Goal: Information Seeking & Learning: Find contact information

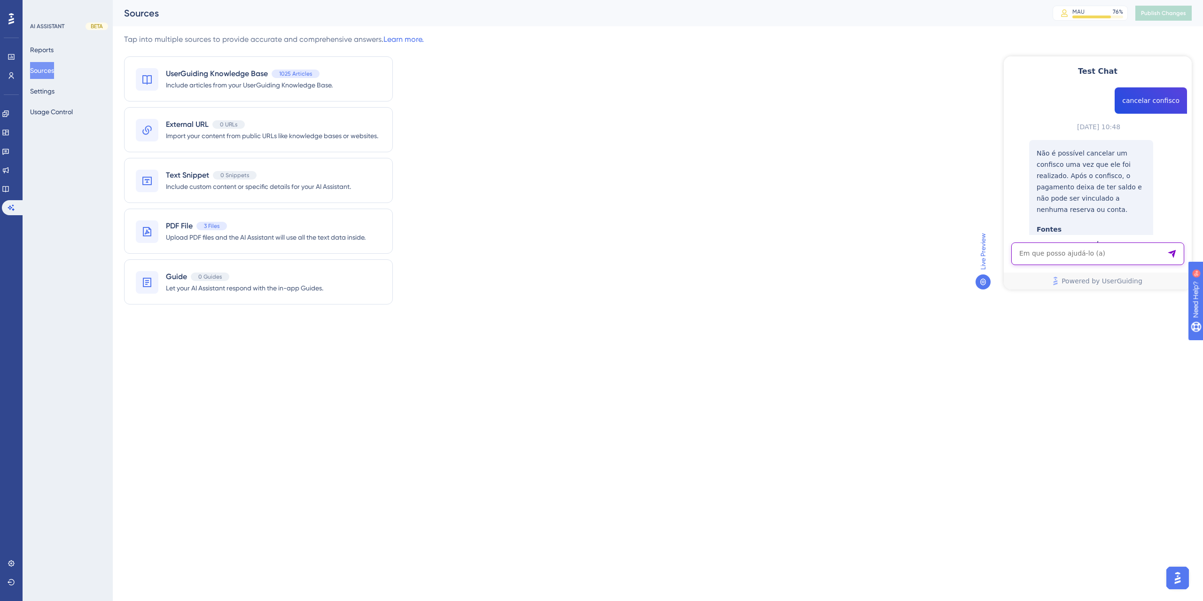
click at [1073, 250] on textarea "AI Assistant Text Input" at bounding box center [1097, 253] width 173 height 23
paste textarea "TENHO UMA RESERVA DE UM GRUPO DE 2 DIARIAS CUJO 1 DIARIA É COM CAFÉ E 1 DIARIA …"
type textarea "TENHO UMA RESERVA DE UM GRUPO DE 2 DIARIAS CUJO 1 DIARIA É COM CAFÉ E 1 DIARIA …"
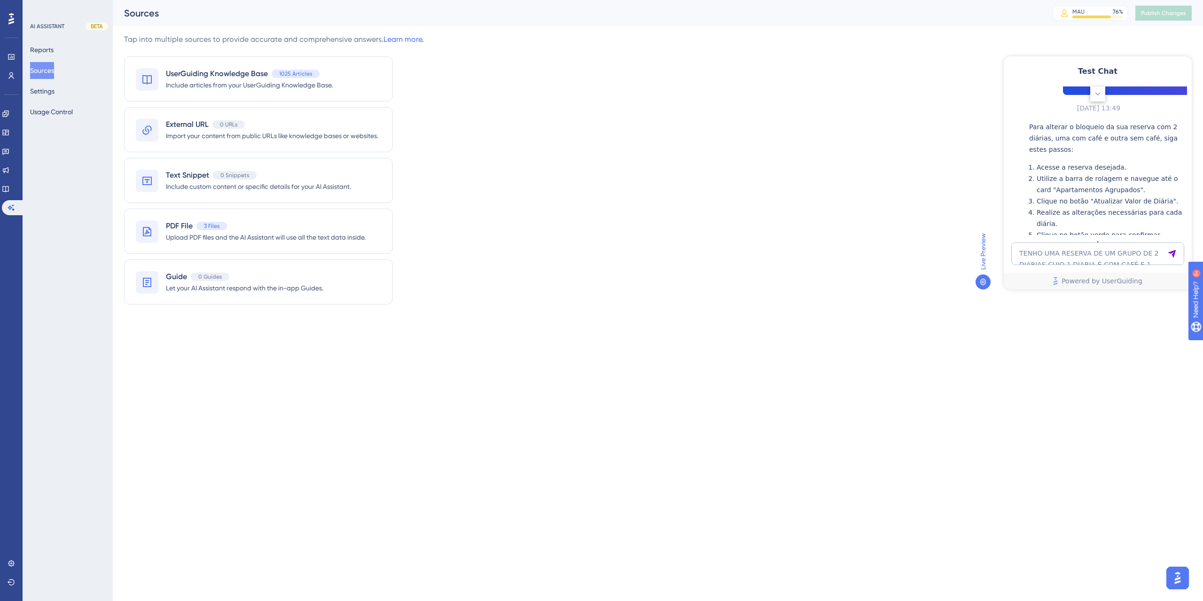
scroll to position [642, 0]
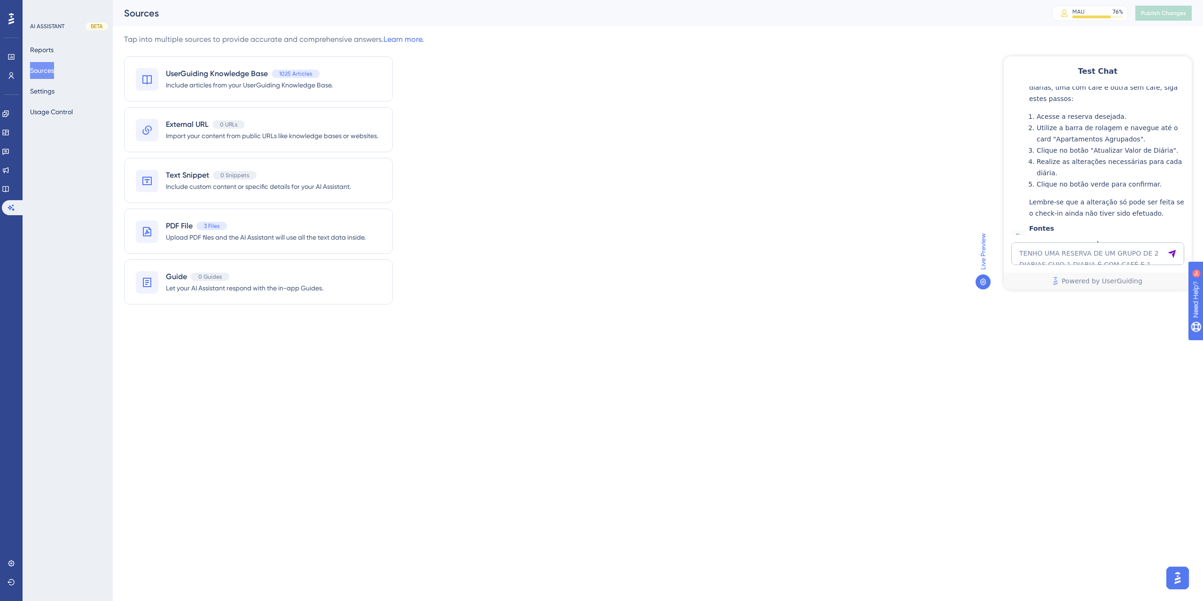
click at [157, 342] on div "Performance Users Engagement Widgets Feedback Product Updates Knowledge Base AI…" at bounding box center [601, 173] width 1203 height 346
click at [1123, 234] on div "Como alterar o tipo de diária da reserva?" at bounding box center [1108, 239] width 158 height 11
click at [9, 189] on icon at bounding box center [6, 189] width 8 height 8
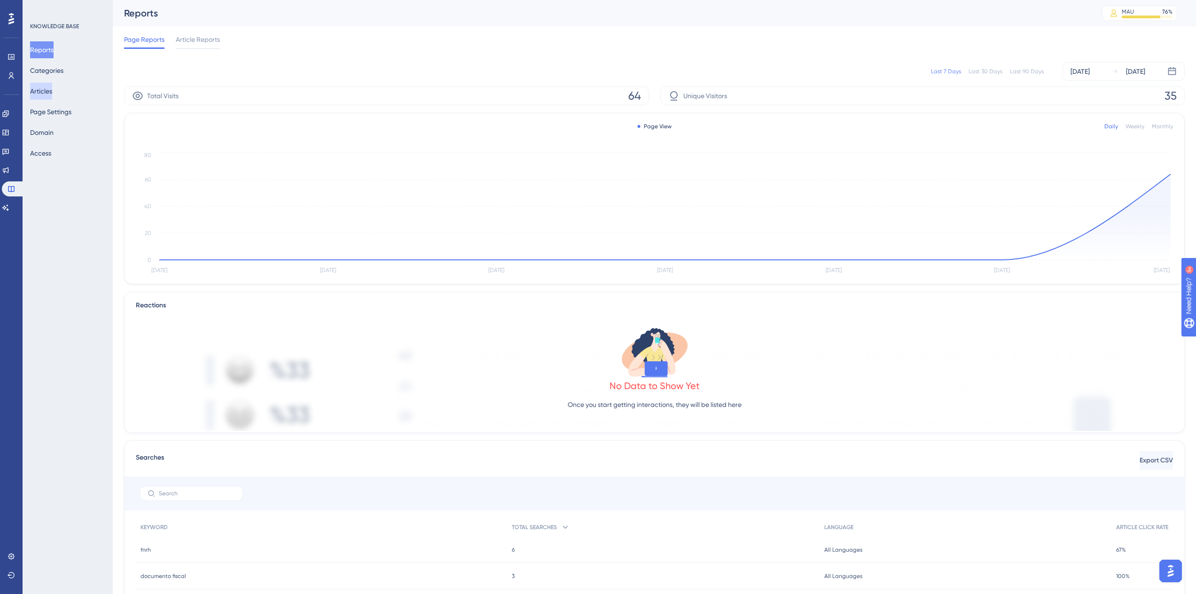
click at [52, 91] on button "Articles" at bounding box center [41, 91] width 22 height 17
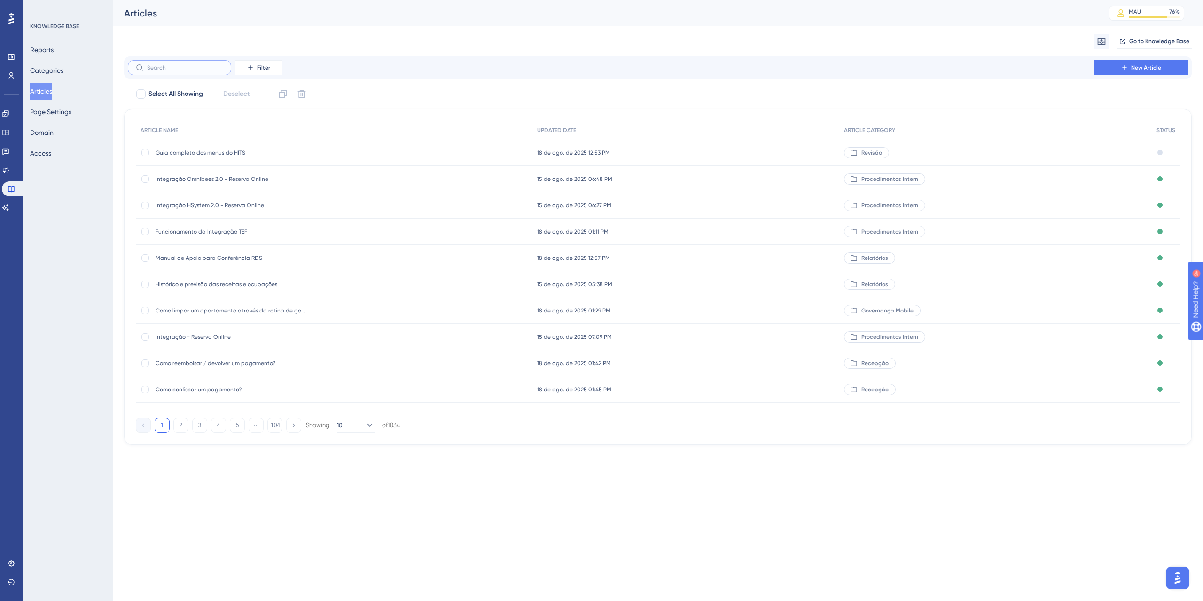
click at [179, 67] on input "text" at bounding box center [185, 67] width 76 height 7
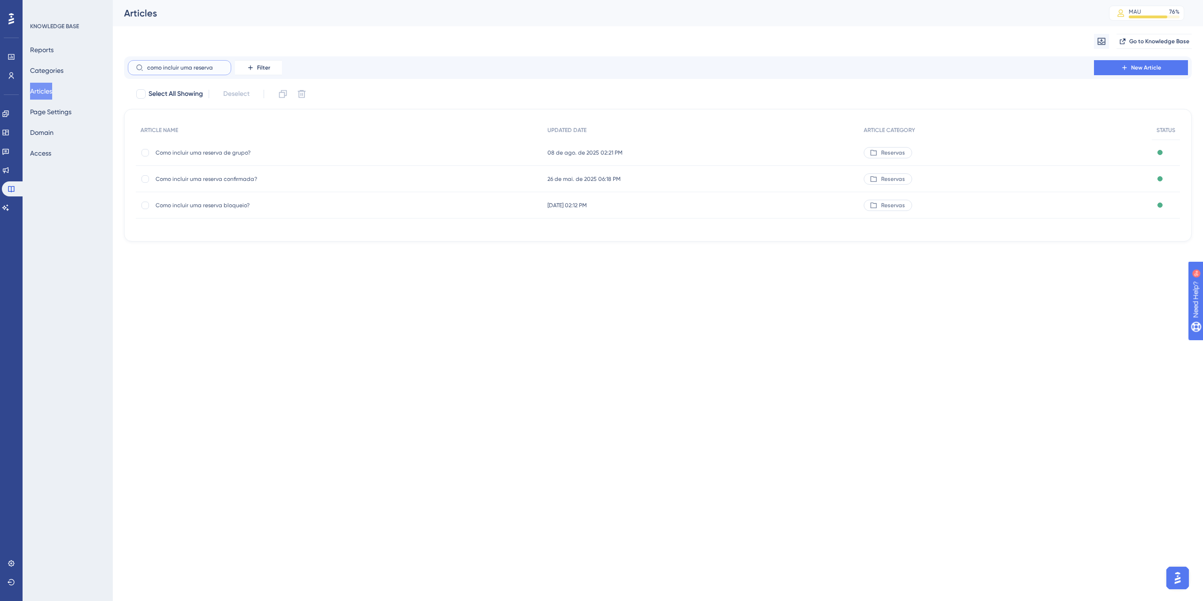
type input "como incluir uma reserva"
click at [220, 154] on span "Como incluir uma reserva de grupo?" at bounding box center [231, 153] width 150 height 8
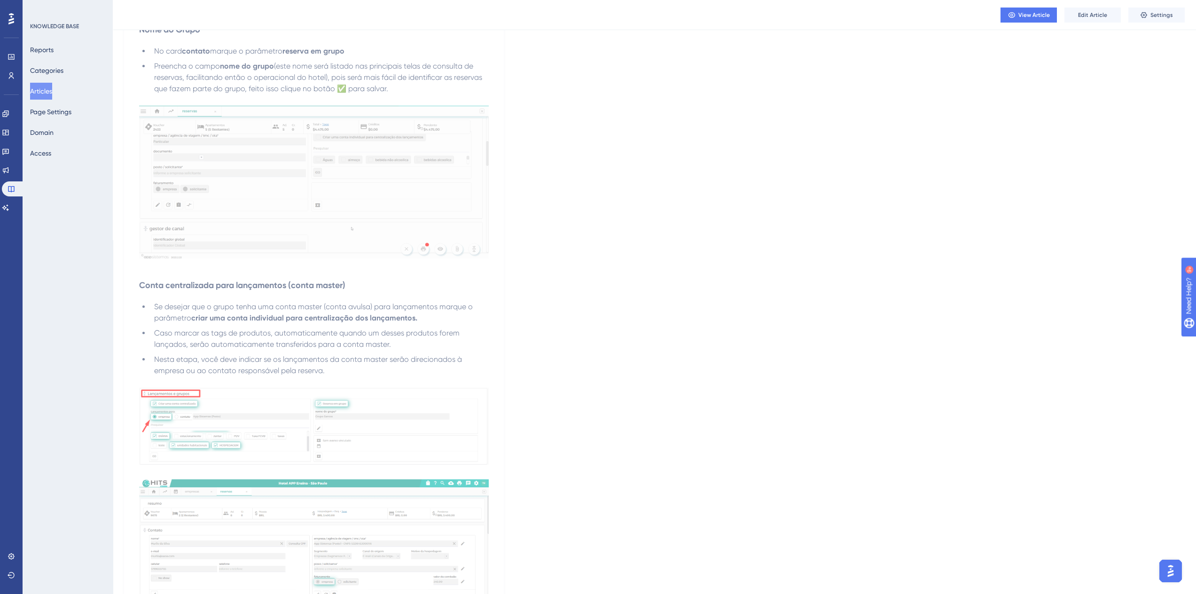
scroll to position [940, 0]
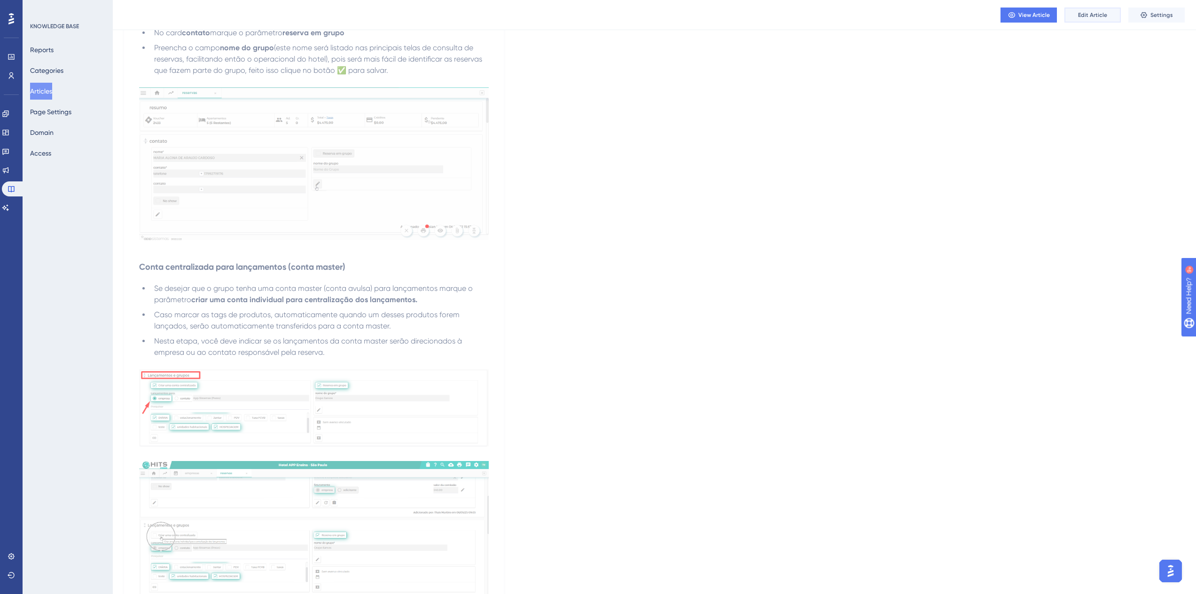
click at [1095, 20] on button "Edit Article" at bounding box center [1092, 15] width 56 height 15
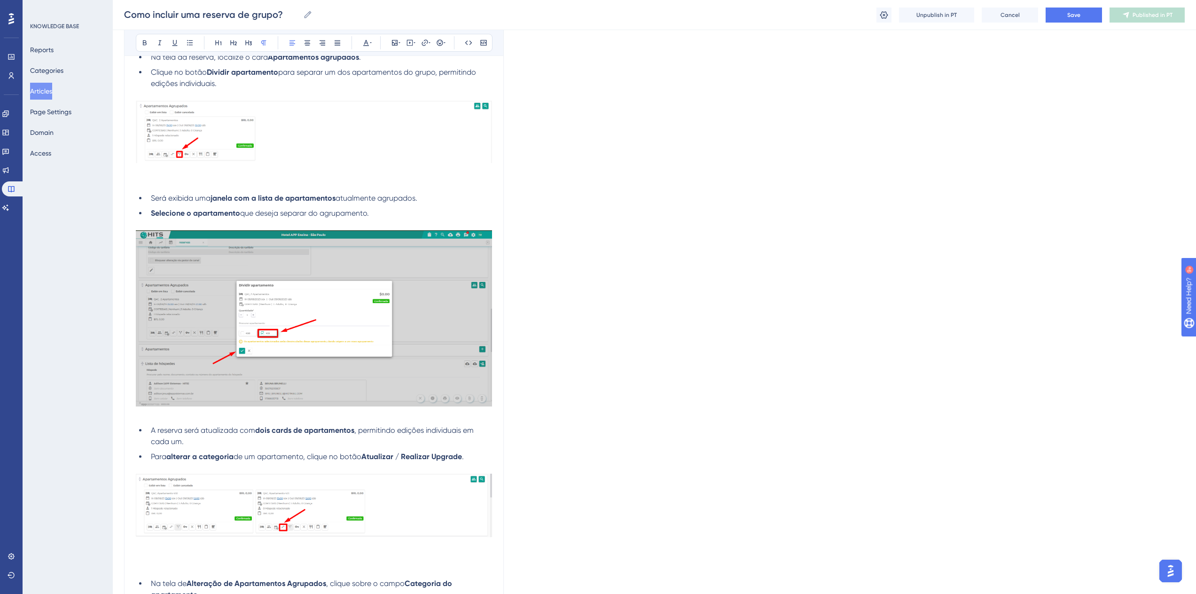
scroll to position [5074, 0]
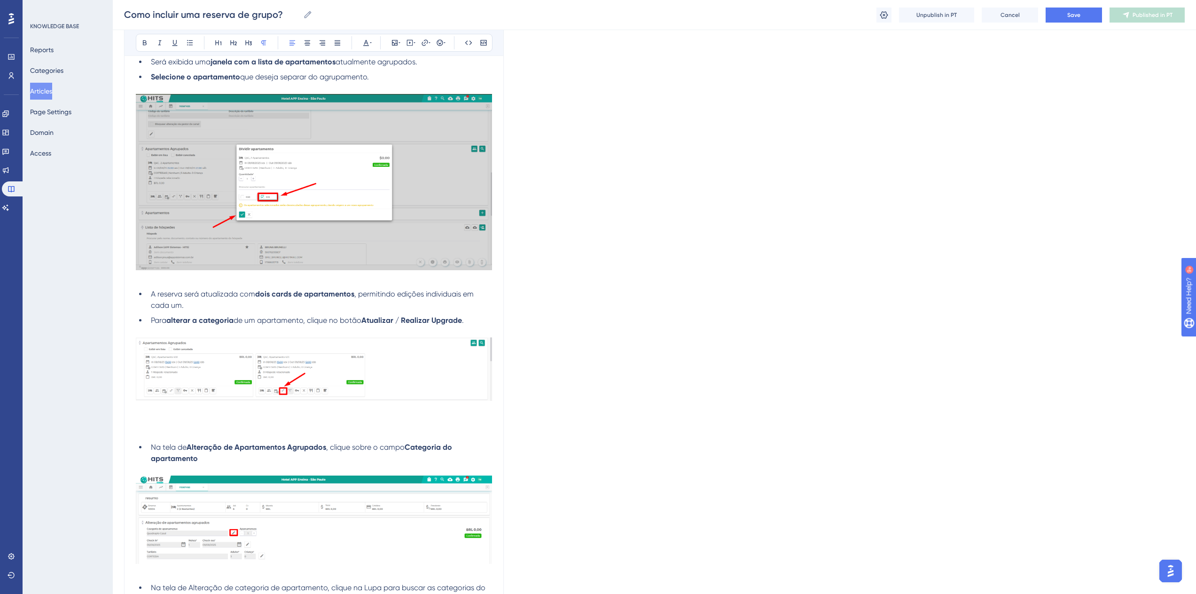
click at [199, 426] on p at bounding box center [314, 420] width 356 height 11
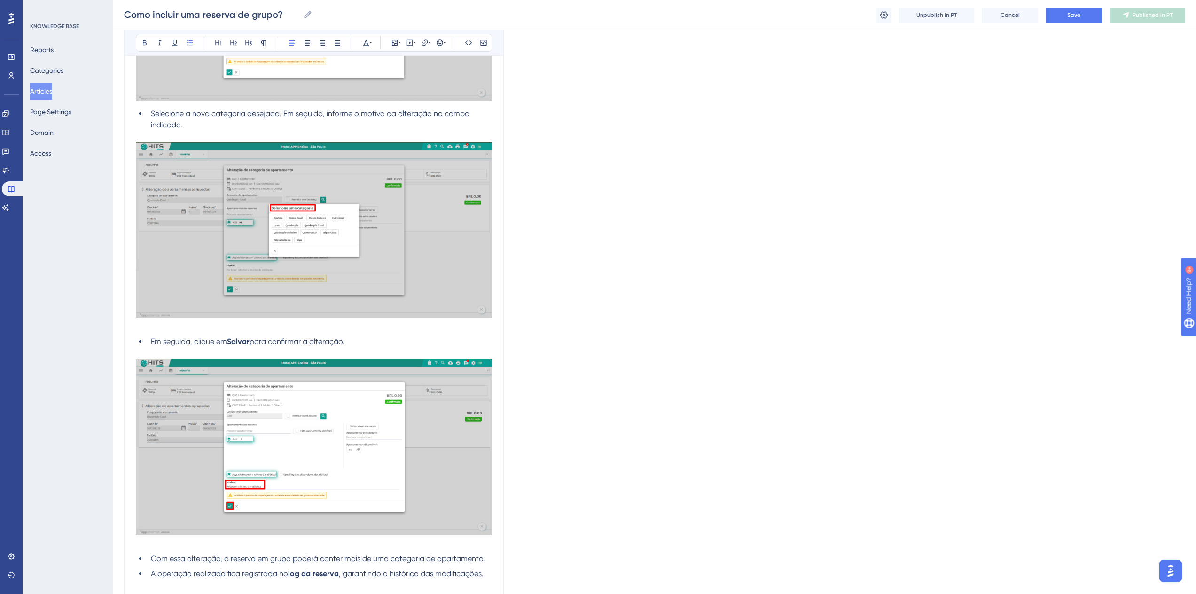
scroll to position [5861, 0]
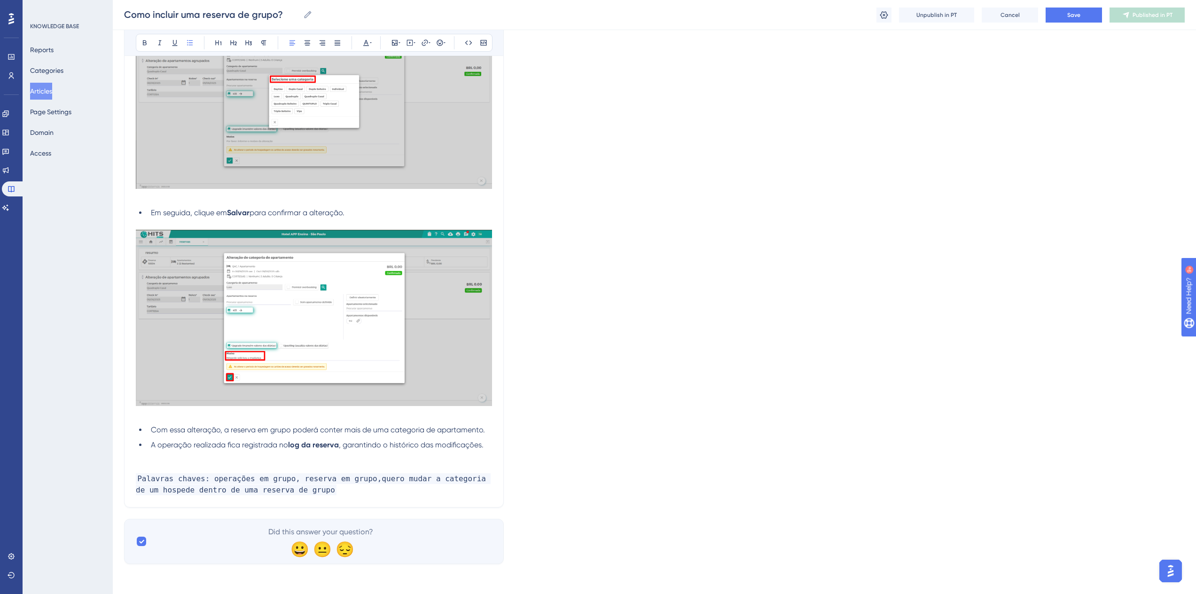
click at [488, 447] on li "A operação realizada fica registrada no log da reserva , garantindo o histórico…" at bounding box center [319, 444] width 345 height 11
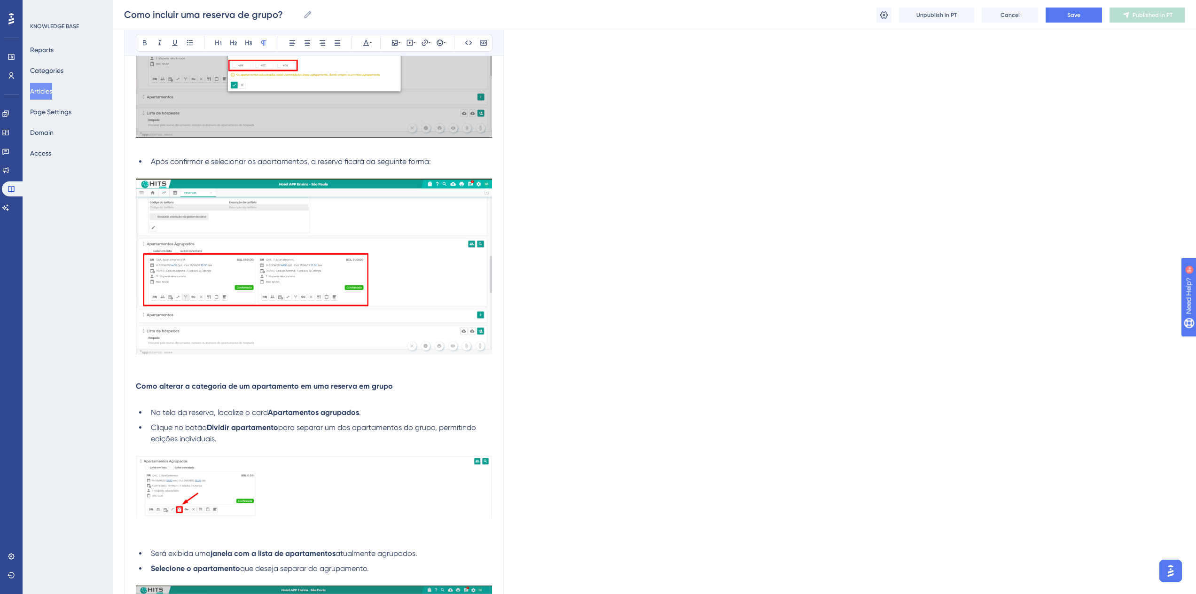
drag, startPoint x: 725, startPoint y: 280, endPoint x: 718, endPoint y: 425, distance: 144.9
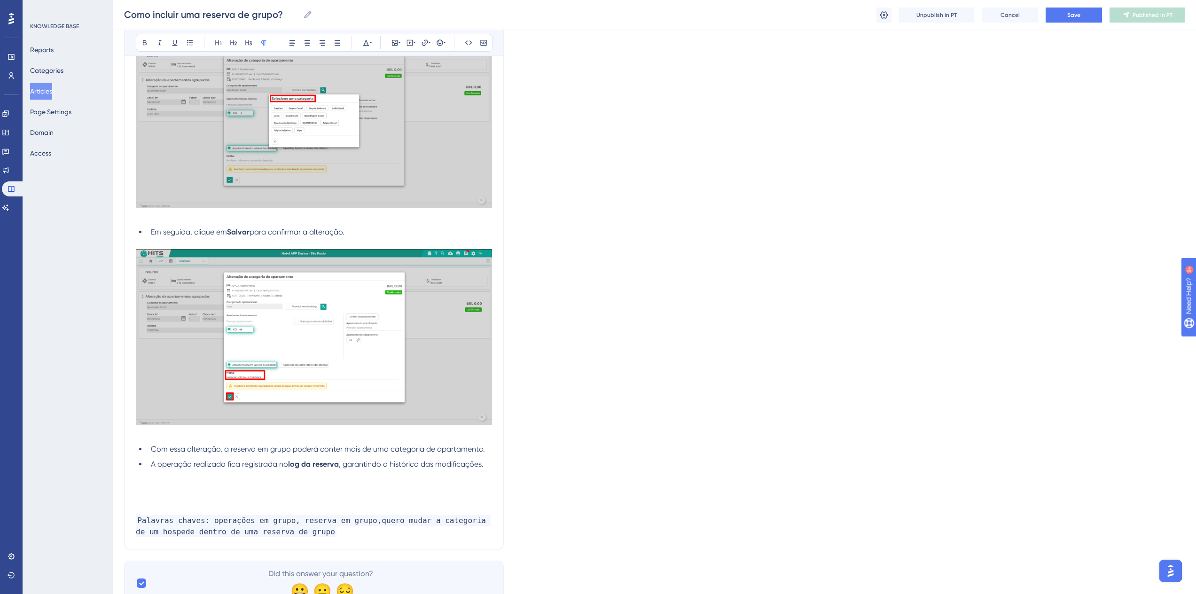
scroll to position [5883, 0]
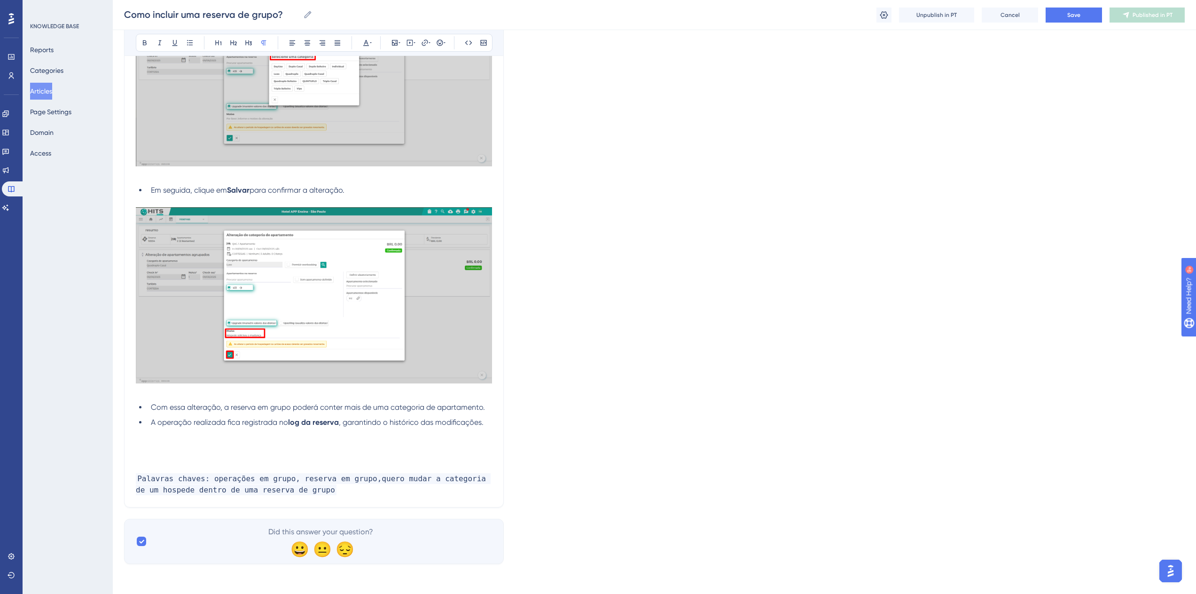
click at [178, 444] on p at bounding box center [314, 444] width 356 height 11
paste div
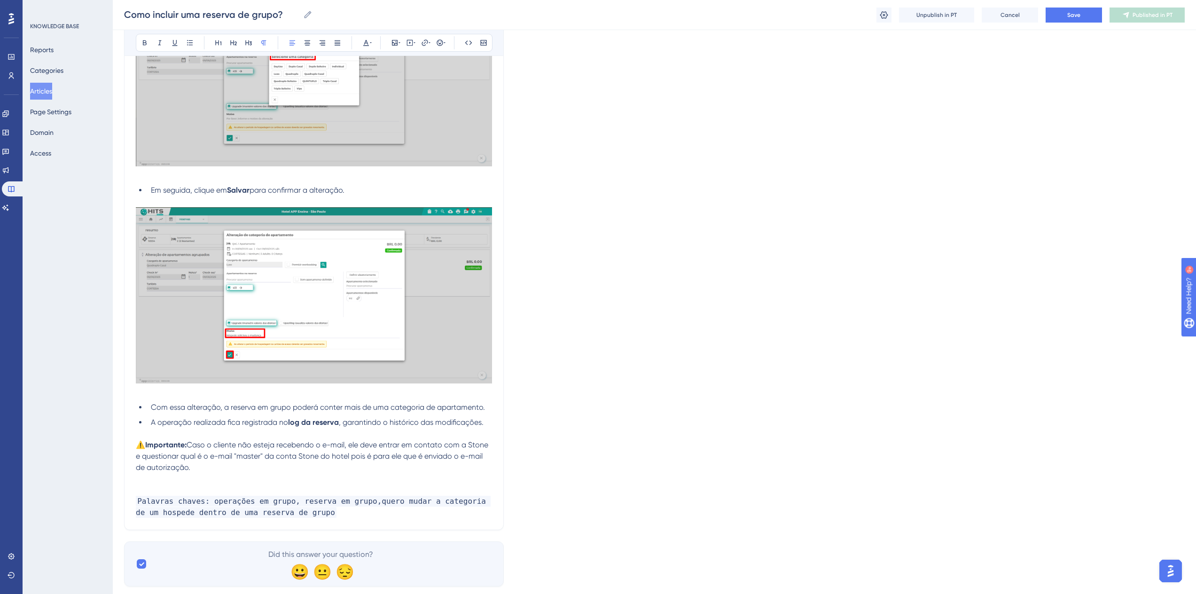
click at [210, 447] on span "Caso o cliente não esteja recebendo o e-mail, ele deve entrar em contato com a …" at bounding box center [313, 455] width 354 height 31
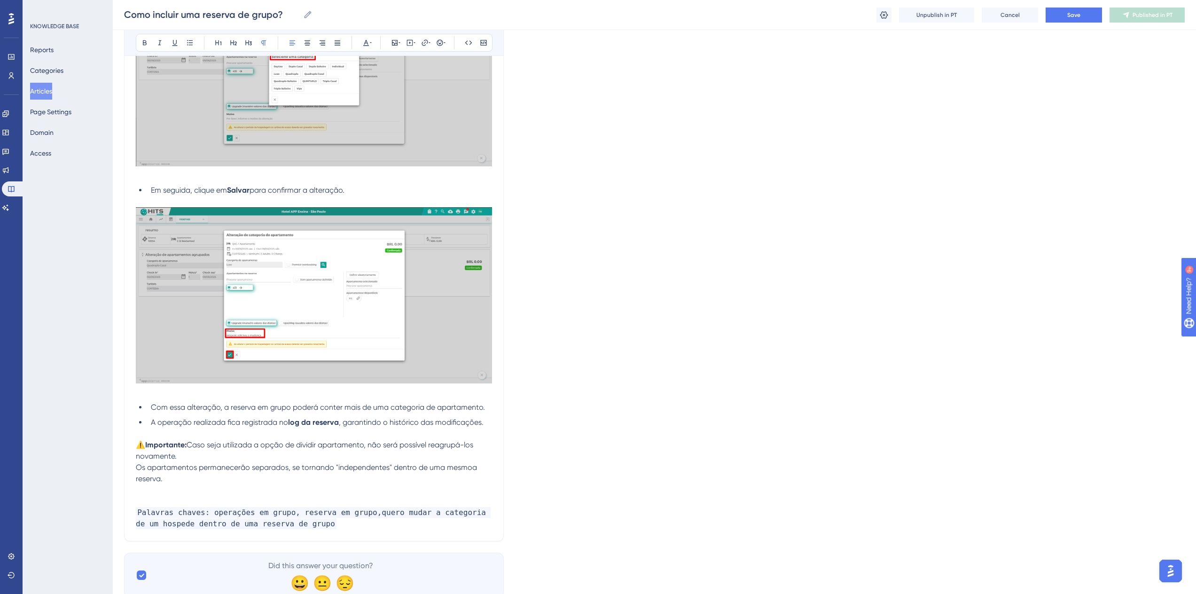
click at [311, 523] on p "Palavras chaves: operações em grupo, reserva em grupo,quero mudar a categoria d…" at bounding box center [314, 518] width 356 height 23
click at [381, 527] on span "Palavras chaves: operações em grupo, reserva em grupo,quero mudar a categoria d…" at bounding box center [313, 523] width 355 height 33
click at [466, 471] on span "Os apartamentos permanecerão separados, se tornando "independentes" dentro de u…" at bounding box center [307, 473] width 343 height 20
click at [472, 470] on span "Os apartamentos permanecerão separados, se tornando "independentes" dentro de u…" at bounding box center [307, 473] width 343 height 20
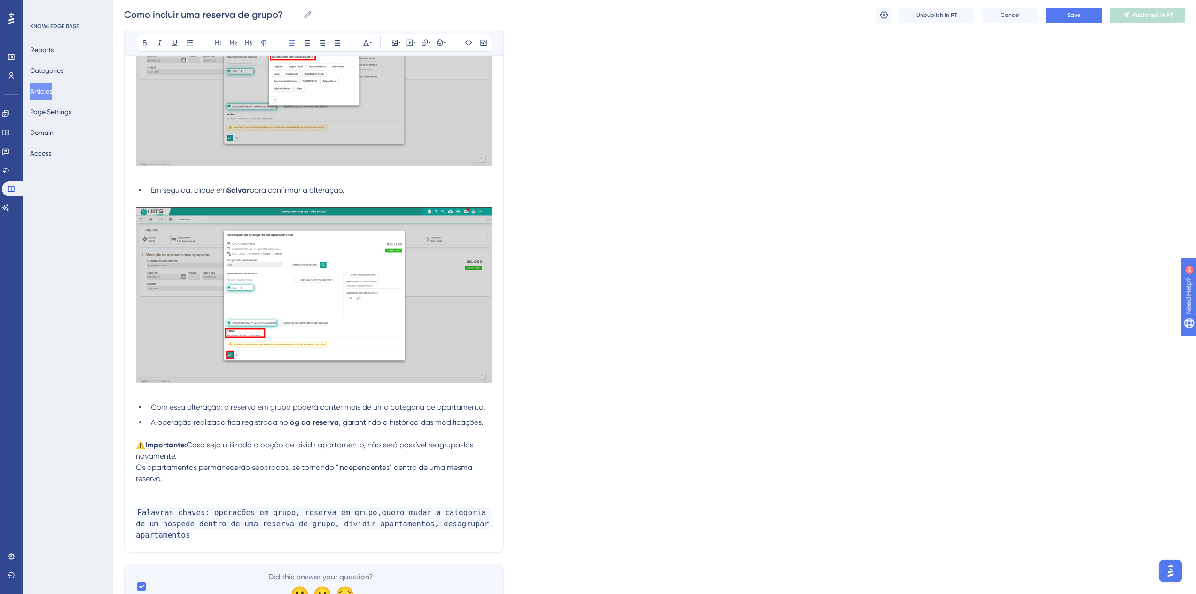
click at [1065, 20] on button "Save" at bounding box center [1073, 15] width 56 height 15
click at [1145, 13] on span "Publish in PT" at bounding box center [1152, 15] width 33 height 8
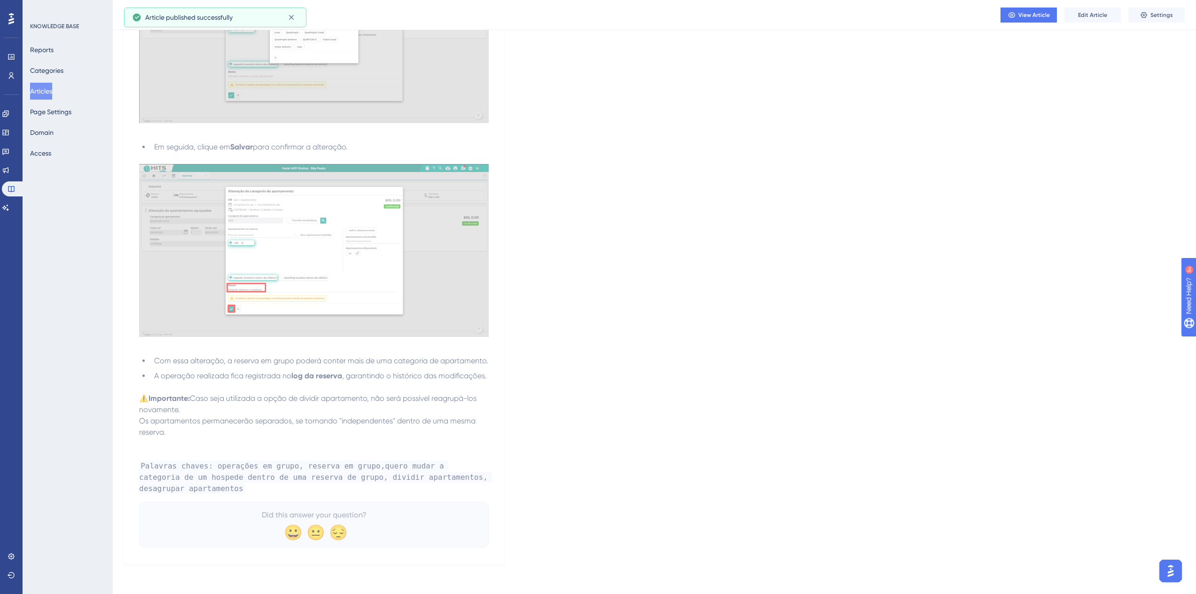
scroll to position [5841, 0]
click at [9, 208] on icon at bounding box center [6, 208] width 8 height 8
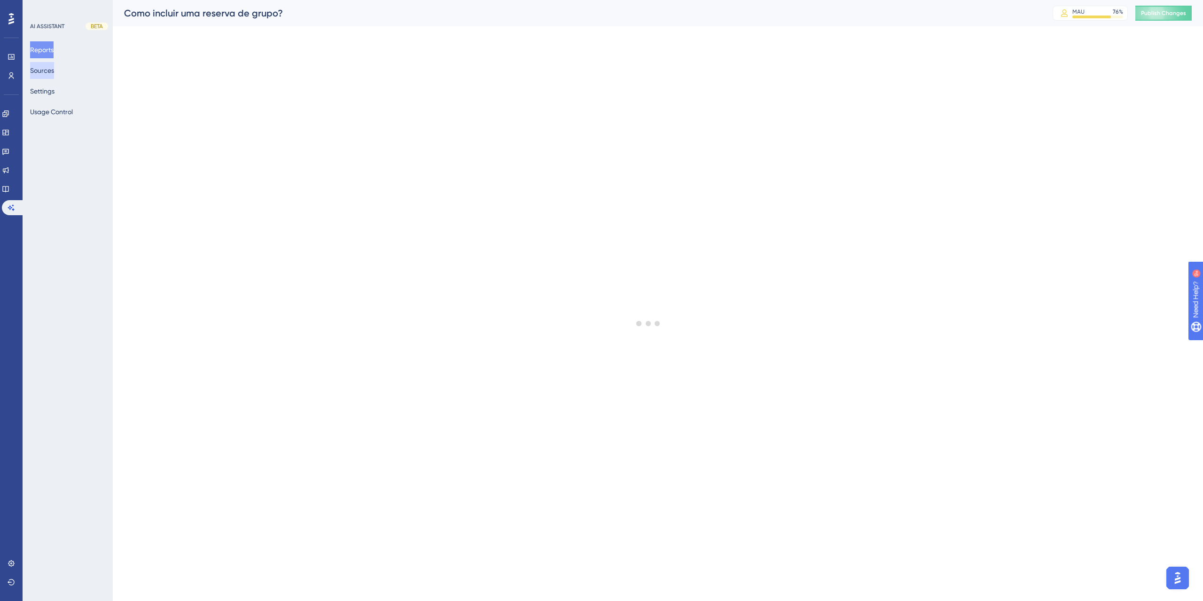
click at [47, 71] on button "Sources" at bounding box center [42, 70] width 24 height 17
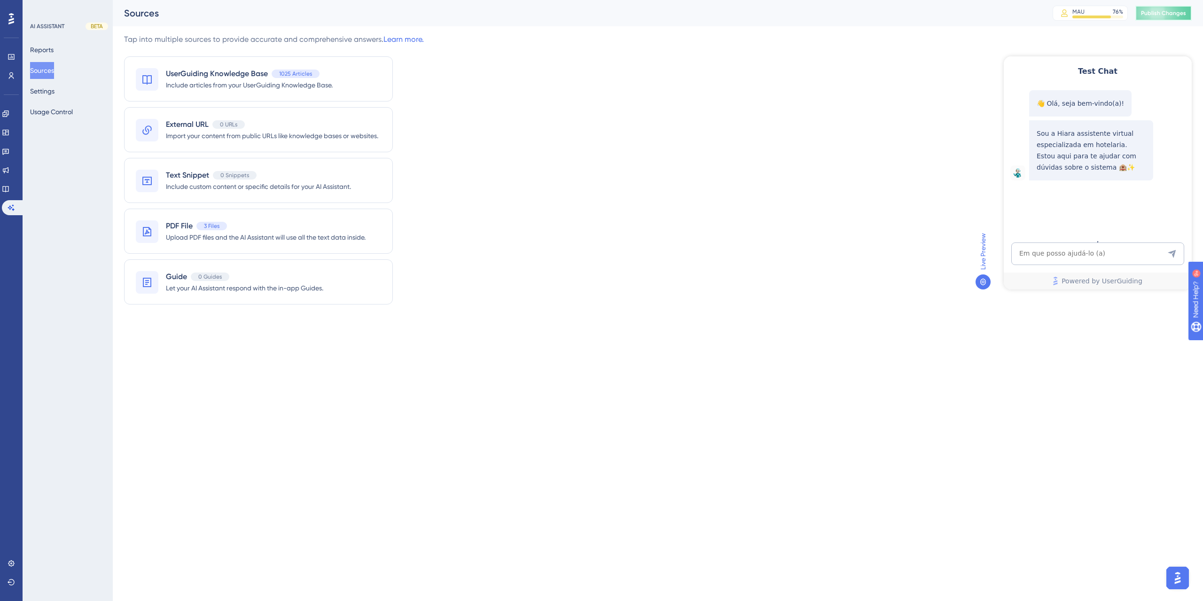
click at [1159, 15] on span "Publish Changes" at bounding box center [1163, 13] width 45 height 8
click at [1089, 253] on textarea "AI Assistant Text Input" at bounding box center [1097, 253] width 173 height 23
paste textarea "como agrupar os apartamento novamente"
type textarea "como agrupar os apartamento novamente"
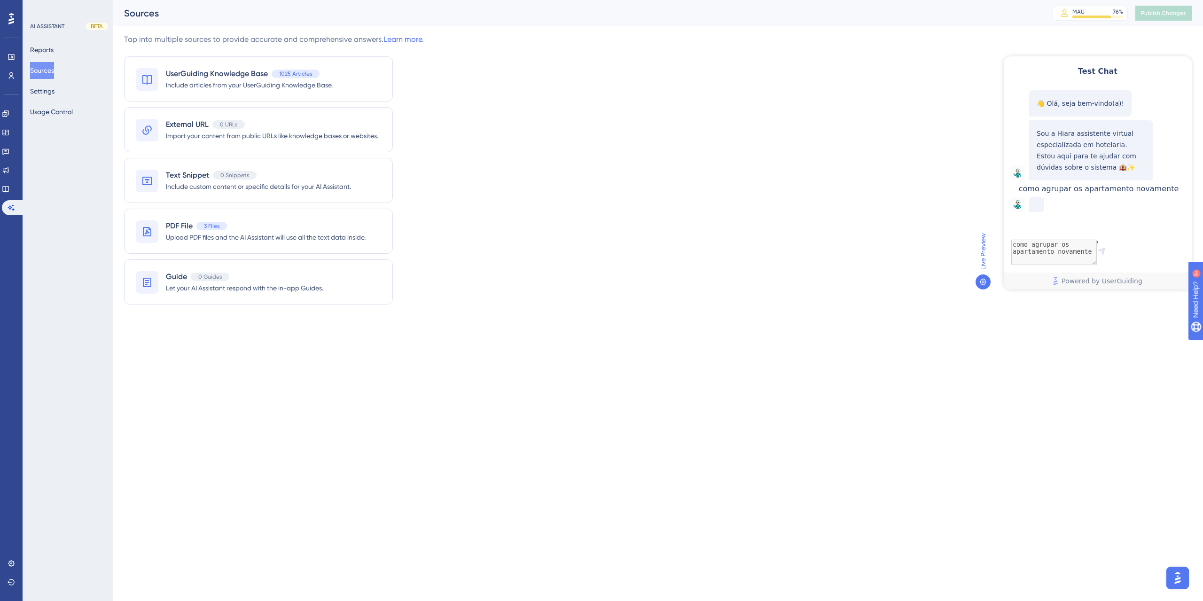
click at [514, 0] on html "Performance Users Engagement Widgets Feedback Product Updates Knowledge Base AI…" at bounding box center [601, 0] width 1203 height 0
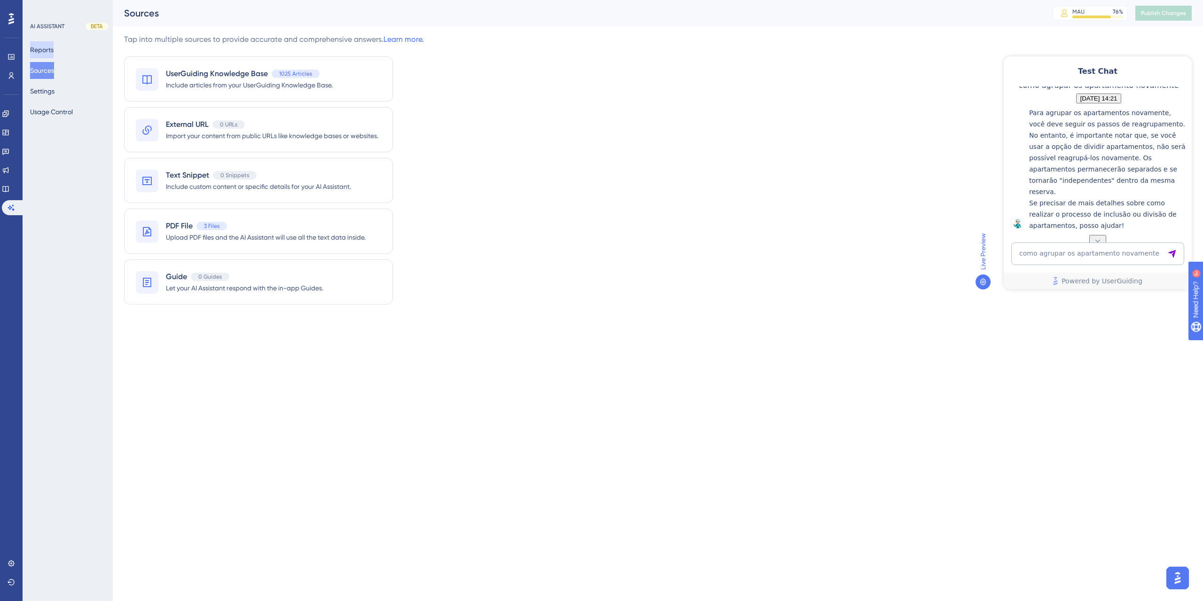
scroll to position [179, 0]
click at [1050, 251] on textarea "como agrupar os apartamento novamente" at bounding box center [1097, 253] width 173 height 23
paste textarea "como criar um objeto emprestado"
type textarea "como criar um objeto emprestado"
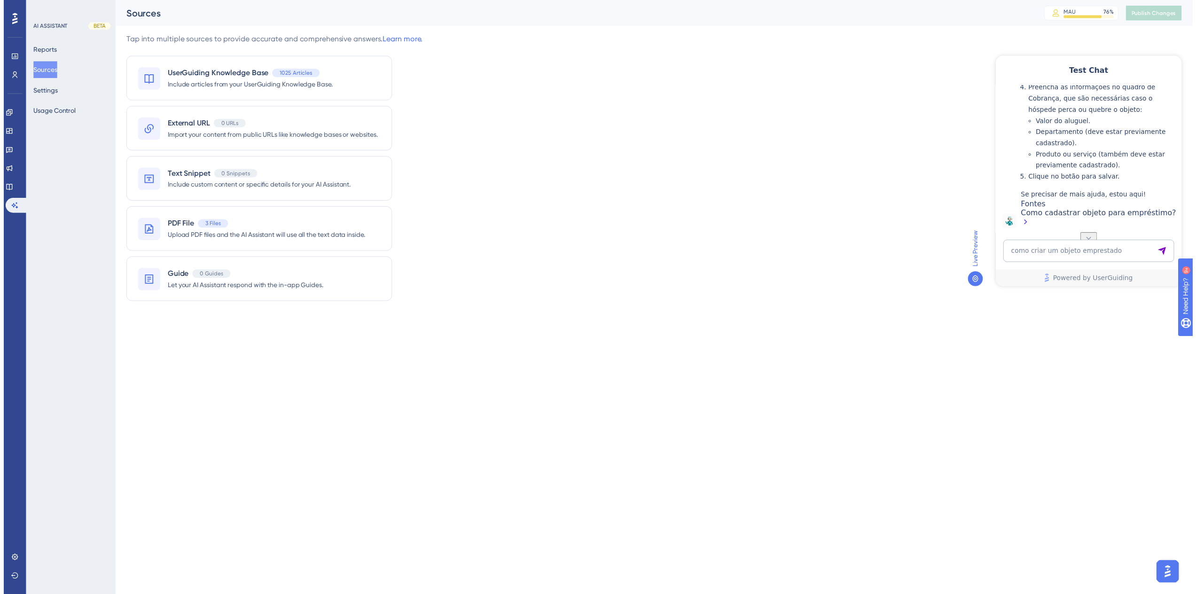
scroll to position [542, 0]
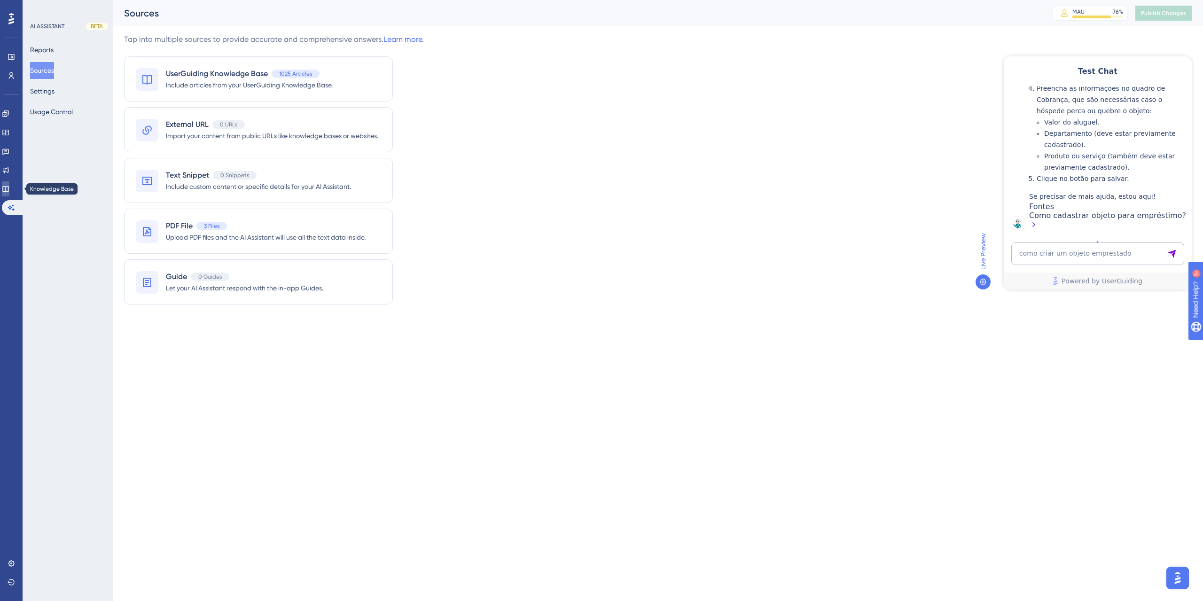
click at [8, 192] on icon at bounding box center [5, 189] width 6 height 6
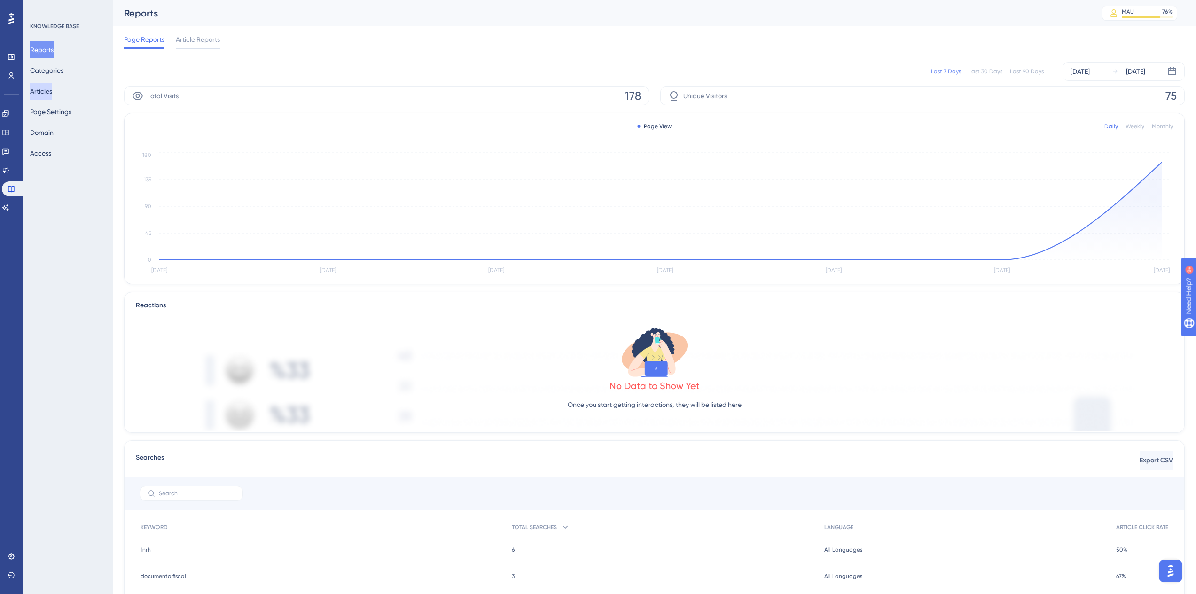
click at [51, 90] on button "Articles" at bounding box center [41, 91] width 22 height 17
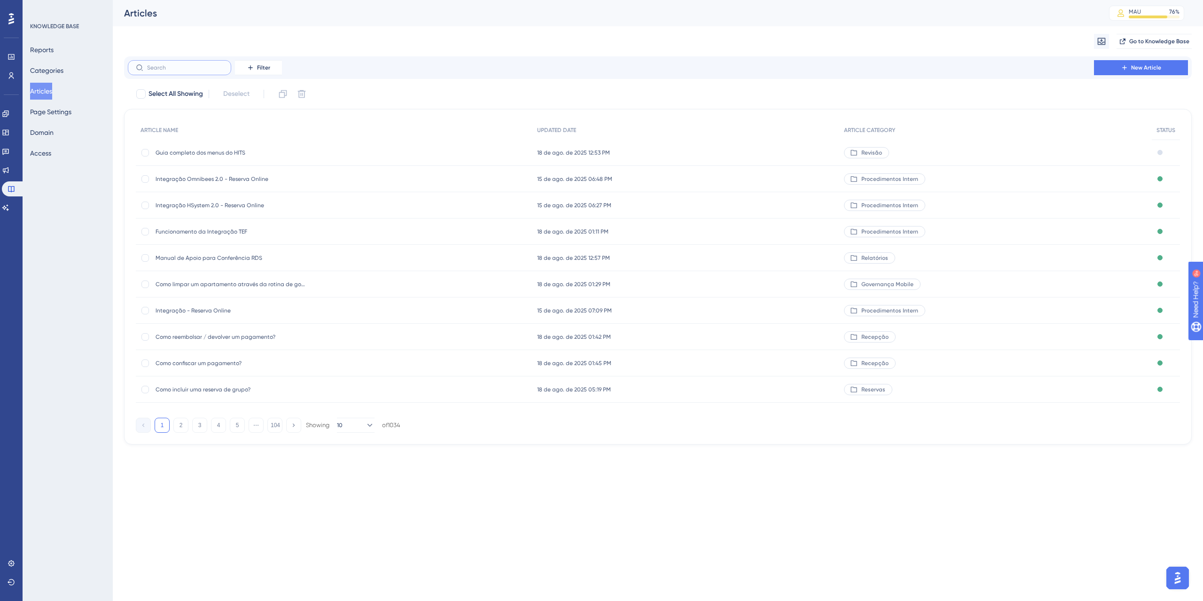
click at [192, 69] on input "text" at bounding box center [185, 67] width 76 height 7
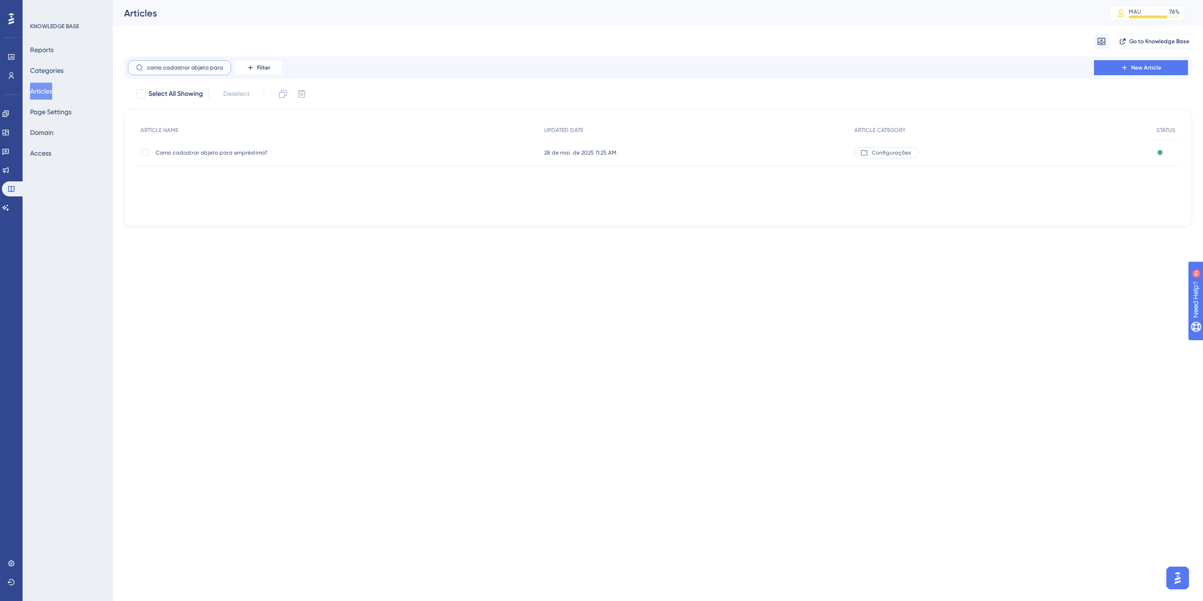
type input "como cadastrar objeto para"
click at [183, 162] on div "Como cadastrar objeto para empréstimo? Como cadastrar objeto para empréstimo?" at bounding box center [231, 153] width 150 height 26
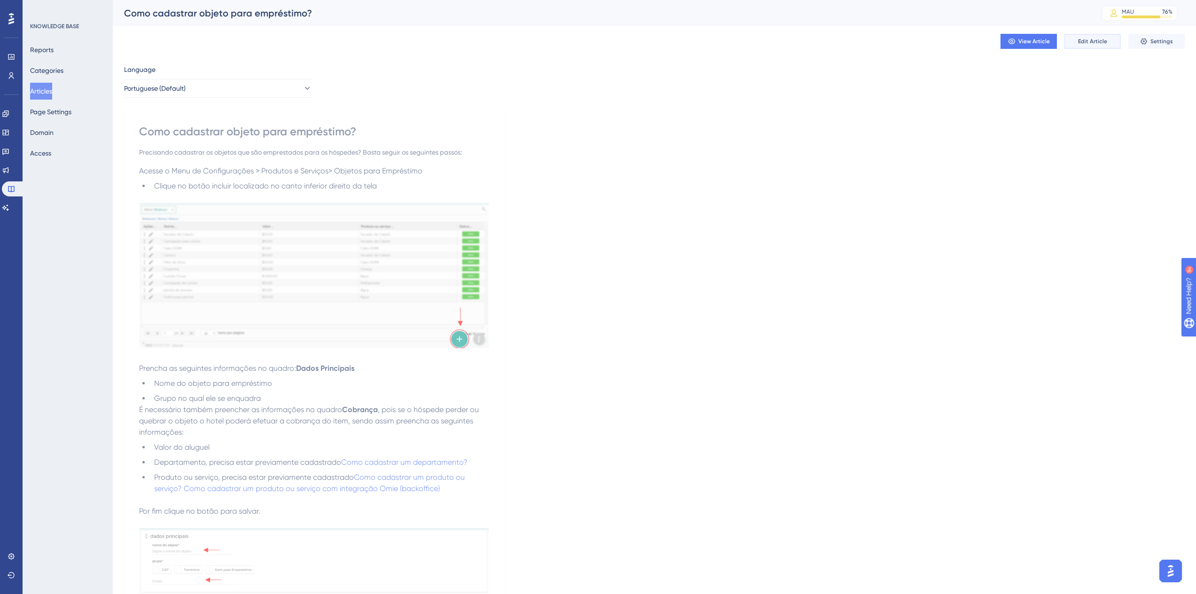
click at [1095, 43] on span "Edit Article" at bounding box center [1092, 42] width 29 height 8
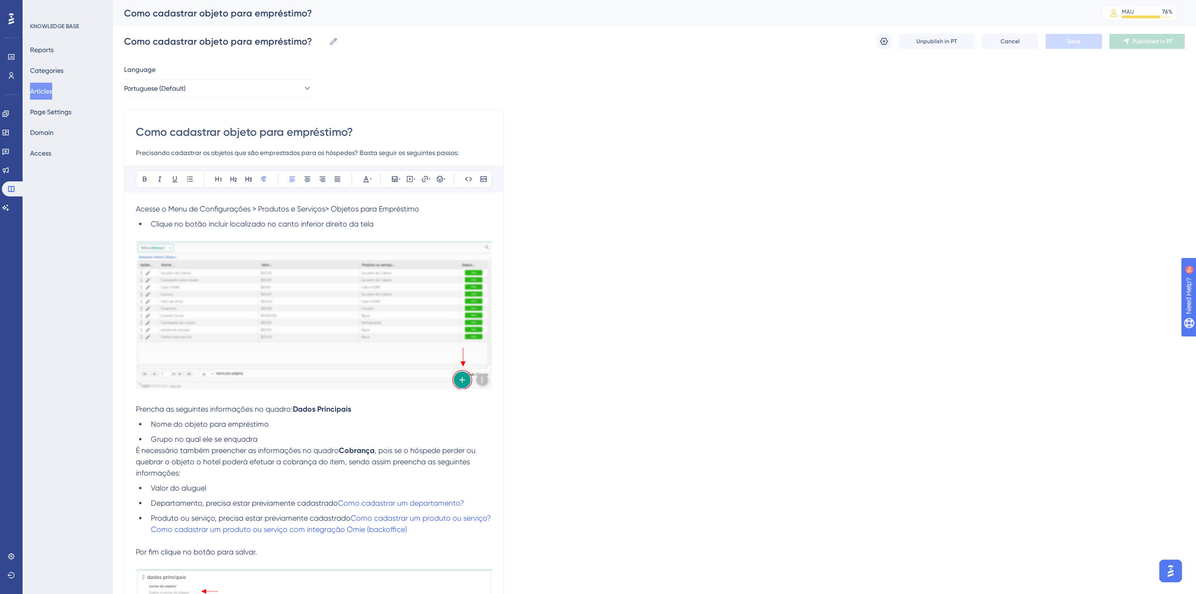
scroll to position [255, 0]
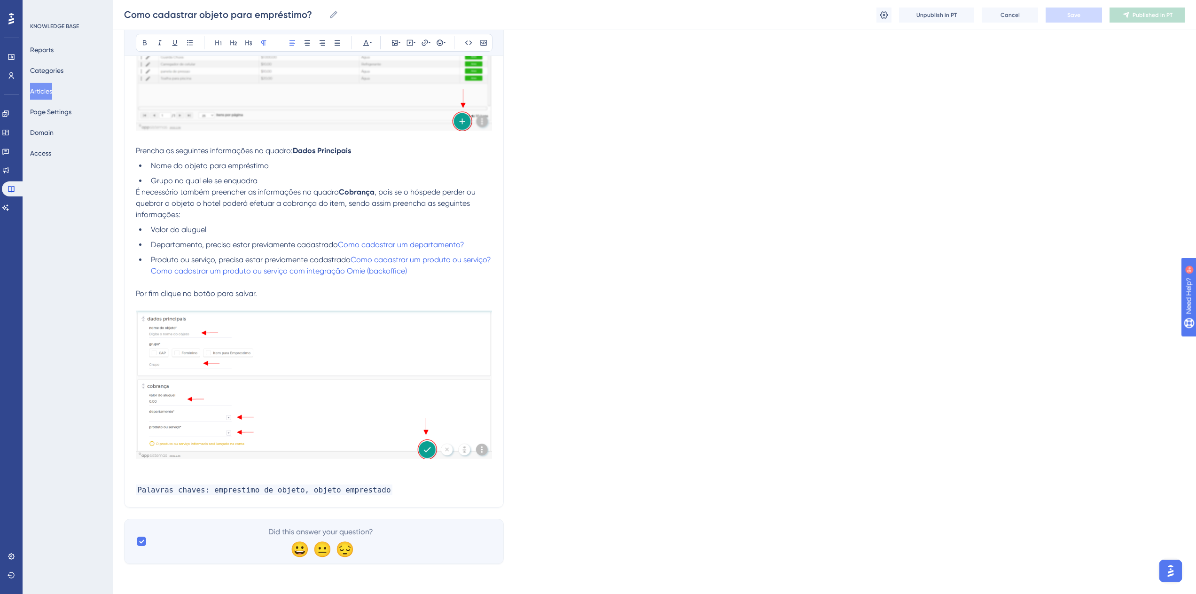
click at [381, 490] on p "Palavras chaves: emprestimo de objeto, objeto emprestado" at bounding box center [314, 489] width 356 height 11
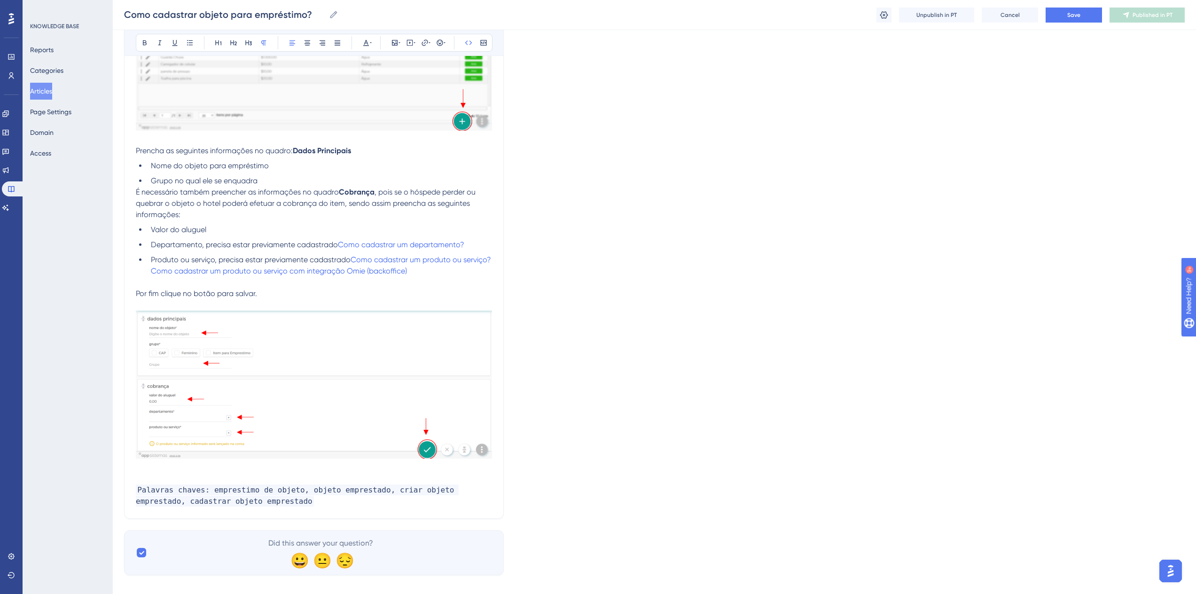
click at [678, 426] on div "Language Portuguese (Default) Como cadastrar objeto para empréstimo? Precisando…" at bounding box center [654, 190] width 1060 height 770
click at [1075, 13] on span "Save" at bounding box center [1073, 15] width 13 height 8
click at [1160, 20] on button "Publish in PT" at bounding box center [1146, 15] width 75 height 15
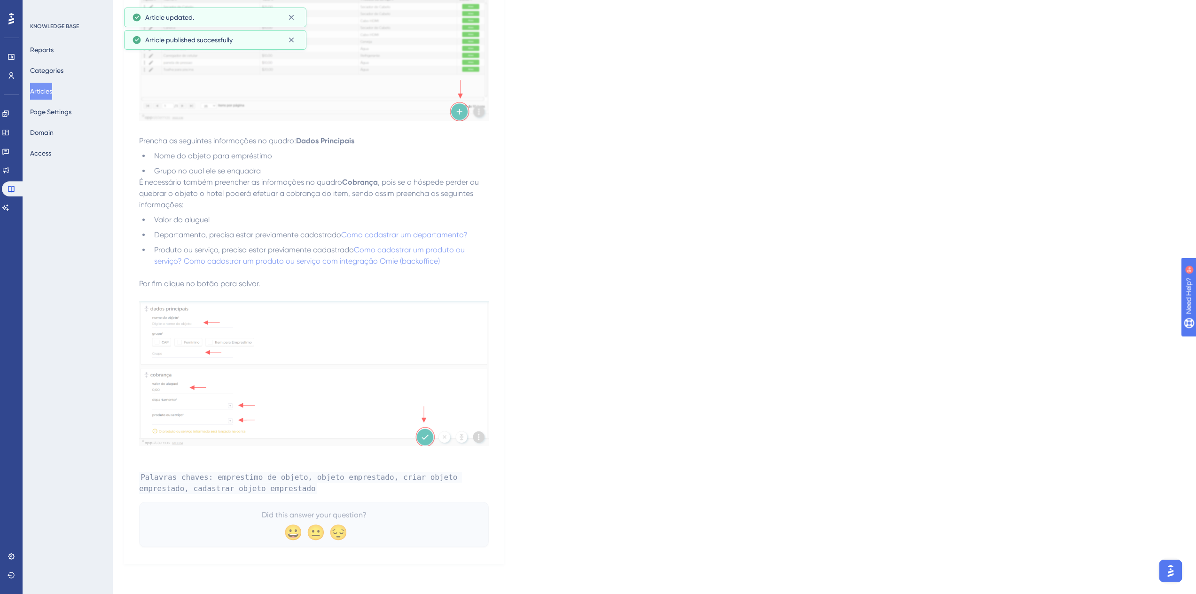
scroll to position [0, 0]
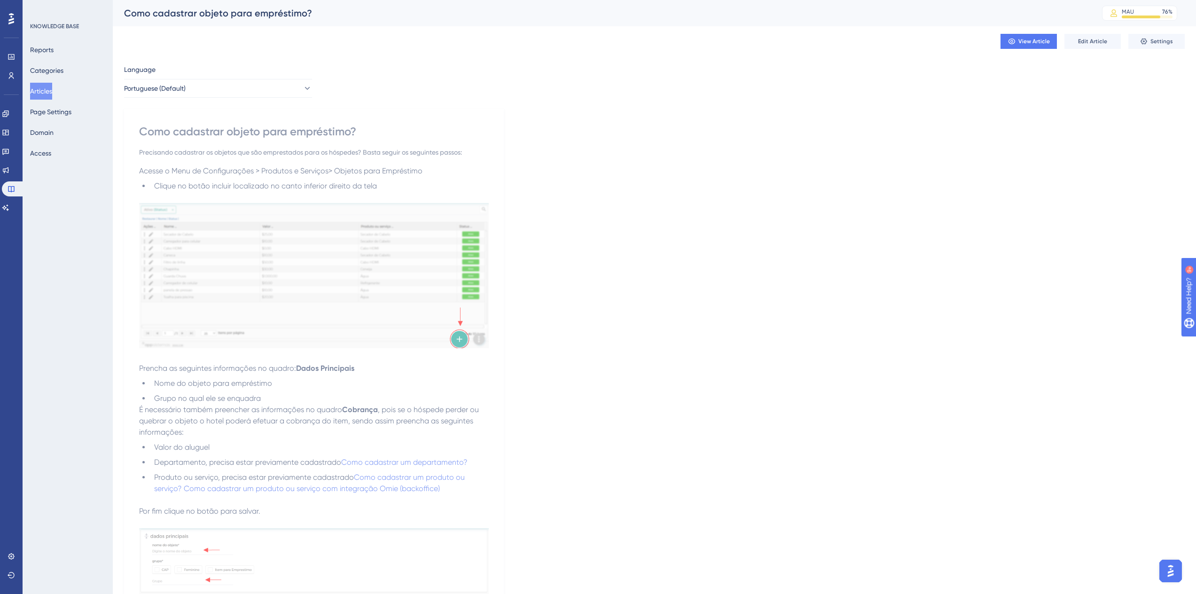
click at [572, 480] on div "Language Portuguese (Default) Como cadastrar objeto para empréstimo? Precisando…" at bounding box center [654, 427] width 1060 height 727
click at [39, 90] on button "Articles" at bounding box center [41, 91] width 22 height 17
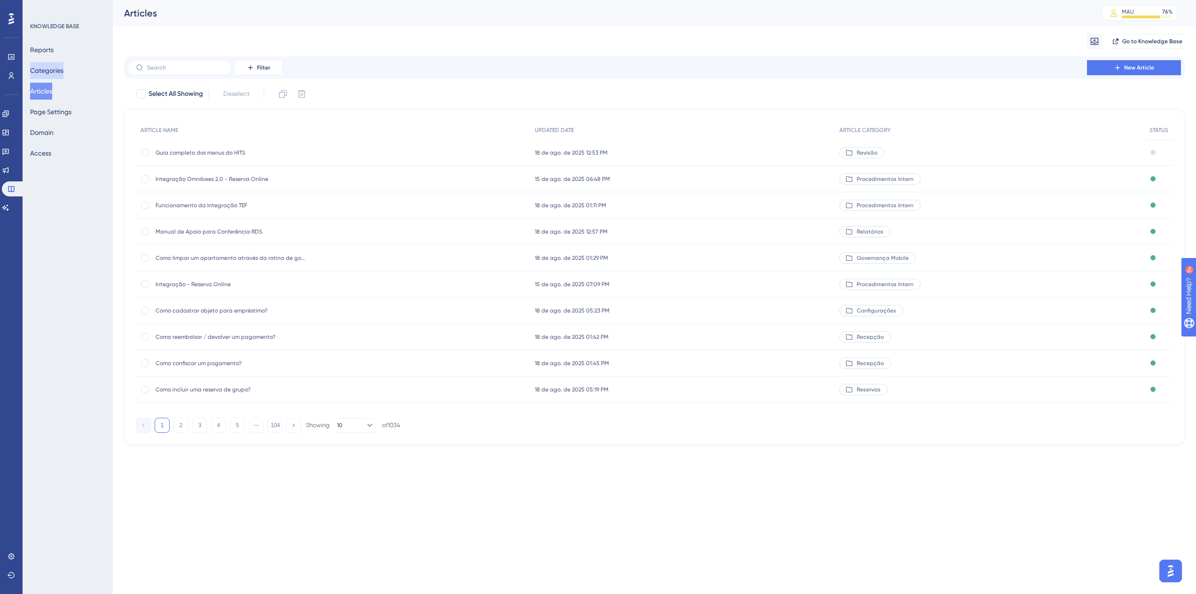
click at [43, 66] on button "Categories" at bounding box center [46, 70] width 33 height 17
click at [47, 91] on button "Articles" at bounding box center [41, 91] width 22 height 17
click at [180, 72] on label at bounding box center [179, 67] width 103 height 15
click at [180, 71] on input "text" at bounding box center [185, 67] width 76 height 7
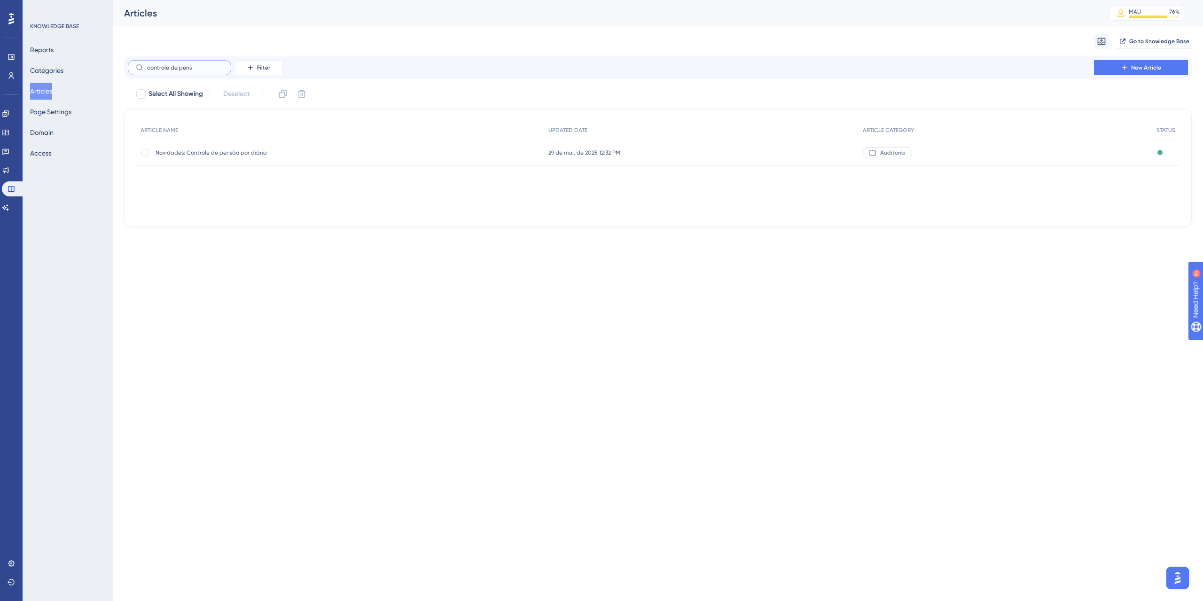
type input "controle de pens"
click at [195, 145] on div "Novidades: Controle de pensão por diária Novidades: Controle de pensão por diár…" at bounding box center [231, 153] width 150 height 26
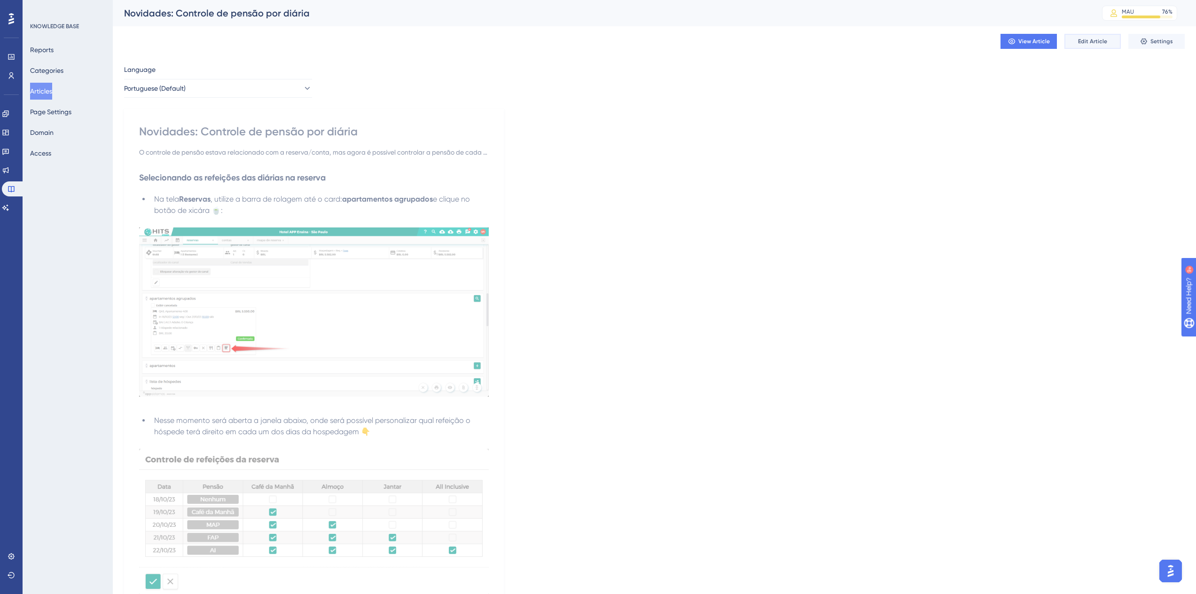
click at [1102, 45] on span "Edit Article" at bounding box center [1092, 42] width 29 height 8
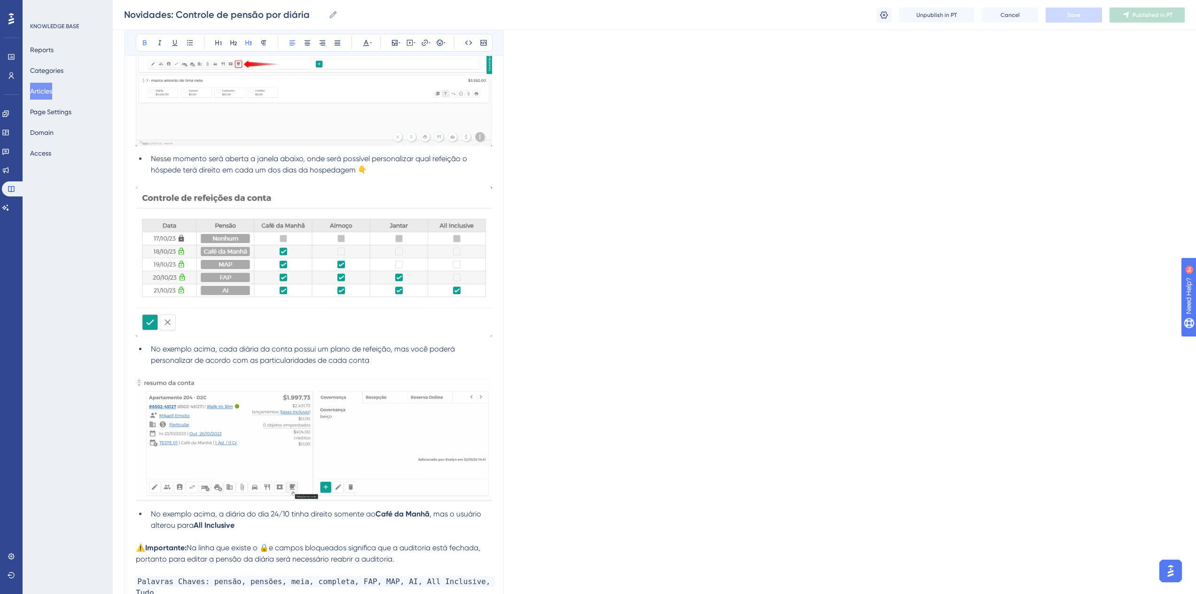
scroll to position [834, 0]
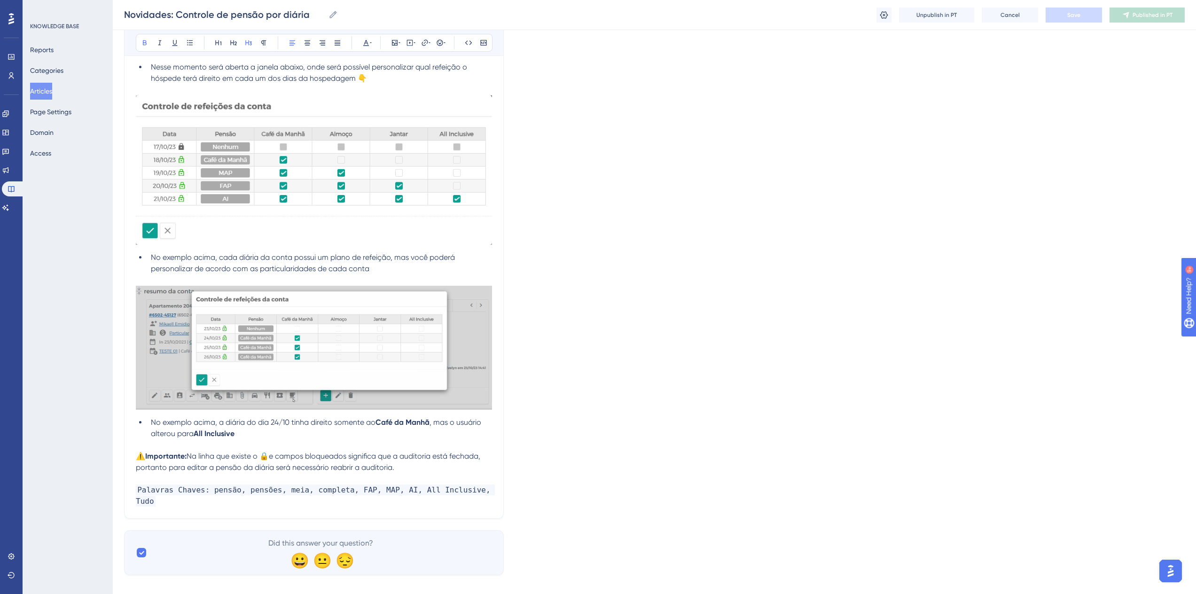
click at [480, 491] on span "Palavras Chaves: pensão, pensões, meia, completa, FAP, MAP, AI, All Inclusive, …" at bounding box center [315, 495] width 359 height 22
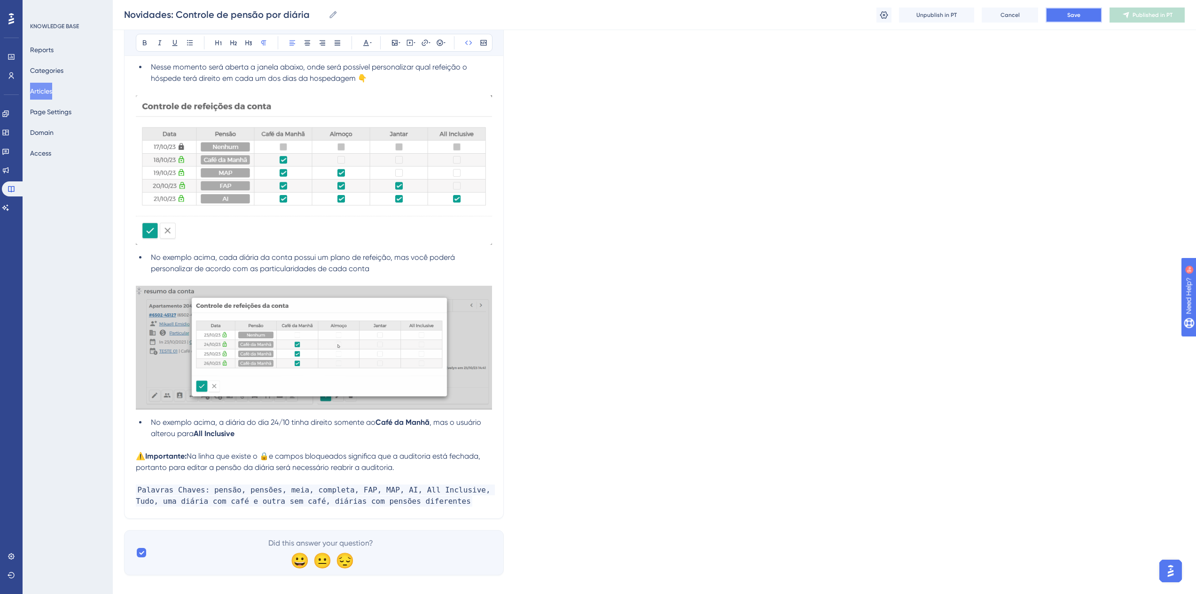
click at [1072, 16] on span "Save" at bounding box center [1073, 15] width 13 height 8
click at [1137, 11] on span "Publish in PT" at bounding box center [1152, 15] width 33 height 8
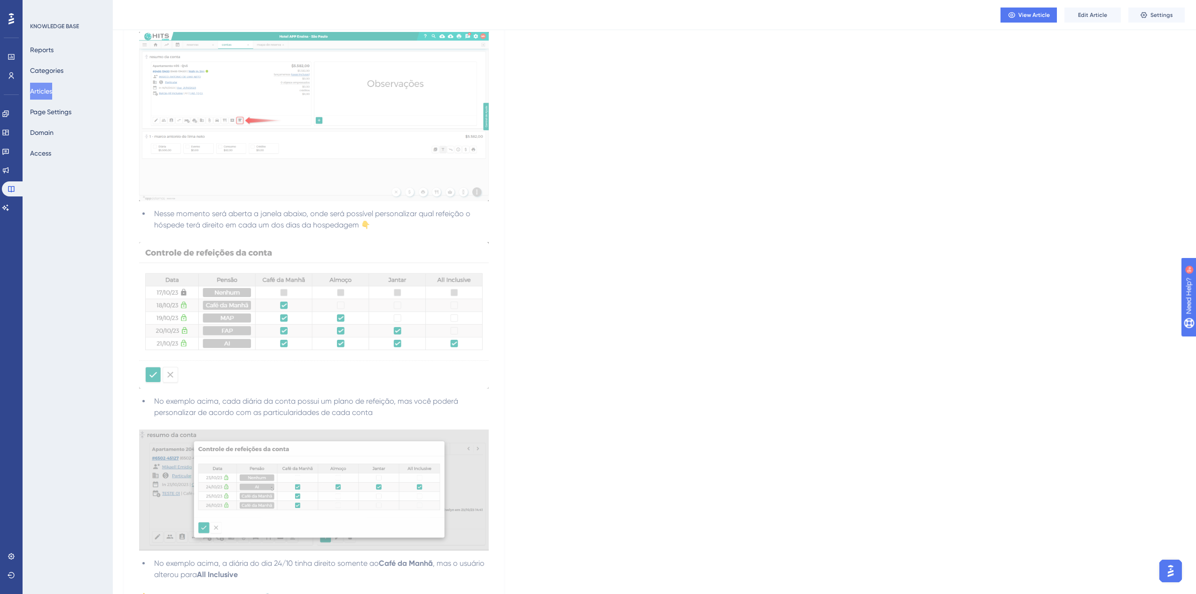
scroll to position [559, 0]
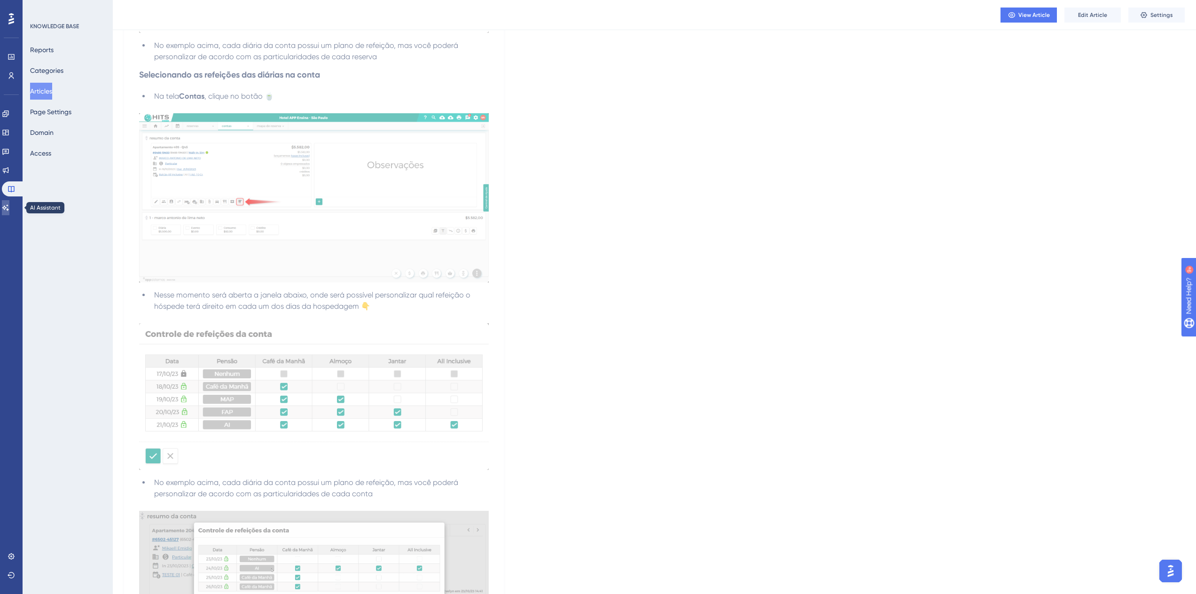
click at [9, 206] on link at bounding box center [6, 207] width 8 height 15
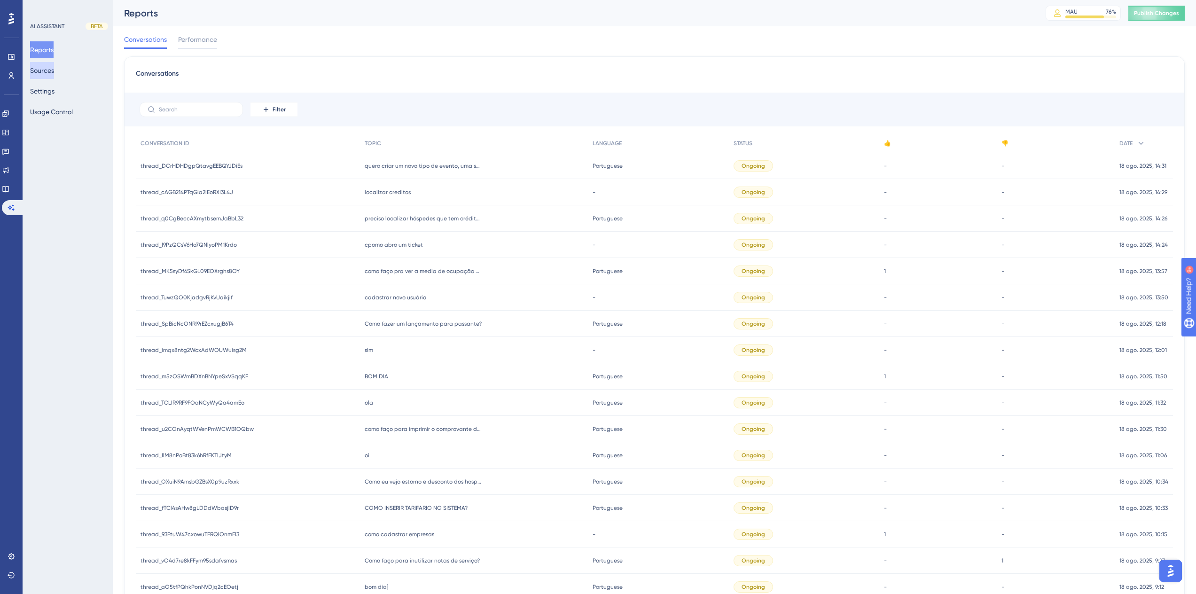
click at [50, 69] on button "Sources" at bounding box center [42, 70] width 24 height 17
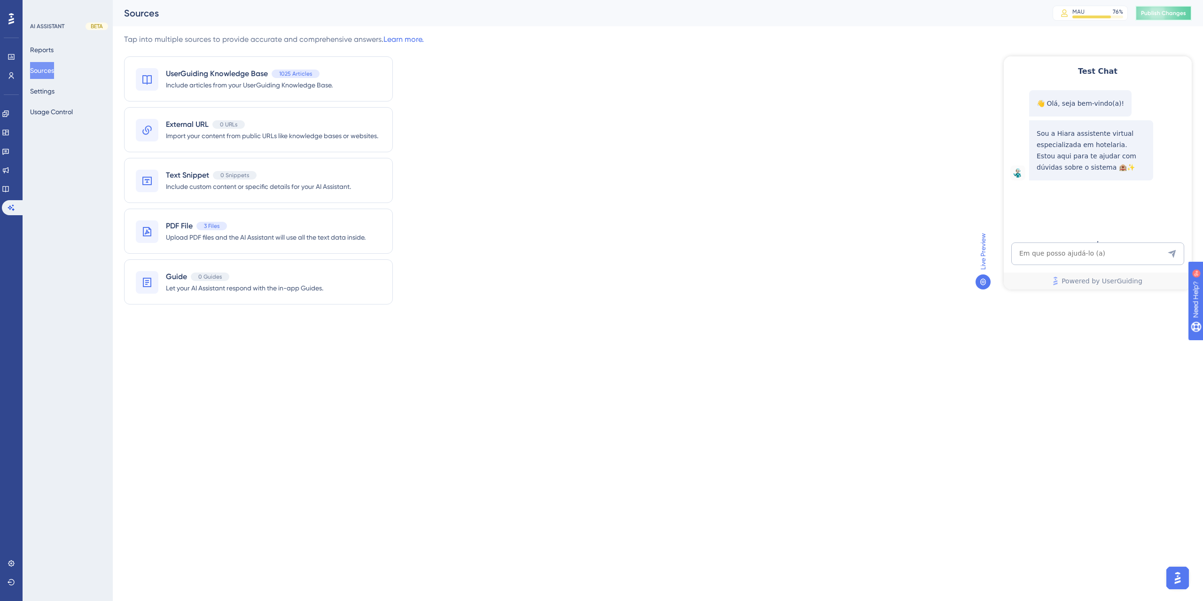
click at [1146, 11] on span "Publish Changes" at bounding box center [1163, 13] width 45 height 8
click at [1055, 258] on textarea "AI Assistant Text Input" at bounding box center [1097, 253] width 173 height 23
paste textarea "TENHO UMA RESERVA DE UM GRUPO DE 2 DIARIAS CUJO 1 DIARIA É COM CAFÉ E 1 DIARIA …"
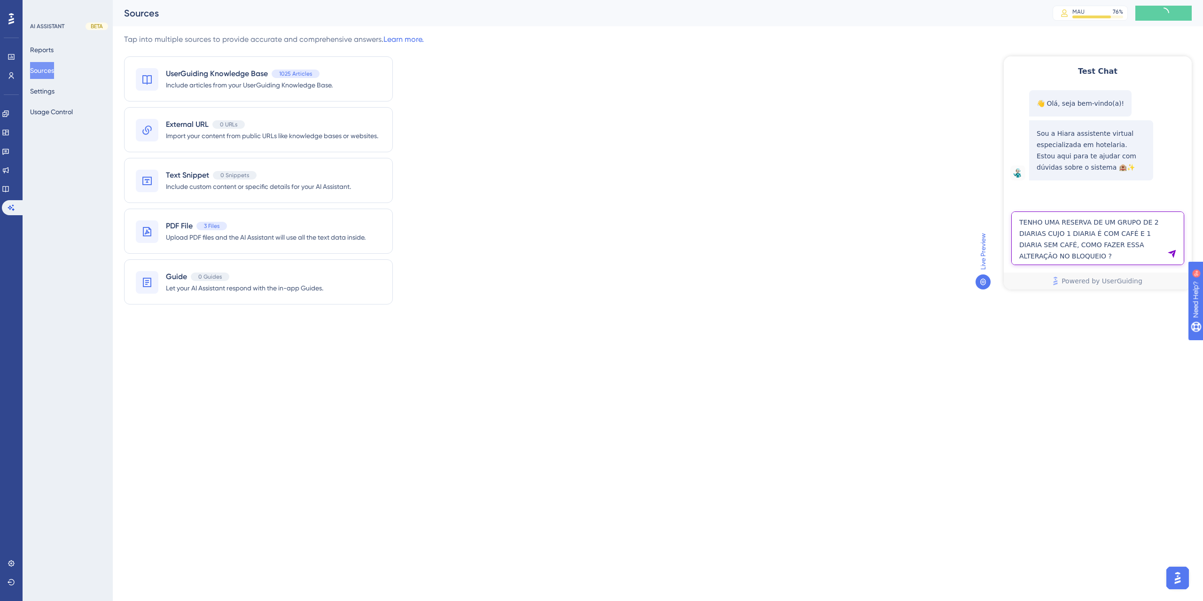
type textarea "TENHO UMA RESERVA DE UM GRUPO DE 2 DIARIAS CUJO 1 DIARIA É COM CAFÉ E 1 DIARIA …"
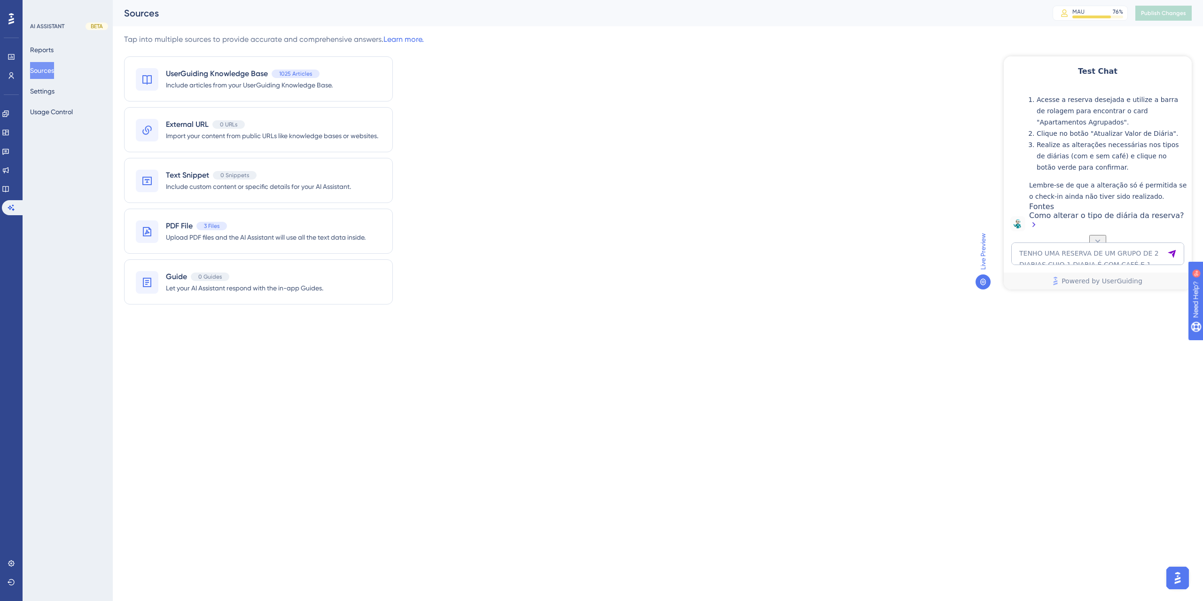
scroll to position [268, 0]
click at [1084, 254] on textarea "TENHO UMA RESERVA DE UM GRUPO DE 2 DIARIAS CUJO 1 DIARIA É COM CAFÉ E 1 DIARIA …" at bounding box center [1097, 253] width 173 height 23
paste textarea "1 DIARIA É COM CAFÉ E 1 DIARIA SEM CAFÉ"
type textarea "1 DIARIA É COM CAFÉ E 1 DIARIA SEM CAFÉ"
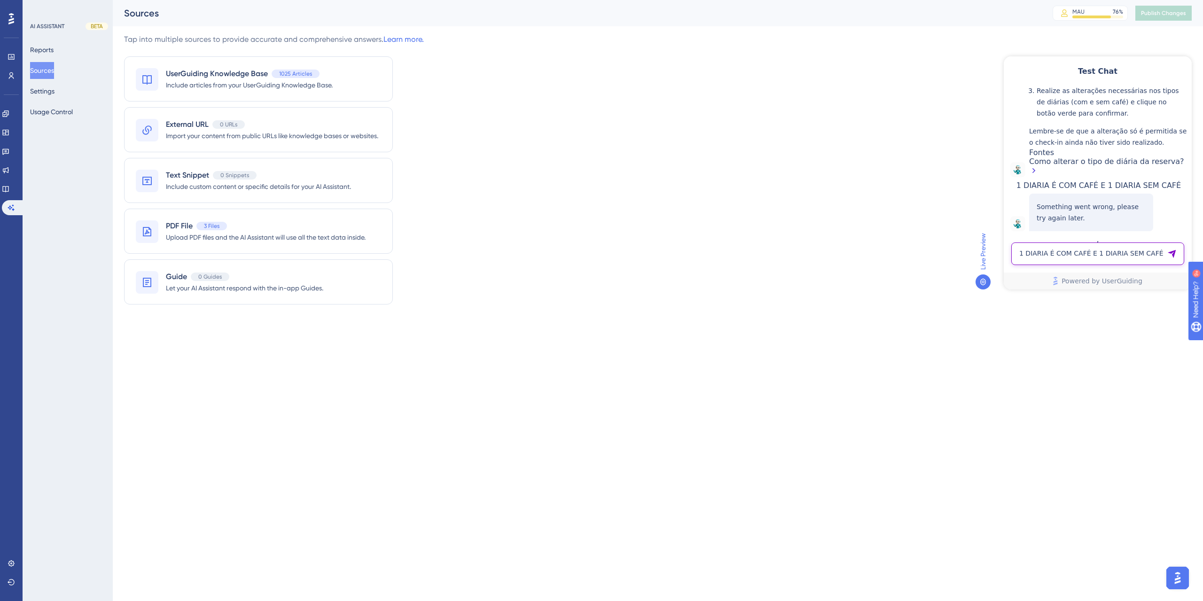
click at [1065, 254] on textarea "1 DIARIA É COM CAFÉ E 1 DIARIA SEM CAFÉ" at bounding box center [1097, 253] width 173 height 23
paste textarea "1 DIARIA É COM CAFÉ E 1 DIARIA SEM CAFÉ"
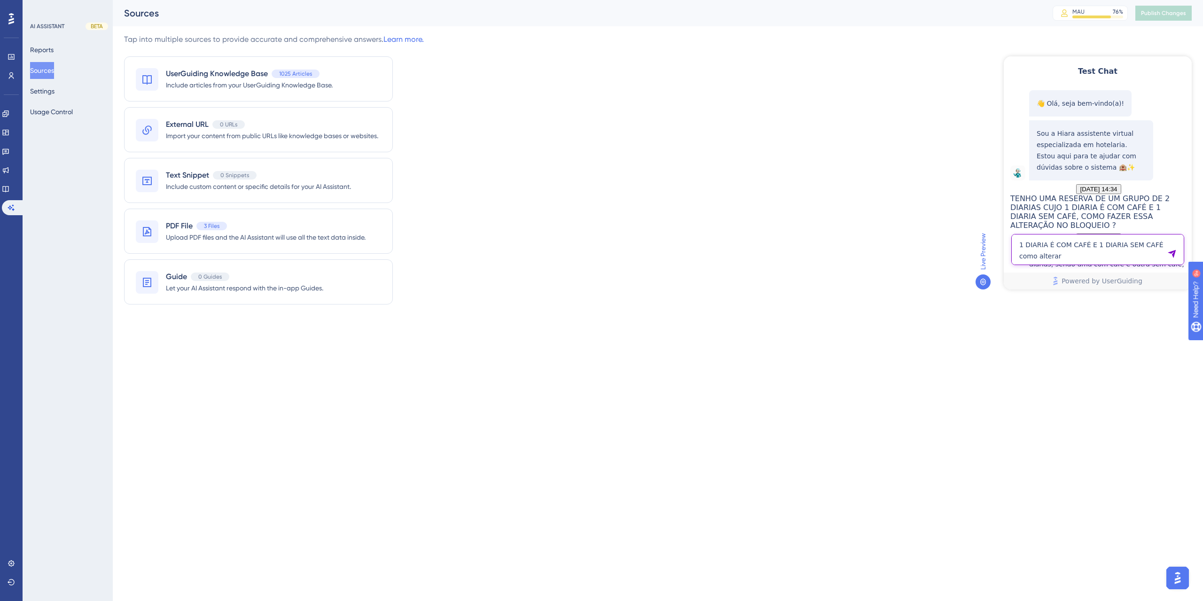
type textarea "1 DIARIA É COM CAFÉ E 1 DIARIA SEM CAFÉ como alterar"
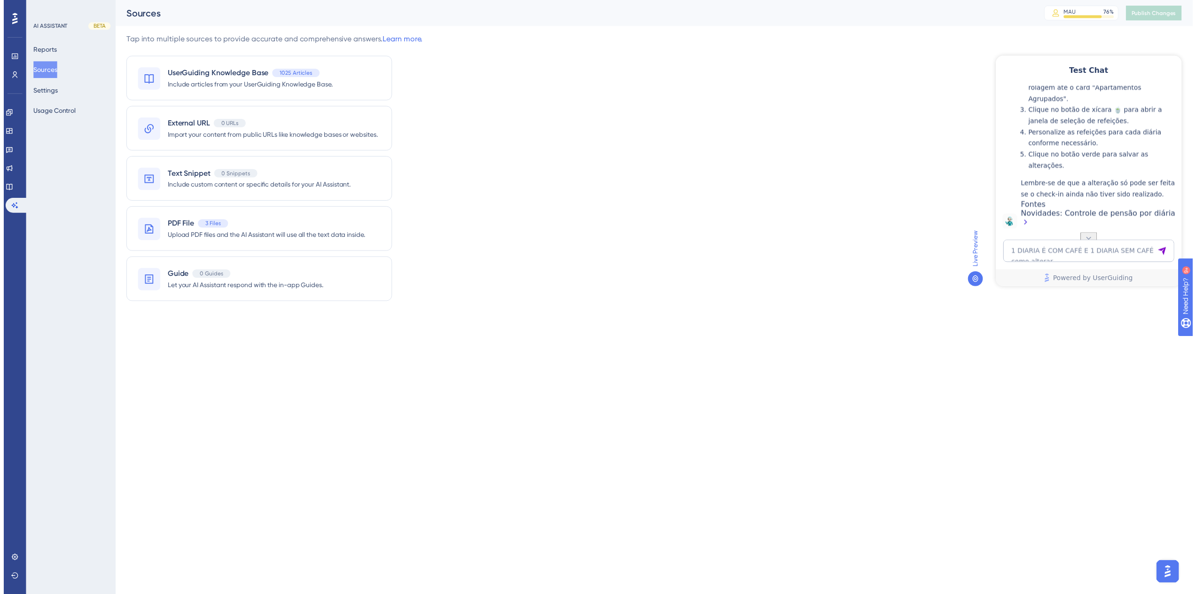
scroll to position [575, 0]
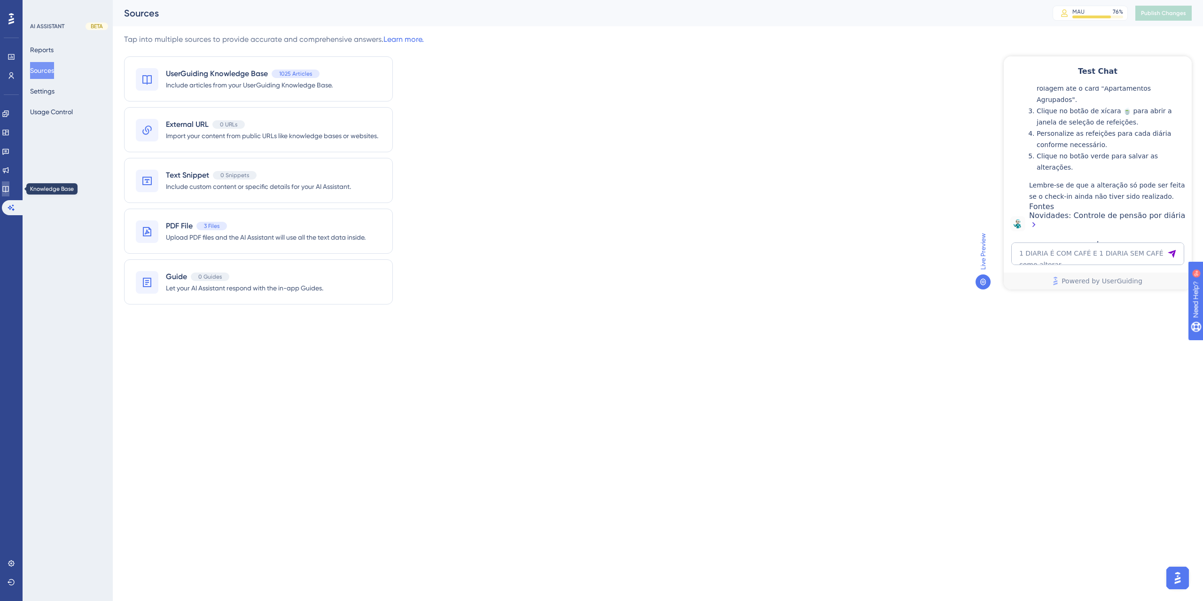
click at [8, 193] on link at bounding box center [6, 188] width 8 height 15
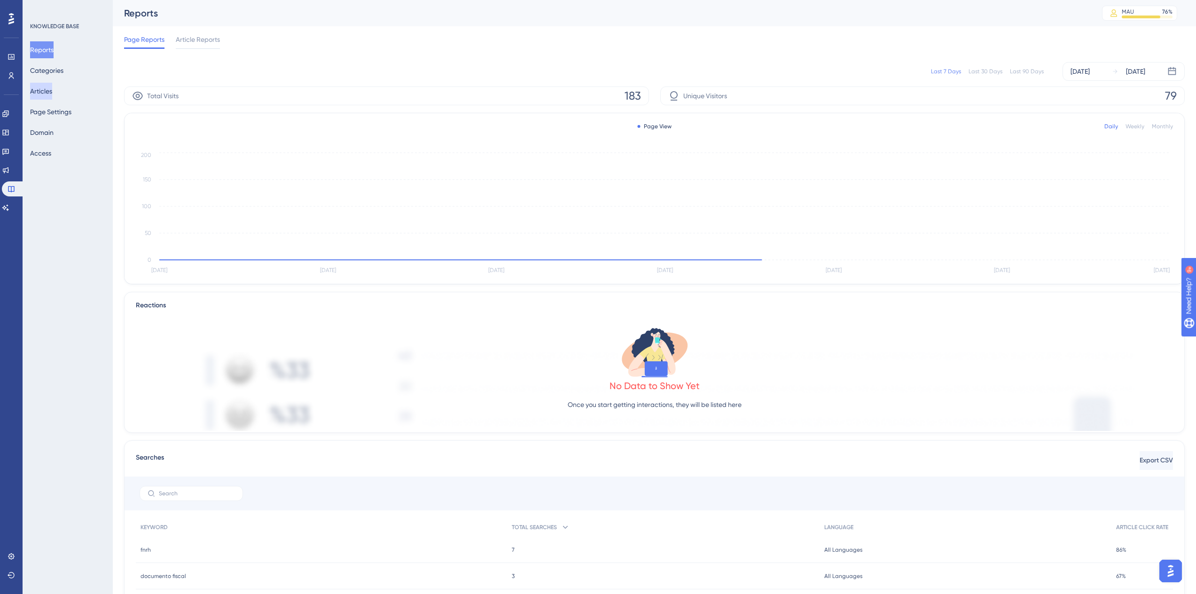
click at [49, 92] on button "Articles" at bounding box center [41, 91] width 22 height 17
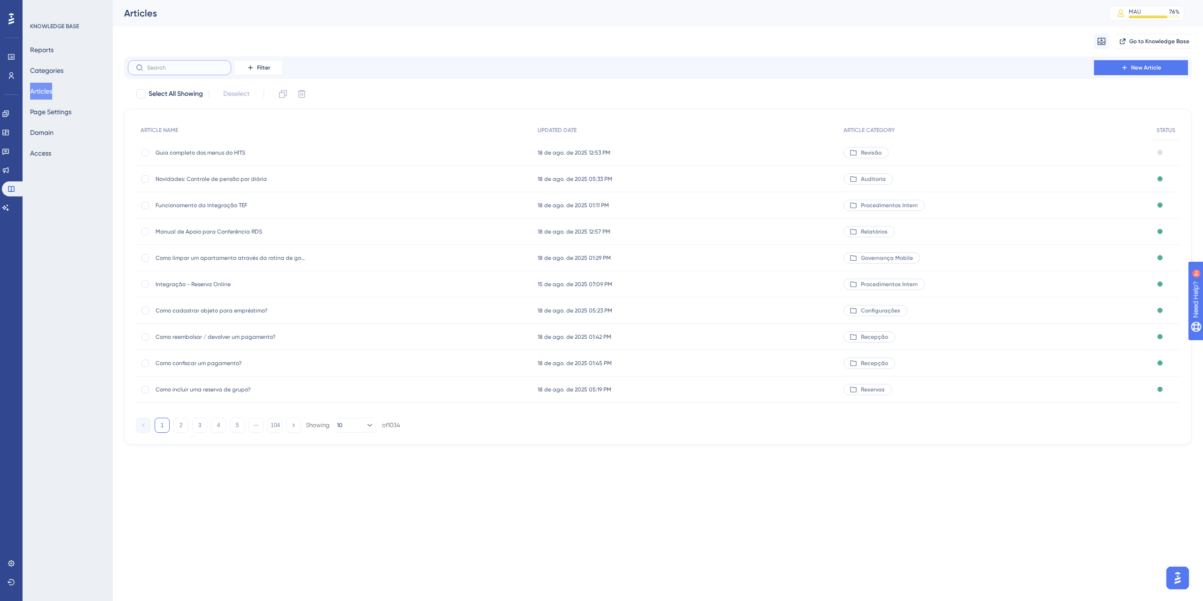
click at [187, 68] on input "text" at bounding box center [185, 67] width 76 height 7
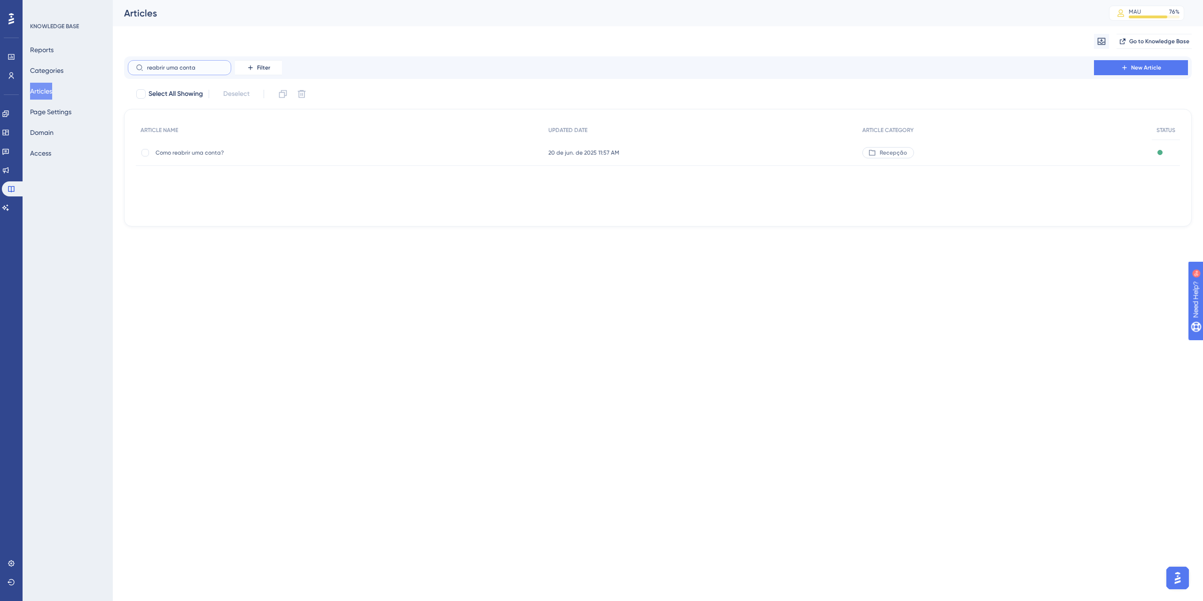
type input "reabrir uma conta"
click at [213, 150] on span "Como reabrir uma conta?" at bounding box center [231, 153] width 150 height 8
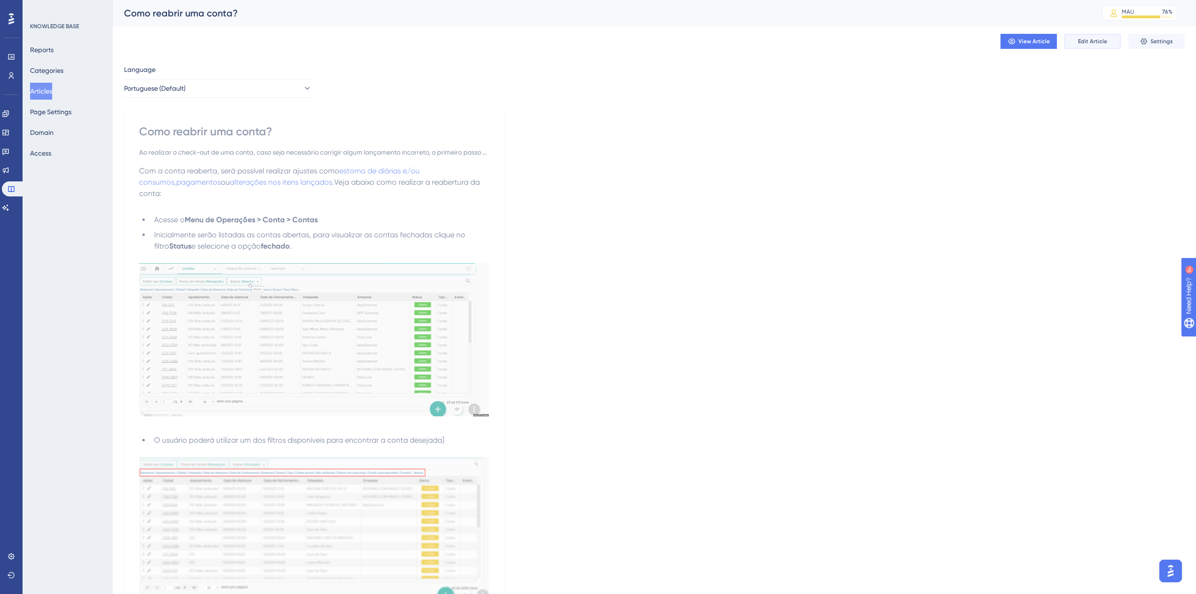
click at [1076, 43] on button "Edit Article" at bounding box center [1092, 41] width 56 height 15
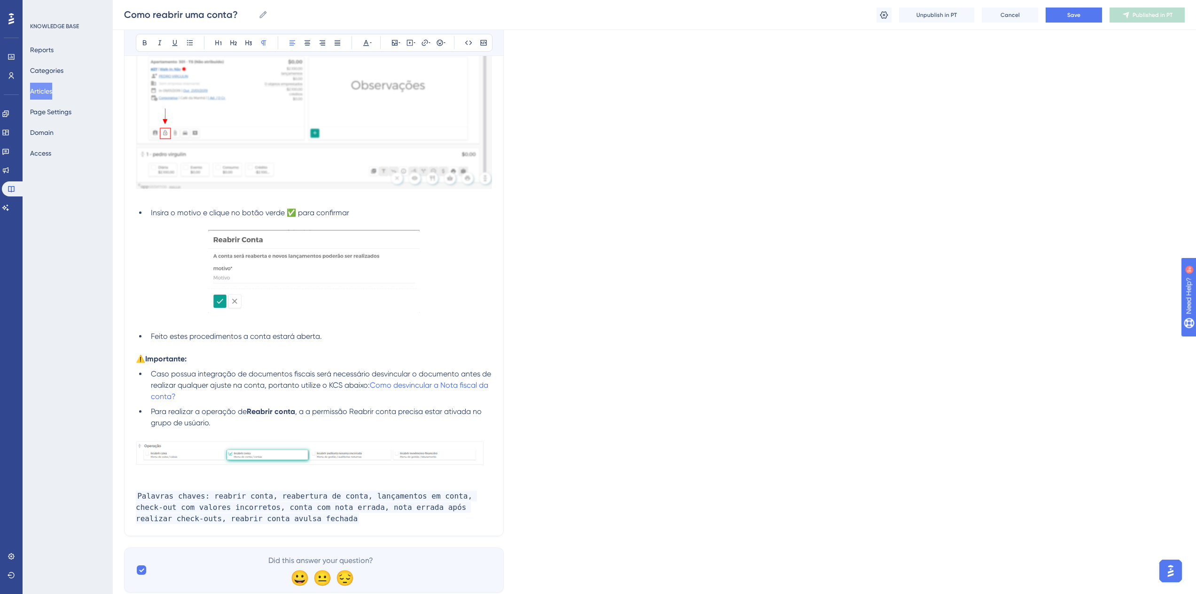
scroll to position [849, 0]
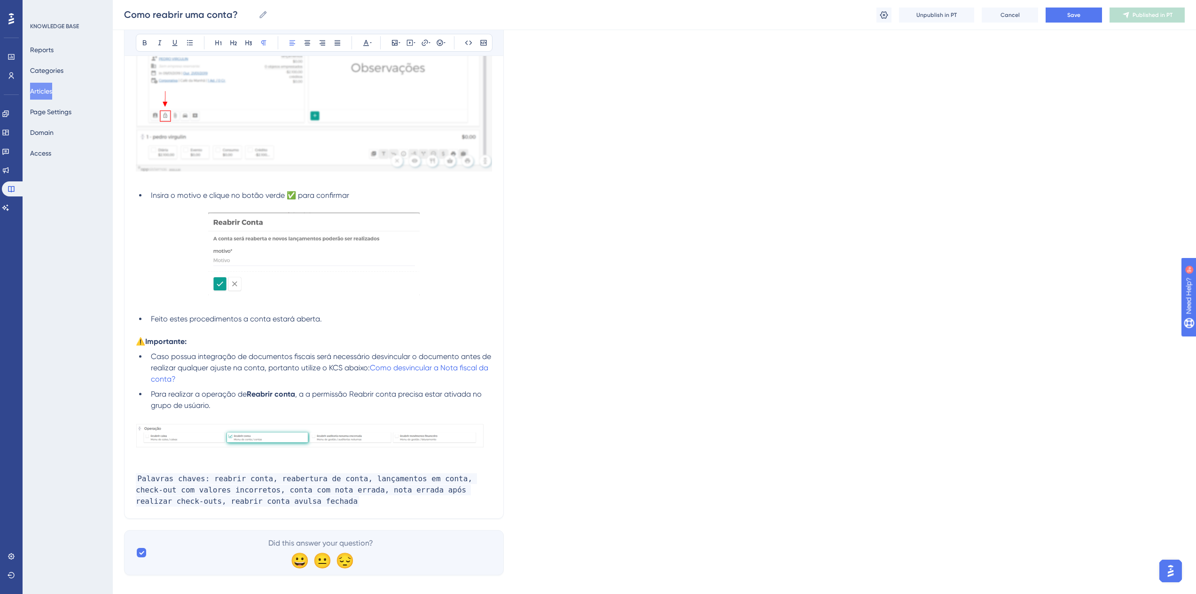
click at [259, 491] on p "Palavras chaves: reabrir conta, reabertura de conta, lançamentos em conta, chec…" at bounding box center [314, 490] width 356 height 34
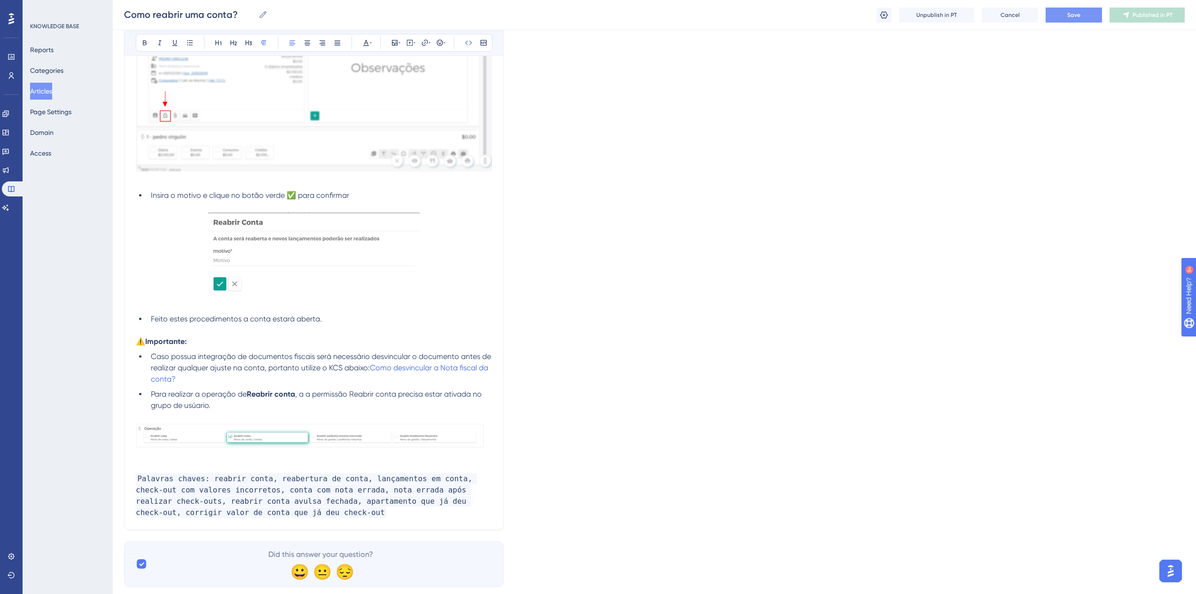
click at [1090, 18] on button "Save" at bounding box center [1073, 15] width 56 height 15
click at [1138, 16] on span "Publish in PT" at bounding box center [1152, 15] width 33 height 8
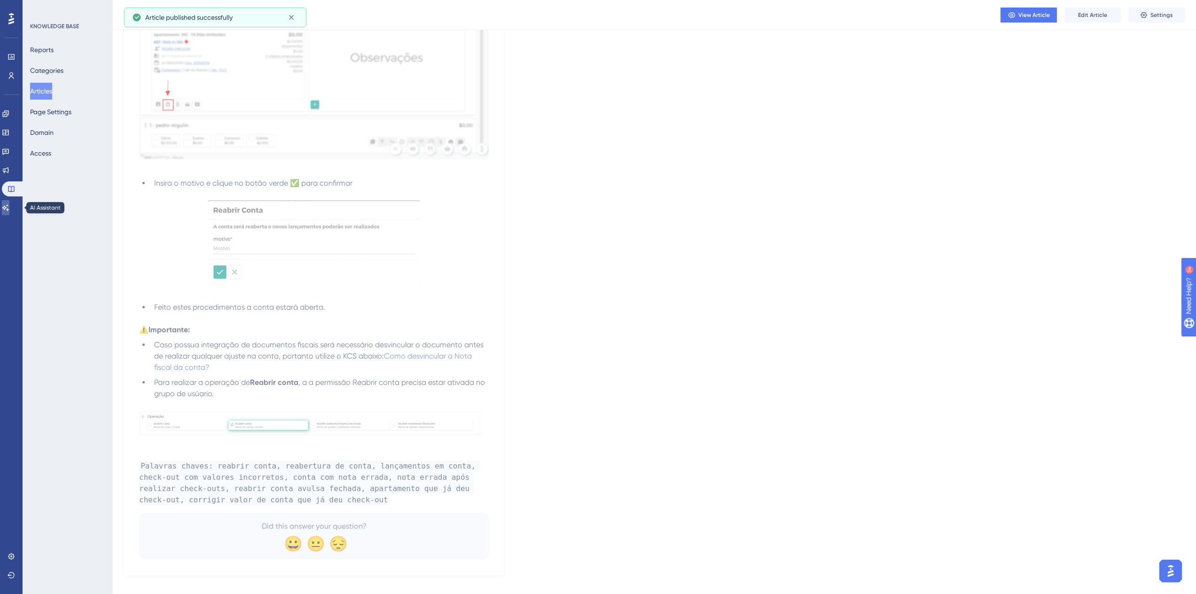
click at [9, 204] on icon at bounding box center [6, 208] width 8 height 8
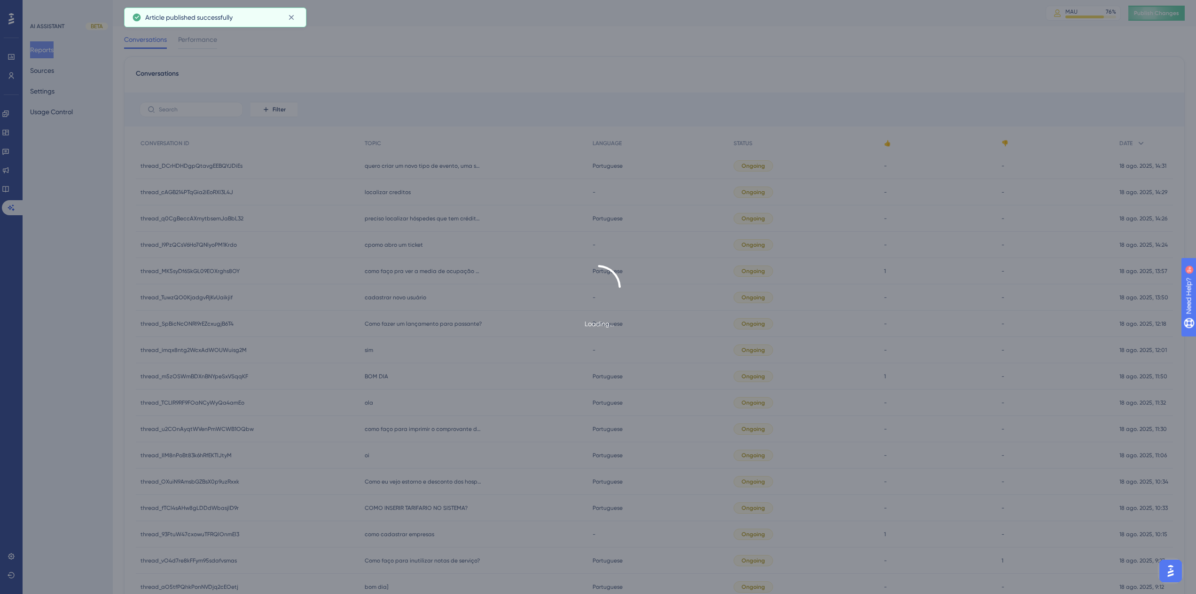
click at [55, 73] on div "Loading..." at bounding box center [598, 297] width 1196 height 594
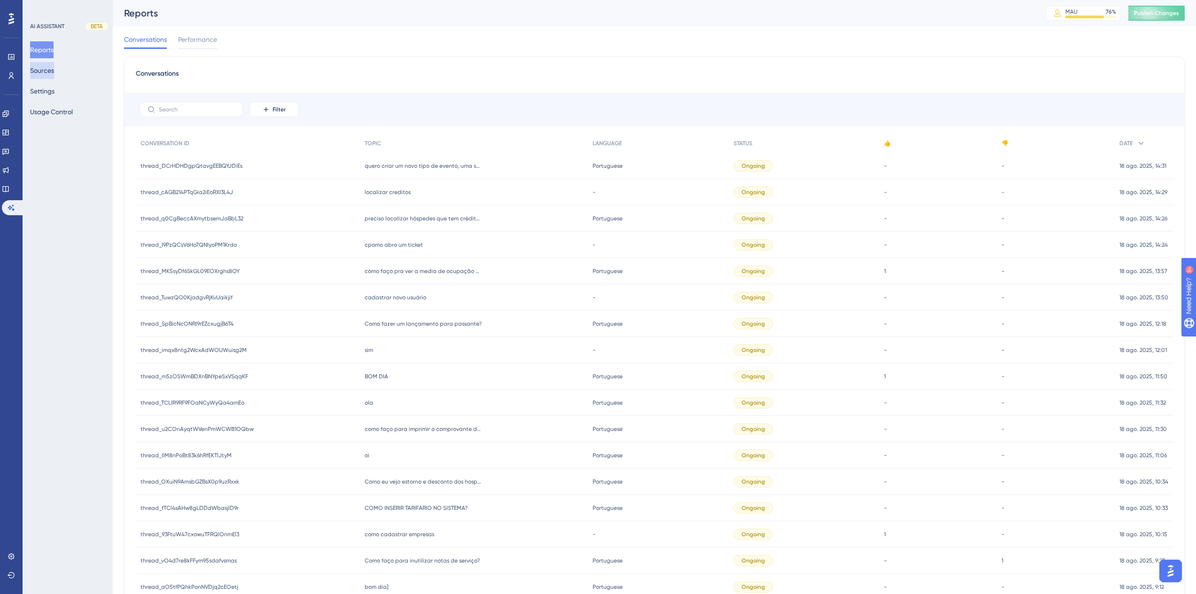
click at [48, 71] on button "Sources" at bounding box center [42, 70] width 24 height 17
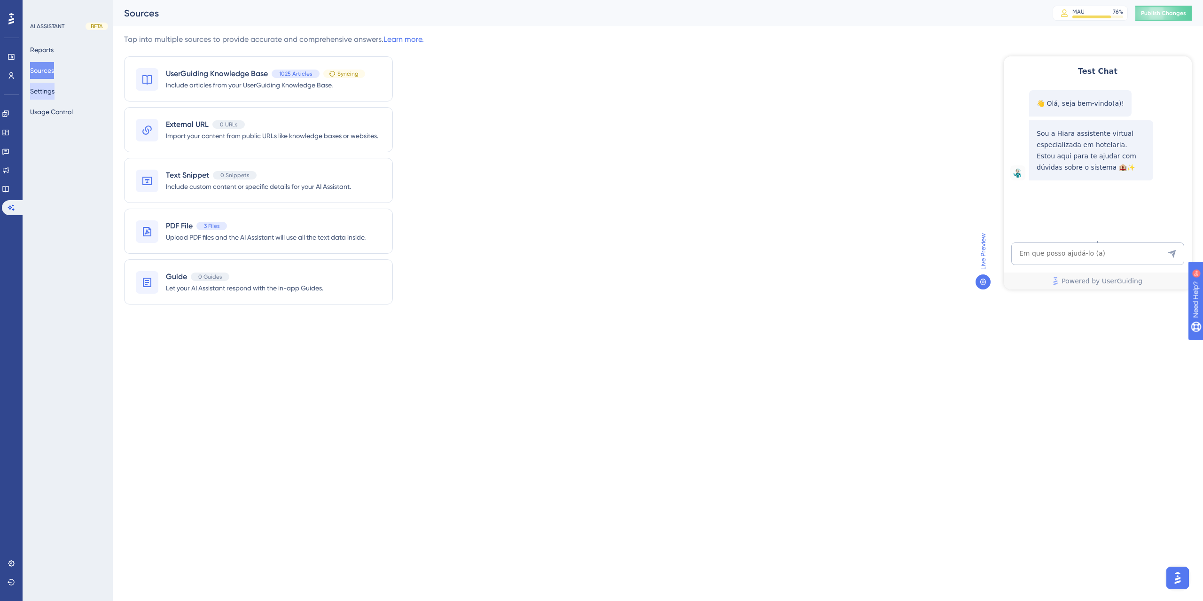
click at [54, 90] on button "Settings" at bounding box center [42, 91] width 24 height 17
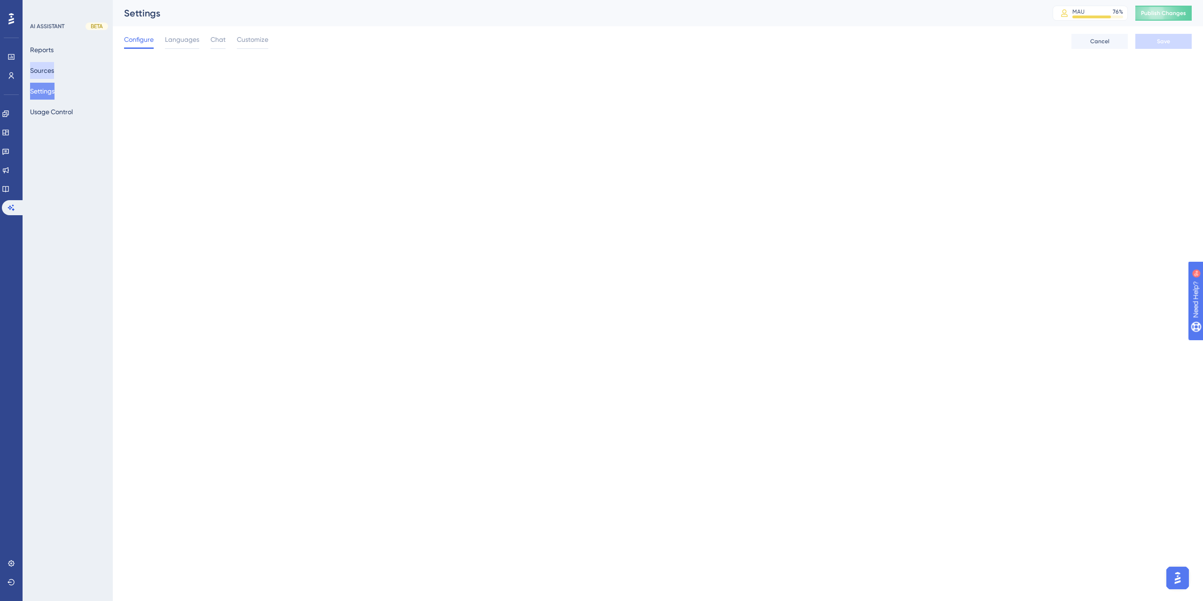
click at [45, 74] on button "Sources" at bounding box center [42, 70] width 24 height 17
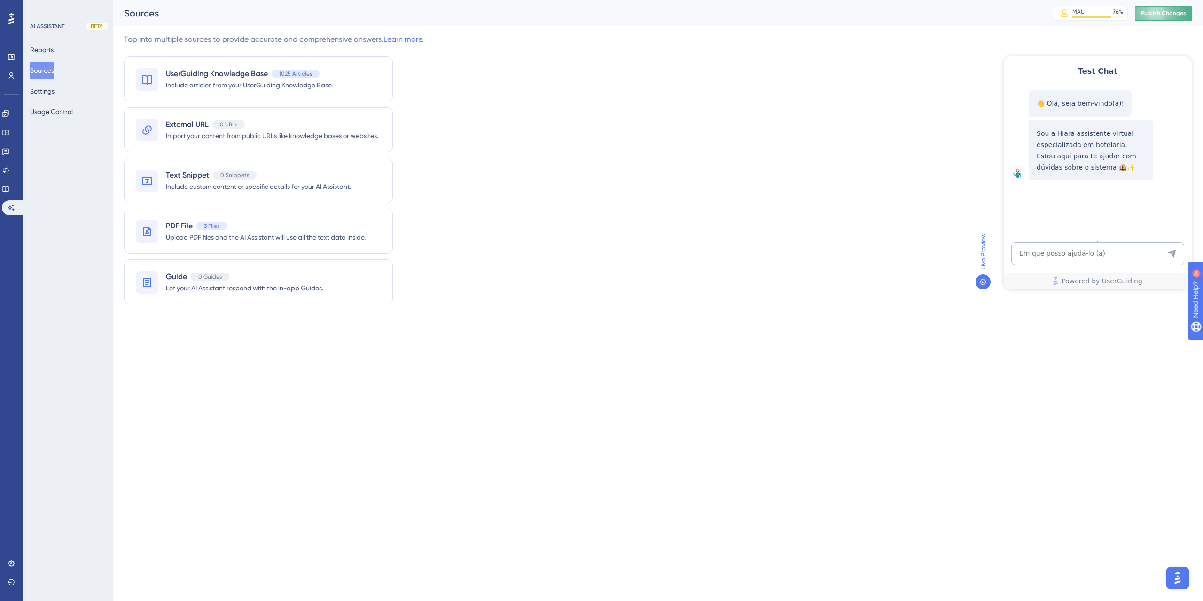
click at [1171, 14] on span "Publish Changes" at bounding box center [1163, 13] width 45 height 8
click at [1082, 249] on textarea "AI Assistant Text Input" at bounding box center [1097, 253] width 173 height 23
paste textarea "como corrigir o valor de um apartamento que ja deu check-out"
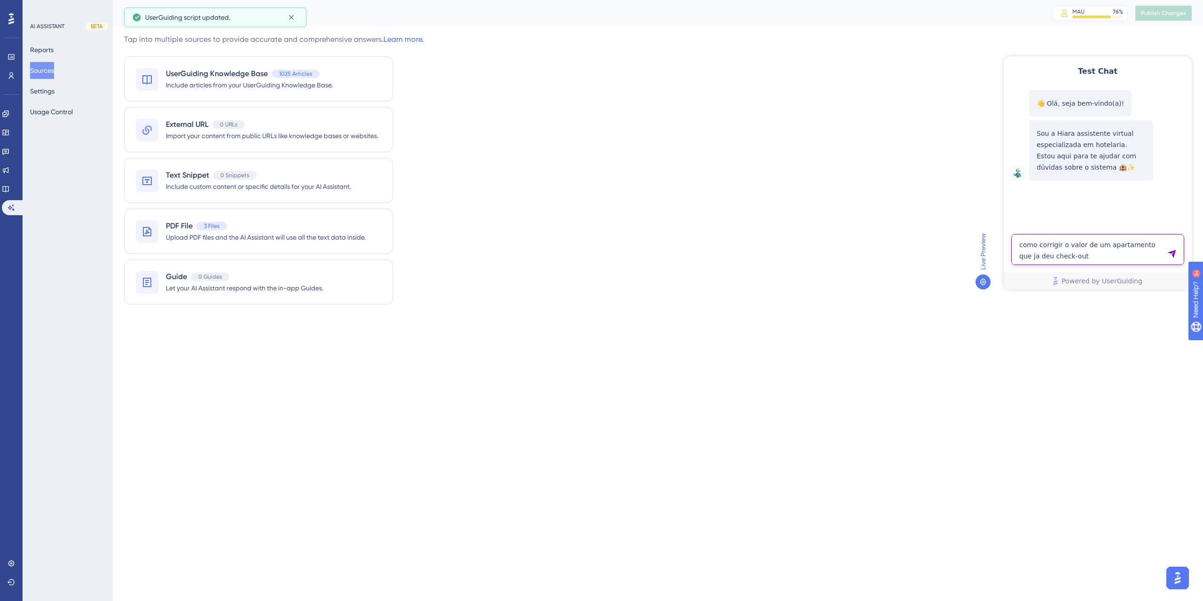
type textarea "como corrigir o valor de um apartamento que ja deu check-out"
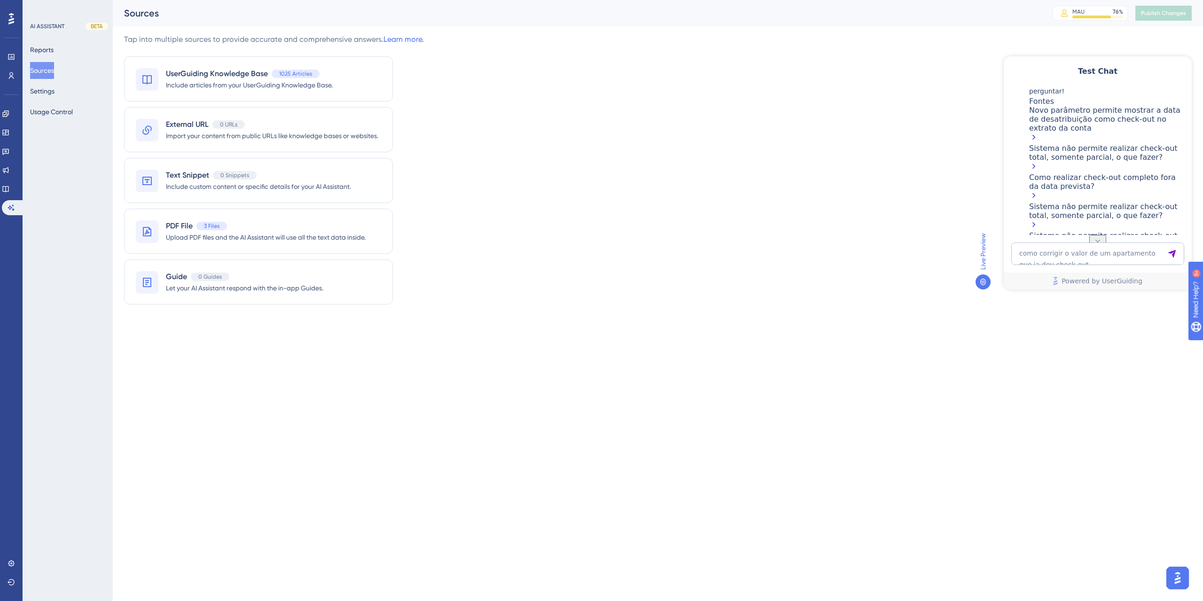
scroll to position [482, 0]
click at [1094, 251] on textarea "como corrigir o valor de um apartamento que ja deu check-out" at bounding box center [1097, 253] width 173 height 23
type textarea "corrigir valor de uma conta fechada"
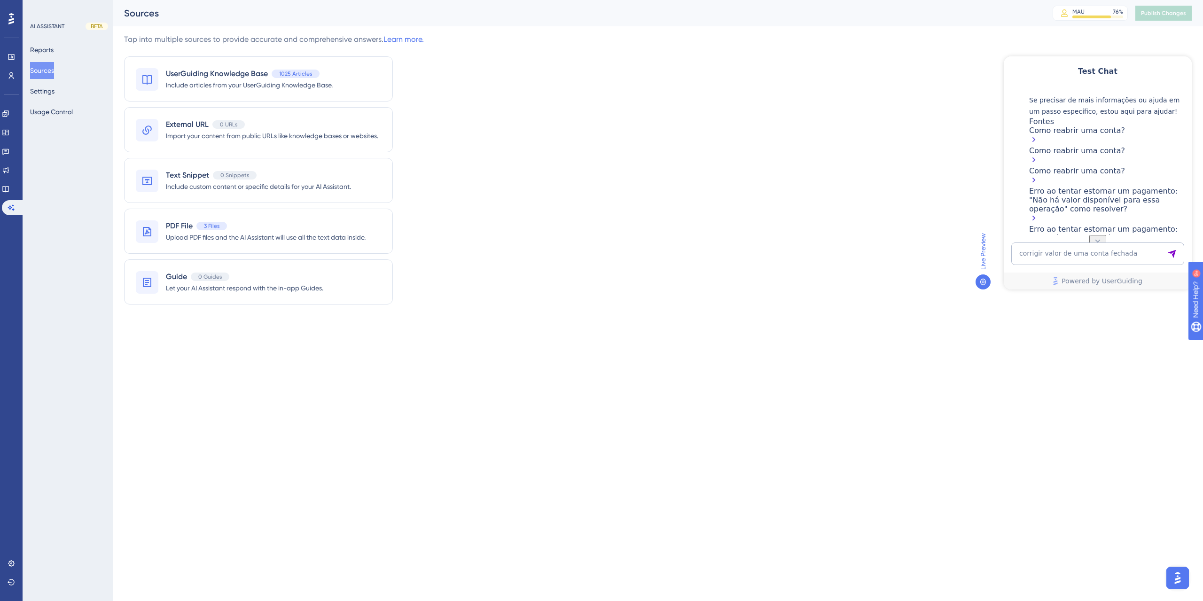
scroll to position [1071, 0]
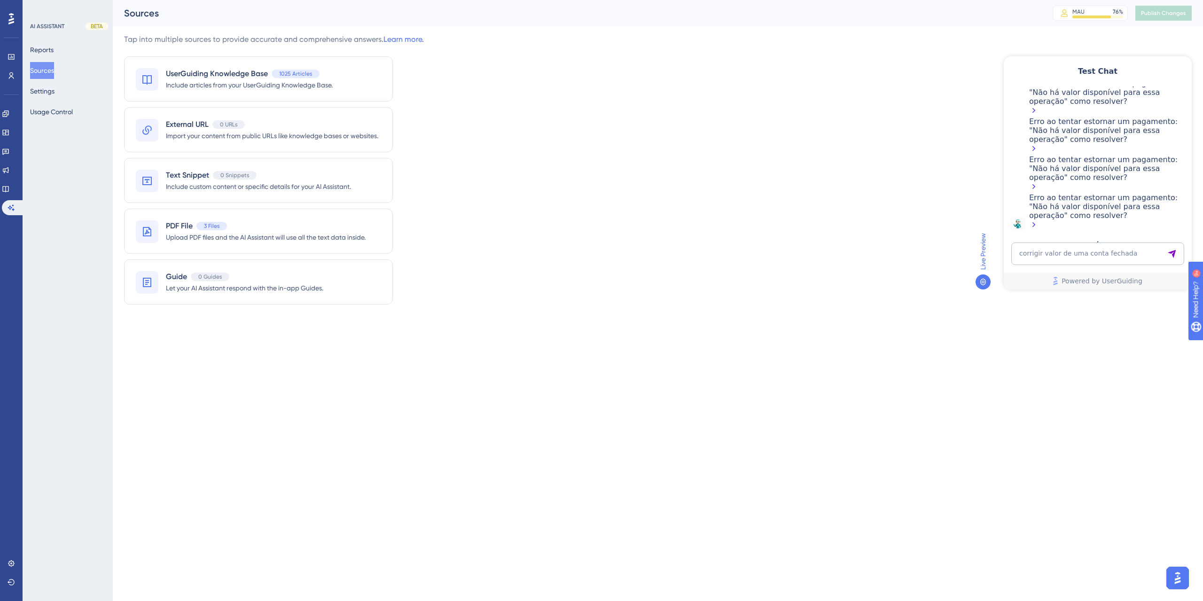
click at [850, 218] on div "Tap into multiple sources to provide accurate and comprehensive answers. Learn …" at bounding box center [657, 175] width 1067 height 282
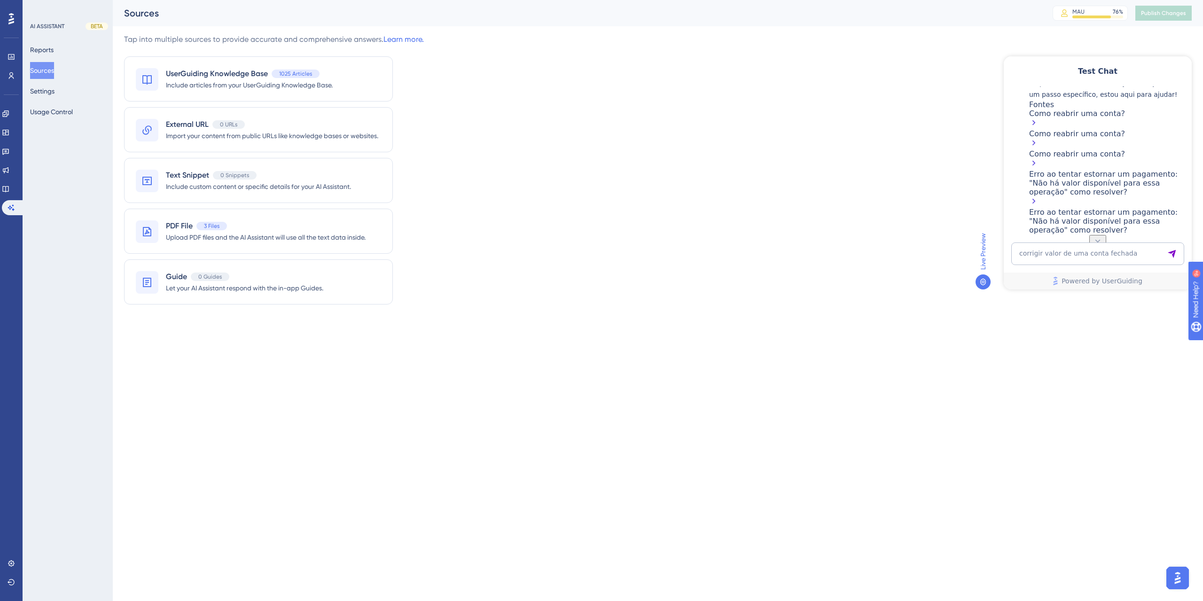
scroll to position [930, 0]
drag, startPoint x: 1096, startPoint y: 167, endPoint x: 1108, endPoint y: 169, distance: 12.8
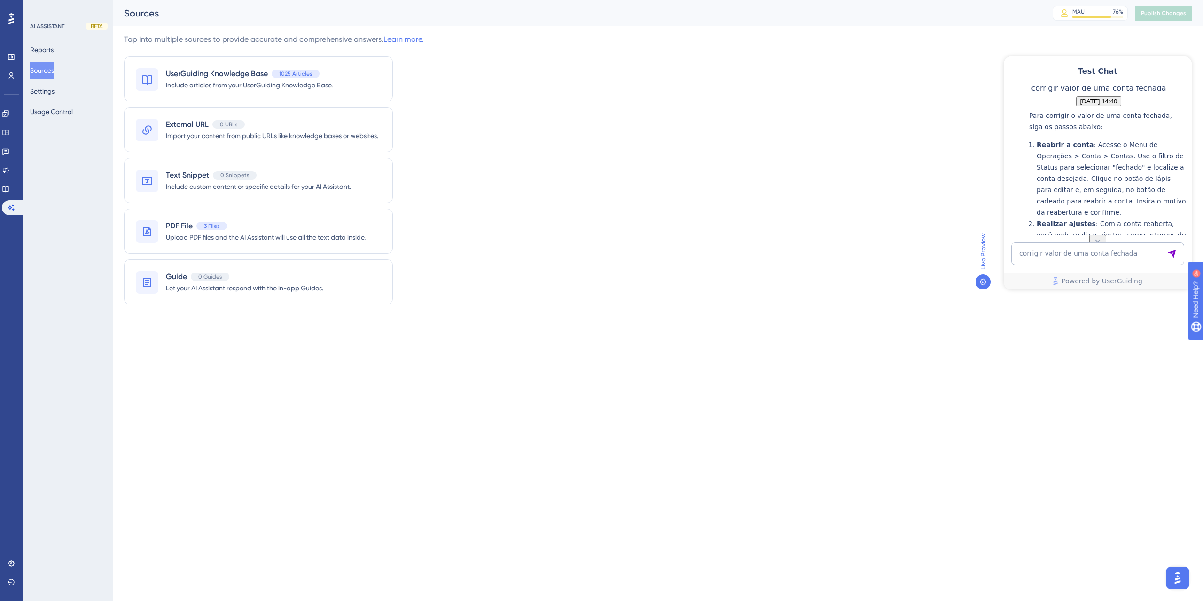
scroll to position [554, 0]
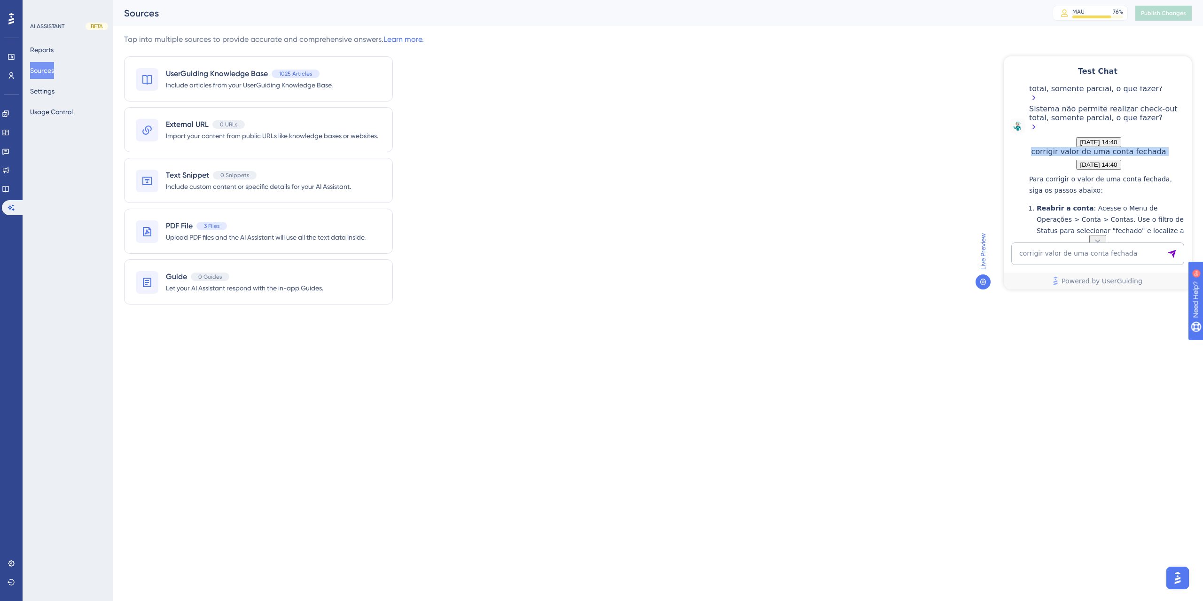
copy span "corrigir valor de uma conta fechada"
click at [1117, 250] on textarea "corrigir valor de uma conta fechada" at bounding box center [1097, 253] width 173 height 23
paste textarea "corrigir valor de uma conta fechada"
drag, startPoint x: 1124, startPoint y: 239, endPoint x: 1082, endPoint y: 236, distance: 42.8
click at [1082, 236] on textarea "corrigir valor de uma conta fechada" at bounding box center [1097, 244] width 173 height 42
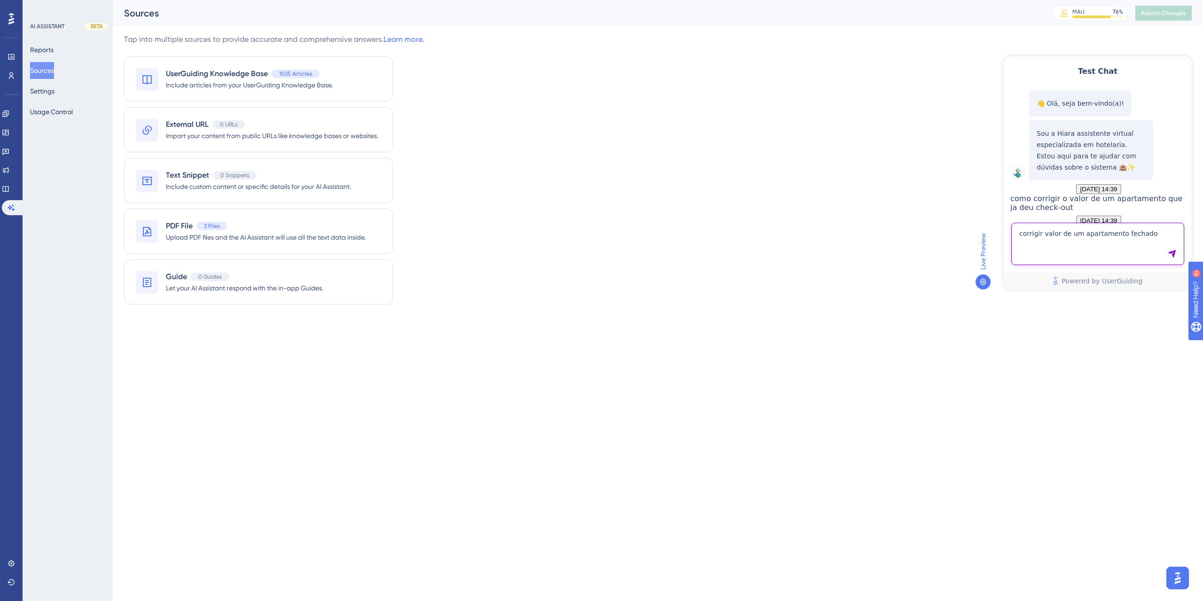
type textarea "corrigir valor de um apartamento fechado"
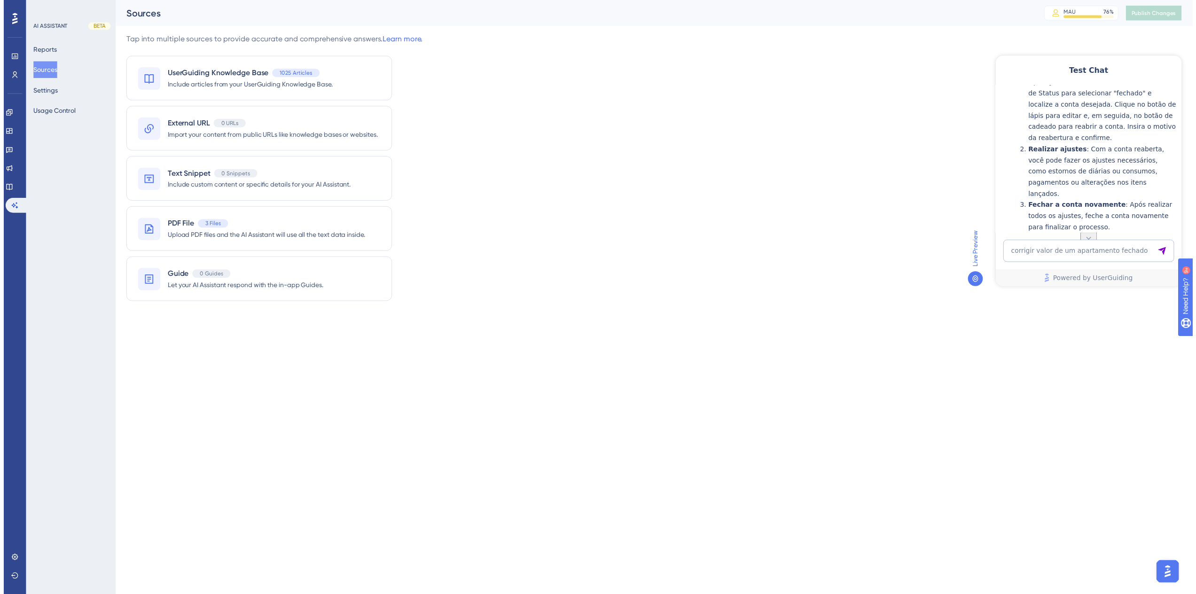
scroll to position [1216, 0]
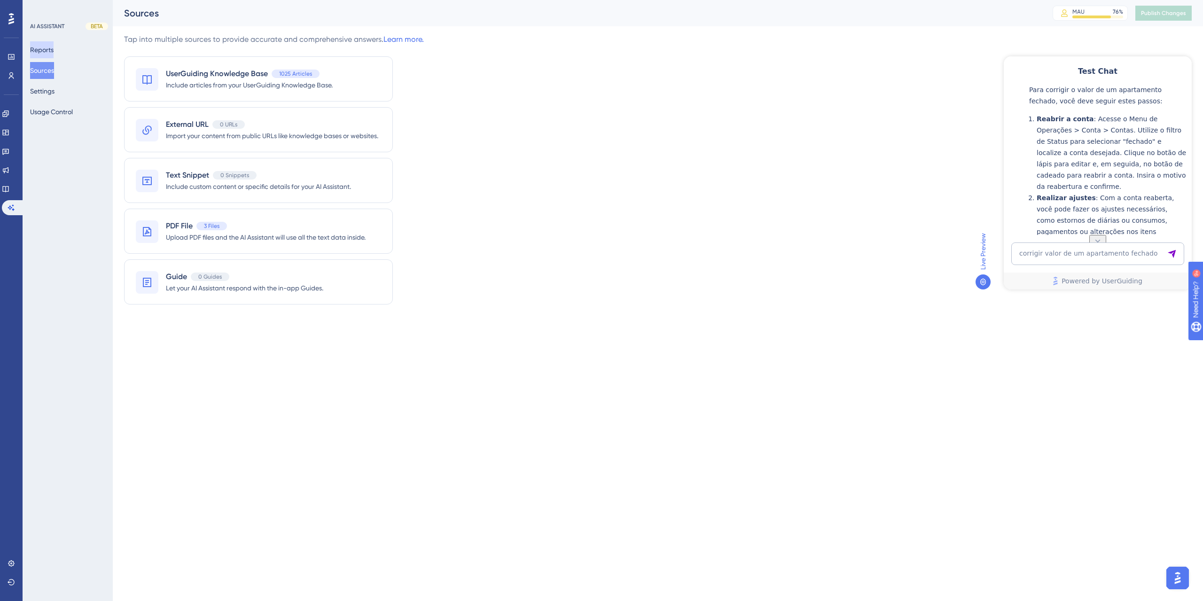
click at [45, 49] on button "Reports" at bounding box center [41, 49] width 23 height 17
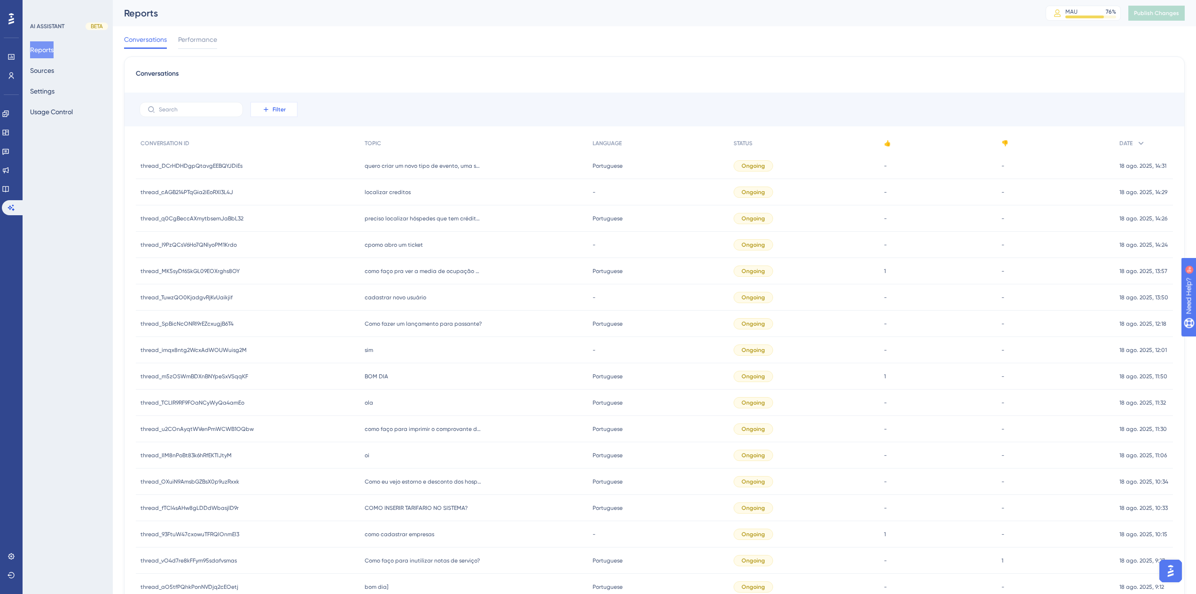
click at [267, 109] on icon at bounding box center [266, 110] width 8 height 8
click at [268, 251] on span "Date Created" at bounding box center [283, 248] width 39 height 11
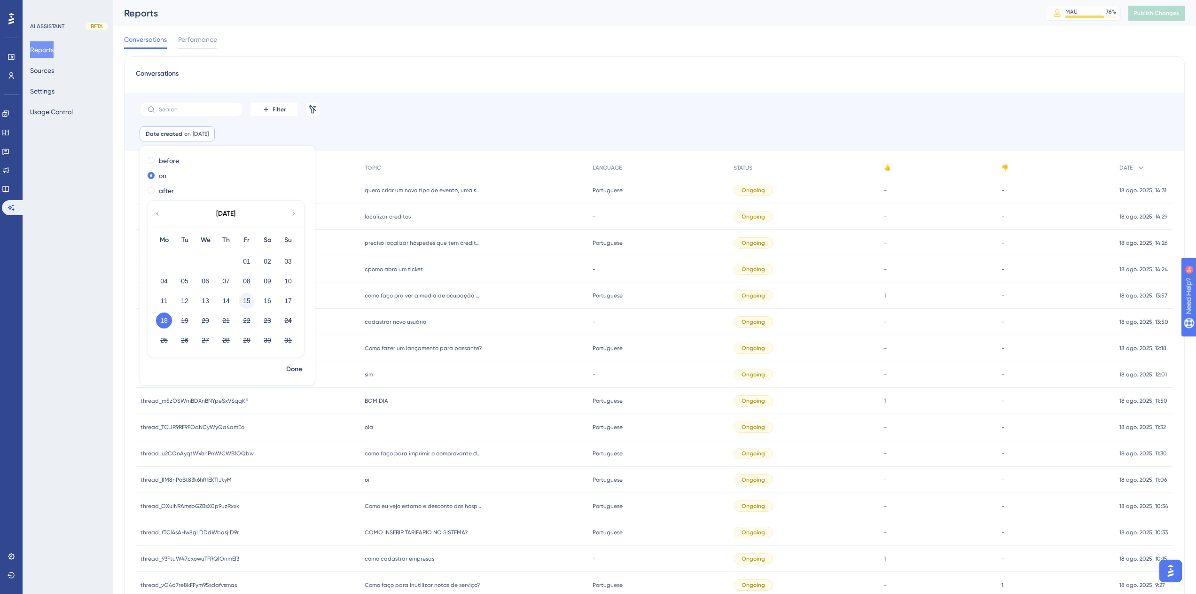
click at [242, 303] on button "15" at bounding box center [247, 301] width 16 height 16
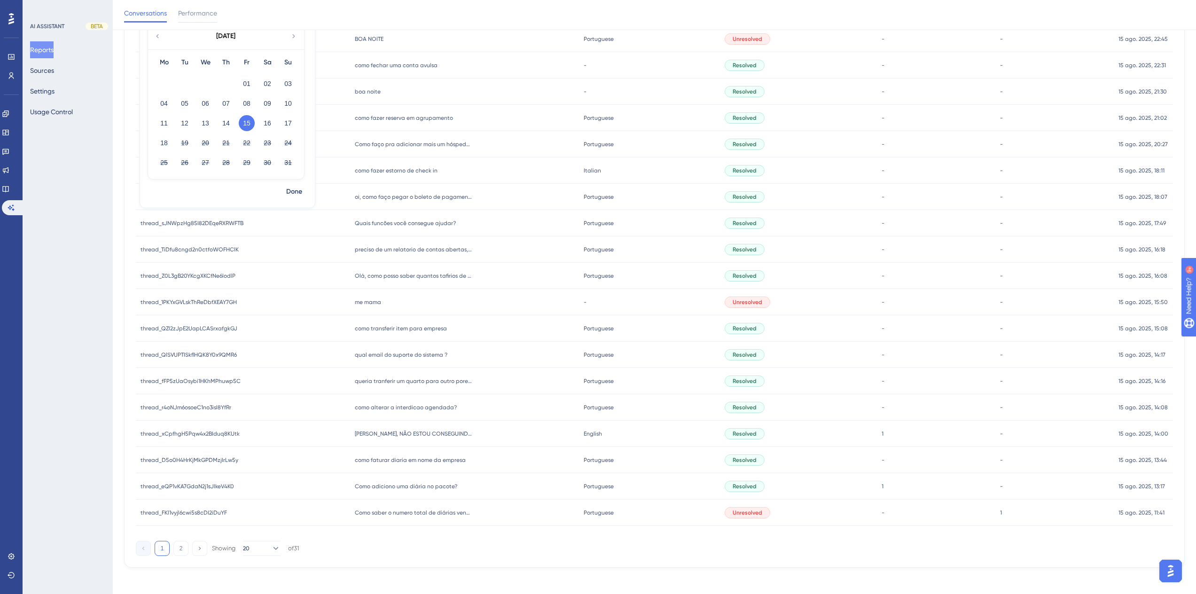
scroll to position [185, 0]
click at [271, 548] on icon at bounding box center [275, 544] width 9 height 9
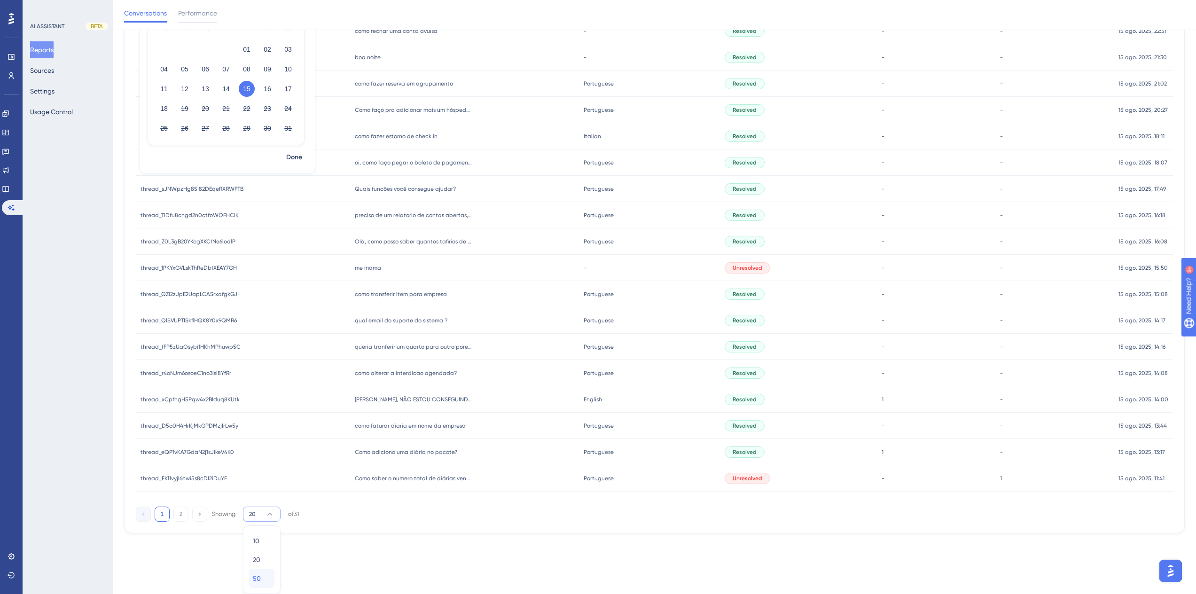
click at [264, 578] on div "50 50" at bounding box center [262, 578] width 18 height 19
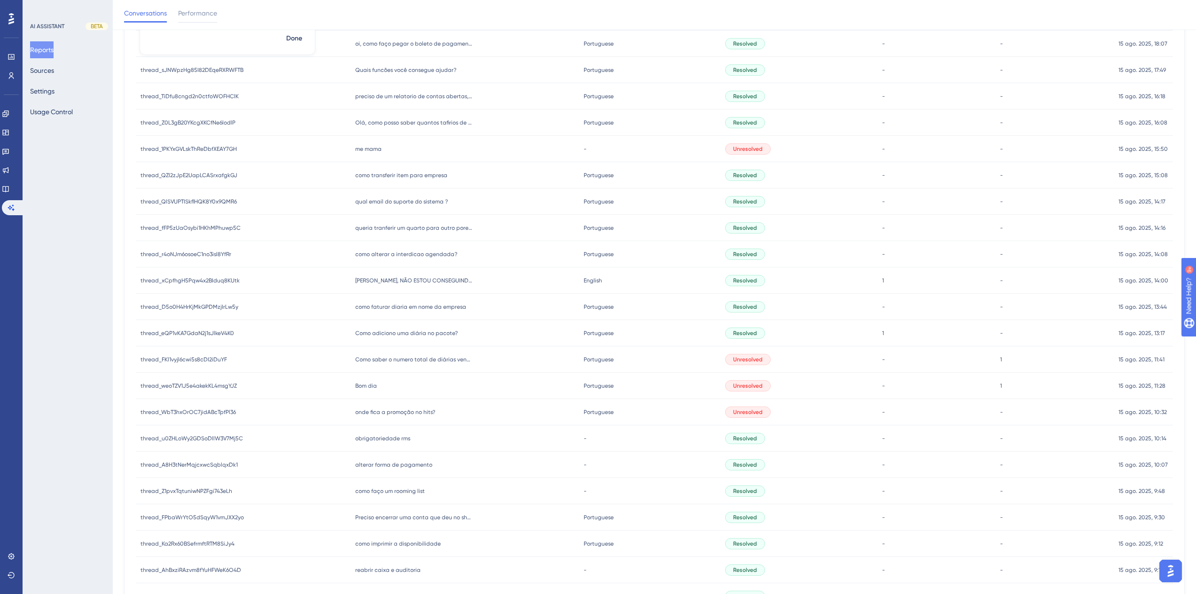
scroll to position [456, 0]
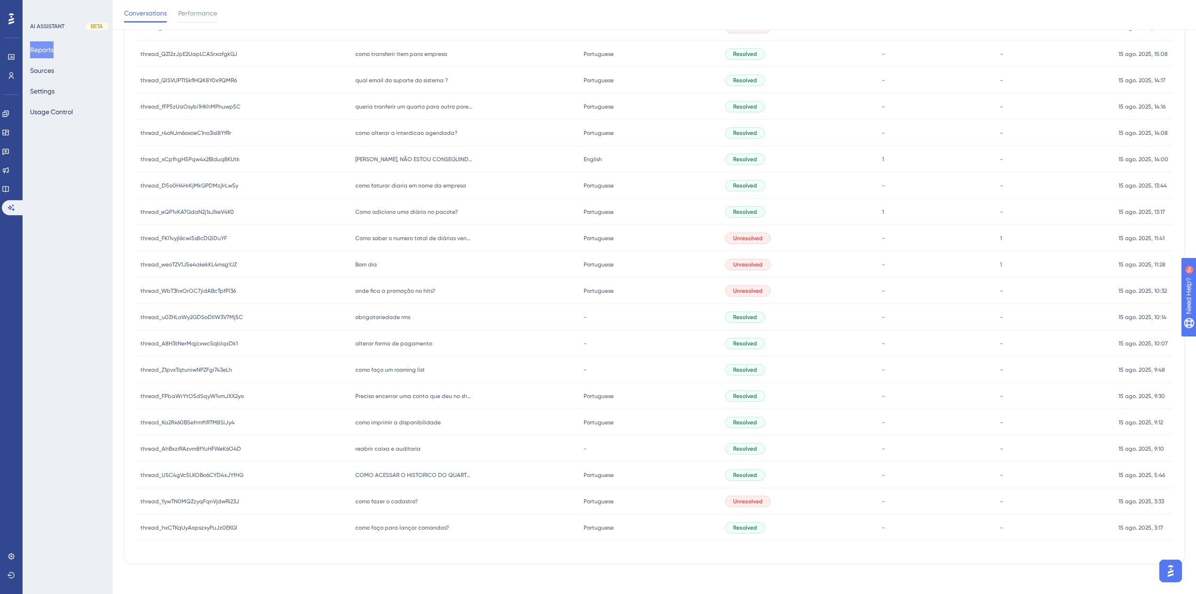
click at [398, 530] on span "como faço para lançar comandas?" at bounding box center [401, 528] width 93 height 8
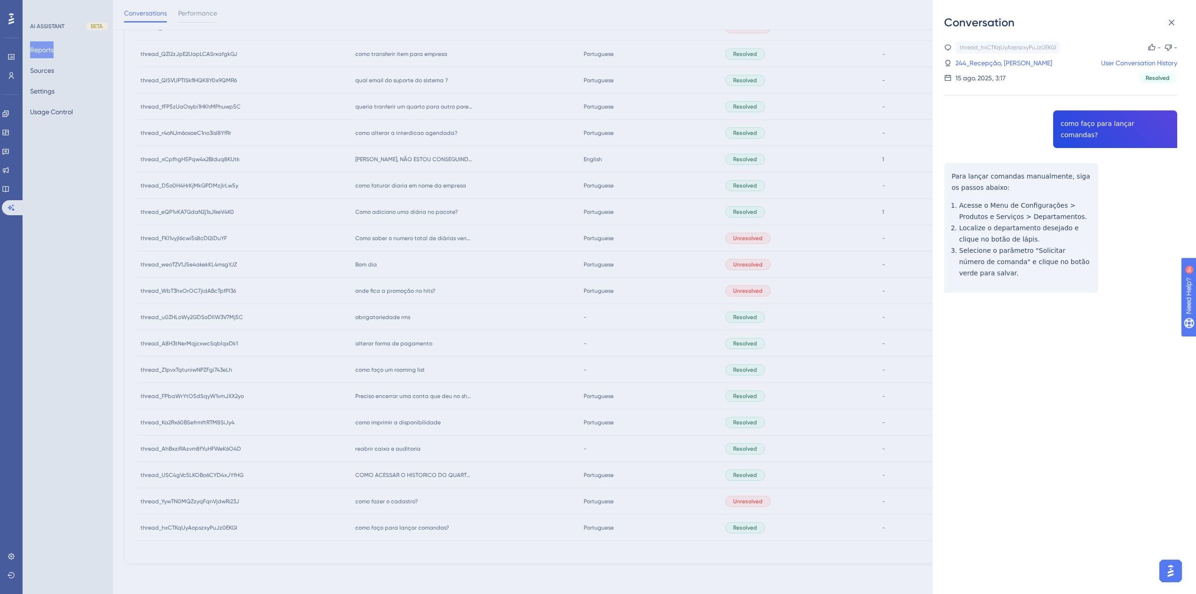
click at [1115, 124] on div "thread_hxCTKqUyAopszxyPuJz0EKGl Copy - - 244_Recepção, Claudio User Conversatio…" at bounding box center [1060, 190] width 233 height 299
copy span "como faço para lançar comandas?"
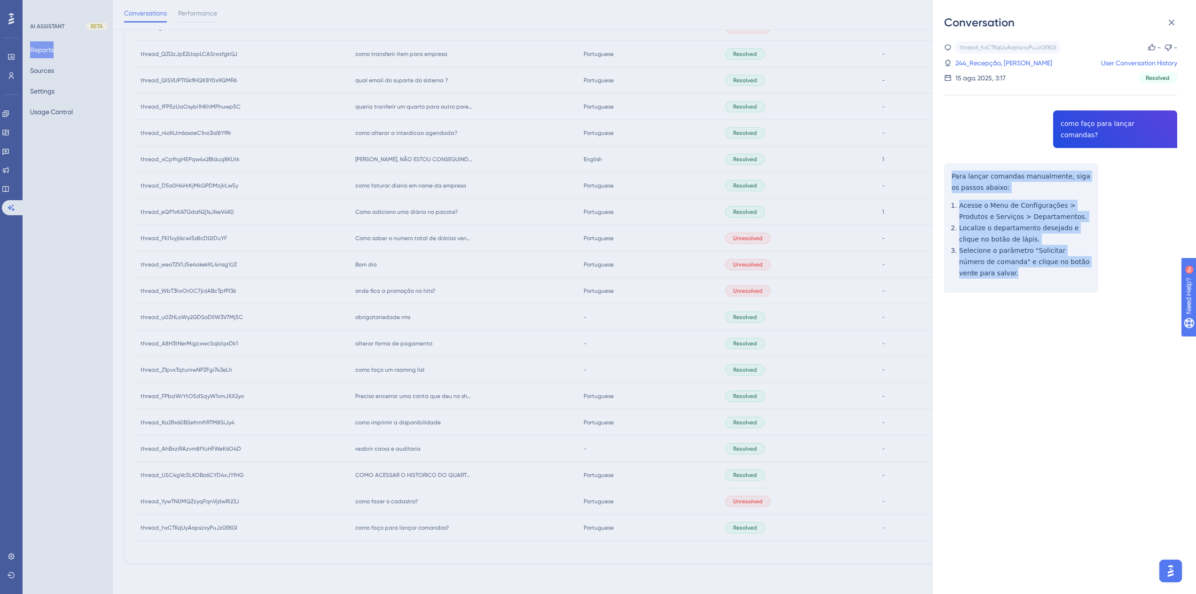
drag, startPoint x: 983, startPoint y: 264, endPoint x: 943, endPoint y: 169, distance: 103.0
click at [943, 169] on div "Conversation thread_hxCTKqUyAopszxyPuJz0EKGl Copy - - 244_Recepção, Claudio Use…" at bounding box center [1064, 297] width 263 height 594
copy div "Para lançar comandas manualmente, siga os passos abaixo: Acesse o Menu de Confi…"
click at [1019, 62] on link "244_Recepção, Claudio" at bounding box center [1003, 62] width 97 height 11
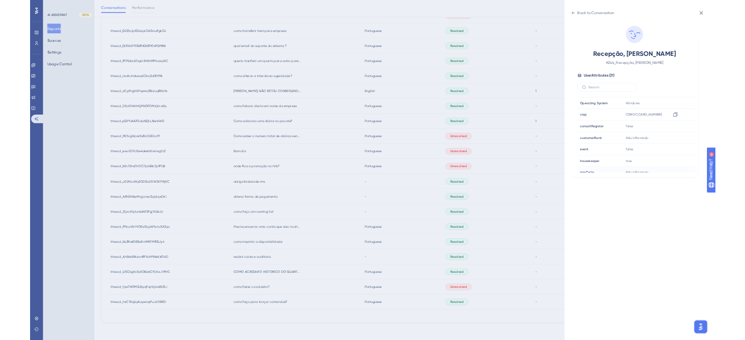
scroll to position [235, 0]
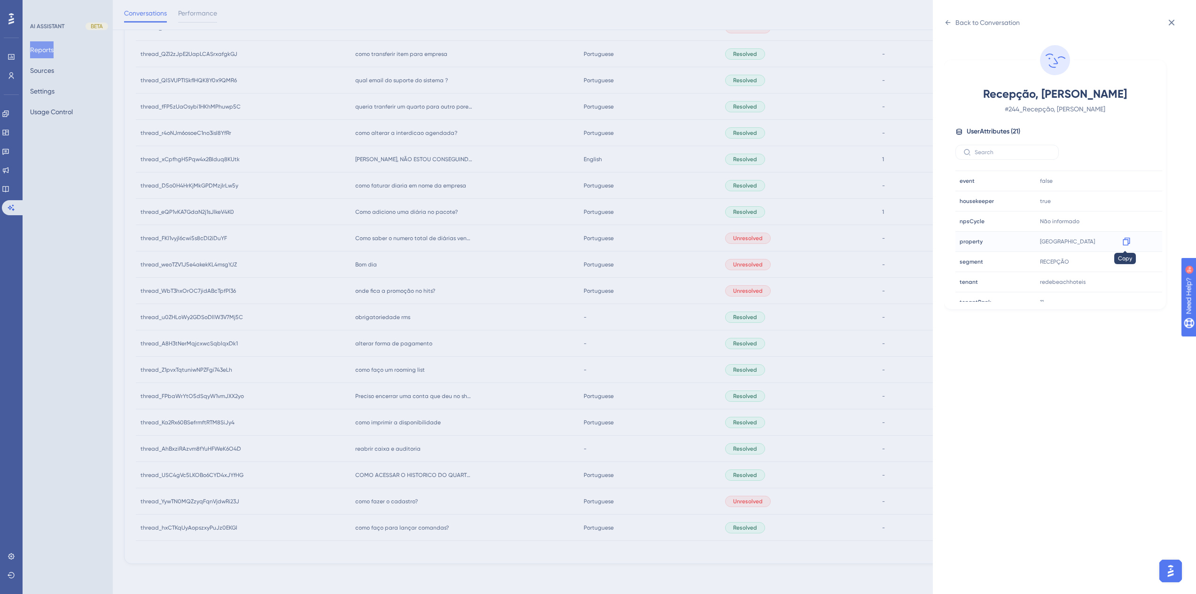
click at [1131, 242] on div at bounding box center [1126, 241] width 15 height 15
click at [1122, 244] on icon at bounding box center [1125, 242] width 7 height 8
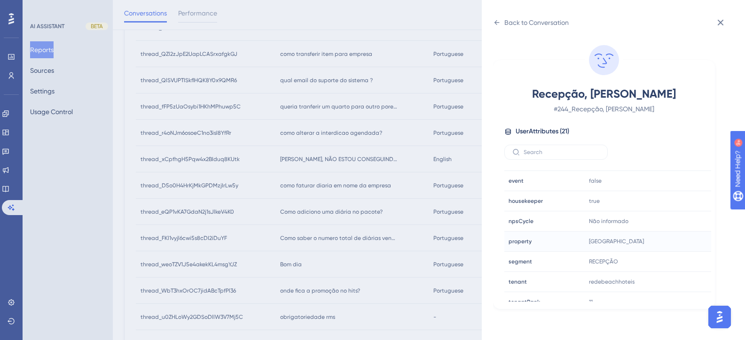
click at [310, 210] on div "Back to Conversation Recepção, Claudio # 244_Recepção, Claudio User Attributes …" at bounding box center [372, 170] width 745 height 340
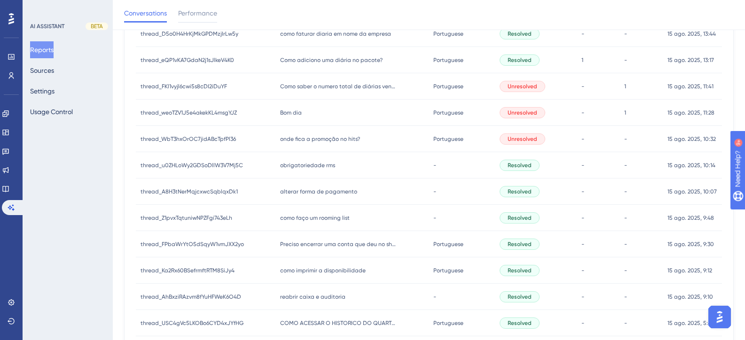
scroll to position [709, 0]
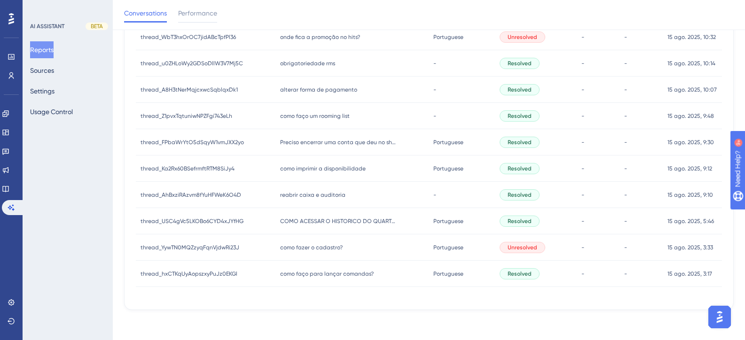
click at [319, 248] on span "como fazer o cadastro?" at bounding box center [311, 248] width 62 height 8
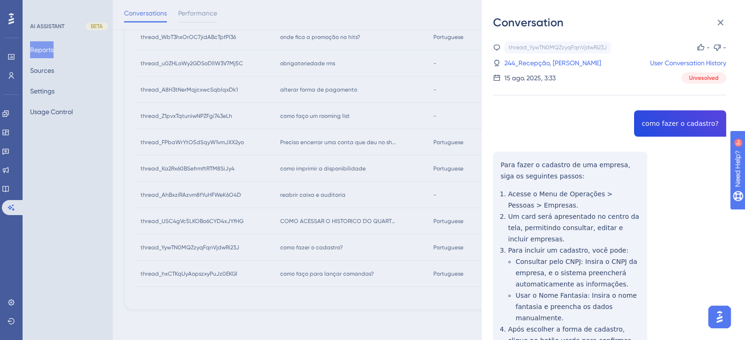
copy span "como fazer o cadastro?"
drag, startPoint x: 542, startPoint y: 63, endPoint x: 507, endPoint y: 147, distance: 90.6
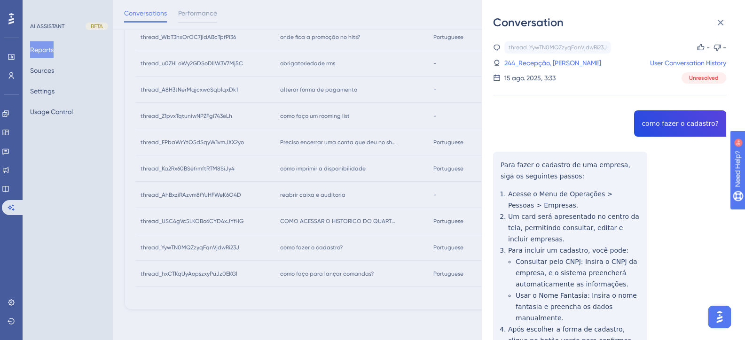
click at [542, 62] on link "244_Recepção, Claudio" at bounding box center [552, 62] width 97 height 11
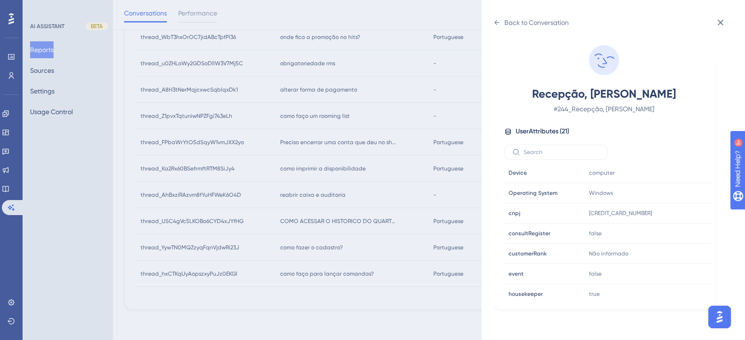
scroll to position [286, 0]
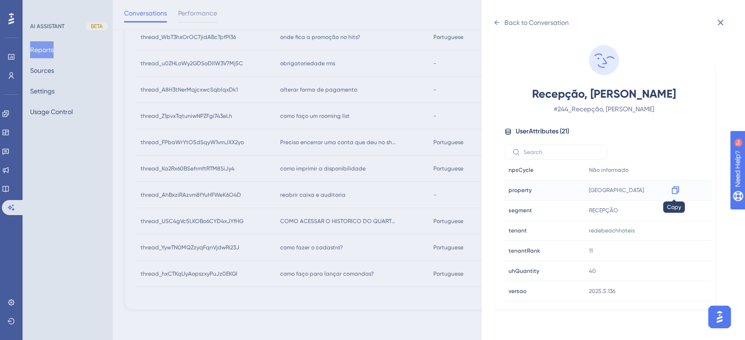
click at [670, 193] on icon at bounding box center [674, 190] width 9 height 9
click at [512, 29] on div "Back to Conversation" at bounding box center [531, 22] width 76 height 15
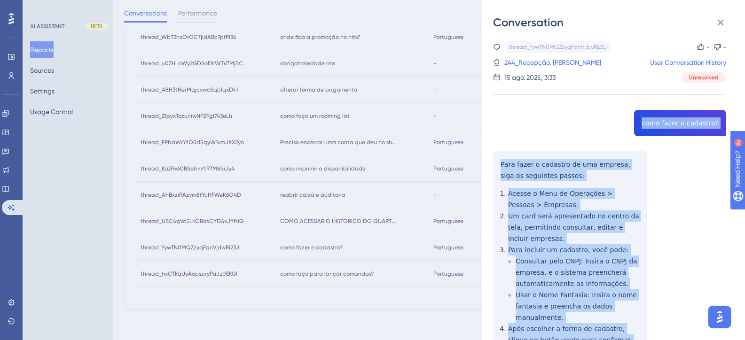
scroll to position [0, 0]
drag, startPoint x: 545, startPoint y: 188, endPoint x: 502, endPoint y: 161, distance: 51.1
copy div "Para fazer o cadastro de uma empresa, siga os seguintes passos: Acesse o Menu d…"
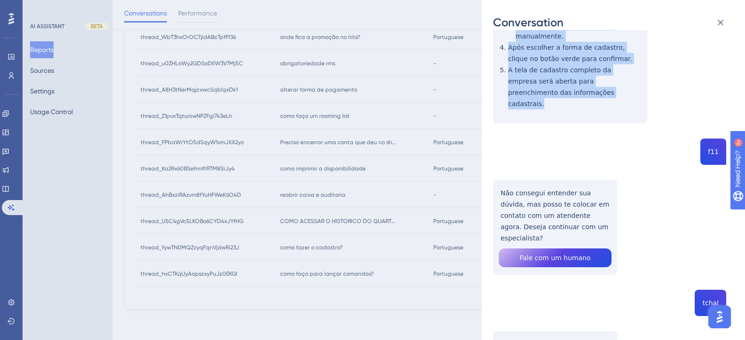
scroll to position [375, 0]
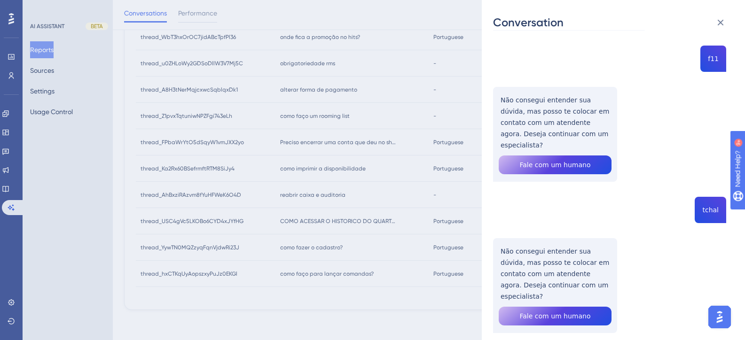
click at [335, 106] on div "Conversation thread_YywTN0MQZzyqFqnVjdwRi23J Copy - - 244_Recepção, Claudio Use…" at bounding box center [372, 170] width 745 height 340
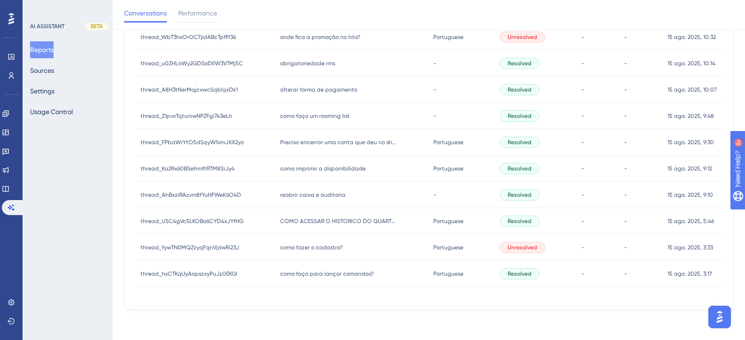
click at [319, 223] on span "COMO ACESSAR O HISTORICO DO QUARTO?" at bounding box center [338, 222] width 117 height 8
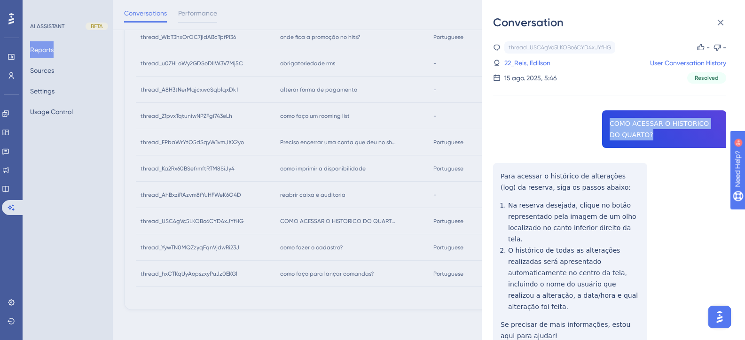
drag, startPoint x: 639, startPoint y: 135, endPoint x: 606, endPoint y: 123, distance: 35.1
click at [606, 123] on div "thread_USC4gVc5LKOBo6CYD4xJYfHG Copy - - 22_Reis, Edilson User Conversation His…" at bounding box center [609, 219] width 233 height 356
copy span "COMO ACESSAR O HISTORICO DO QUARTO?"
click at [541, 276] on div "thread_USC4gVc5LKOBo6CYD4xJYfHG Copy - - 22_Reis, Edilson User Conversation His…" at bounding box center [609, 219] width 233 height 356
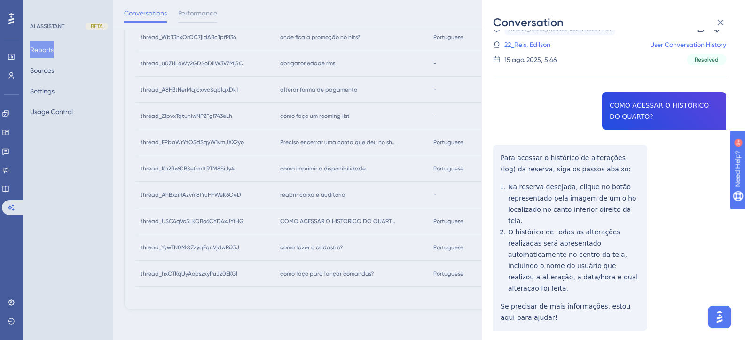
scroll to position [27, 0]
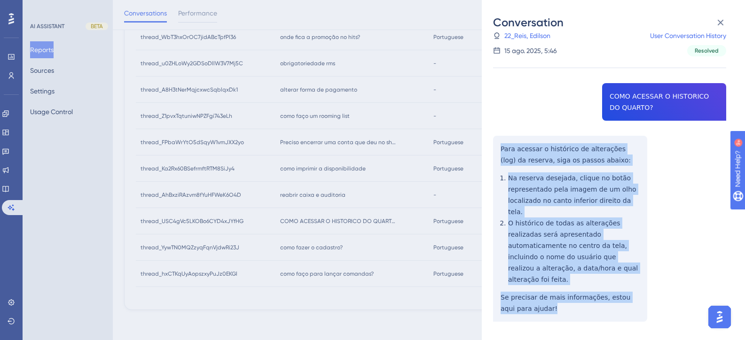
drag, startPoint x: 538, startPoint y: 288, endPoint x: 489, endPoint y: 151, distance: 146.0
click at [489, 151] on div "Conversation thread_USC4gVc5LKOBo6CYD4xJYfHG Copy - - 22_Reis, Edilson User Con…" at bounding box center [613, 170] width 263 height 340
copy div "Para acessar o histórico de alterações (log) da reserva, siga os passos abaixo:…"
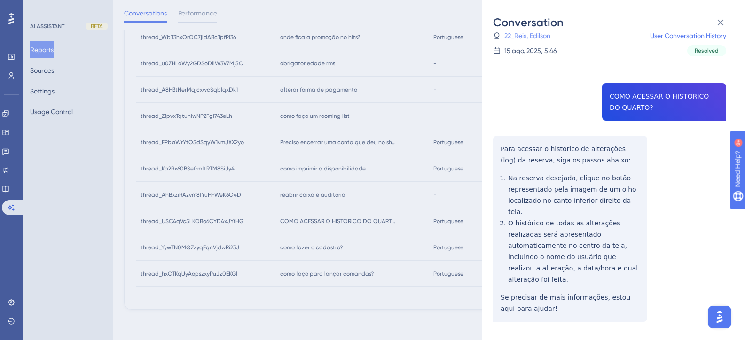
click at [531, 40] on link "22_Reis, Edilson" at bounding box center [527, 35] width 46 height 11
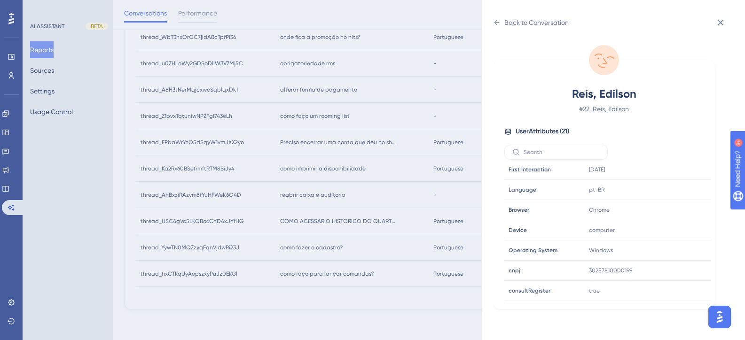
scroll to position [282, 0]
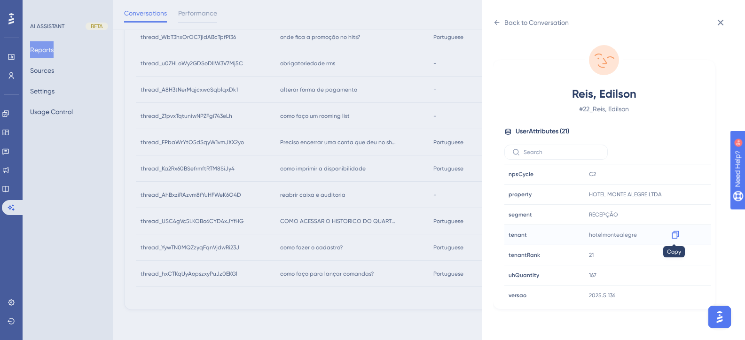
click at [671, 236] on icon at bounding box center [674, 235] width 7 height 8
click at [498, 24] on icon at bounding box center [497, 23] width 8 height 8
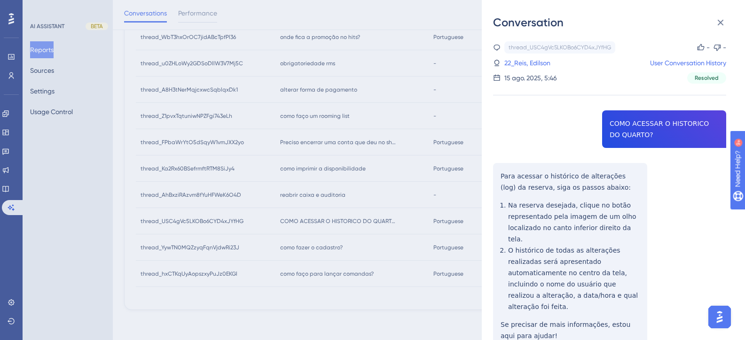
click at [322, 202] on div "Conversation thread_USC4gVc5LKOBo6CYD4xJYfHG Copy - - 22_Reis, Edilson User Con…" at bounding box center [372, 170] width 745 height 340
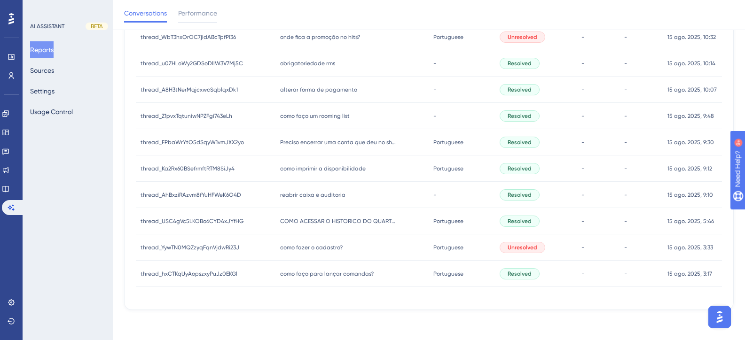
click at [311, 196] on span "reabrir caixa e auditoria" at bounding box center [312, 195] width 65 height 8
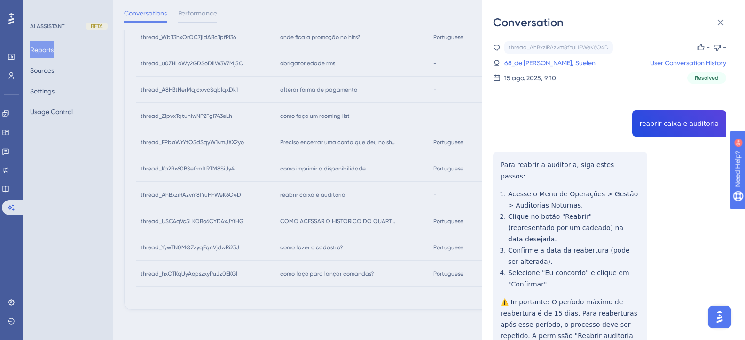
click at [670, 125] on div "thread_AhBxziRAzvm8fYuHFWeK6O4D Copy - - 68_de Paula Andrade, Suelen User Conve…" at bounding box center [609, 321] width 233 height 561
copy span "reabrir caixa e auditoria"
click at [557, 213] on div "thread_AhBxziRAzvm8fYuHFWeK6O4D Copy - - 68_de Paula Andrade, Suelen User Conve…" at bounding box center [609, 321] width 233 height 561
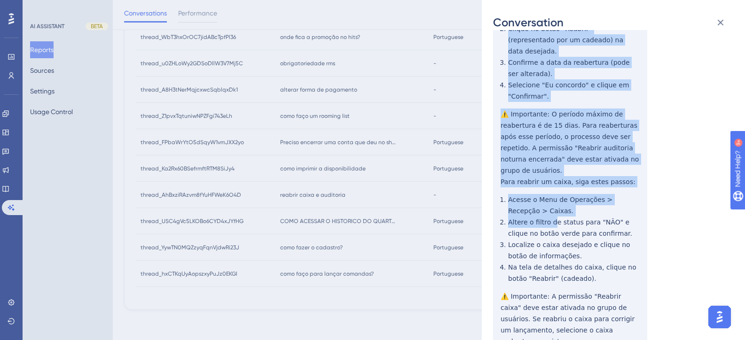
scroll to position [221, 0]
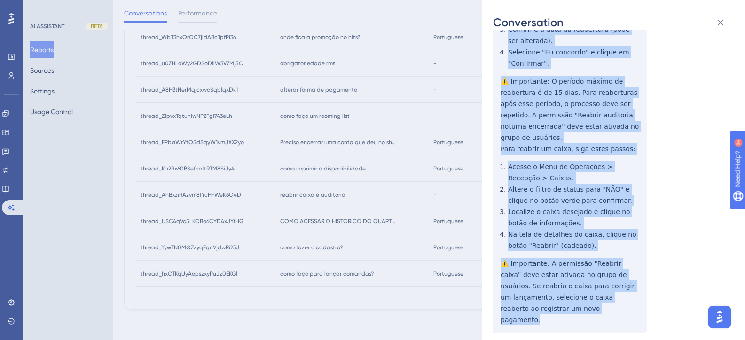
drag, startPoint x: 502, startPoint y: 167, endPoint x: 553, endPoint y: 283, distance: 126.7
click at [553, 283] on div "thread_AhBxziRAzvm8fYuHFWeK6O4D Copy - - 68_de Paula Andrade, Suelen User Conve…" at bounding box center [609, 101] width 233 height 561
copy div "Para reabrir a auditoria, siga estes passos: Acesse o Menu de Operações > Gestã…"
click at [631, 187] on div "thread_AhBxziRAzvm8fYuHFWeK6O4D Copy - - 68_de Paula Andrade, Suelen User Conve…" at bounding box center [609, 101] width 233 height 561
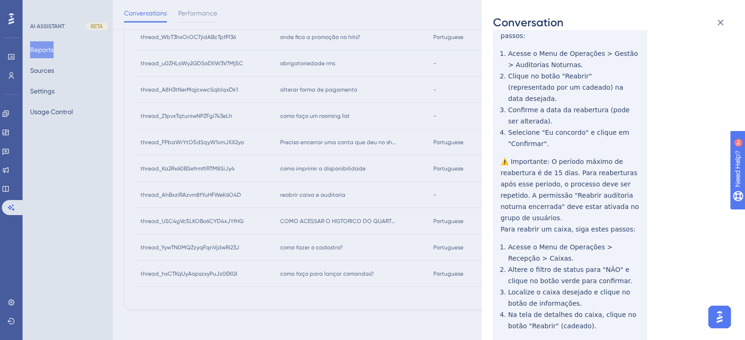
scroll to position [0, 0]
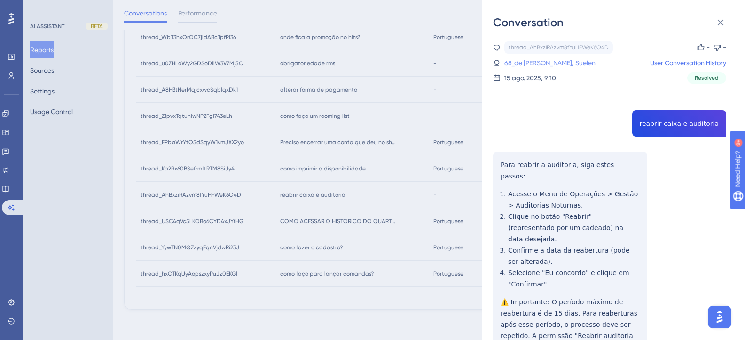
click at [530, 63] on link "68_de Paula Andrade, Suelen" at bounding box center [549, 62] width 91 height 11
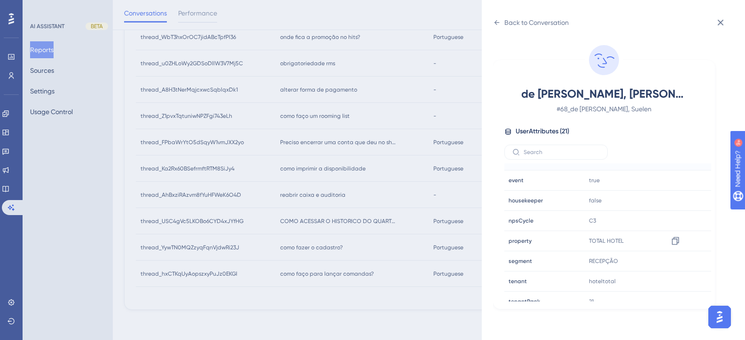
scroll to position [282, 0]
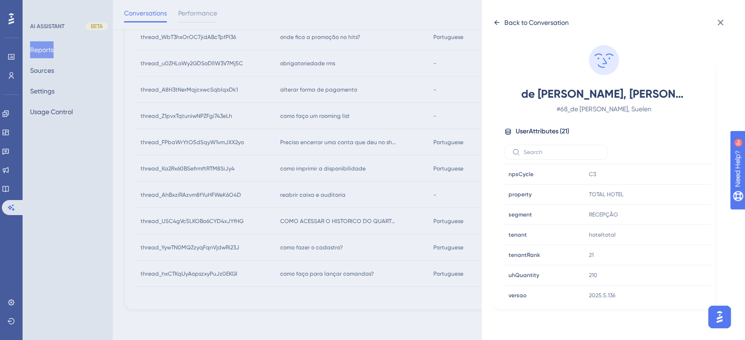
click at [497, 18] on div "Back to Conversation" at bounding box center [531, 22] width 76 height 15
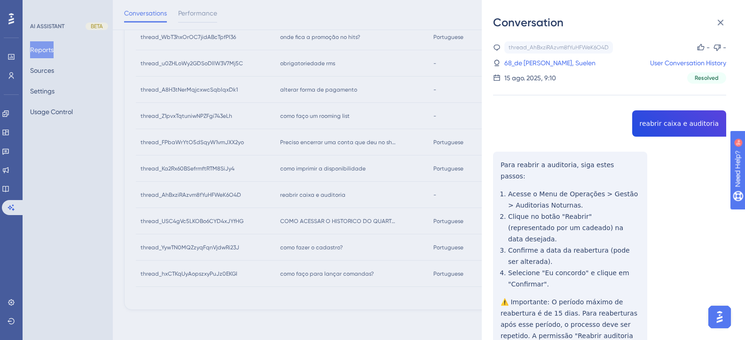
drag, startPoint x: 282, startPoint y: 184, endPoint x: 311, endPoint y: 169, distance: 32.6
click at [282, 184] on div "Conversation thread_AhBxziRAzvm8fYuHFWeK6O4D Copy - - 68_de Paula Andrade, Suel…" at bounding box center [372, 170] width 745 height 340
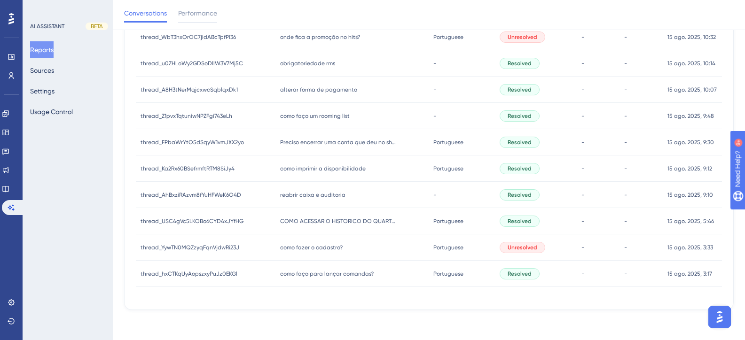
click at [318, 168] on span "como imprimir a disponibilidade" at bounding box center [323, 169] width 86 height 8
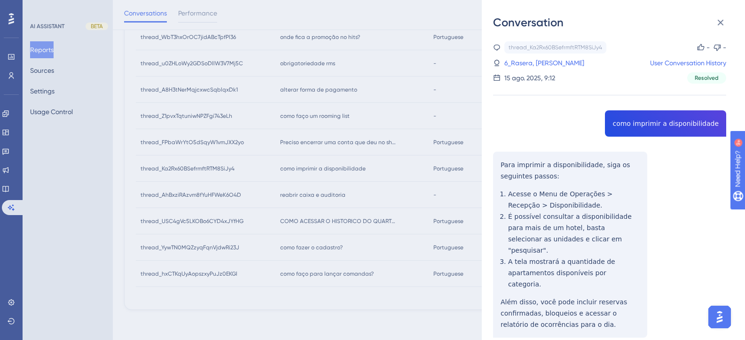
click at [645, 125] on div "thread_Ka2Rx60BSefrmftRTM8SiJy4 Copy - - 6_Rasera, Felipe User Conversation His…" at bounding box center [609, 312] width 233 height 542
copy span "como imprimir a disponibilidade"
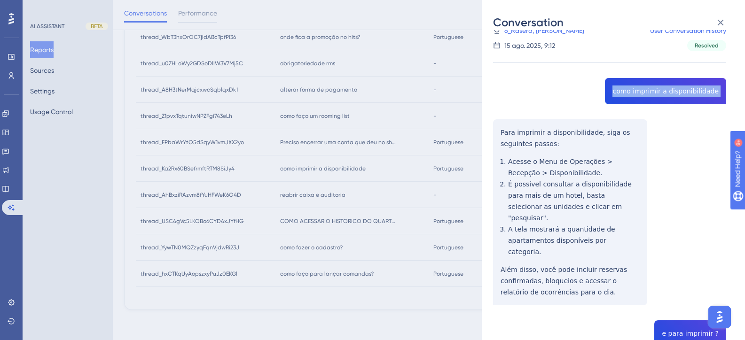
scroll to position [47, 0]
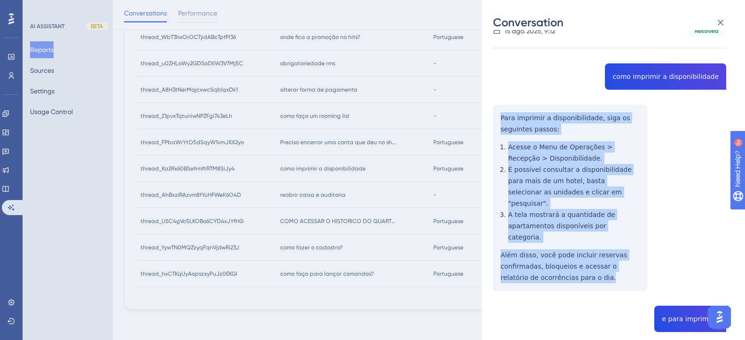
drag, startPoint x: 575, startPoint y: 258, endPoint x: 497, endPoint y: 107, distance: 169.8
click at [497, 107] on div "thread_Ka2Rx60BSefrmftRTM8SiJy4 Copy - - 6_Rasera, Felipe User Conversation His…" at bounding box center [609, 265] width 233 height 542
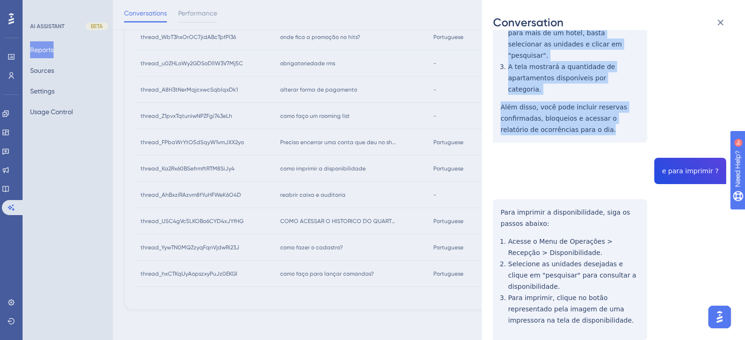
scroll to position [202, 0]
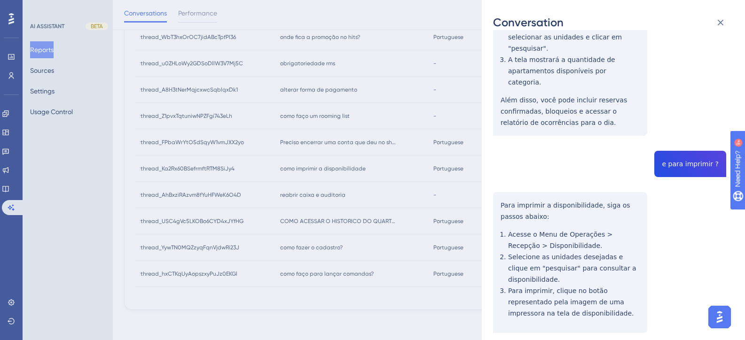
click at [690, 141] on div "thread_Ka2Rx60BSefrmftRTM8SiJy4 Copy - - 6_Rasera, Felipe User Conversation His…" at bounding box center [609, 110] width 233 height 542
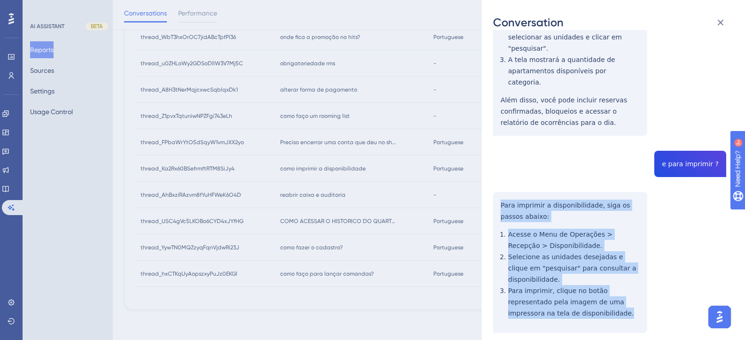
drag, startPoint x: 555, startPoint y: 280, endPoint x: 495, endPoint y: 181, distance: 116.0
click at [495, 181] on div "thread_Ka2Rx60BSefrmftRTM8SiJy4 Copy - - 6_Rasera, Felipe User Conversation His…" at bounding box center [609, 110] width 233 height 542
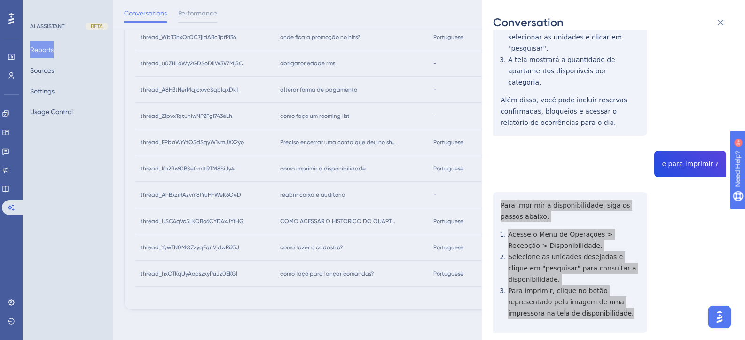
scroll to position [0, 0]
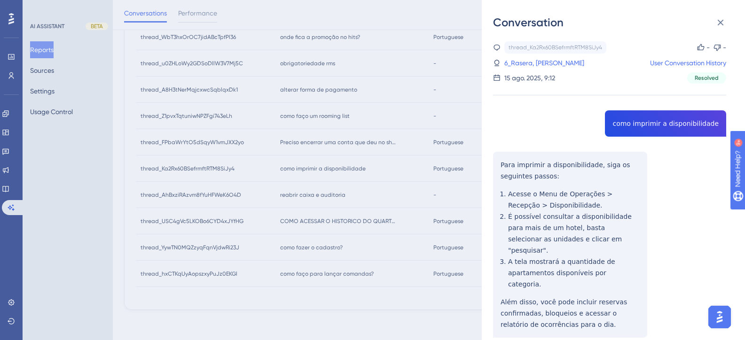
drag, startPoint x: 537, startPoint y: 64, endPoint x: 721, endPoint y: 69, distance: 184.7
click at [537, 64] on link "6_Rasera, Felipe" at bounding box center [544, 62] width 80 height 11
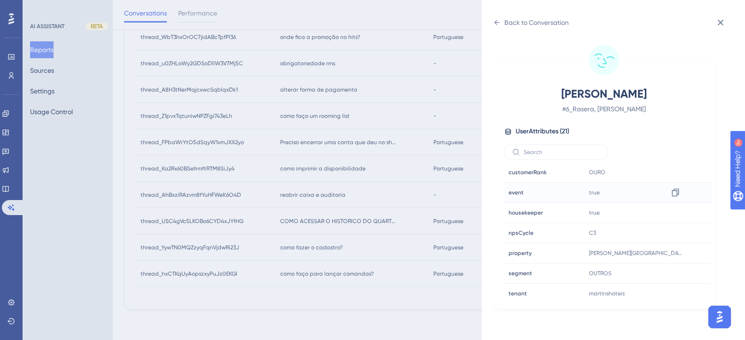
scroll to position [282, 0]
click at [391, 158] on div "Back to Conversation Rasera, Felipe # 6_Rasera, Felipe User Attributes ( 21 ) E…" at bounding box center [372, 170] width 745 height 340
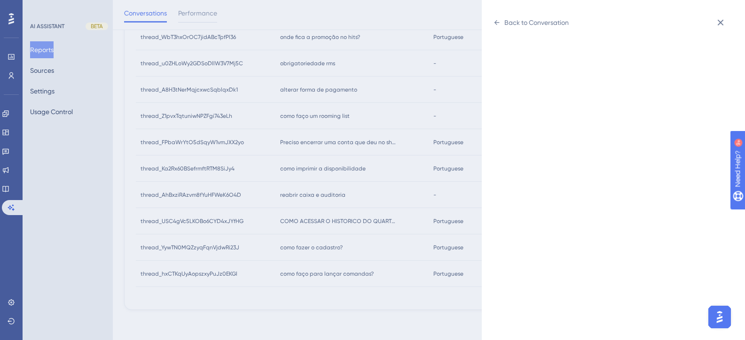
click at [360, 202] on div "reabrir caixa e auditoria reabrir caixa e auditoria" at bounding box center [352, 195] width 154 height 26
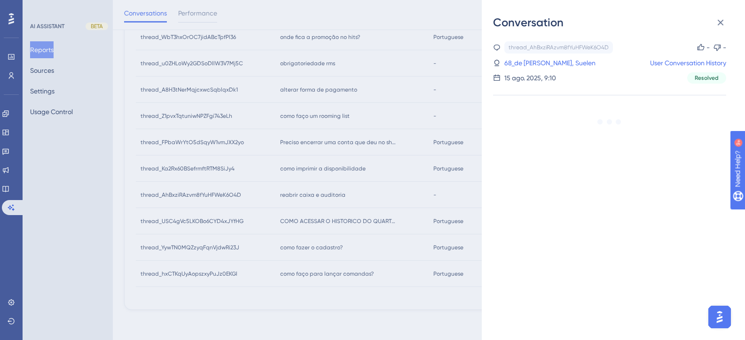
click at [317, 167] on div "Conversation thread_AhBxziRAzvm8fYuHFWeK6O4D Copy - - 68_de Paula Andrade, Suel…" at bounding box center [372, 170] width 745 height 340
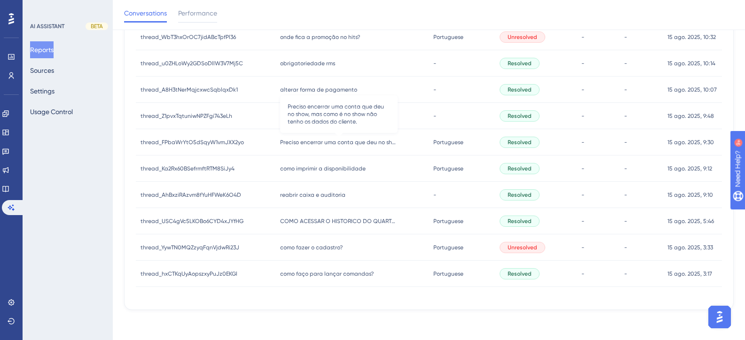
click at [319, 145] on span "Preciso encerrar uma conta que deu no show, mas como é no show não tenho os dad…" at bounding box center [338, 143] width 117 height 8
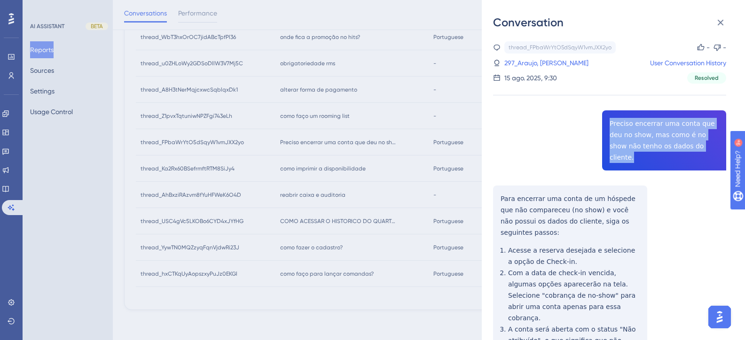
drag, startPoint x: 691, startPoint y: 146, endPoint x: 603, endPoint y: 121, distance: 90.9
click at [603, 121] on div "thread_FPbaWrYtO5dSqyW1vmJXX2yo Copy - - 297_Araujo, Amanda User Conversation H…" at bounding box center [609, 252] width 233 height 423
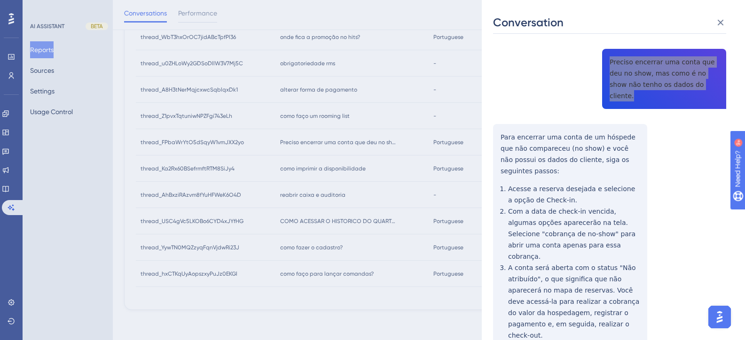
scroll to position [72, 0]
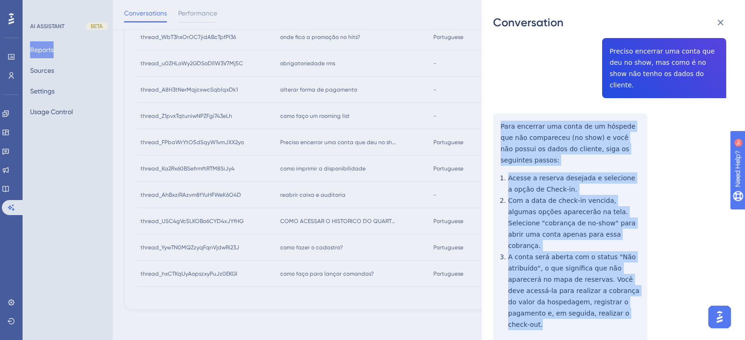
drag, startPoint x: 599, startPoint y: 280, endPoint x: 501, endPoint y: 117, distance: 190.3
click at [501, 117] on div "thread_FPbaWrYtO5dSqyW1vmJXX2yo Copy - - 297_Araujo, Amanda User Conversation H…" at bounding box center [609, 180] width 233 height 423
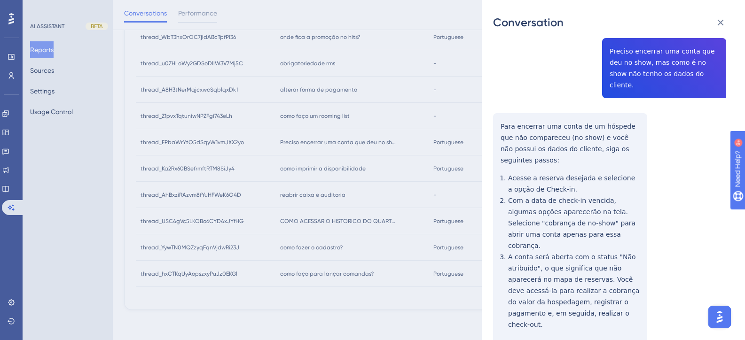
click at [514, 63] on div "thread_FPbaWrYtO5dSqyW1vmJXX2yo Copy - - 297_Araujo, Amanda User Conversation H…" at bounding box center [609, 180] width 233 height 423
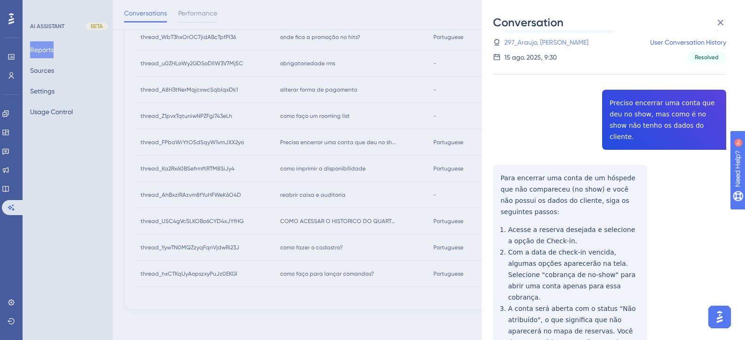
scroll to position [0, 0]
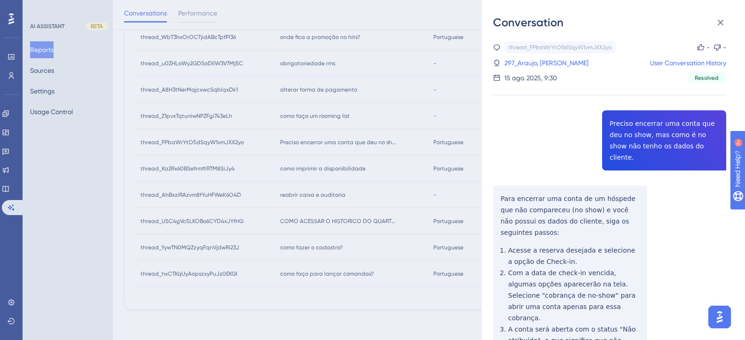
click at [521, 57] on div "thread_FPbaWrYtO5dSqyW1vmJXX2yo Copy - - 297_Araujo, Amanda User Conversation H…" at bounding box center [609, 62] width 233 height 42
click at [521, 61] on link "297_Araujo, Amanda" at bounding box center [546, 62] width 84 height 11
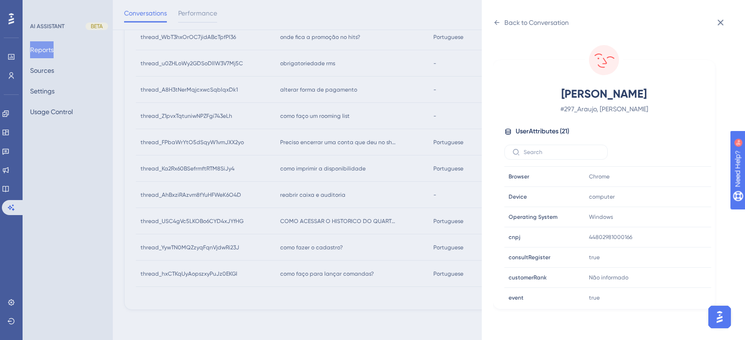
scroll to position [282, 0]
click at [494, 17] on div "Back to Conversation" at bounding box center [531, 22] width 76 height 15
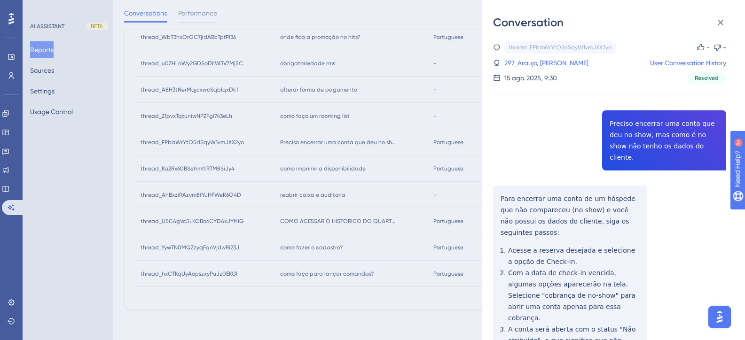
click at [321, 211] on div "Conversation thread_FPbaWrYtO5dSqyW1vmJXX2yo Copy - - 297_Araujo, Amanda User C…" at bounding box center [372, 170] width 745 height 340
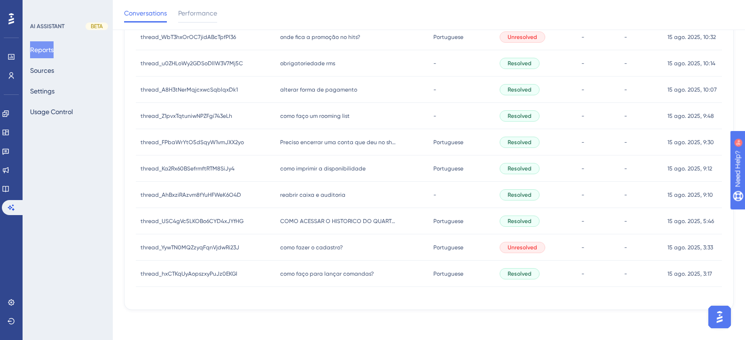
click at [300, 112] on span "como faço um rooming list" at bounding box center [315, 116] width 70 height 8
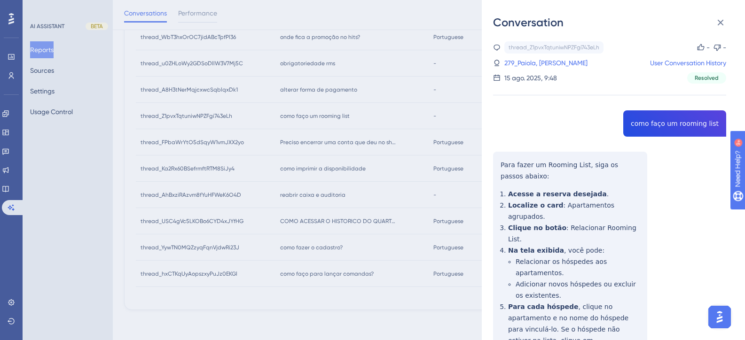
click at [670, 124] on div "thread_Z1pvxTqtuniwNPZFgi743eLh Copy - - 279_Paiola, Guilherme User Conversatio…" at bounding box center [609, 275] width 233 height 468
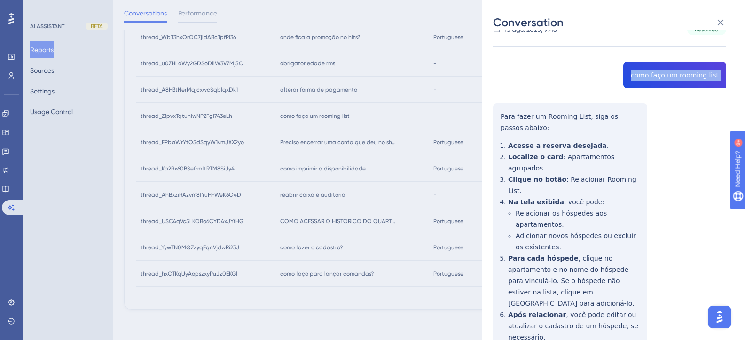
scroll to position [106, 0]
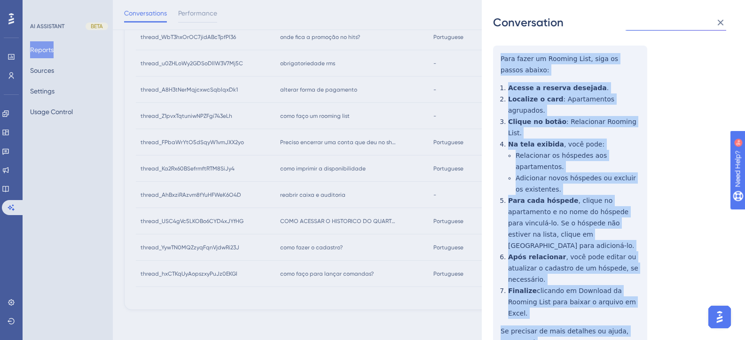
drag, startPoint x: 524, startPoint y: 284, endPoint x: 500, endPoint y: 61, distance: 224.5
click at [500, 61] on div "thread_Z1pvxTqtuniwNPZFgi743eLh Copy - - 279_Paiola, Guilherme User Conversatio…" at bounding box center [609, 169] width 233 height 468
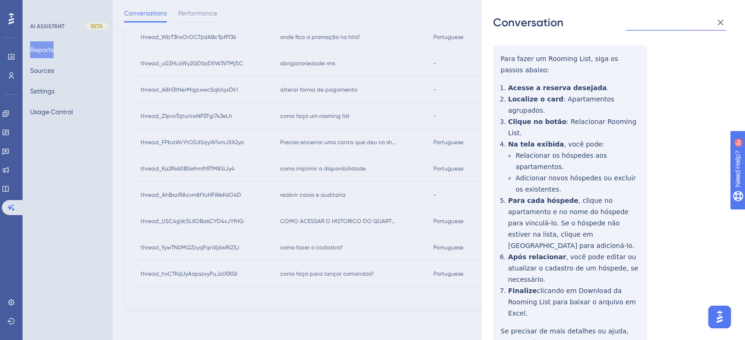
click at [340, 206] on div "Conversation thread_Z1pvxTqtuniwNPZFgi743eLh Copy - - 279_Paiola, Guilherme Use…" at bounding box center [372, 170] width 745 height 340
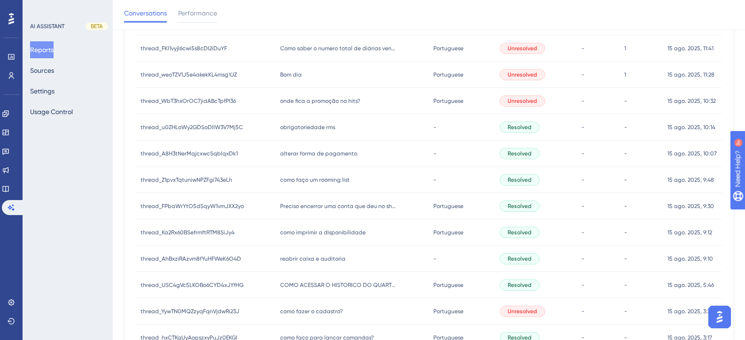
scroll to position [615, 0]
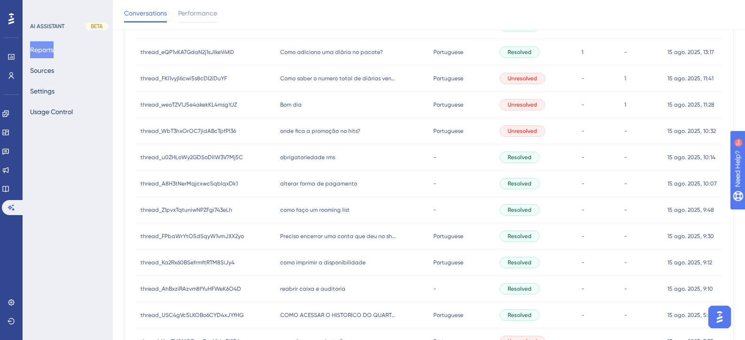
click at [327, 185] on span "alterar forma de pagamento" at bounding box center [318, 184] width 77 height 8
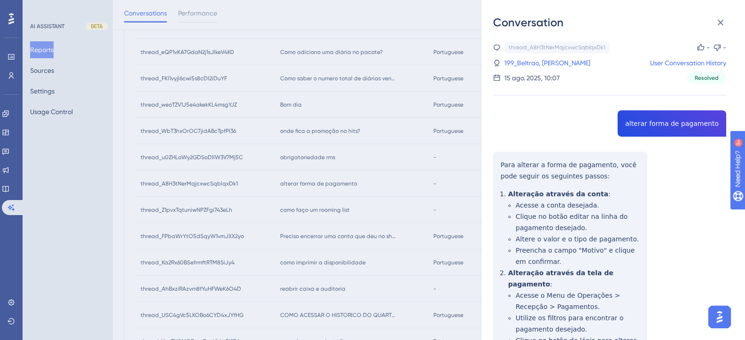
click at [666, 123] on div "thread_A8H3tNerMqjcxwcSqblqxDk1 Copy - - 199_Beltrao, Marcondes User Conversati…" at bounding box center [609, 281] width 233 height 480
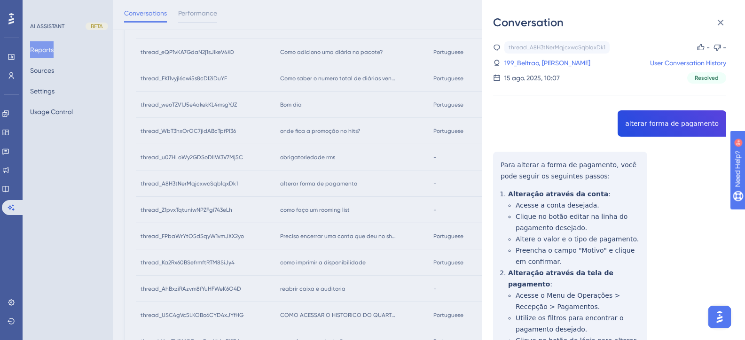
drag, startPoint x: 535, startPoint y: 243, endPoint x: 546, endPoint y: 239, distance: 12.3
click at [535, 243] on div "thread_A8H3tNerMqjcxwcSqblqxDk1 Copy - - 199_Beltrao, Marcondes User Conversati…" at bounding box center [609, 281] width 233 height 480
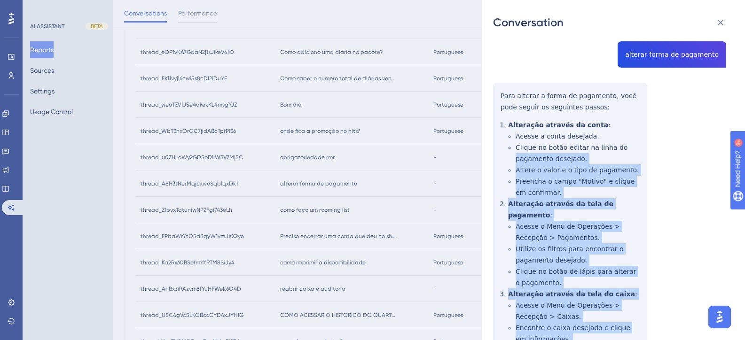
scroll to position [69, 0]
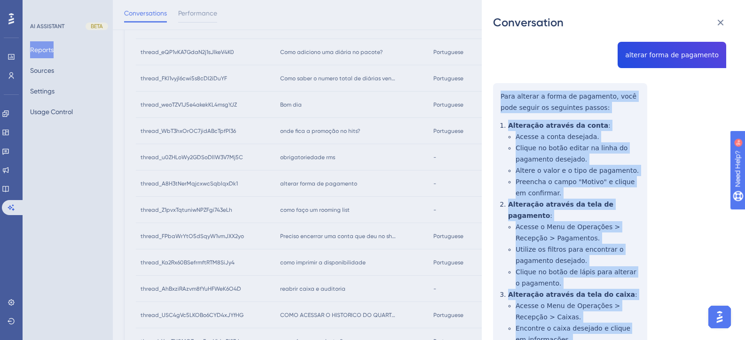
drag, startPoint x: 588, startPoint y: 287, endPoint x: 500, endPoint y: 95, distance: 211.1
click at [500, 95] on div "thread_A8H3tNerMqjcxwcSqblqxDk1 Copy - - 199_Beltrao, Marcondes User Conversati…" at bounding box center [609, 213] width 233 height 480
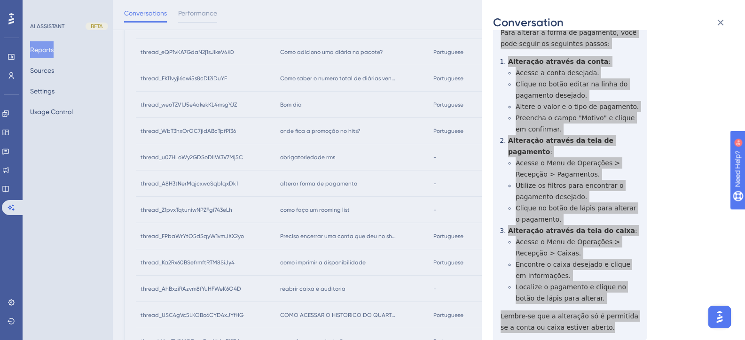
scroll to position [163, 0]
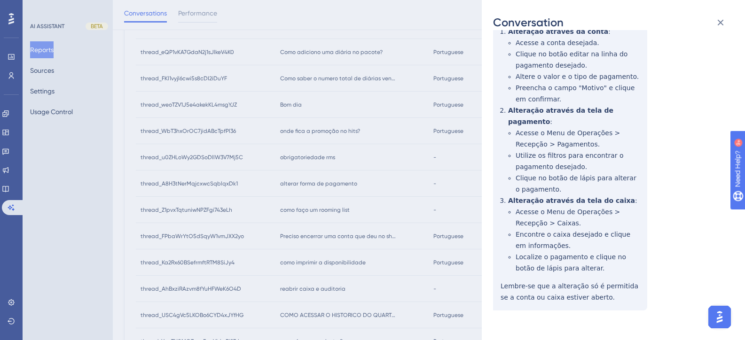
drag, startPoint x: 261, startPoint y: 194, endPoint x: 288, endPoint y: 197, distance: 27.4
click at [261, 194] on div "Conversation thread_A8H3tNerMqjcxwcSqblqxDk1 Copy - - 199_Beltrao, Marcondes Us…" at bounding box center [372, 170] width 745 height 340
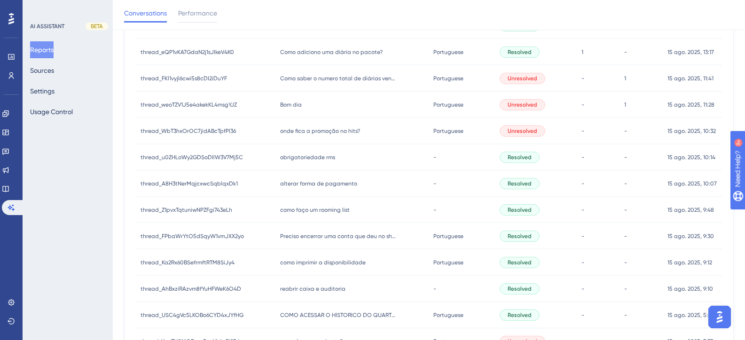
click at [316, 189] on div "alterar forma de pagamento alterar forma de pagamento" at bounding box center [352, 184] width 154 height 26
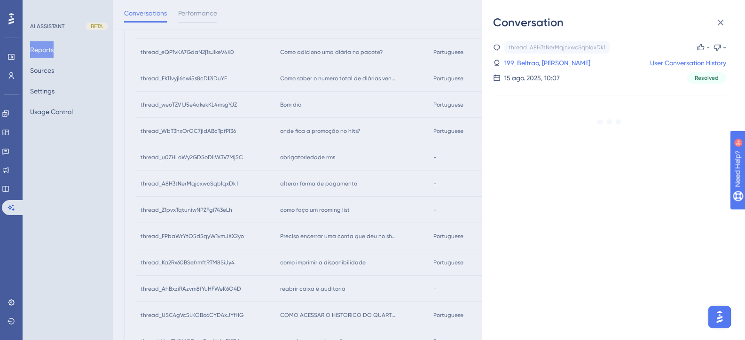
click at [309, 170] on div "Conversation thread_A8H3tNerMqjcxwcSqblqxDk1 Copy - - 199_Beltrao, Marcondes Us…" at bounding box center [372, 170] width 745 height 340
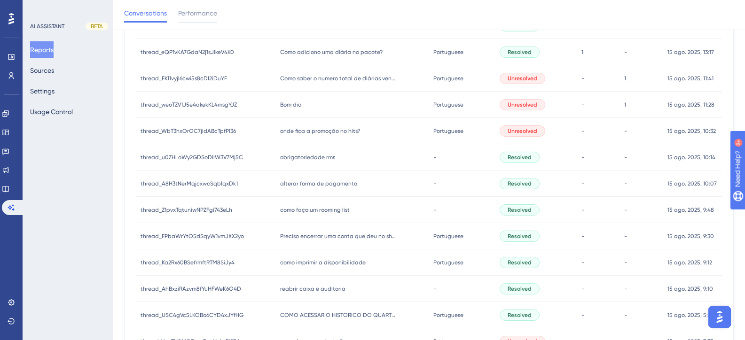
click at [300, 156] on span "obrigatoriedade rms" at bounding box center [307, 158] width 55 height 8
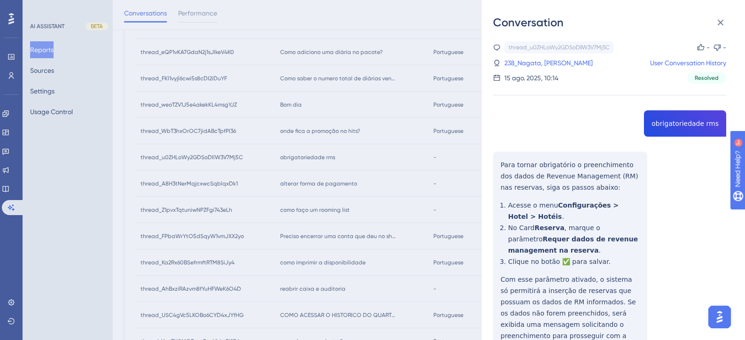
click at [663, 126] on div "thread_u0ZHLoWy2GDSoDllW3V7Mj5C Copy - - 238_Nagata, Camilla User Conversation …" at bounding box center [609, 224] width 233 height 367
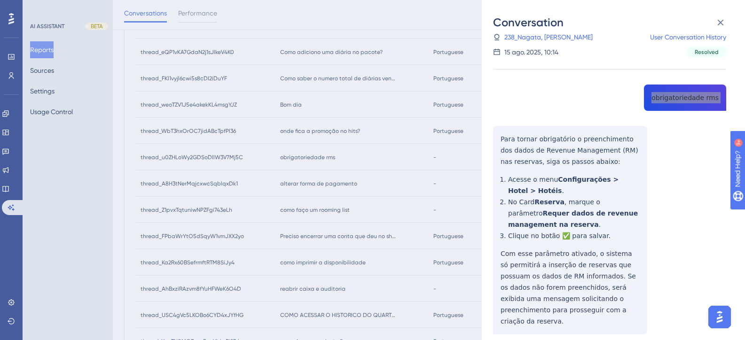
scroll to position [50, 0]
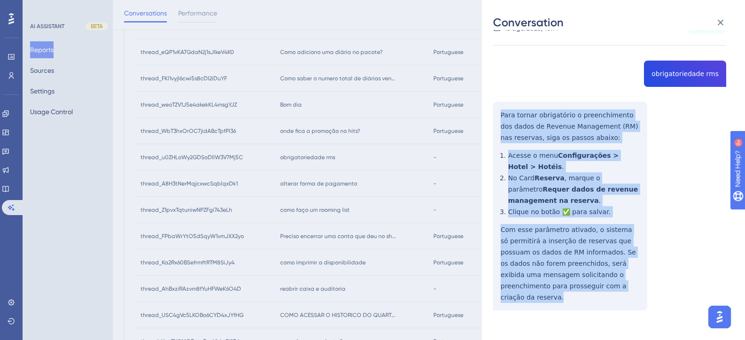
drag, startPoint x: 614, startPoint y: 287, endPoint x: 499, endPoint y: 117, distance: 204.1
click at [499, 117] on div "thread_u0ZHLoWy2GDSoDllW3V7Mj5C Copy - - 238_Nagata, Camilla User Conversation …" at bounding box center [609, 175] width 233 height 367
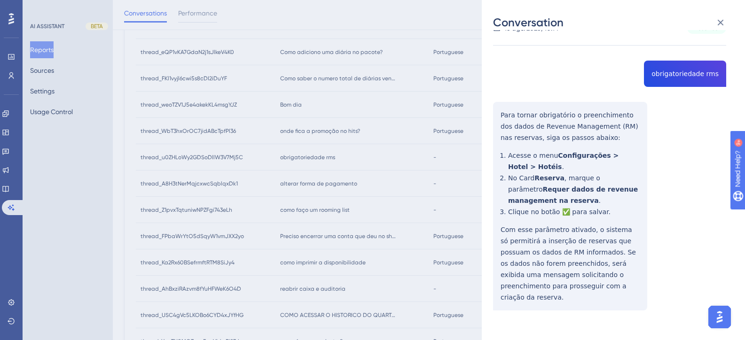
drag, startPoint x: 255, startPoint y: 202, endPoint x: 286, endPoint y: 193, distance: 32.3
click at [255, 202] on div "Conversation thread_u0ZHLoWy2GDSoDllW3V7Mj5C Copy - - 238_Nagata, Camilla User …" at bounding box center [372, 170] width 745 height 340
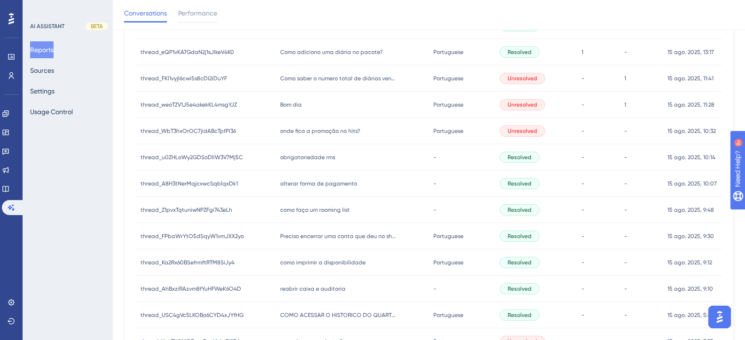
click at [320, 129] on span "onde fica a promoção no hits?" at bounding box center [320, 131] width 80 height 8
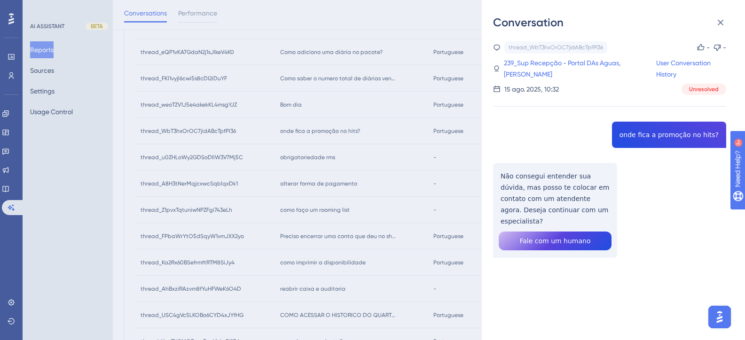
click at [652, 138] on div "thread_WbT3hxOrOC7jidABcTpfPl36 Copy - - 239_Sup Recepção - Portal DAs Aguas, A…" at bounding box center [609, 173] width 233 height 265
click at [528, 75] on link "239_Sup Recepção - Portal DAs Aguas, ANDERSON" at bounding box center [580, 68] width 152 height 23
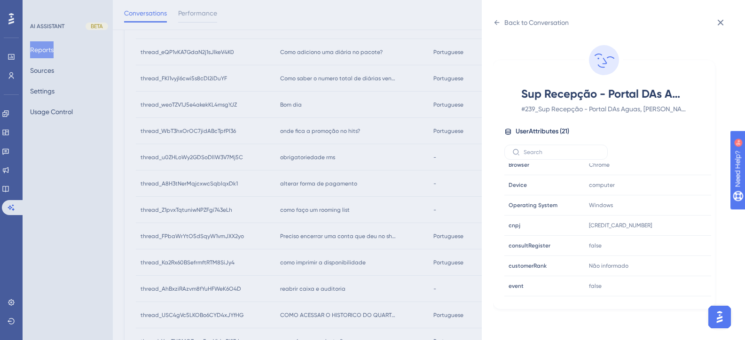
scroll to position [282, 0]
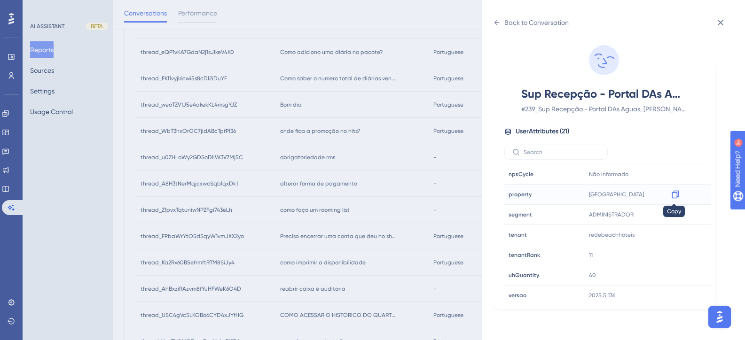
click at [672, 199] on icon at bounding box center [674, 194] width 9 height 9
click at [535, 25] on div "Back to Conversation" at bounding box center [536, 22] width 64 height 11
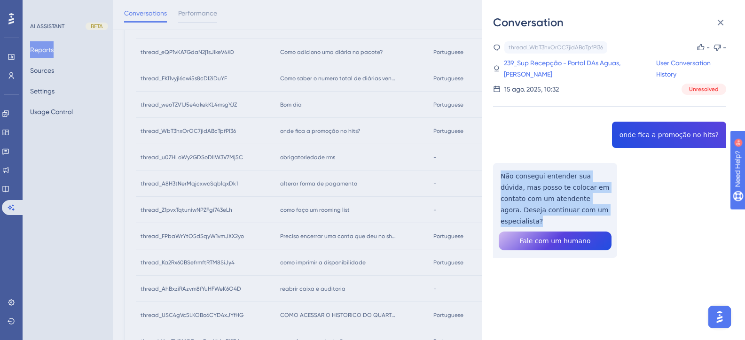
drag, startPoint x: 603, startPoint y: 210, endPoint x: 500, endPoint y: 174, distance: 109.1
click at [500, 174] on div "thread_WbT3hxOrOC7jidABcTpfPl36 Copy - - 239_Sup Recepção - Portal DAs Aguas, A…" at bounding box center [609, 173] width 233 height 265
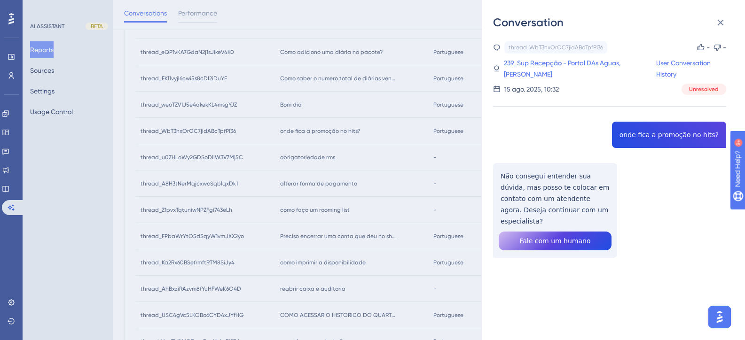
drag, startPoint x: 402, startPoint y: 221, endPoint x: 332, endPoint y: 206, distance: 71.5
click at [402, 221] on div "Conversation thread_WbT3hxOrOC7jidABcTpfPl36 Copy - - 239_Sup Recepção - Portal…" at bounding box center [372, 170] width 745 height 340
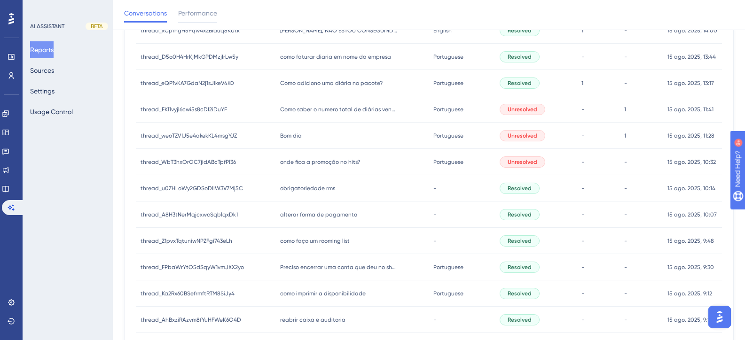
scroll to position [569, 0]
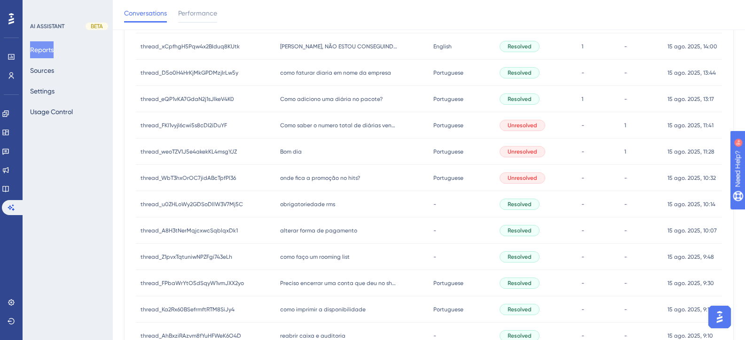
click at [283, 150] on span "Bom dia" at bounding box center [291, 152] width 22 height 8
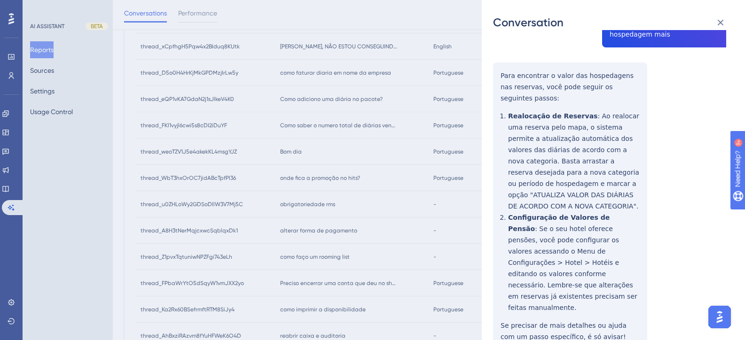
scroll to position [164, 0]
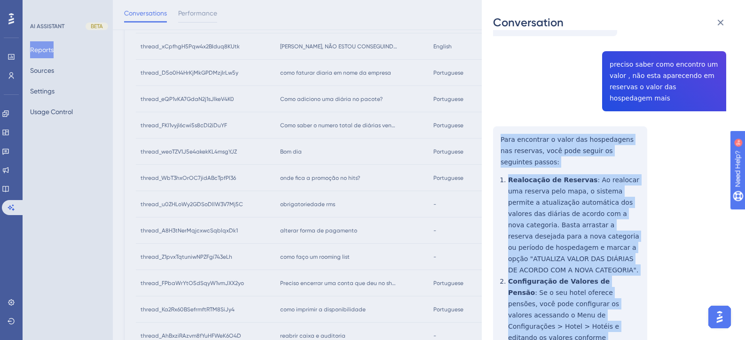
drag, startPoint x: 587, startPoint y: 131, endPoint x: 499, endPoint y: 143, distance: 88.6
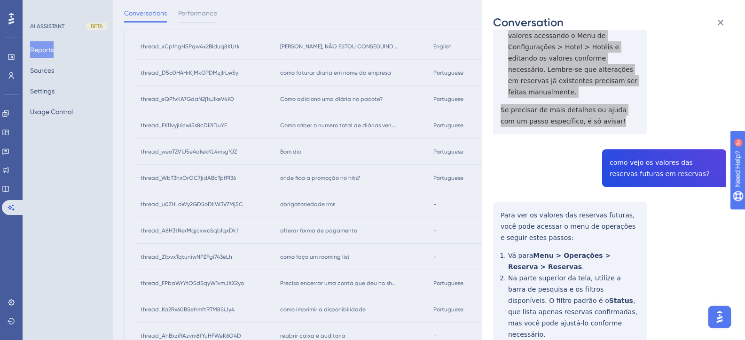
scroll to position [446, 0]
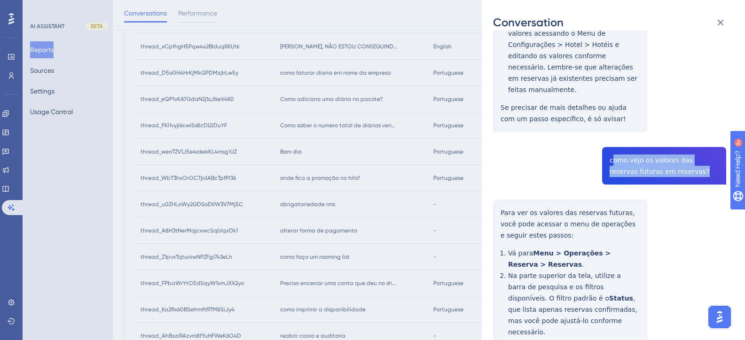
drag, startPoint x: 671, startPoint y: 140, endPoint x: 608, endPoint y: 126, distance: 65.0
click at [608, 126] on div "thread_weoTZV1J5e4akekKL4msgYJZ Copy - 1 628_TRI HOTEL EXECUTIVE OSÓRIO, MAIARA…" at bounding box center [609, 93] width 233 height 997
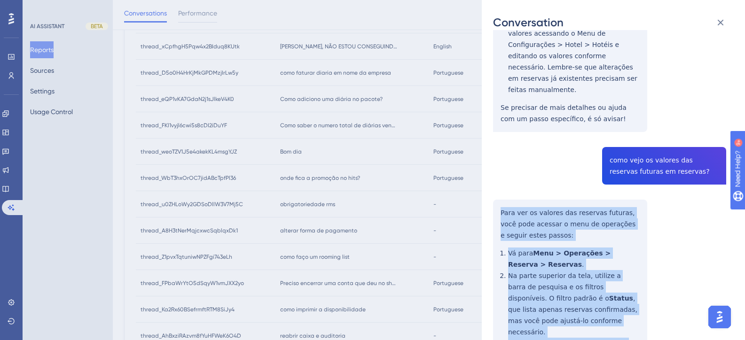
drag, startPoint x: 625, startPoint y: 213, endPoint x: 499, endPoint y: 179, distance: 131.0
click at [499, 179] on div "thread_weoTZV1J5e4akekKL4msgYJZ Copy - 1 628_TRI HOTEL EXECUTIVE OSÓRIO, MAIARA…" at bounding box center [609, 93] width 233 height 997
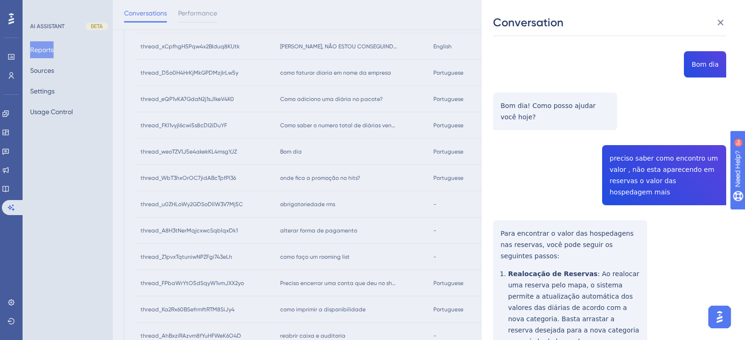
scroll to position [0, 0]
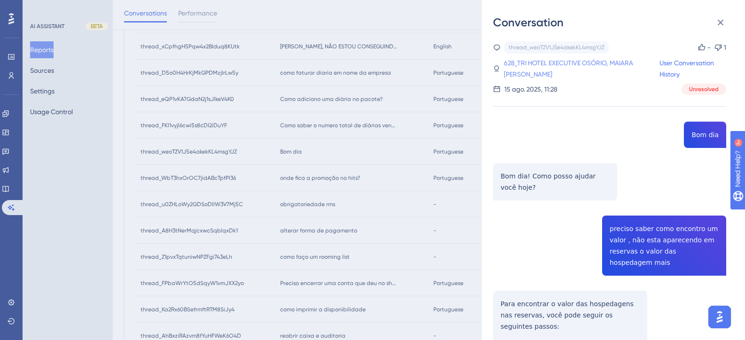
click at [529, 64] on link "628_TRI HOTEL EXECUTIVE OSÓRIO, MAIARA LETICIA CANDOZO" at bounding box center [582, 68] width 156 height 23
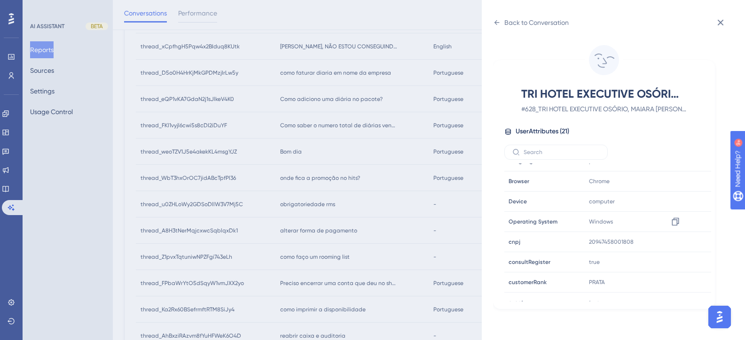
scroll to position [235, 0]
click at [676, 241] on icon at bounding box center [674, 242] width 7 height 8
drag, startPoint x: 312, startPoint y: 168, endPoint x: 310, endPoint y: 178, distance: 10.1
click at [312, 168] on div "Back to Conversation TRI HOTEL EXECUTIVE OSÓRIO, MAIARA LETICIA CANDOZO # 628_T…" at bounding box center [372, 170] width 745 height 340
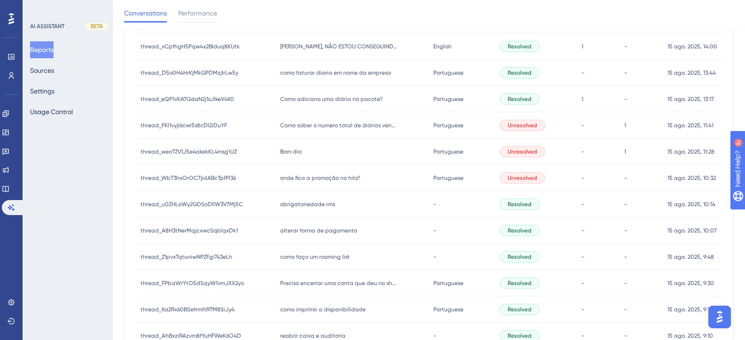
click at [305, 130] on div "Como saber o numero total de diárias vendidas em junho e julho Como saber o num…" at bounding box center [352, 125] width 154 height 26
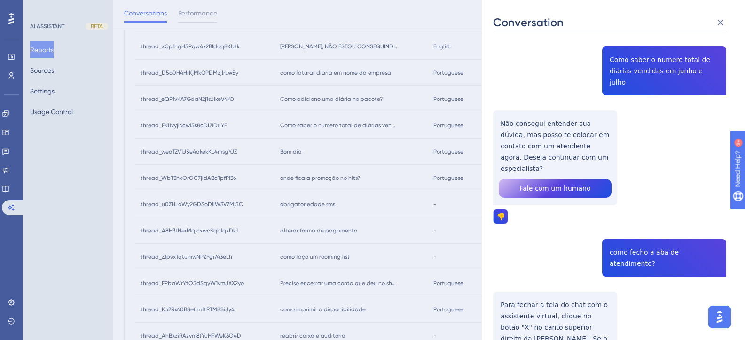
scroll to position [0, 0]
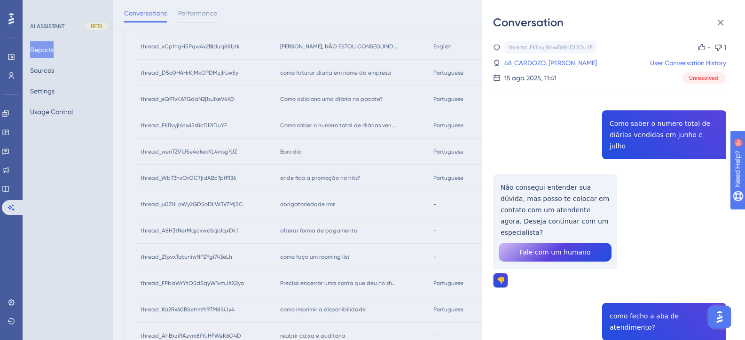
click at [658, 132] on div "thread_FKl1vyjl6cwi5s8cDI2iDuYF Copy - 1 48_CARDOZO, GABRIELA User Conversation…" at bounding box center [609, 269] width 233 height 456
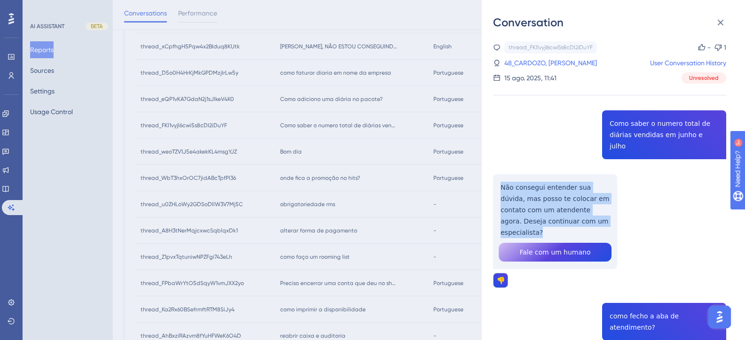
drag, startPoint x: 597, startPoint y: 212, endPoint x: 494, endPoint y: 177, distance: 109.1
click at [494, 177] on div "thread_FKl1vyjl6cwi5s8cDI2iDuYF Copy - 1 48_CARDOZO, GABRIELA User Conversation…" at bounding box center [609, 269] width 233 height 456
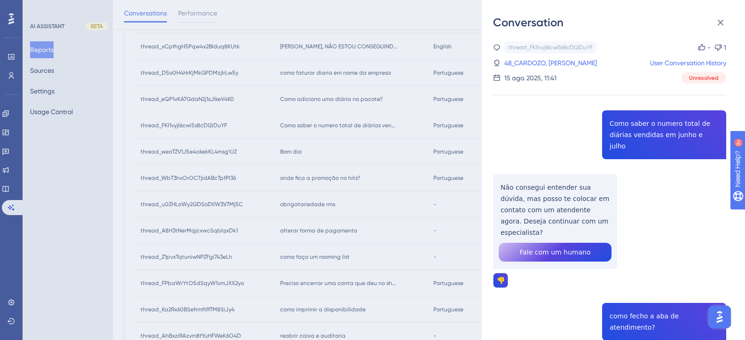
click at [627, 295] on div "thread_FKl1vyjl6cwi5s8cDI2iDuYF Copy - 1 48_CARDOZO, GABRIELA User Conversation…" at bounding box center [609, 269] width 233 height 456
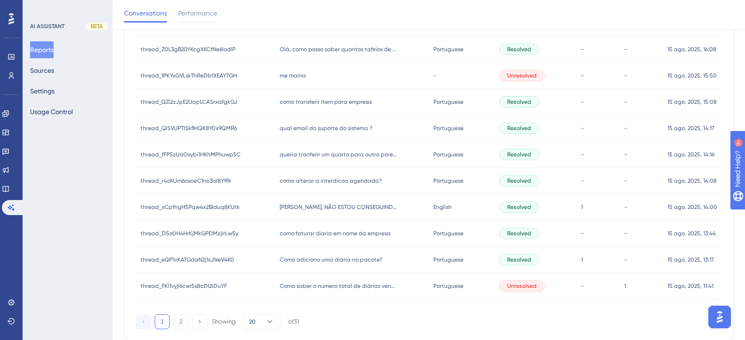
scroll to position [439, 0]
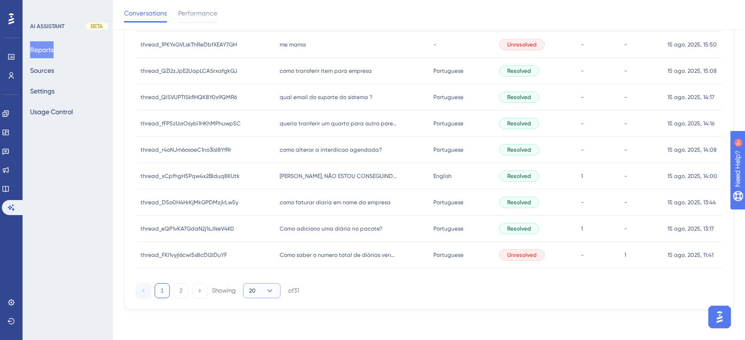
click at [259, 292] on button "20" at bounding box center [262, 290] width 38 height 15
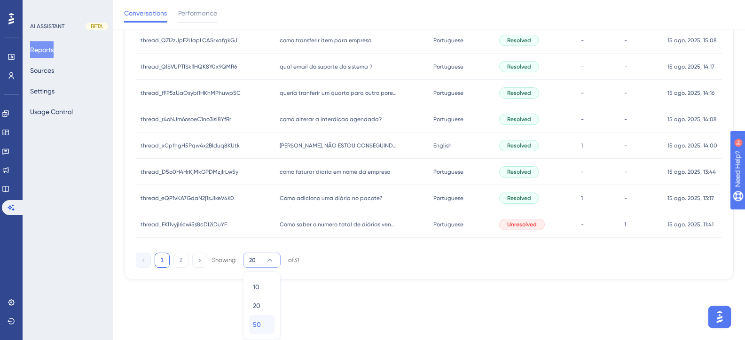
click at [263, 324] on div "50 50" at bounding box center [262, 324] width 18 height 19
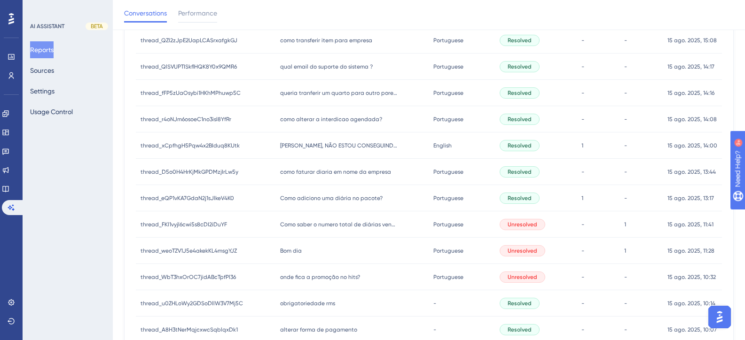
scroll to position [516, 0]
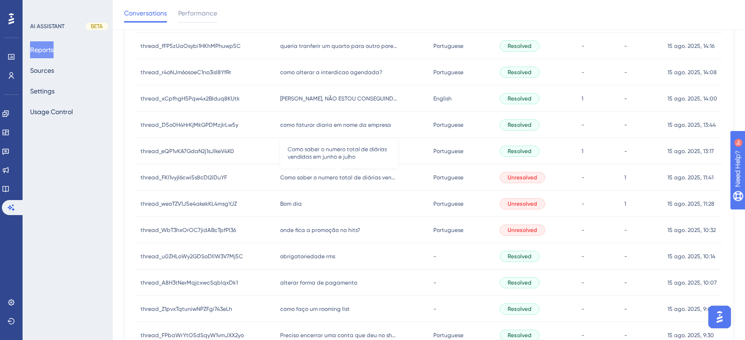
click at [368, 178] on span "Como saber o numero total de diárias vendidas em junho e julho" at bounding box center [338, 178] width 117 height 8
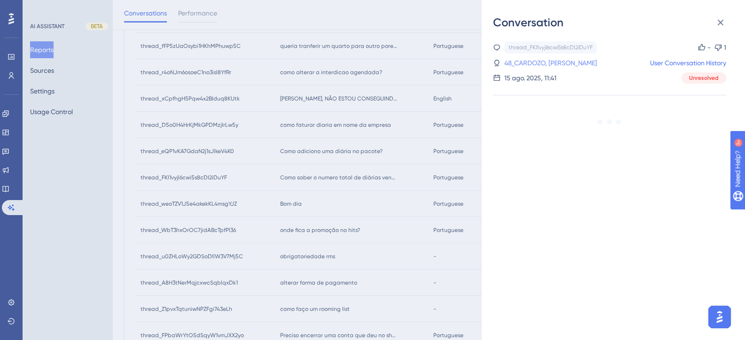
click at [538, 66] on link "48_CARDOZO, [PERSON_NAME]" at bounding box center [550, 62] width 93 height 11
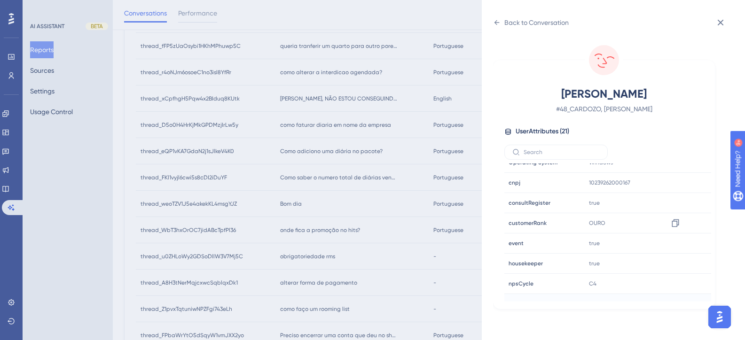
scroll to position [235, 0]
click at [676, 241] on icon at bounding box center [674, 242] width 7 height 8
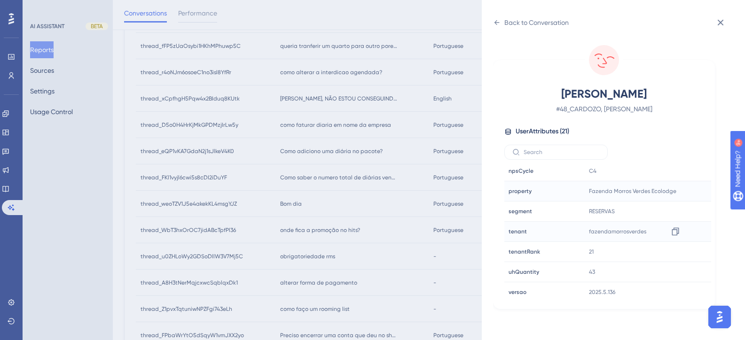
scroll to position [286, 0]
click at [325, 214] on div "Back to Conversation CARDOZO, [PERSON_NAME] # 48_CARDOZO, [PERSON_NAME] User At…" at bounding box center [372, 170] width 745 height 340
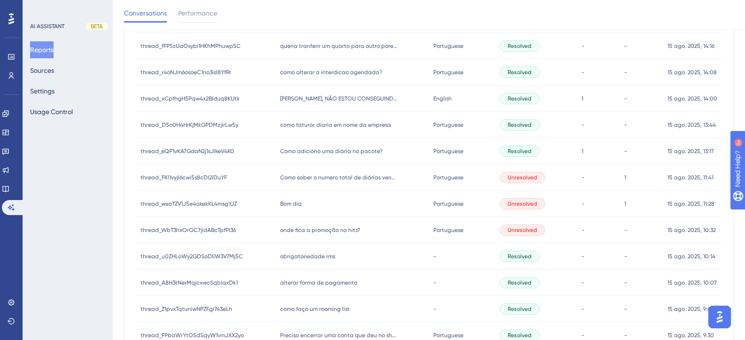
scroll to position [469, 0]
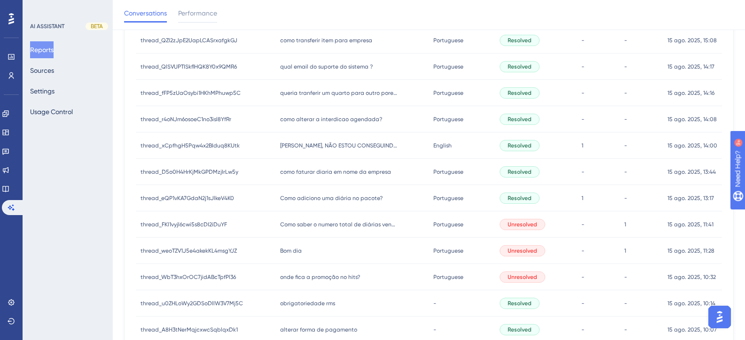
click at [318, 198] on span "Como adiciono uma diária no pacote?" at bounding box center [331, 199] width 102 height 8
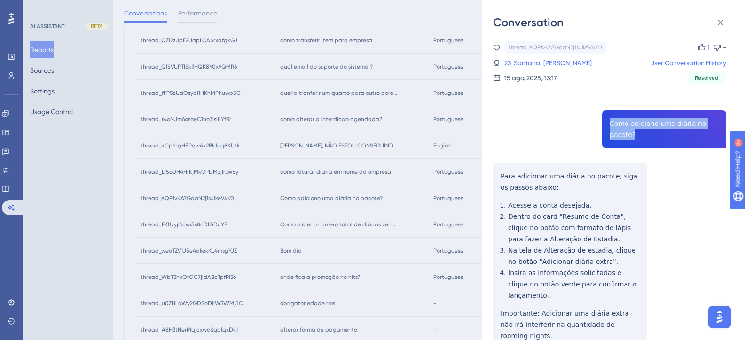
drag, startPoint x: 638, startPoint y: 140, endPoint x: 602, endPoint y: 124, distance: 39.1
click at [602, 124] on div "thread_eQP1vKA7GdaN2j1sJlkeV4K0 Copy 1 - 23_Santana, [PERSON_NAME] User Convers…" at bounding box center [609, 304] width 233 height 526
copy span "Como adiciono uma diária no pacote?"
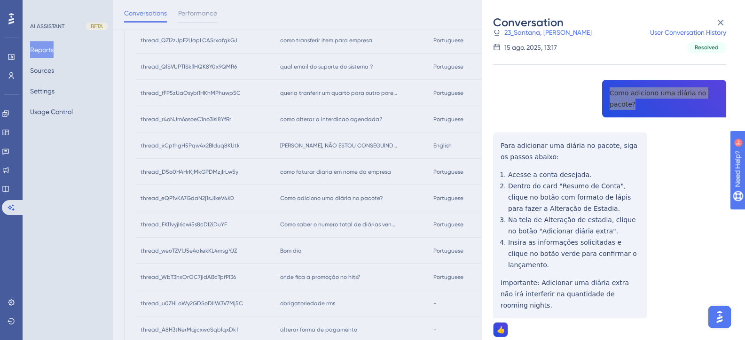
scroll to position [47, 0]
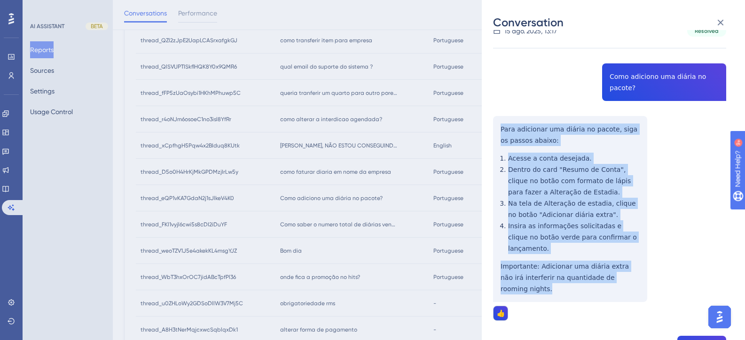
drag, startPoint x: 626, startPoint y: 266, endPoint x: 497, endPoint y: 126, distance: 190.2
click at [498, 126] on div "thread_eQP1vKA7GdaN2j1sJlkeV4K0 Copy 1 - 23_Santana, [PERSON_NAME] User Convers…" at bounding box center [609, 257] width 233 height 526
copy div "Para adicionar uma diária no pacote, siga os passos abaixo: Acesse a conta dese…"
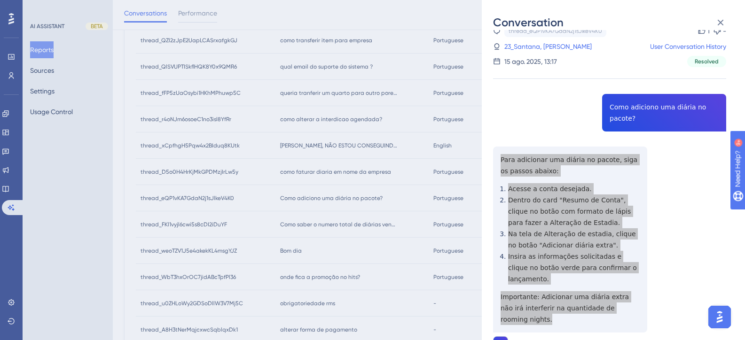
scroll to position [0, 0]
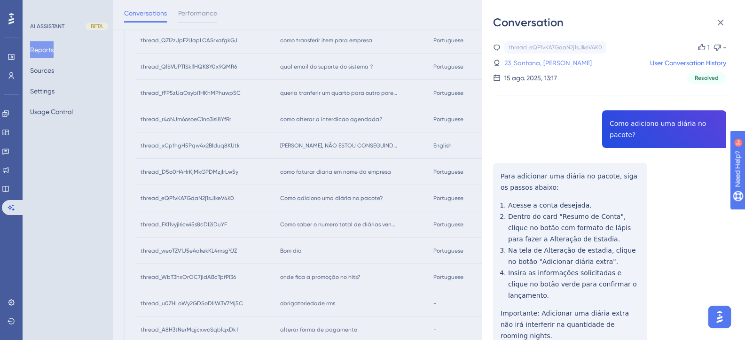
click at [542, 62] on link "23_Santana, [PERSON_NAME]" at bounding box center [547, 62] width 87 height 11
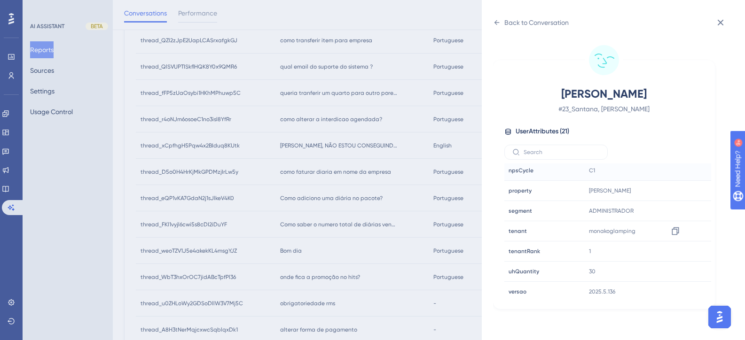
scroll to position [286, 0]
click at [674, 231] on icon at bounding box center [674, 230] width 9 height 9
drag, startPoint x: 511, startPoint y: 32, endPoint x: 508, endPoint y: 26, distance: 6.5
click at [511, 31] on div "[PERSON_NAME], Bianca # 23_Santana, Bianca User Attributes ( 21 ) Email Email […" at bounding box center [617, 185] width 248 height 310
click at [508, 26] on div "Back to Conversation" at bounding box center [536, 22] width 64 height 11
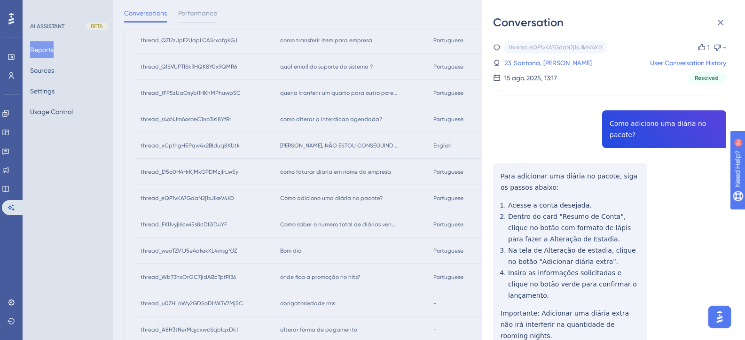
click at [393, 183] on div "Conversation thread_eQP1vKA7GdaN2j1sJlkeV4K0 Copy 1 - 23_Santana, [PERSON_NAME]…" at bounding box center [372, 170] width 745 height 340
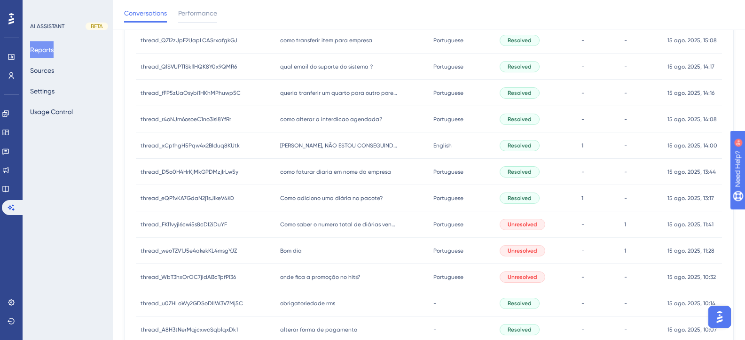
click at [362, 173] on span "como faturar diaria em nome da empresa" at bounding box center [335, 172] width 111 height 8
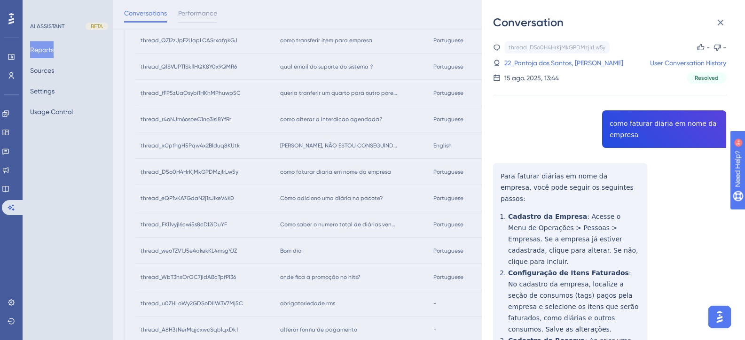
copy span "como faturar diaria em nome da empresa"
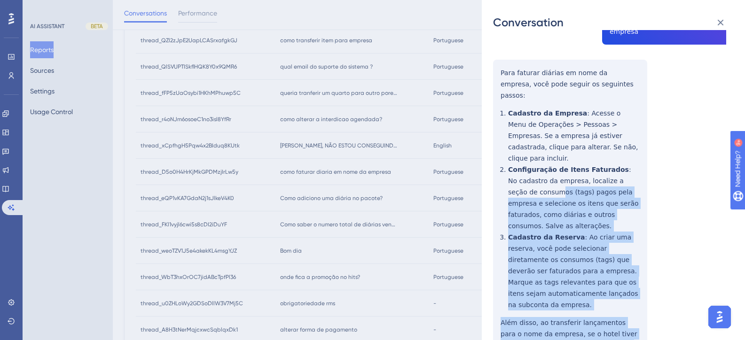
scroll to position [94, 0]
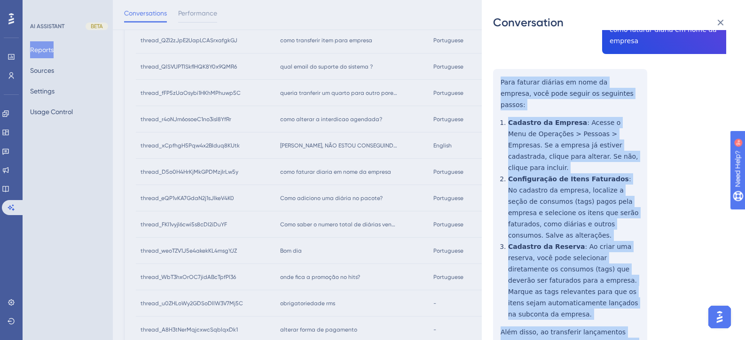
drag, startPoint x: 559, startPoint y: 241, endPoint x: 499, endPoint y: 82, distance: 169.6
copy div "Para faturar diárias em nome da empresa, você pode seguir os seguintes passos: …"
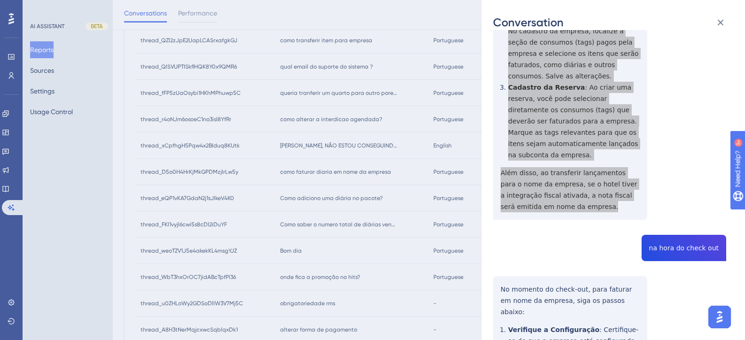
scroll to position [282, 0]
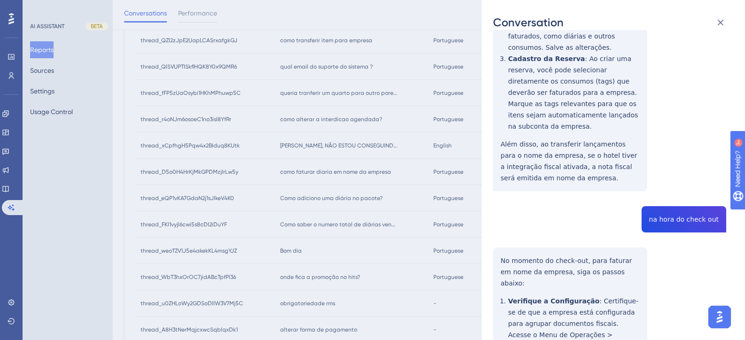
click at [668, 185] on div "thread_D5o0H4HrKjMkGPDMzjIrLw5y Copy - - 22_Pantoja dos Santos, Lauryn User Con…" at bounding box center [609, 227] width 233 height 936
copy span "na hora do check out"
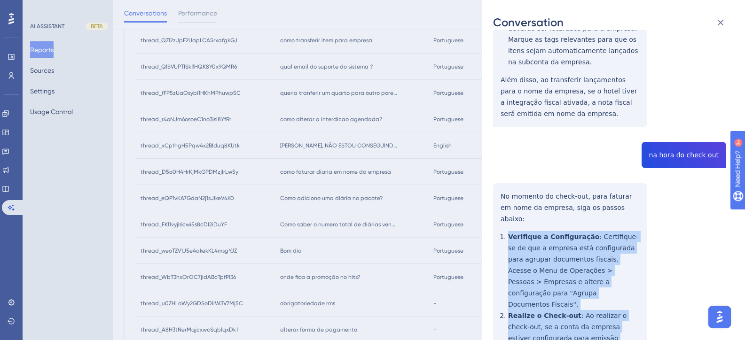
scroll to position [341, 0]
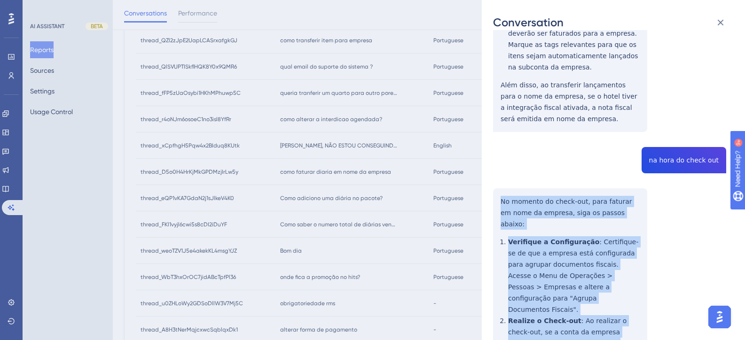
drag, startPoint x: 628, startPoint y: 286, endPoint x: 498, endPoint y: 168, distance: 175.9
click at [498, 168] on div "thread_D5o0H4HrKjMkGPDMzjIrLw5y Copy - - 22_Pantoja dos Santos, Lauryn User Con…" at bounding box center [609, 168] width 233 height 936
copy div "Lo ipsumdo si ametc-adi, elit seddoei te inci ut laboree, dolo ma aliqua enimad…"
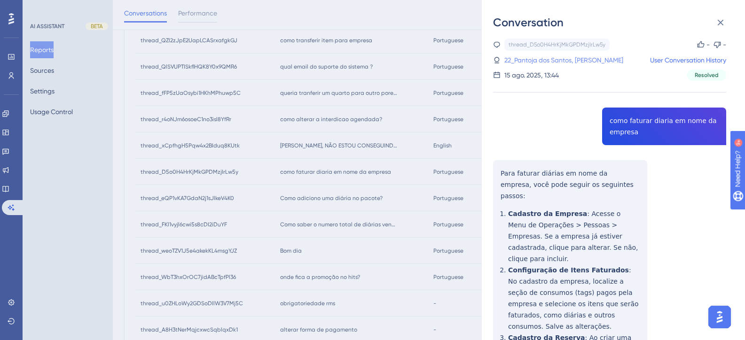
scroll to position [0, 0]
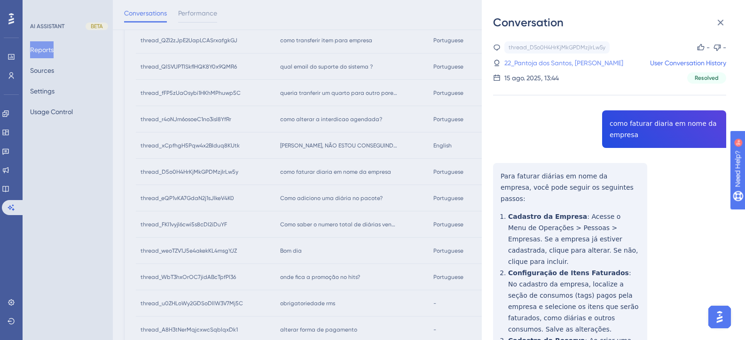
click at [534, 63] on link "22_Pantoja dos Santos, [PERSON_NAME]" at bounding box center [563, 62] width 119 height 11
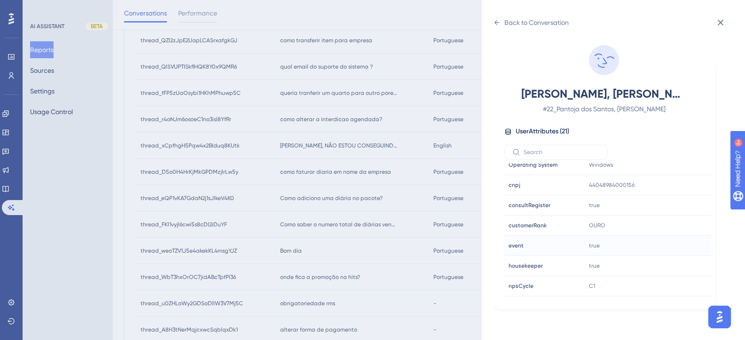
scroll to position [282, 0]
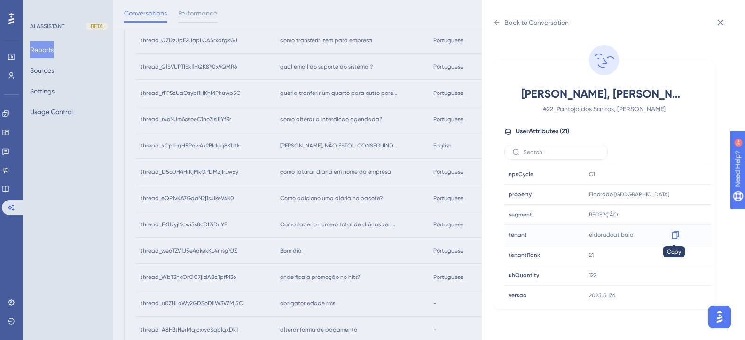
click at [671, 236] on icon at bounding box center [674, 234] width 9 height 9
click at [348, 192] on div "Back to Conversation Pantoja dos Santos, Lauryn # 22_Pantoja dos Santos, Lauryn…" at bounding box center [372, 170] width 745 height 340
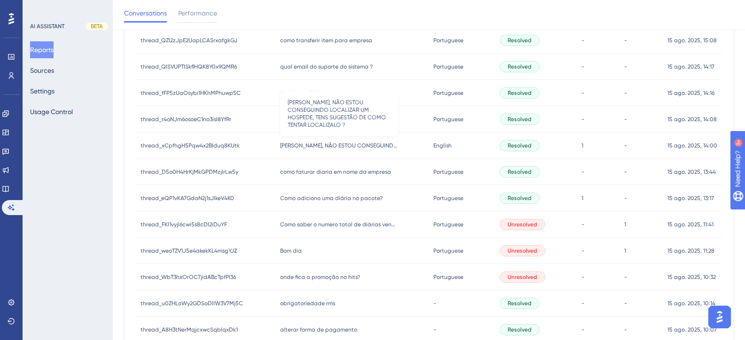
click at [317, 145] on span "[PERSON_NAME], NÃO ESTOU CONSEGUINDO LOCALIZAR UM HOSPEDE, TENS SUGESTÃO DE COM…" at bounding box center [338, 146] width 117 height 8
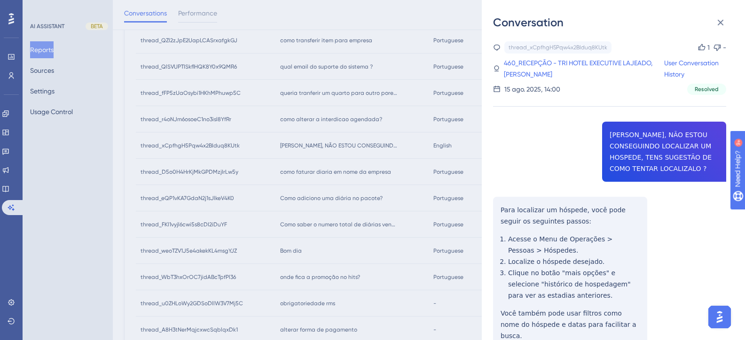
click at [650, 167] on div "thread_xCpfhgH5Pqw4x2BIduq8KUtk Copy 1 - 460_RECEPÇÃO - TRI HOTEL EXECUTIVE LAJ…" at bounding box center [609, 228] width 233 height 374
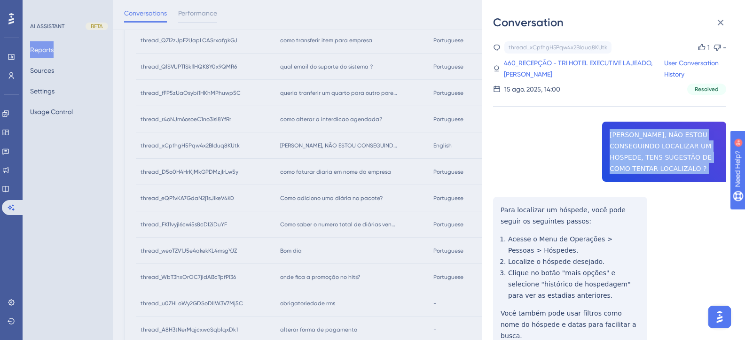
click at [650, 167] on div "thread_xCpfhgH5Pqw4x2BIduq8KUtk Copy 1 - 460_RECEPÇÃO - TRI HOTEL EXECUTIVE LAJ…" at bounding box center [609, 228] width 233 height 374
copy span "[PERSON_NAME], NÃO ESTOU CONSEGUINDO LOCALIZAR UM HOSPEDE, TENS SUGESTÃO DE COM…"
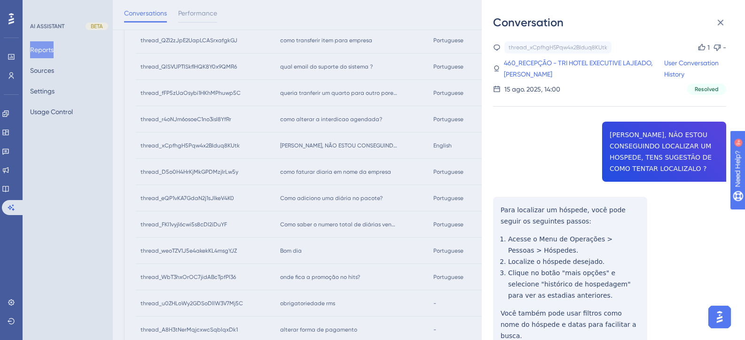
click at [545, 234] on div "thread_xCpfhgH5Pqw4x2BIduq8KUtk Copy 1 - 460_RECEPÇÃO - TRI HOTEL EXECUTIVE LAJ…" at bounding box center [609, 228] width 233 height 374
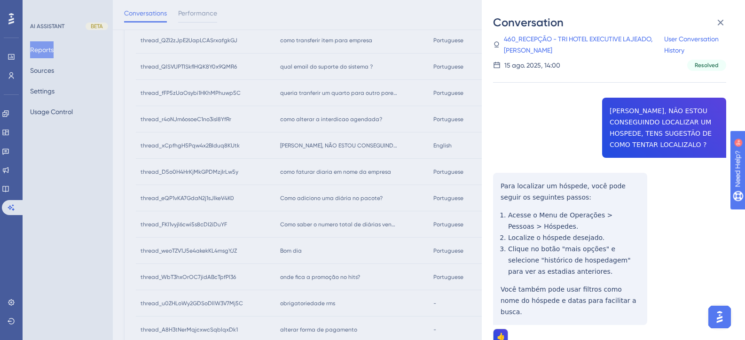
scroll to position [57, 0]
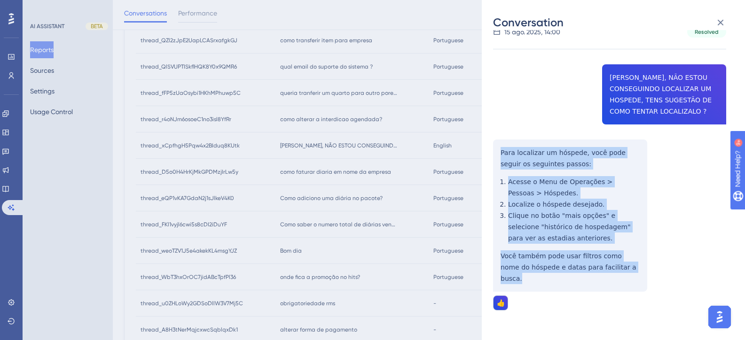
drag, startPoint x: 614, startPoint y: 269, endPoint x: 499, endPoint y: 152, distance: 163.8
click at [499, 152] on div "thread_xCpfhgH5Pqw4x2BIduq8KUtk Copy 1 - 460_RECEPÇÃO - TRI HOTEL EXECUTIVE LAJ…" at bounding box center [609, 171] width 233 height 374
copy div "Para localizar um hóspede, você pode seguir os seguintes passos: Acesse o Menu …"
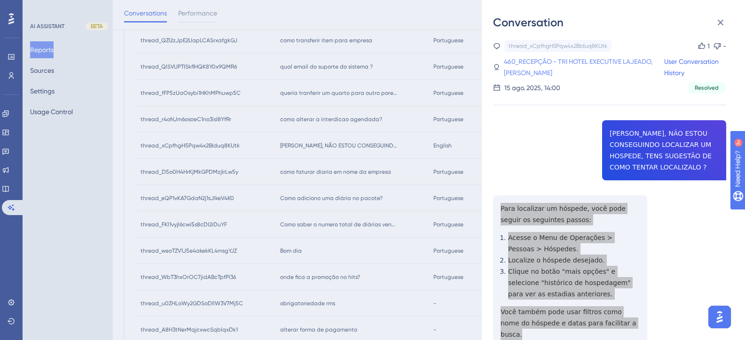
scroll to position [0, 0]
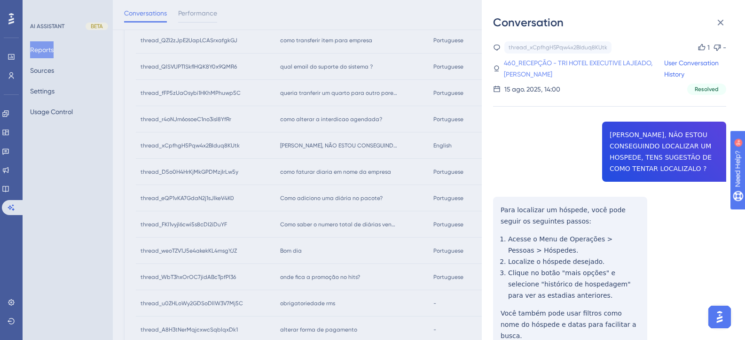
click at [598, 63] on link "460_RECEPÇÃO - TRI HOTEL EXECUTIVE LAJEADO, [PERSON_NAME]" at bounding box center [584, 68] width 160 height 23
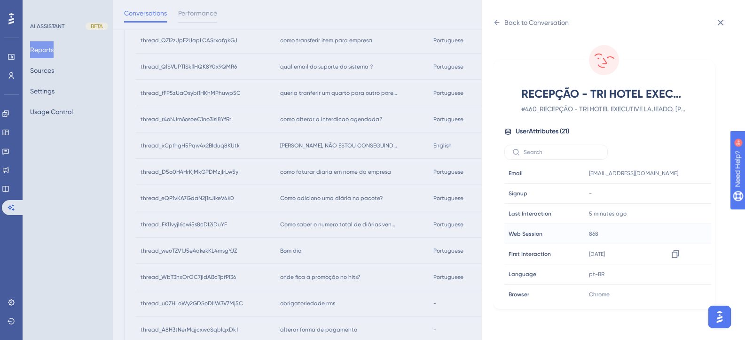
scroll to position [286, 0]
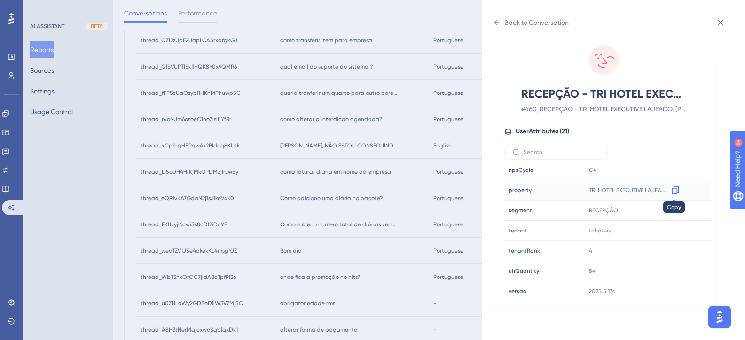
click at [675, 193] on icon at bounding box center [674, 191] width 7 height 8
click at [507, 25] on div "Back to Conversation" at bounding box center [536, 22] width 64 height 11
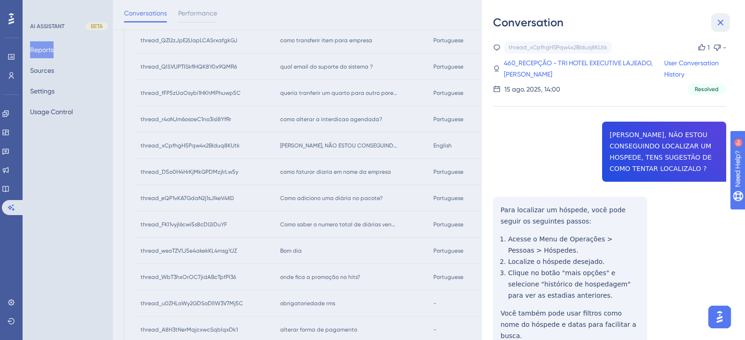
click at [719, 25] on icon at bounding box center [720, 22] width 11 height 11
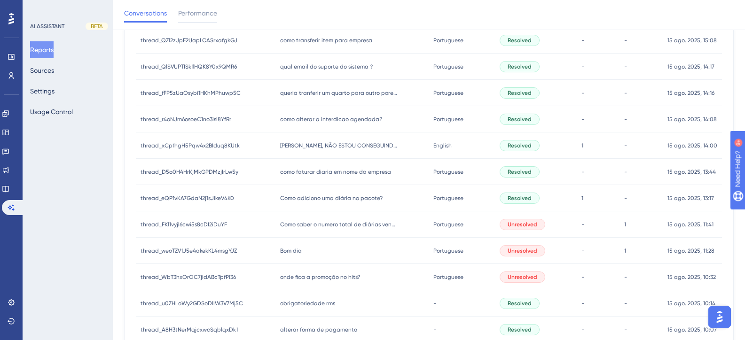
click at [316, 124] on div "como alterar a interdicao agendada? como alterar a interdicao agendada?" at bounding box center [352, 119] width 154 height 26
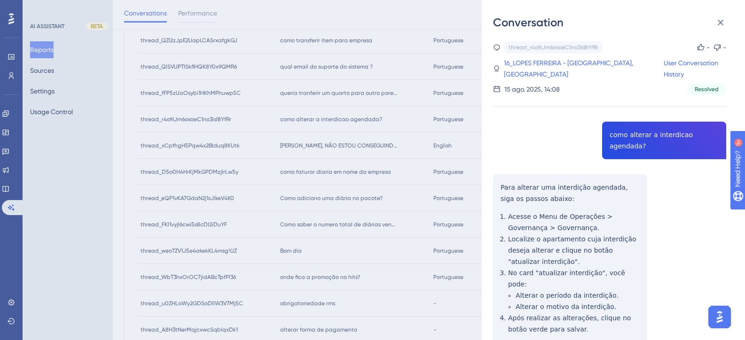
copy span "como alterar a interdicao agendada?"
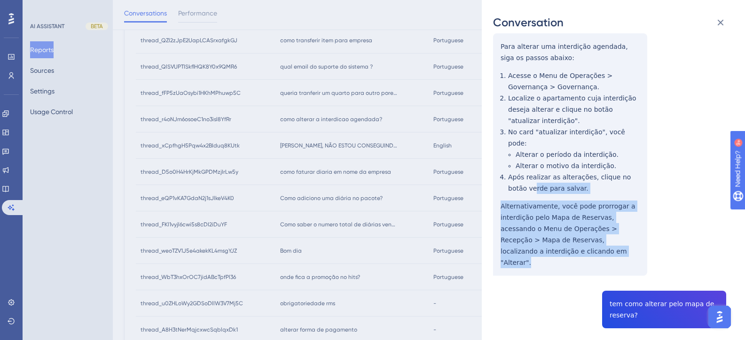
scroll to position [94, 0]
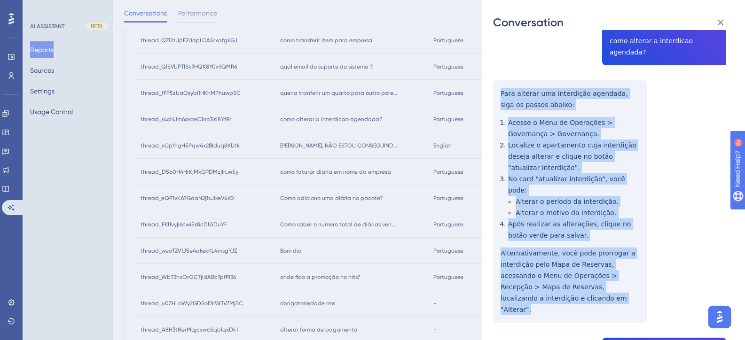
drag, startPoint x: 533, startPoint y: 229, endPoint x: 501, endPoint y: 84, distance: 148.2
copy div "Para alterar uma interdição agendada, siga os passos abaixo: Acesse o Menu de O…"
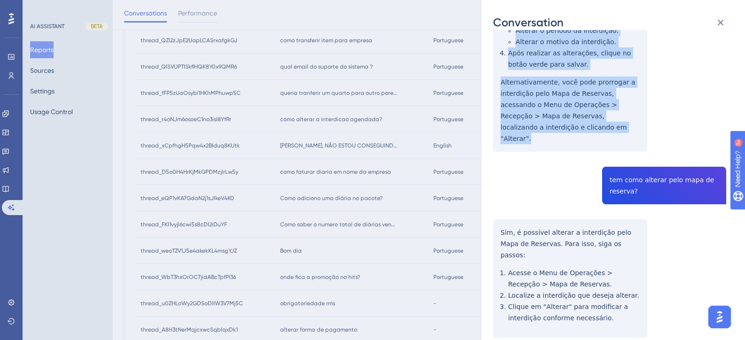
scroll to position [282, 0]
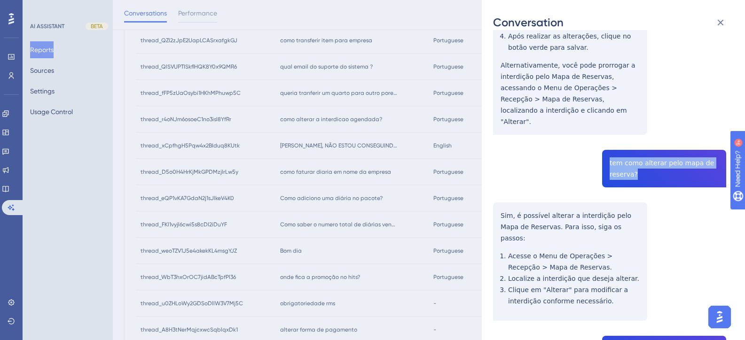
drag, startPoint x: 629, startPoint y: 142, endPoint x: 604, endPoint y: 128, distance: 28.6
click at [604, 128] on div "thread_r4oNJm6osoeC1no3isl8YfRr Copy - - 16_LOPES [GEOGRAPHIC_DATA], [PERSON_NA…" at bounding box center [609, 299] width 233 height 1081
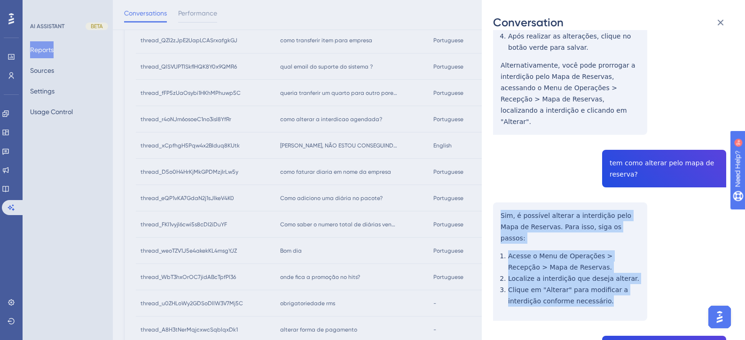
drag, startPoint x: 579, startPoint y: 253, endPoint x: 492, endPoint y: 181, distance: 113.1
click at [492, 181] on div "Conversation thread_r4oNJm6osoeC1no3isl8YfRr Copy - - 16_LOPES FERREIRA - [GEOG…" at bounding box center [613, 170] width 263 height 340
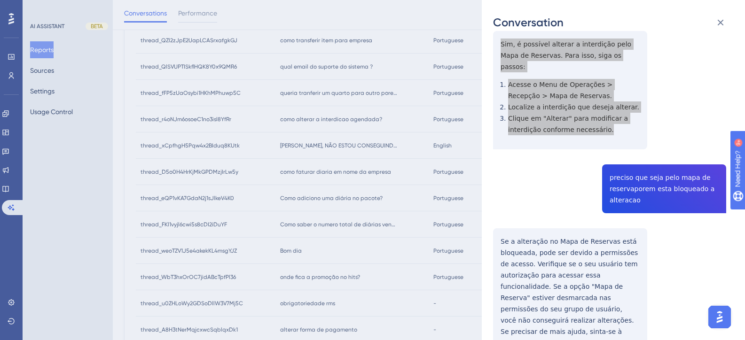
scroll to position [470, 0]
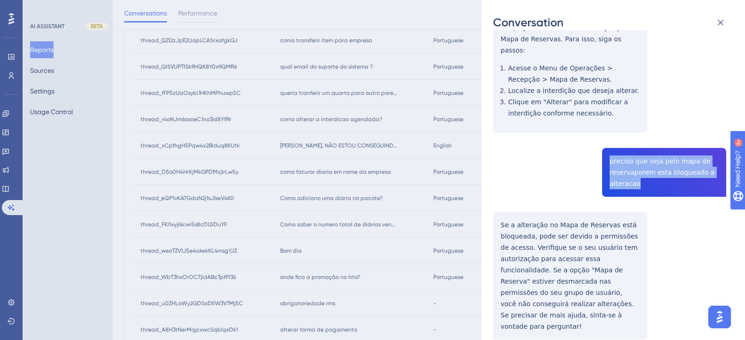
drag, startPoint x: 636, startPoint y: 140, endPoint x: 601, endPoint y: 108, distance: 47.2
click at [601, 108] on div "thread_r4oNJm6osoeC1no3isl8YfRr Copy - - 16_LOPES [GEOGRAPHIC_DATA], [PERSON_NA…" at bounding box center [609, 112] width 233 height 1081
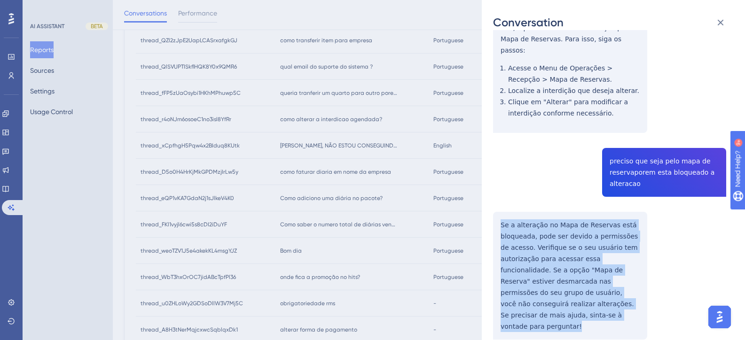
drag, startPoint x: 545, startPoint y: 283, endPoint x: 496, endPoint y: 182, distance: 112.0
click at [496, 182] on div "thread_r4oNJm6osoeC1no3isl8YfRr Copy - - 16_LOPES [GEOGRAPHIC_DATA], [PERSON_NA…" at bounding box center [609, 112] width 233 height 1081
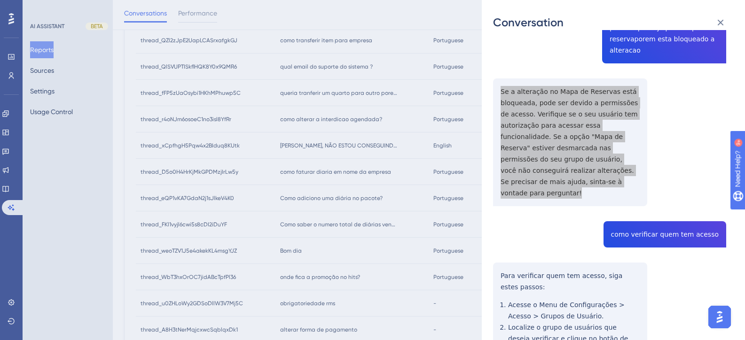
scroll to position [658, 0]
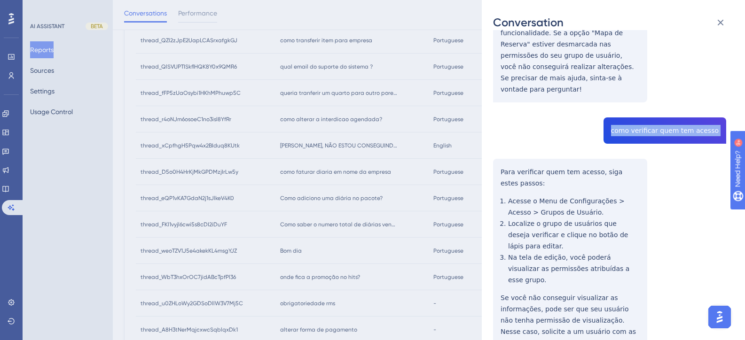
scroll to position [708, 0]
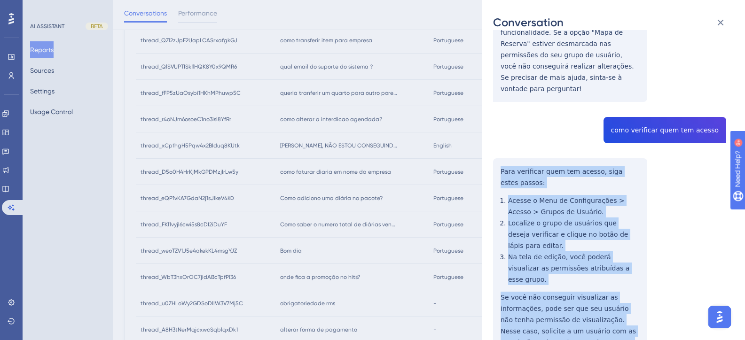
drag, startPoint x: 609, startPoint y: 290, endPoint x: 495, endPoint y: 125, distance: 201.6
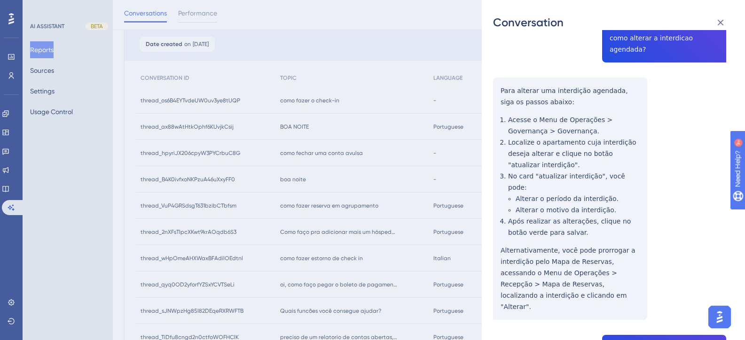
scroll to position [0, 0]
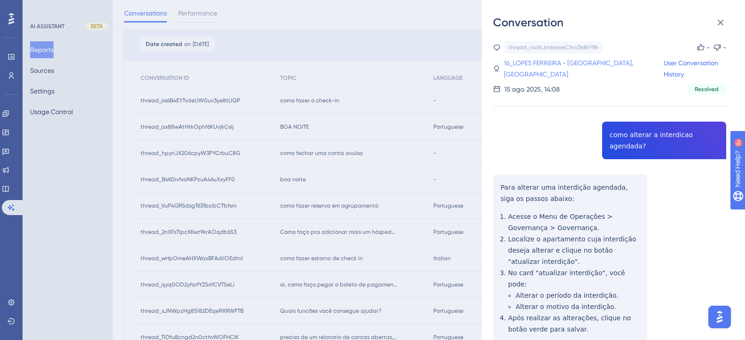
click at [540, 62] on link "16_LOPES FERREIRA - [GEOGRAPHIC_DATA], [GEOGRAPHIC_DATA]" at bounding box center [583, 68] width 159 height 23
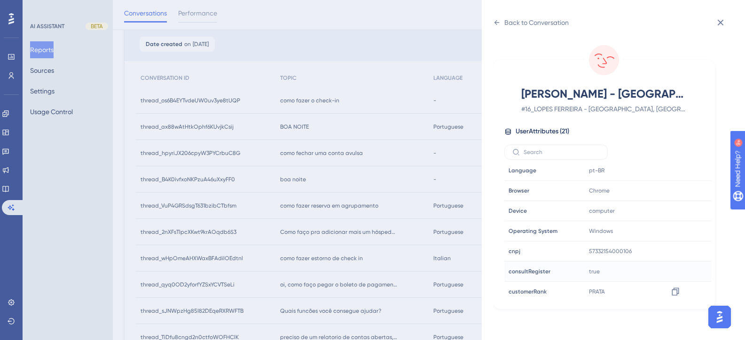
scroll to position [235, 0]
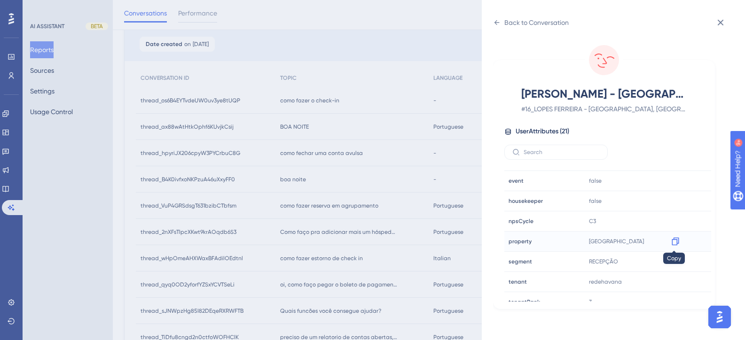
click at [671, 241] on icon at bounding box center [674, 241] width 9 height 9
click at [422, 174] on div "Back to Conversation [PERSON_NAME] - GRANDE HOTEL [GEOGRAPHIC_DATA], [PERSON_NA…" at bounding box center [372, 170] width 745 height 340
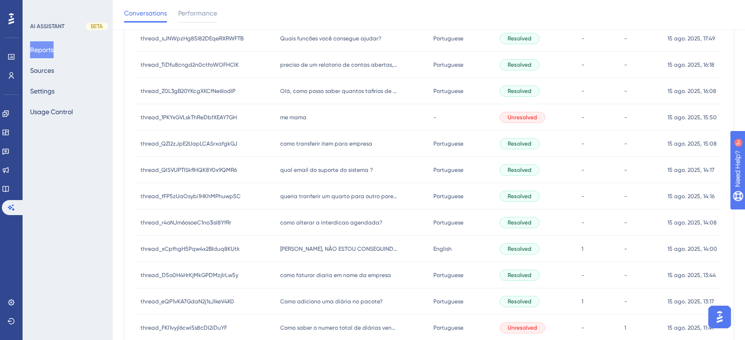
scroll to position [375, 0]
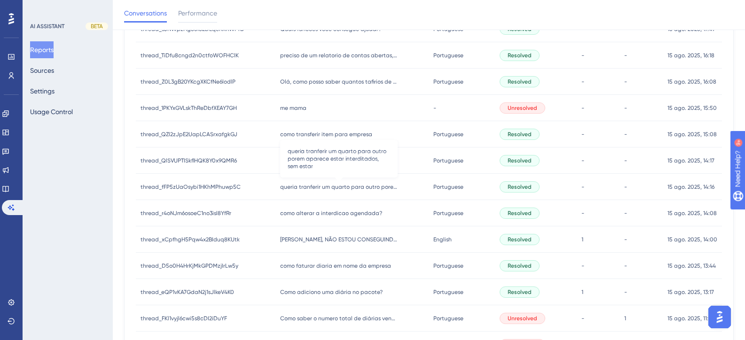
click at [317, 189] on span "queria tranferir um quarto para outro porem aparece estar interditados, sem est…" at bounding box center [338, 187] width 117 height 8
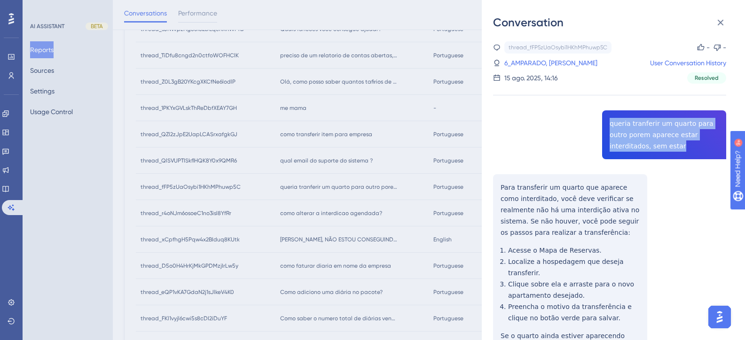
drag, startPoint x: 635, startPoint y: 146, endPoint x: 601, endPoint y: 116, distance: 45.3
click at [601, 116] on div "thread_fFP5zUaOsybi1HKhMPhuwp5C Copy - - 6_AMPARADO, ANDRE User Conversation Hi…" at bounding box center [609, 236] width 233 height 390
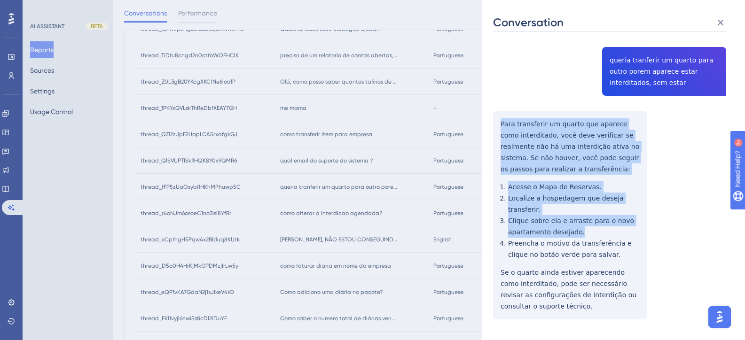
scroll to position [72, 0]
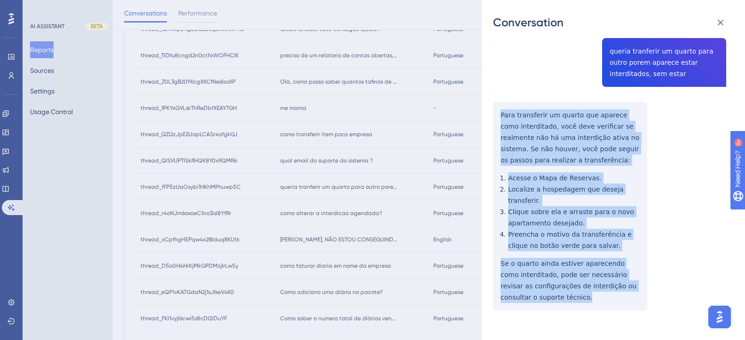
drag, startPoint x: 499, startPoint y: 183, endPoint x: 584, endPoint y: 287, distance: 133.3
click at [584, 287] on div "thread_fFP5zUaOsybi1HKhMPhuwp5C Copy - - 6_AMPARADO, ANDRE User Conversation Hi…" at bounding box center [609, 164] width 233 height 390
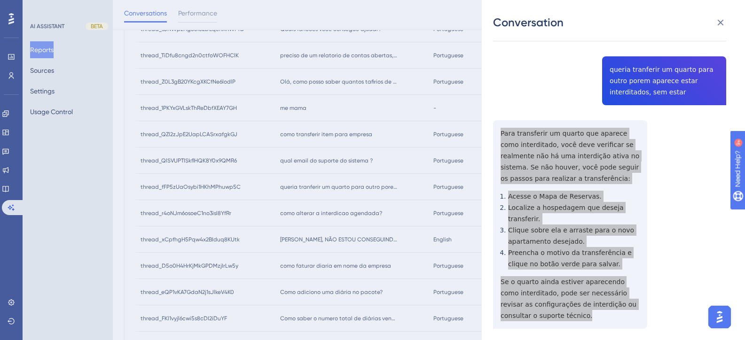
scroll to position [0, 0]
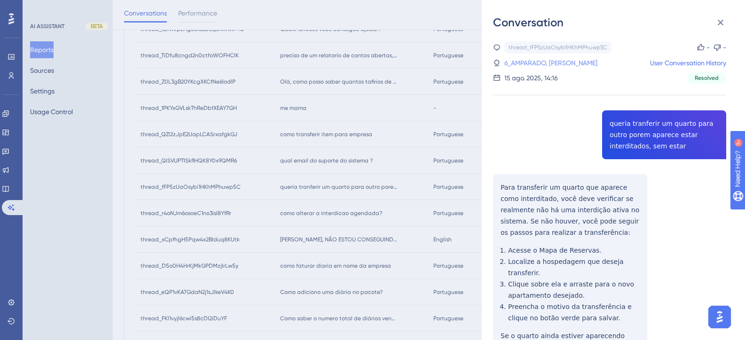
click at [545, 68] on link "6_AMPARADO, [PERSON_NAME]" at bounding box center [550, 62] width 93 height 11
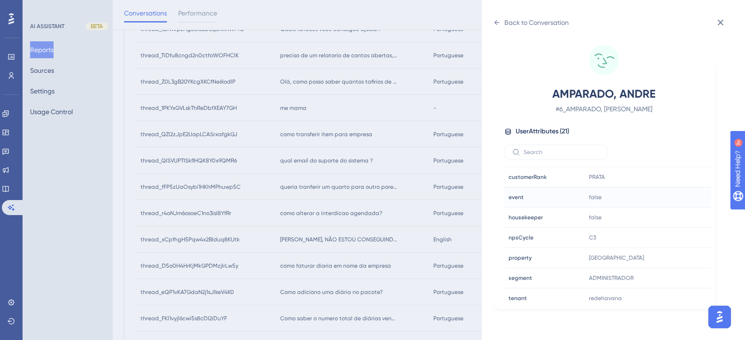
scroll to position [235, 0]
click at [494, 20] on icon at bounding box center [497, 23] width 8 height 8
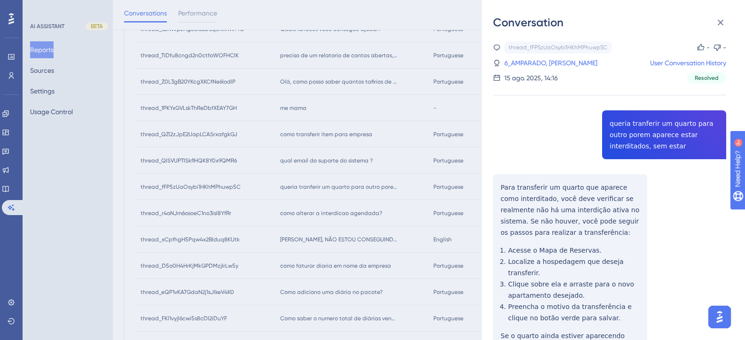
click at [337, 209] on div "Conversation thread_fFP5zUaOsybi1HKhMPhuwp5C Copy - - 6_AMPARADO, ANDRE User Co…" at bounding box center [372, 170] width 745 height 340
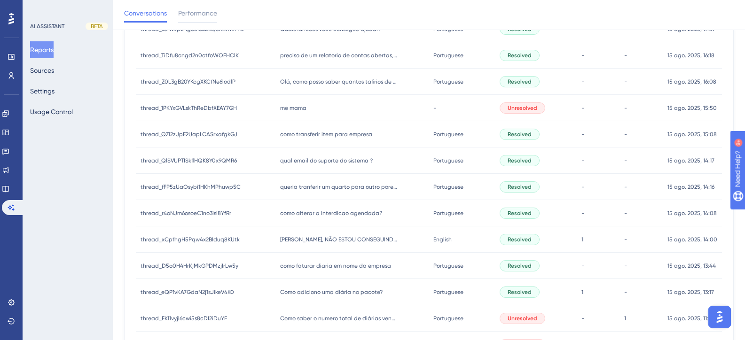
click at [304, 159] on span "qual email do suporte do sistema ?" at bounding box center [326, 161] width 93 height 8
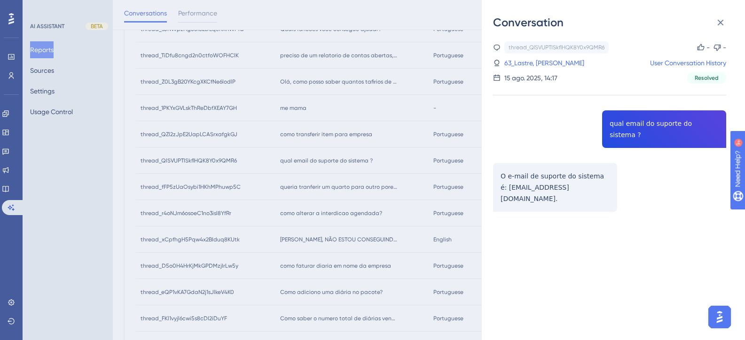
click at [626, 129] on div "thread_QlSVUPTISkflHQK8Y0x9QMR6 Copy - - 63_Lastre, [PERSON_NAME] User Conversa…" at bounding box center [609, 150] width 233 height 218
drag, startPoint x: 582, startPoint y: 177, endPoint x: 499, endPoint y: 164, distance: 84.1
click at [499, 164] on div "thread_QlSVUPTISkflHQK8Y0x9QMR6 Copy - - 63_Lastre, [PERSON_NAME] User Conversa…" at bounding box center [609, 150] width 233 height 218
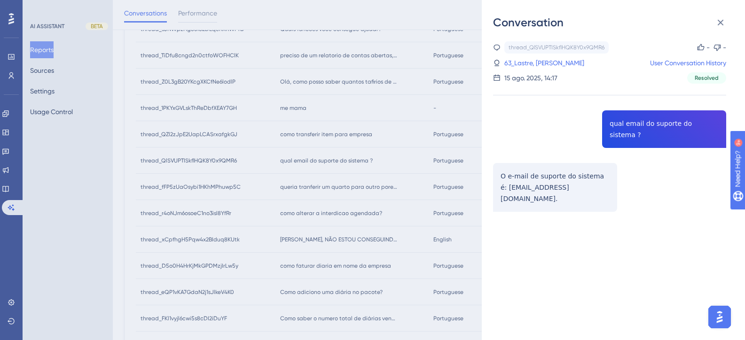
click at [637, 124] on div "thread_QlSVUPTISkflHQK8Y0x9QMR6 Copy - - 63_Lastre, [PERSON_NAME] User Conversa…" at bounding box center [609, 150] width 233 height 218
click at [78, 140] on div "Conversation thread_QlSVUPTISkflHQK8Y0x9QMR6 Copy - - 63_Lastre, [PERSON_NAME] …" at bounding box center [372, 170] width 745 height 340
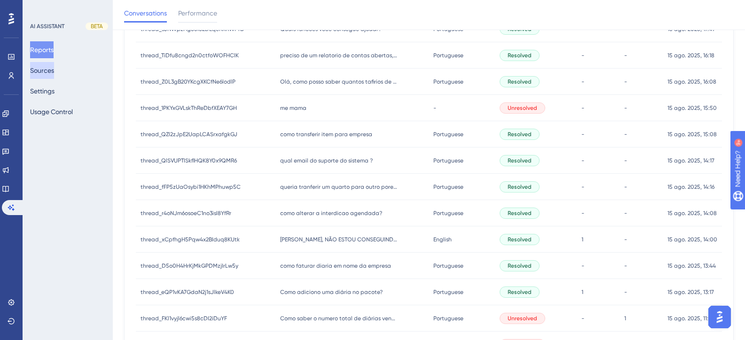
click at [49, 70] on button "Sources" at bounding box center [42, 70] width 24 height 17
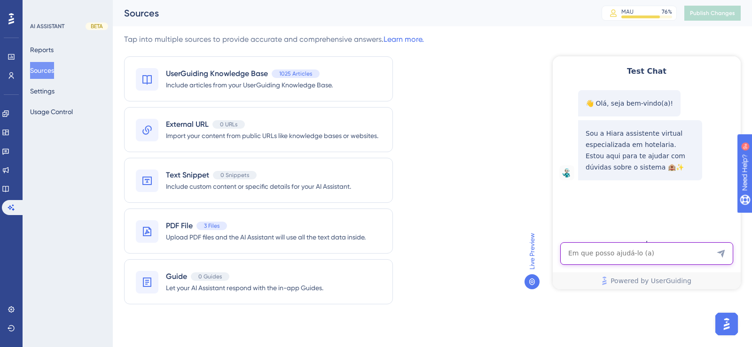
click at [593, 253] on textarea "AI Assistant Text Input" at bounding box center [646, 253] width 173 height 23
paste textarea "qual email do suporte do sistema ?"
type textarea "qual email do suporte do sistema ?"
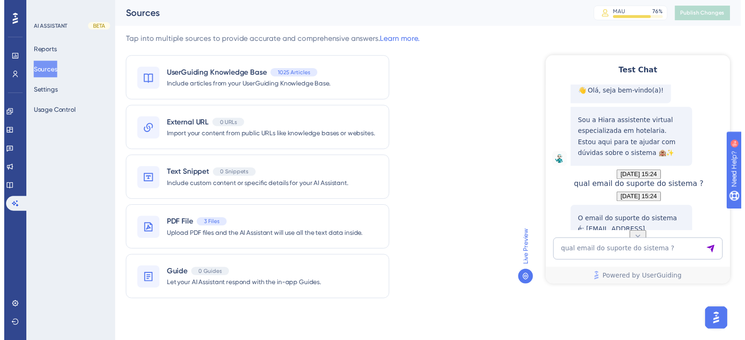
scroll to position [108, 0]
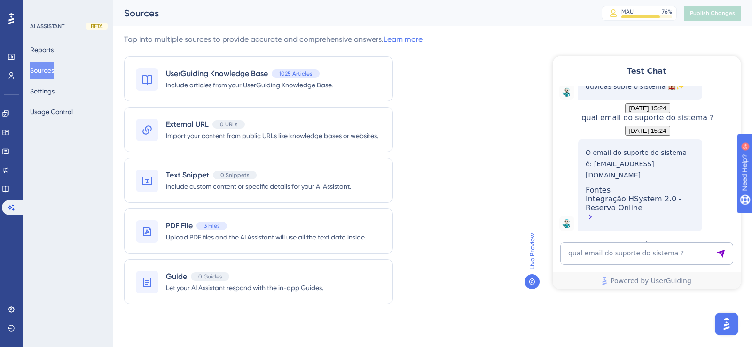
click at [605, 208] on div "Integração HSystem 2.0 - Reserva Online" at bounding box center [639, 209] width 109 height 29
click at [50, 49] on button "Reports" at bounding box center [41, 49] width 23 height 17
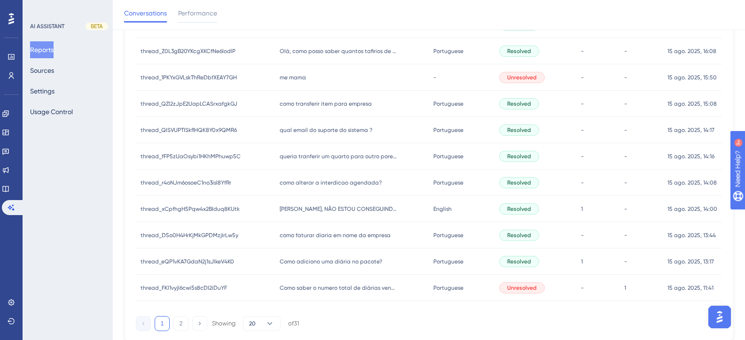
scroll to position [376, 0]
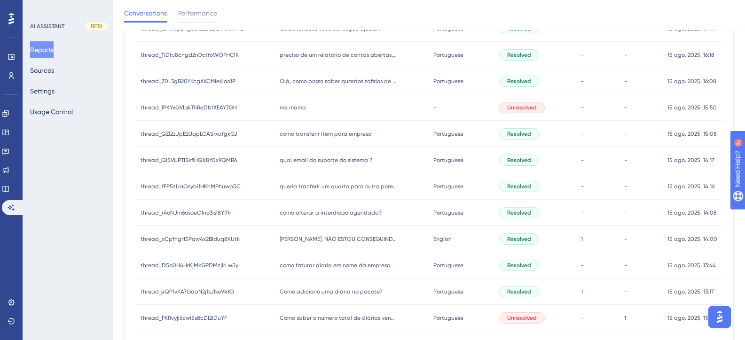
click at [317, 157] on span "qual email do suporte do sistema ?" at bounding box center [326, 160] width 93 height 8
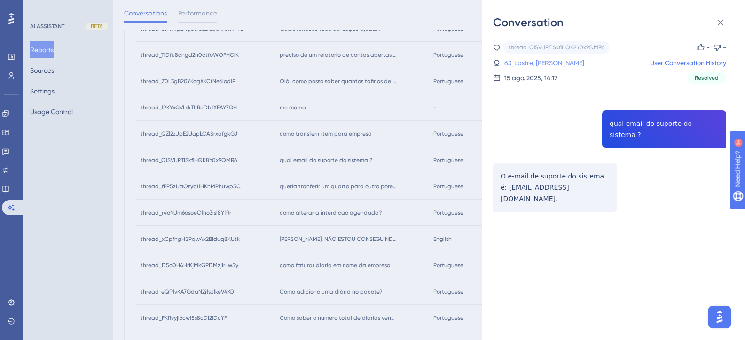
click at [538, 63] on link "63_Lastre, [PERSON_NAME]" at bounding box center [544, 62] width 80 height 11
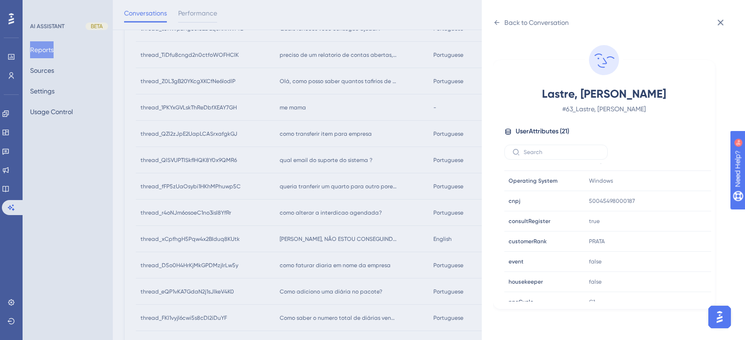
scroll to position [286, 0]
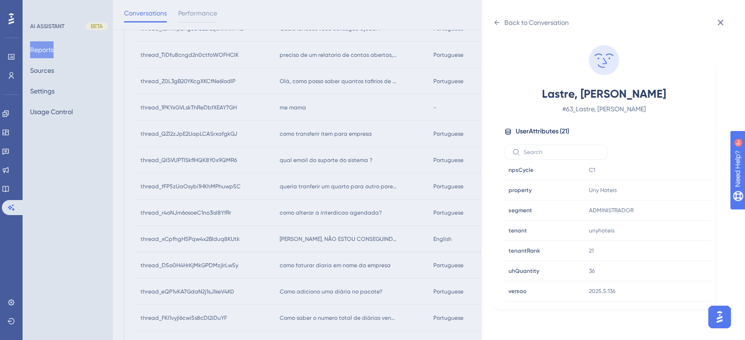
click at [111, 222] on div "Back to Conversation Lastre, [PERSON_NAME] # 63_Lastre, [PERSON_NAME] User Attr…" at bounding box center [372, 170] width 745 height 340
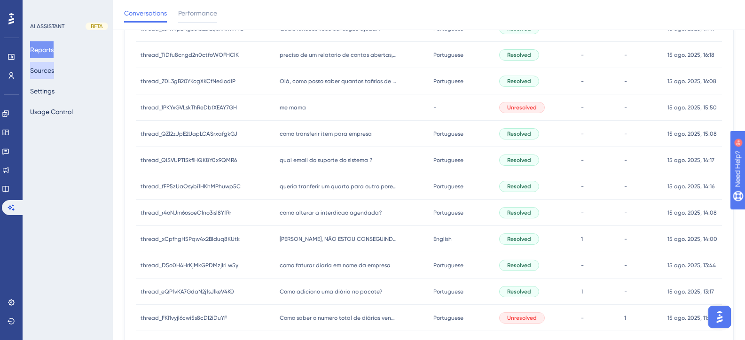
click at [38, 75] on button "Sources" at bounding box center [42, 70] width 24 height 17
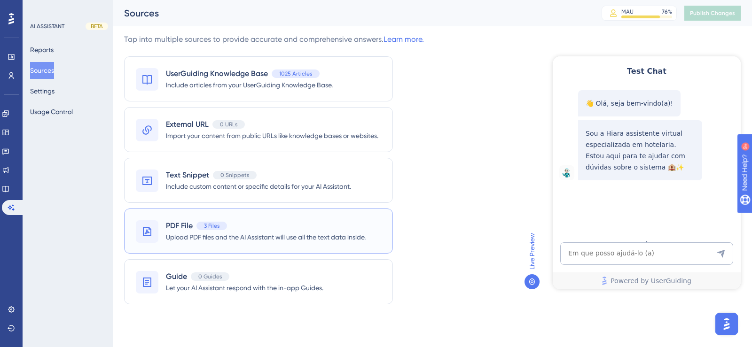
click at [241, 240] on span "Upload PDF files and the AI Assistant will use all the text data inside." at bounding box center [266, 237] width 200 height 11
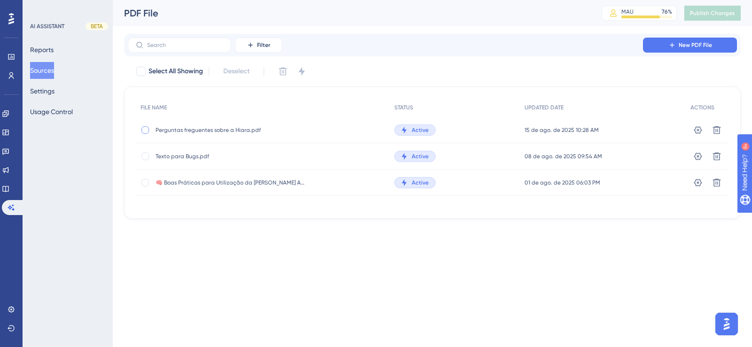
click at [147, 129] on div at bounding box center [145, 130] width 8 height 8
checkbox input "true"
click at [718, 130] on icon at bounding box center [716, 129] width 9 height 9
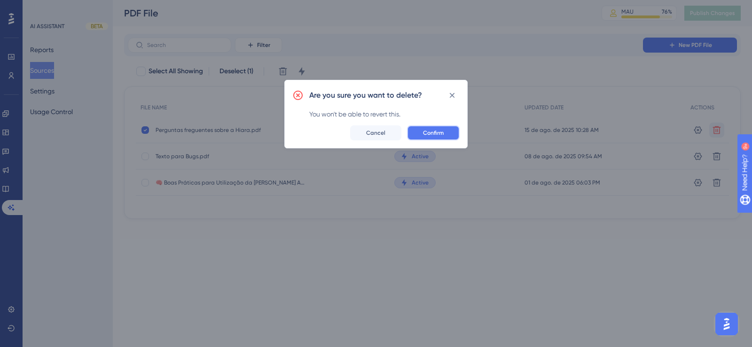
click at [423, 126] on button "Confirm" at bounding box center [433, 132] width 53 height 15
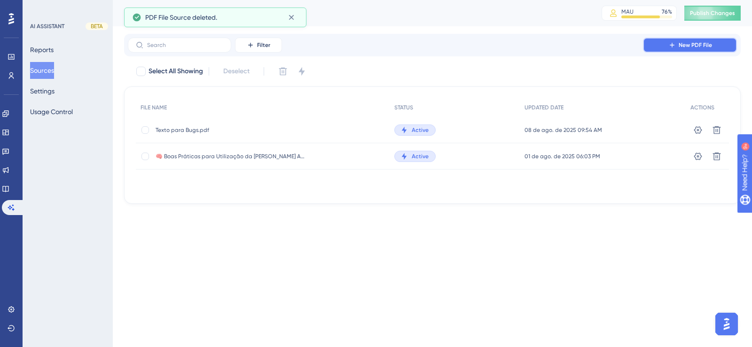
click at [680, 47] on span "New PDF File" at bounding box center [694, 45] width 33 height 8
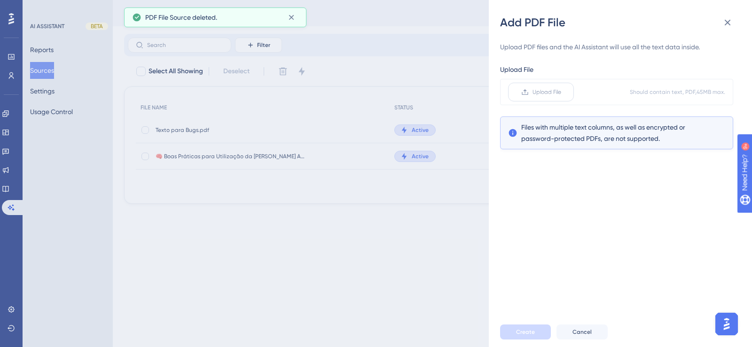
click at [546, 93] on span "Upload File" at bounding box center [546, 92] width 29 height 8
click at [561, 92] on input "Upload File" at bounding box center [561, 92] width 0 height 0
click at [529, 335] on span "Create" at bounding box center [525, 332] width 19 height 8
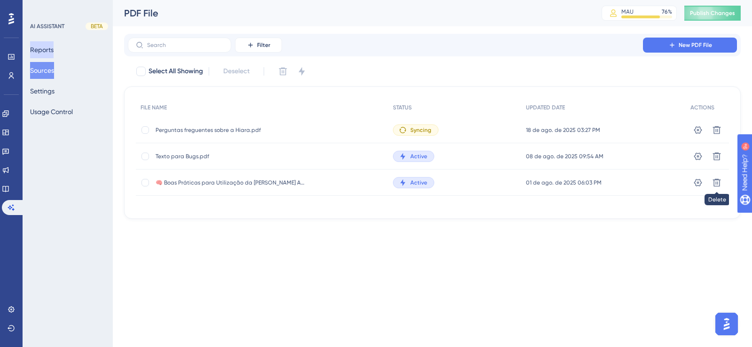
click at [54, 48] on button "Reports" at bounding box center [41, 49] width 23 height 17
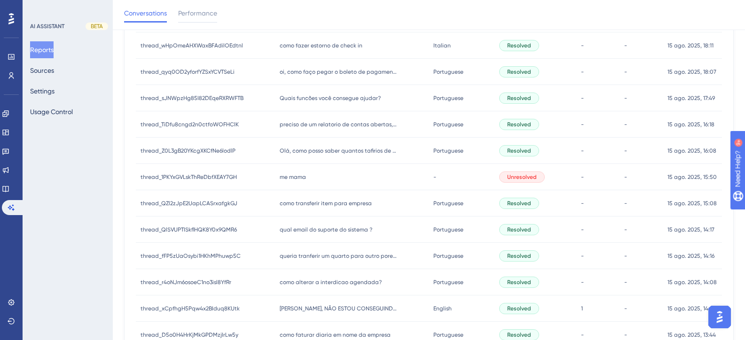
scroll to position [329, 0]
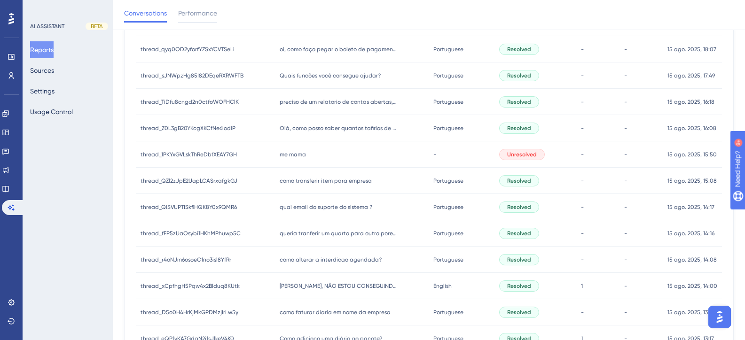
click at [311, 155] on div "me mama me mama" at bounding box center [352, 154] width 154 height 26
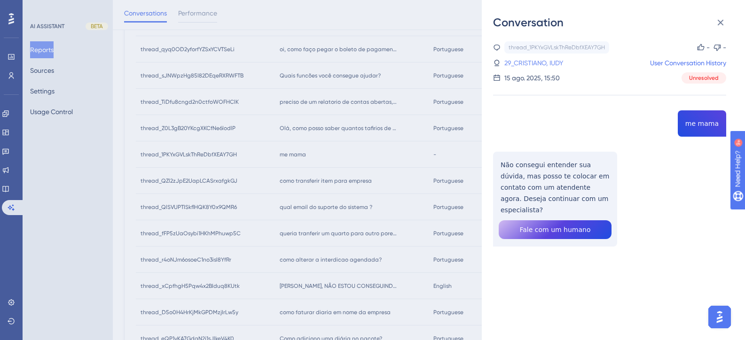
click at [546, 63] on link "29_CRISTIANO, IUDY" at bounding box center [533, 62] width 59 height 11
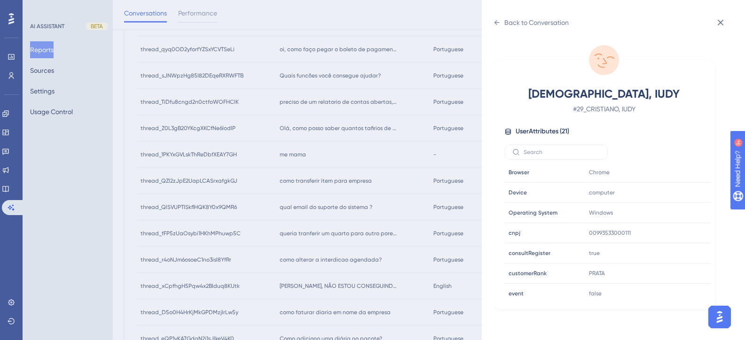
scroll to position [282, 0]
click at [318, 164] on div "Back to Conversation [DEMOGRAPHIC_DATA], IUDY # 29_CRISTIANO, IUDY User Attribu…" at bounding box center [372, 170] width 745 height 340
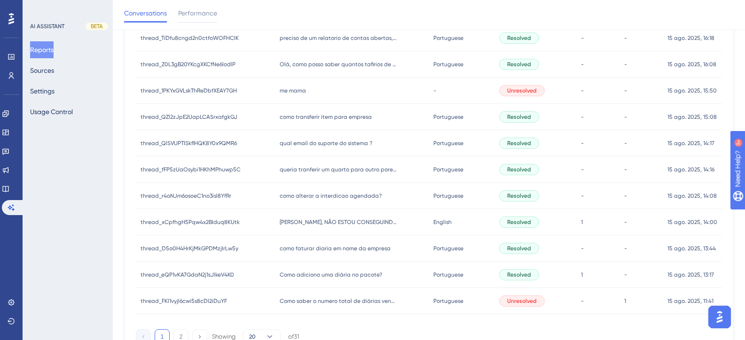
scroll to position [376, 0]
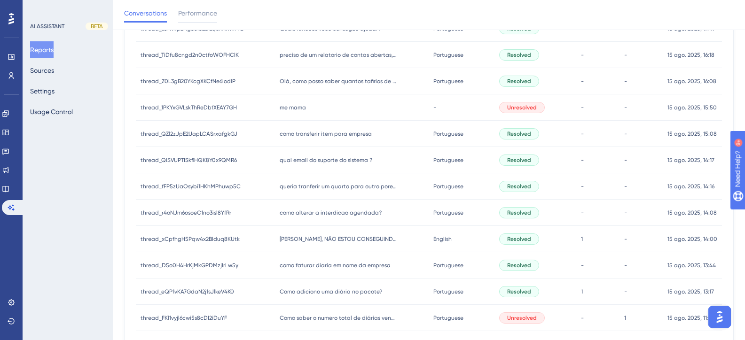
click at [325, 132] on span "como transferir item para empresa" at bounding box center [326, 134] width 92 height 8
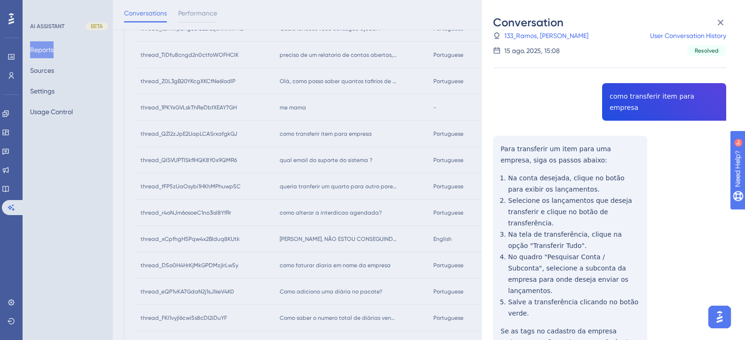
scroll to position [0, 0]
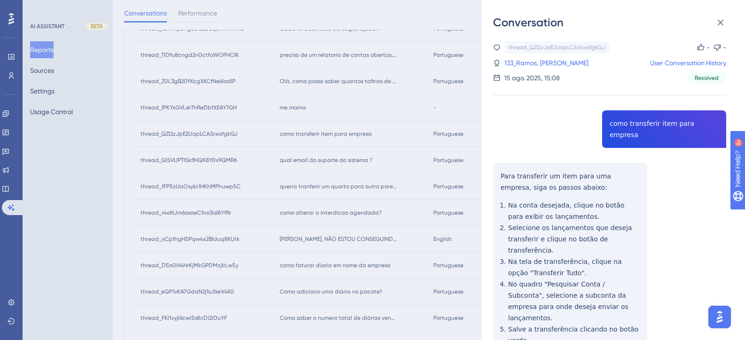
click at [647, 125] on div "thread_QZl2zJpE2UapLCASrxafgkGJ Copy - - 133_Ramos, [PERSON_NAME] User Conversa…" at bounding box center [609, 247] width 233 height 412
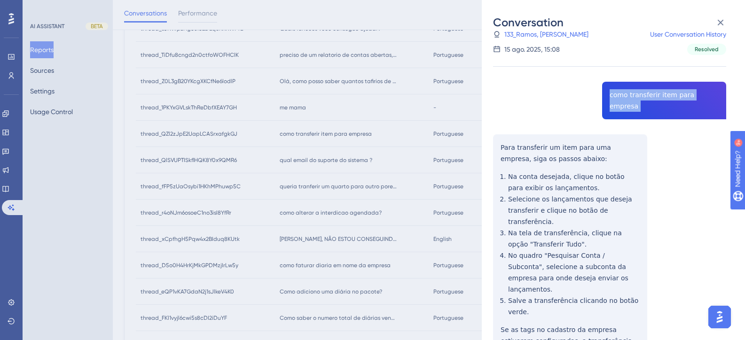
scroll to position [72, 0]
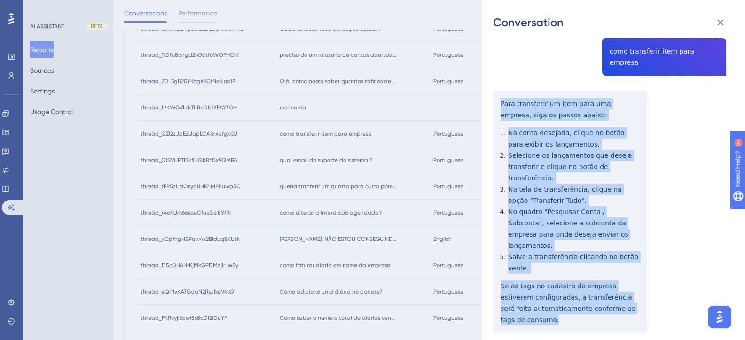
drag, startPoint x: 532, startPoint y: 285, endPoint x: 496, endPoint y: 95, distance: 193.3
click at [496, 95] on div "thread_QZl2zJpE2UapLCASrxafgkGJ Copy - - 133_Ramos, [PERSON_NAME] User Conversa…" at bounding box center [609, 175] width 233 height 412
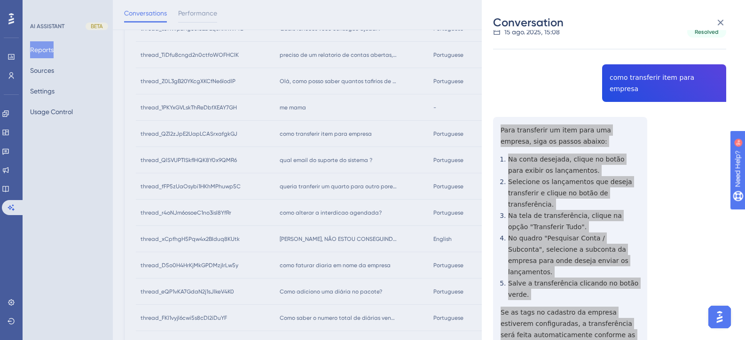
scroll to position [0, 0]
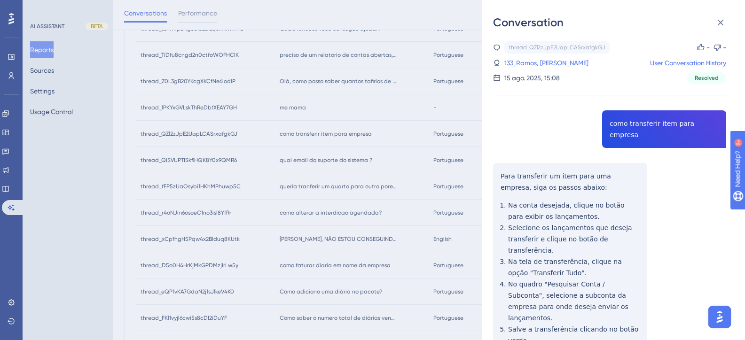
click at [542, 69] on div "thread_QZl2zJpE2UapLCASrxafgkGJ Copy - - 133_Ramos, [PERSON_NAME] User Conversa…" at bounding box center [609, 62] width 233 height 42
click at [543, 62] on link "133_Ramos, [PERSON_NAME]" at bounding box center [546, 62] width 84 height 11
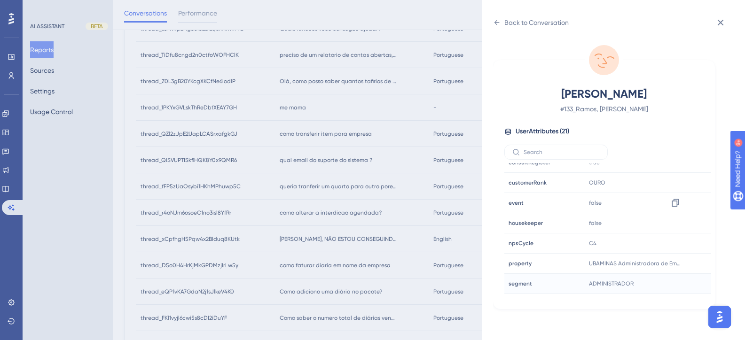
scroll to position [235, 0]
click at [675, 242] on icon at bounding box center [674, 242] width 7 height 8
click at [358, 202] on div "Back to Conversation [PERSON_NAME] # 133_Ramos, [PERSON_NAME] User Attributes (…" at bounding box center [372, 170] width 745 height 340
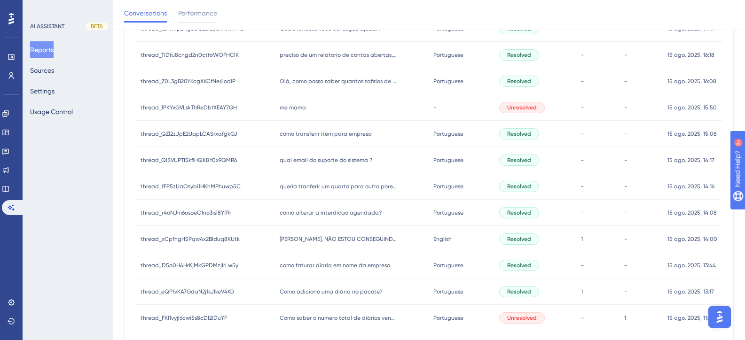
click at [300, 111] on div "me mama me mama" at bounding box center [352, 107] width 154 height 26
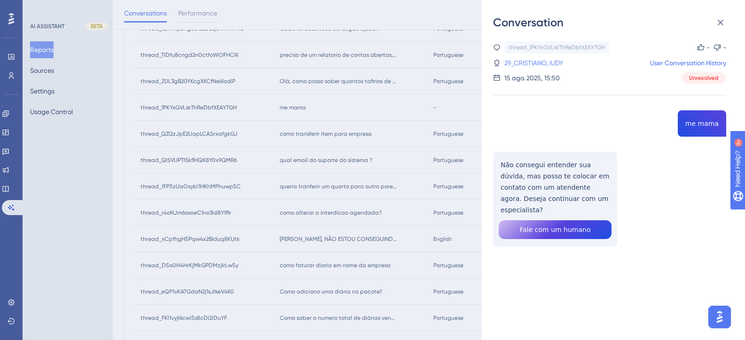
click at [540, 61] on link "29_CRISTIANO, IUDY" at bounding box center [533, 62] width 59 height 11
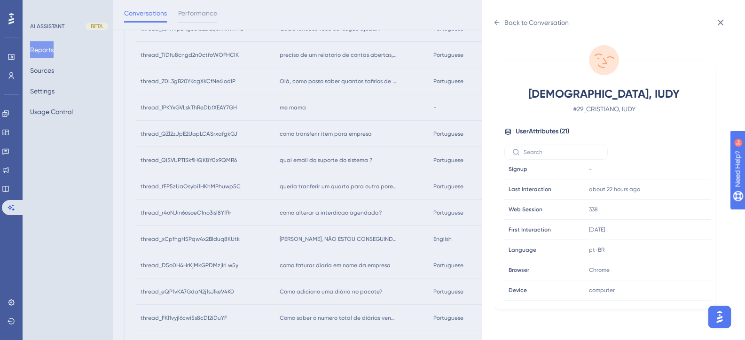
scroll to position [0, 0]
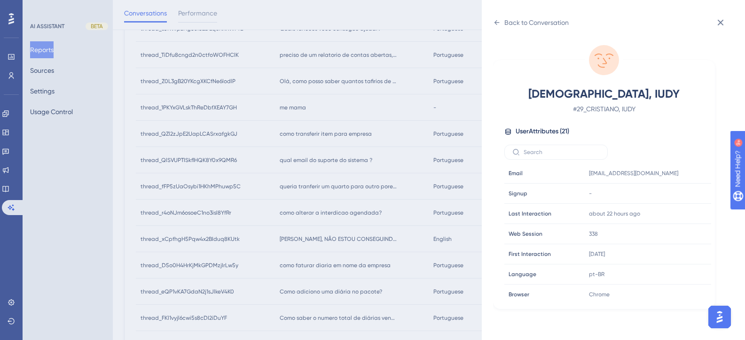
click at [312, 156] on div "Back to Conversation [DEMOGRAPHIC_DATA], IUDY # 29_CRISTIANO, IUDY User Attribu…" at bounding box center [372, 170] width 745 height 340
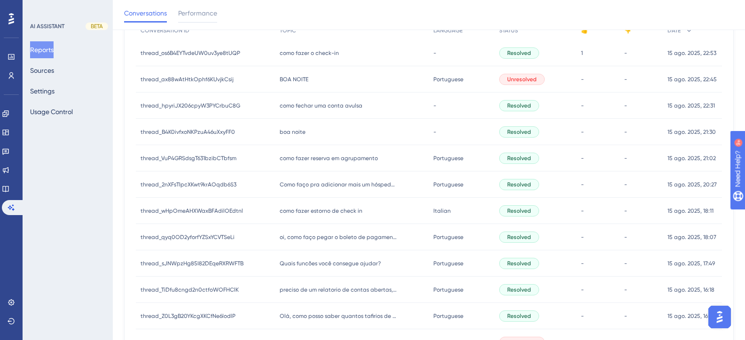
scroll to position [188, 0]
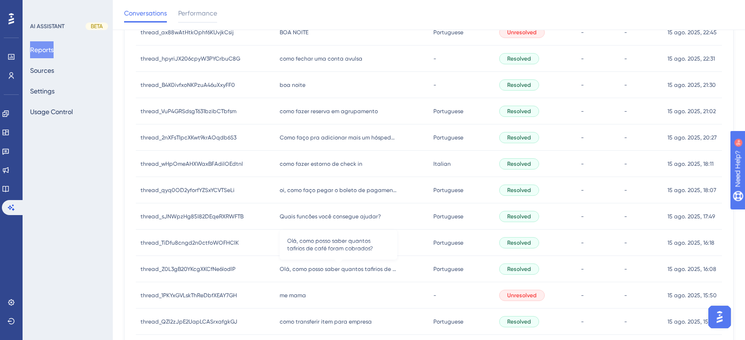
click at [331, 272] on span "Olá, como posso saber quantos tafirios de café foram cobrados?" at bounding box center [338, 269] width 117 height 8
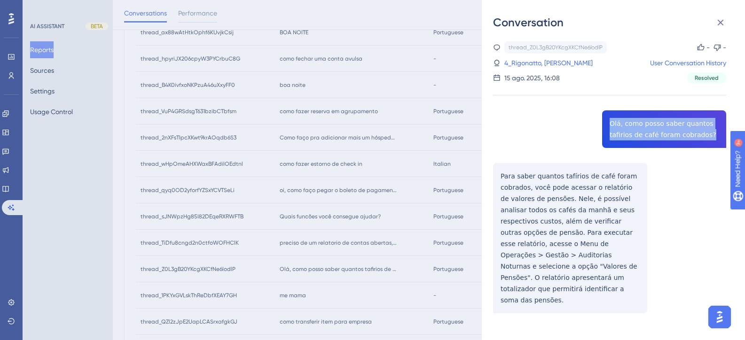
drag, startPoint x: 703, startPoint y: 133, endPoint x: 606, endPoint y: 121, distance: 98.1
click at [606, 121] on div "thread_Z0L3gB20YKcgXKCfNe6lodlP Copy - - 4_Rigonatto, [PERSON_NAME] User Conver…" at bounding box center [609, 201] width 233 height 320
click at [571, 257] on div "thread_Z0L3gB20YKcgXKCfNe6lodlP Copy - - 4_Rigonatto, [PERSON_NAME] User Conver…" at bounding box center [609, 201] width 233 height 320
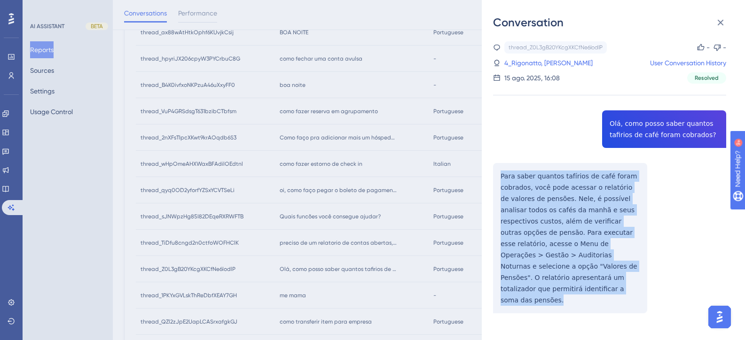
drag, startPoint x: 547, startPoint y: 288, endPoint x: 499, endPoint y: 175, distance: 122.5
click at [499, 175] on div "thread_Z0L3gB20YKcgXKCfNe6lodlP Copy - - 4_Rigonatto, [PERSON_NAME] User Conver…" at bounding box center [609, 201] width 233 height 320
click at [665, 268] on div "thread_Z0L3gB20YKcgXKCfNe6lodlP Copy - - 4_Rigonatto, [PERSON_NAME] User Conver…" at bounding box center [609, 201] width 233 height 320
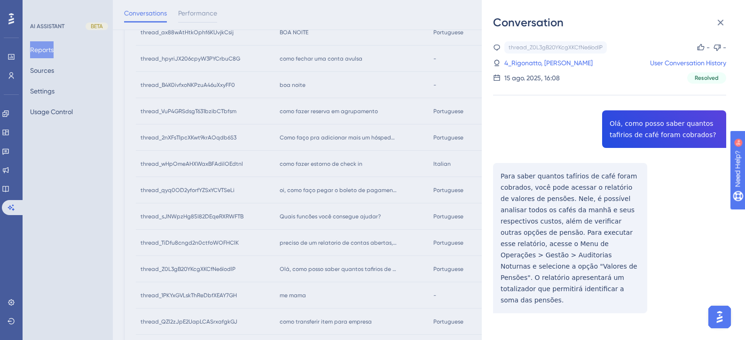
drag, startPoint x: 549, startPoint y: 62, endPoint x: 675, endPoint y: 172, distance: 167.2
click at [549, 62] on link "4_Rigonatto, [PERSON_NAME]" at bounding box center [548, 62] width 88 height 11
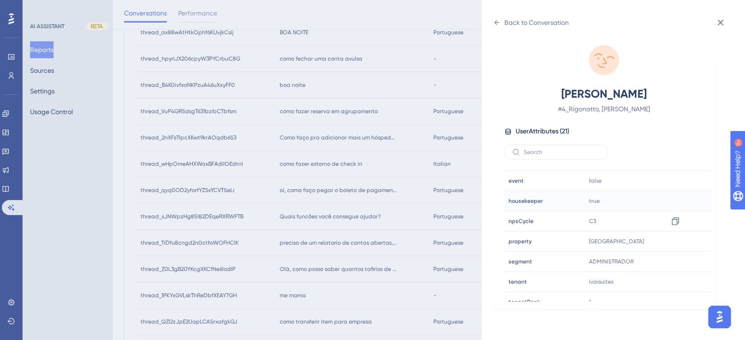
scroll to position [282, 0]
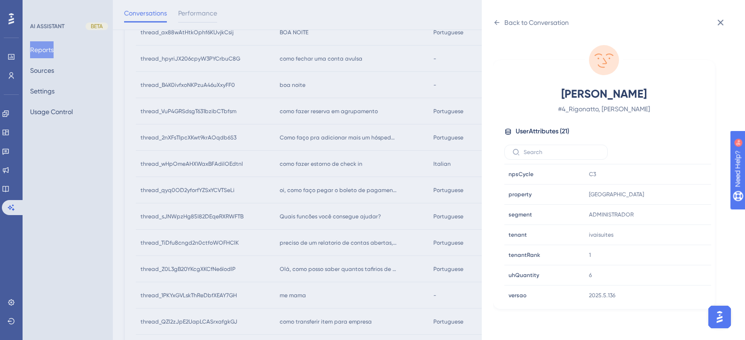
click at [276, 181] on div "Back to Conversation [PERSON_NAME], [PERSON_NAME] # 4_Rigonatto, [PERSON_NAME] …" at bounding box center [372, 170] width 745 height 340
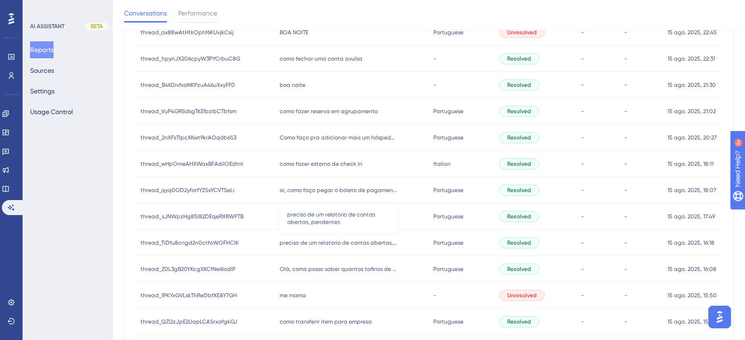
click at [338, 243] on span "preciso de um relatorio de contas abertas, pendentes" at bounding box center [338, 243] width 117 height 8
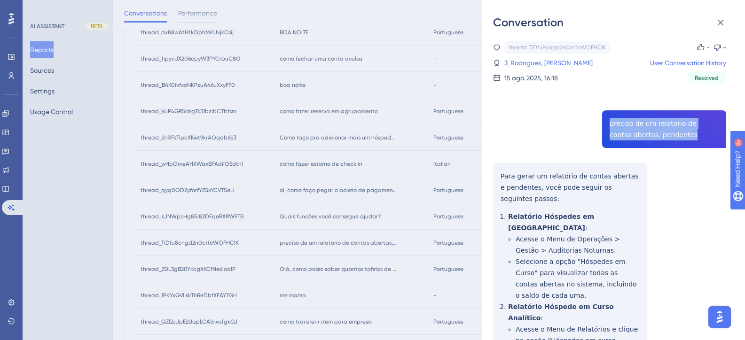
drag, startPoint x: 670, startPoint y: 134, endPoint x: 607, endPoint y: 124, distance: 63.9
click at [607, 124] on div "thread_TiDfu8cngd2n0ctfoWOFHClK Copy - - 3_Rodrigues, [PERSON_NAME] User Conver…" at bounding box center [609, 326] width 233 height 570
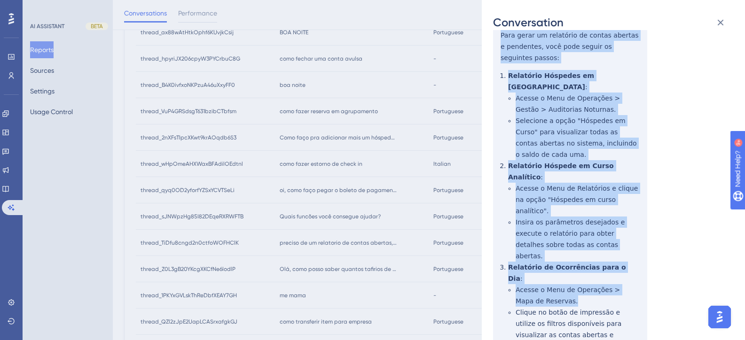
scroll to position [185, 0]
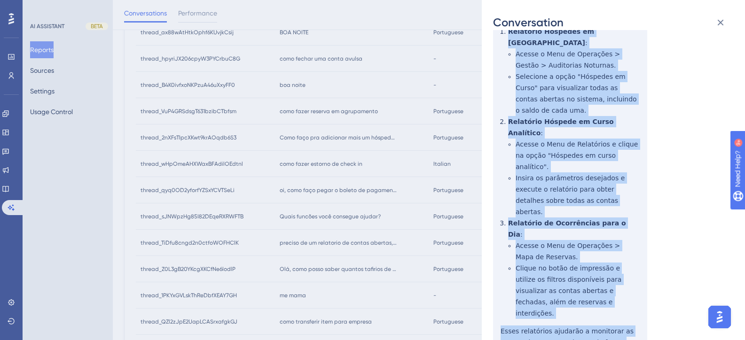
drag, startPoint x: 501, startPoint y: 174, endPoint x: 547, endPoint y: 284, distance: 118.9
click at [547, 284] on div "thread_TiDfu8cngd2n0ctfoWOFHClK Copy - - 3_Rodrigues, [PERSON_NAME] User Conver…" at bounding box center [609, 141] width 233 height 570
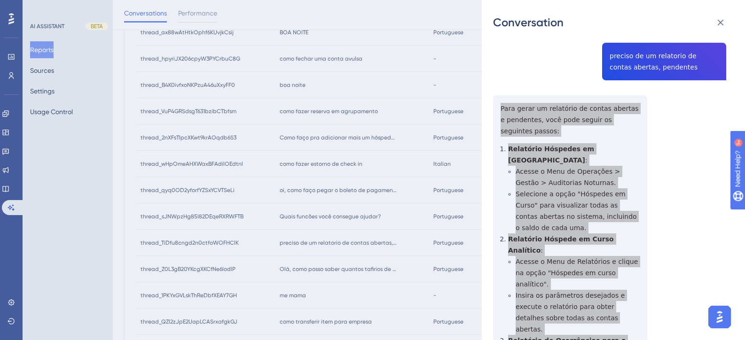
scroll to position [0, 0]
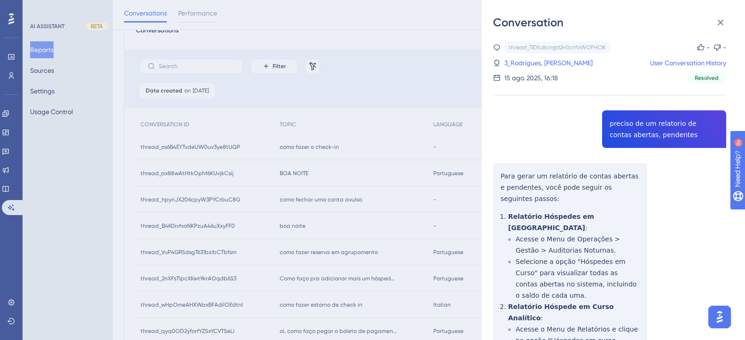
drag, startPoint x: 523, startPoint y: 62, endPoint x: 329, endPoint y: 233, distance: 258.3
click at [523, 62] on link "3_Rodrigues, [PERSON_NAME]" at bounding box center [548, 62] width 88 height 11
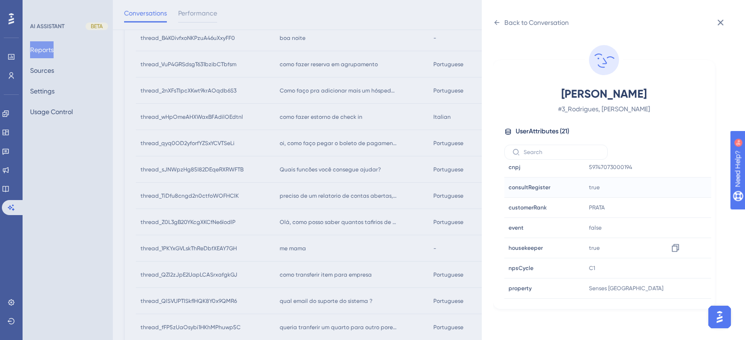
scroll to position [235, 0]
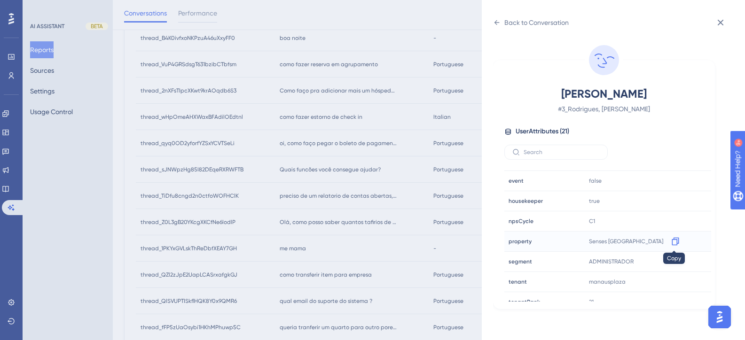
click at [673, 242] on icon at bounding box center [674, 241] width 9 height 9
click at [497, 15] on div "Back to Conversation" at bounding box center [531, 22] width 76 height 15
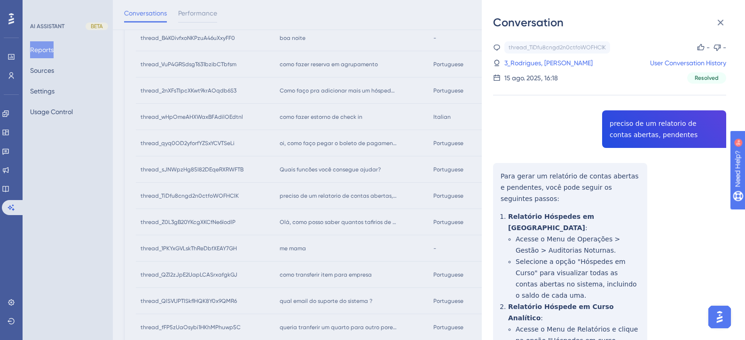
click at [333, 222] on div "Conversation thread_TiDfu8cngd2n0ctfoWOFHClK Copy - - 3_Rodrigues, [PERSON_NAME…" at bounding box center [372, 170] width 745 height 340
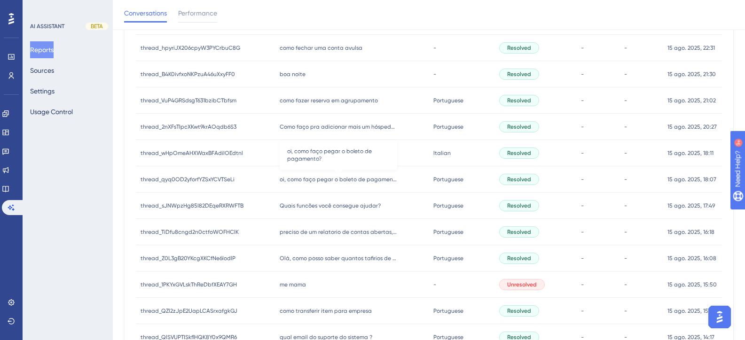
scroll to position [188, 0]
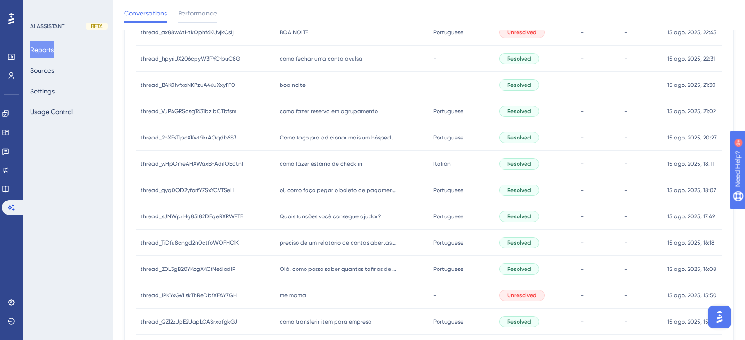
click at [358, 213] on span "Quais funcões você consegue ajudar?" at bounding box center [330, 217] width 101 height 8
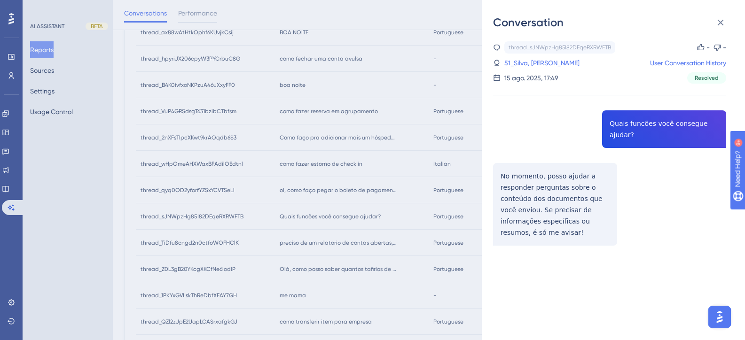
click at [301, 175] on div "Conversation thread_sJNWpzHg85I82DEqeRXRWFTB Copy - - 51_Silva, [PERSON_NAME] U…" at bounding box center [372, 170] width 745 height 340
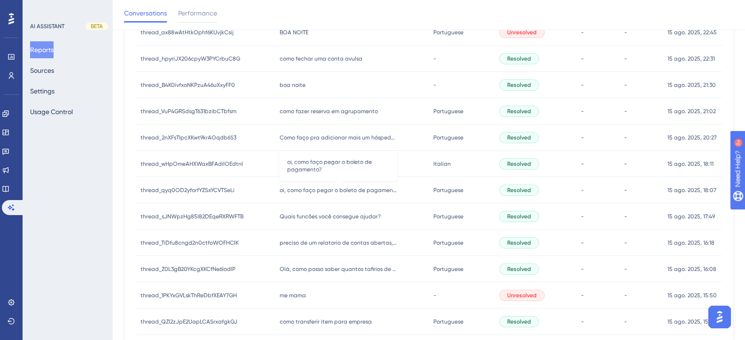
click at [319, 190] on span "oi, como faço pegar o boleto de pagamento?" at bounding box center [338, 191] width 117 height 8
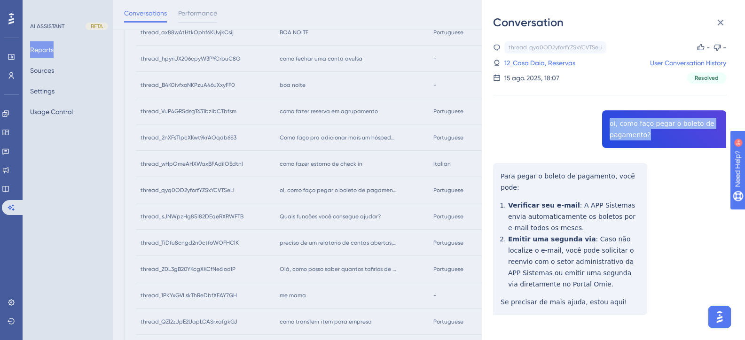
drag, startPoint x: 647, startPoint y: 133, endPoint x: 596, endPoint y: 121, distance: 52.3
click at [596, 121] on div "thread_qyq0OD2yforfYZSxYCVTSeLi Copy - - 12_Casa Daia, Reservas User Conversati…" at bounding box center [609, 202] width 233 height 322
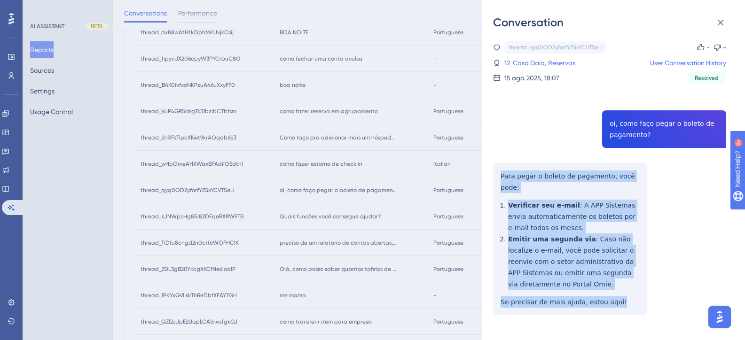
drag, startPoint x: 616, startPoint y: 287, endPoint x: 494, endPoint y: 179, distance: 163.1
click at [494, 179] on div "thread_qyq0OD2yforfYZSxYCVTSeLi Copy - - 12_Casa Daia, Reservas User Conversati…" at bounding box center [609, 202] width 233 height 322
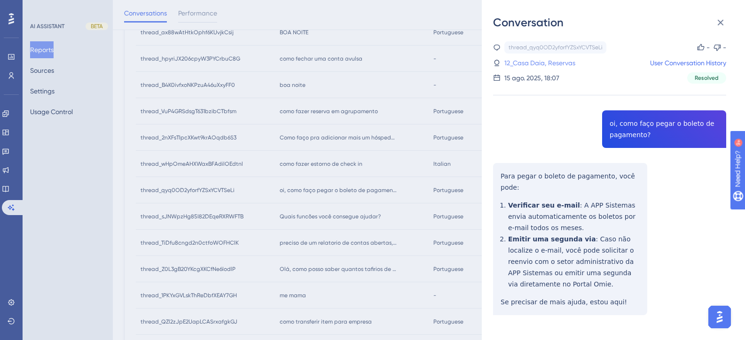
click at [534, 62] on link "12_Casa Daia, Reservas" at bounding box center [539, 62] width 71 height 11
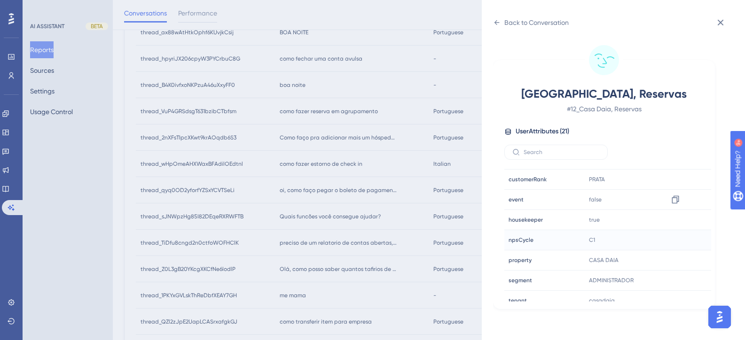
scroll to position [282, 0]
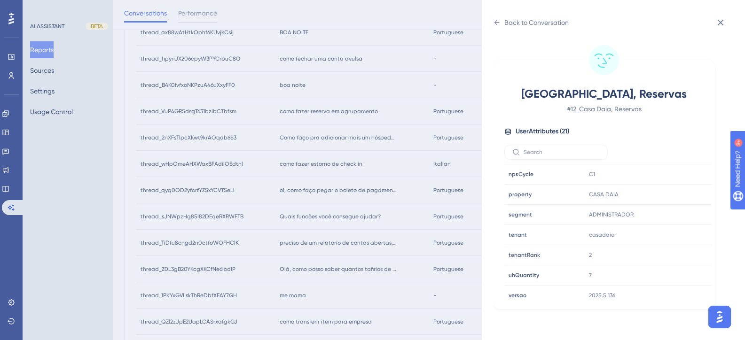
click at [382, 178] on div "Back to Conversation [GEOGRAPHIC_DATA], Reservas # 12_Casa Daia, Reservas User …" at bounding box center [372, 170] width 745 height 340
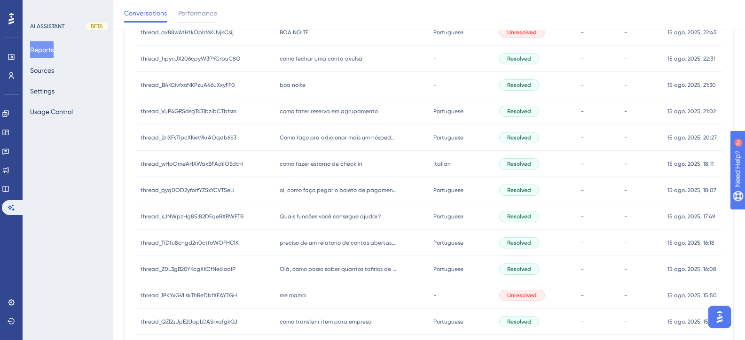
click at [332, 168] on div "como fazer estorno de check in como fazer estorno de check in" at bounding box center [352, 164] width 154 height 26
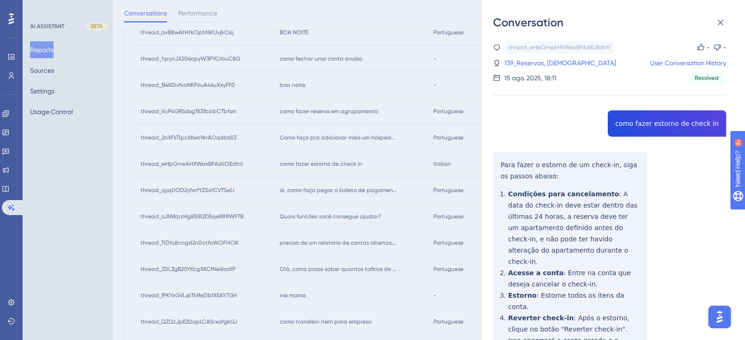
click at [644, 121] on div "thread_wHpOmeAHXWaxBFAdilOEdtnl Copy - - 139_Reservas, Cristiane User Conversat…" at bounding box center [609, 236] width 233 height 390
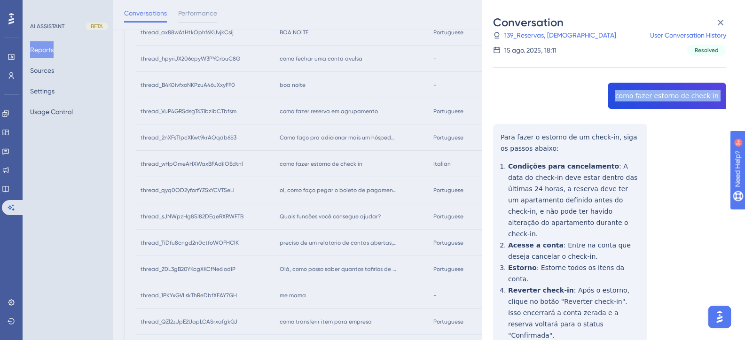
scroll to position [50, 0]
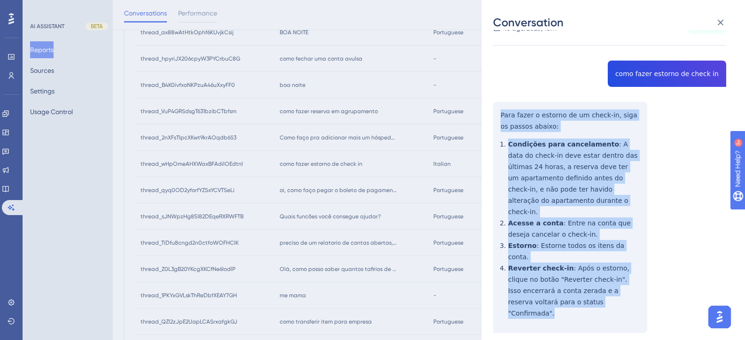
drag, startPoint x: 552, startPoint y: 280, endPoint x: 501, endPoint y: 118, distance: 170.2
click at [501, 118] on div "thread_wHpOmeAHXWaxBFAdilOEdtnl Copy - - 139_Reservas, Cristiane User Conversat…" at bounding box center [609, 187] width 233 height 390
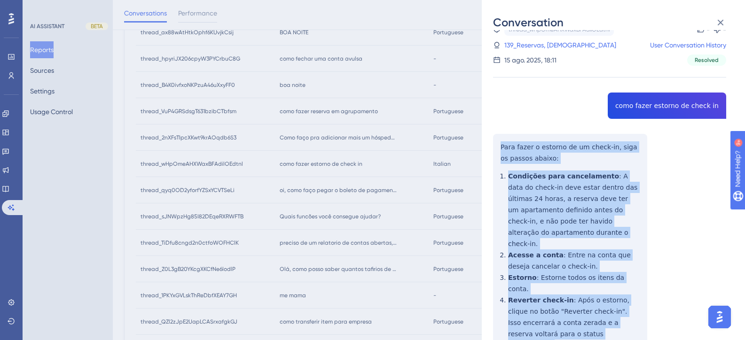
scroll to position [0, 0]
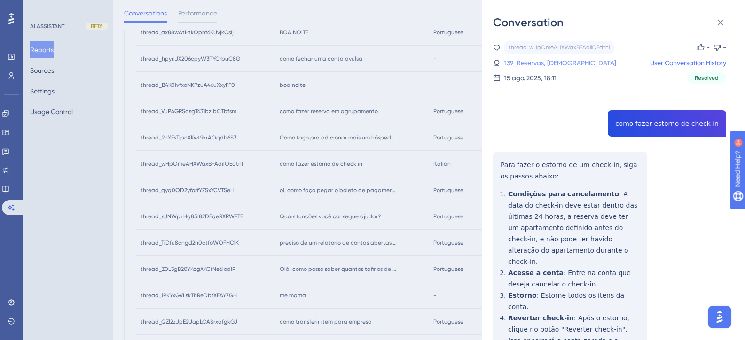
click at [522, 63] on link "139_Reservas, [DEMOGRAPHIC_DATA]" at bounding box center [560, 62] width 112 height 11
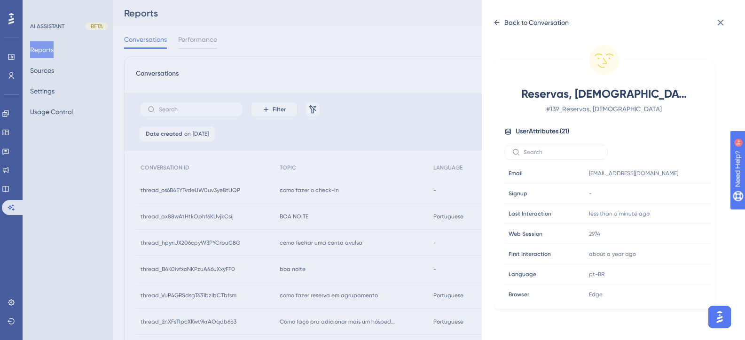
click at [514, 15] on div "Back to Conversation" at bounding box center [531, 22] width 76 height 15
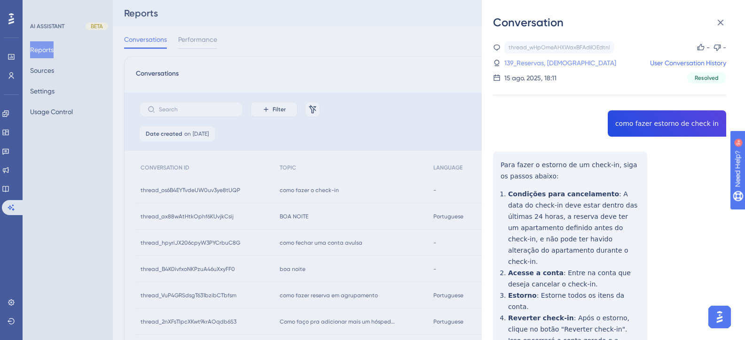
click at [531, 64] on link "139_Reservas, [DEMOGRAPHIC_DATA]" at bounding box center [560, 62] width 112 height 11
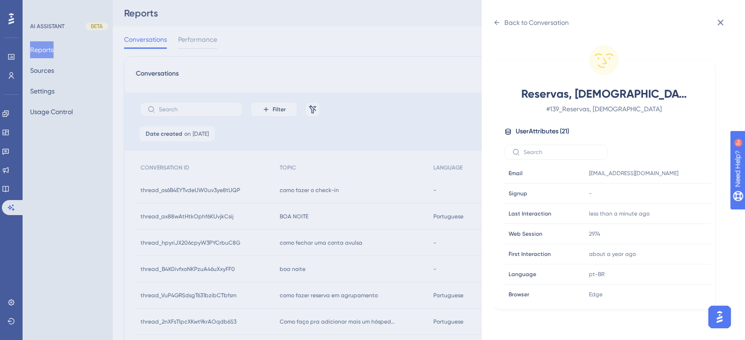
click at [376, 263] on div "Back to Conversation Reservas, Cristiane # 139_Reservas, Cristiane User Attribu…" at bounding box center [372, 170] width 745 height 340
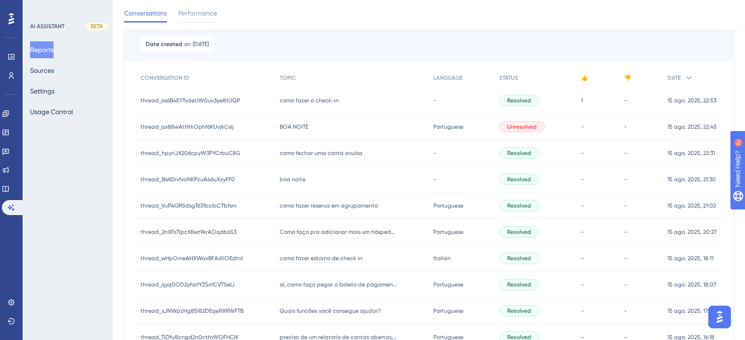
scroll to position [94, 0]
click at [336, 234] on span "Como faço pra adicionar mais um hóspede na reserva?" at bounding box center [338, 232] width 117 height 8
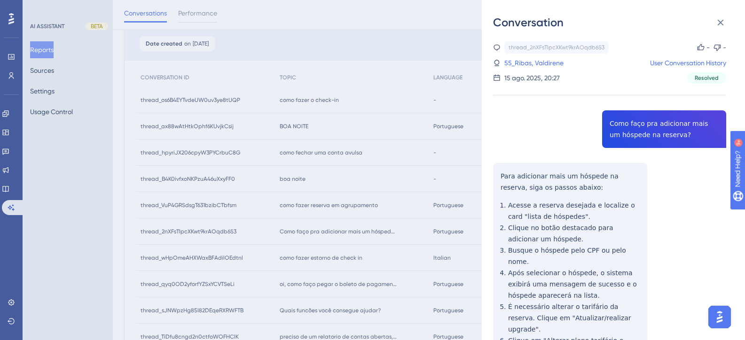
click at [651, 127] on div "thread_2nXFsTIpcXKwt9krAOqdb6S3 Copy - - 55_Ribas, Valdirene User Conversation …" at bounding box center [609, 264] width 233 height 446
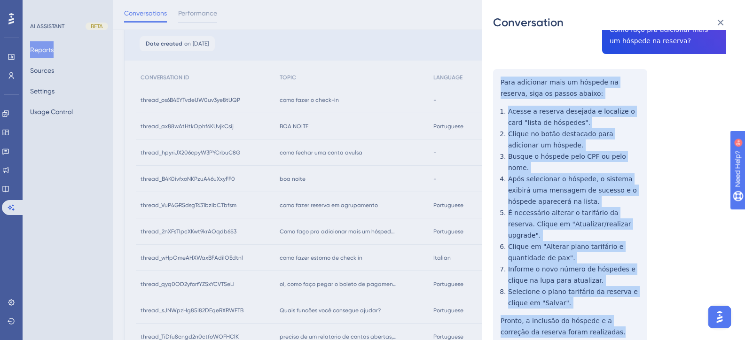
drag, startPoint x: 567, startPoint y: 310, endPoint x: 500, endPoint y: 82, distance: 237.1
click at [500, 82] on div "thread_2nXFsTIpcXKwt9krAOqdb6S3 Copy - - 55_Ribas, Valdirene User Conversation …" at bounding box center [609, 170] width 233 height 446
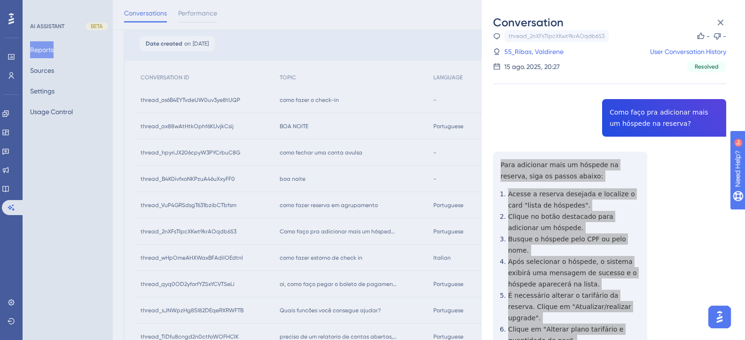
scroll to position [0, 0]
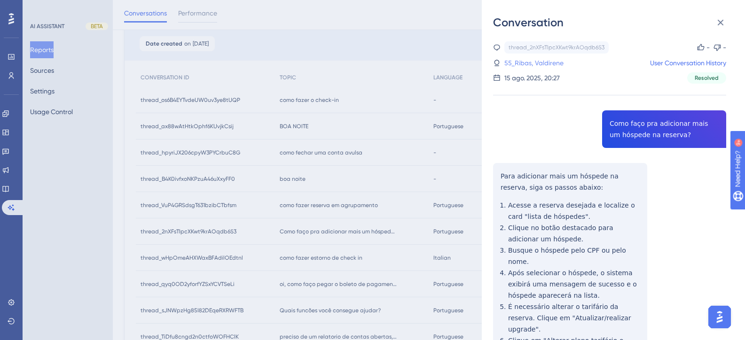
click at [551, 66] on link "55_Ribas, Valdirene" at bounding box center [533, 62] width 59 height 11
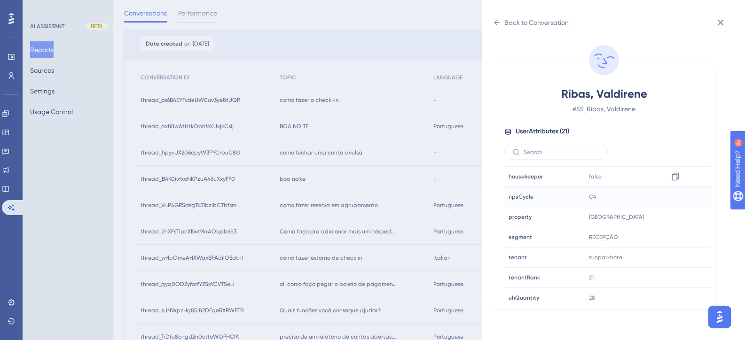
scroll to position [282, 0]
click at [404, 168] on div "Back to Conversation Ribas, Valdirene # 55_Ribas, Valdirene User Attributes ( 2…" at bounding box center [372, 170] width 745 height 340
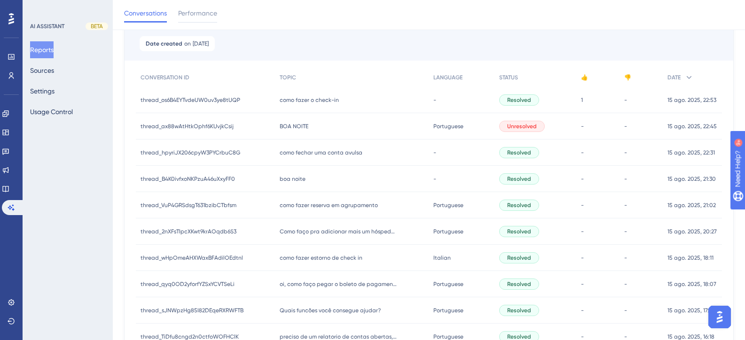
click at [325, 207] on span "como fazer reserva em agrupamento" at bounding box center [329, 206] width 98 height 8
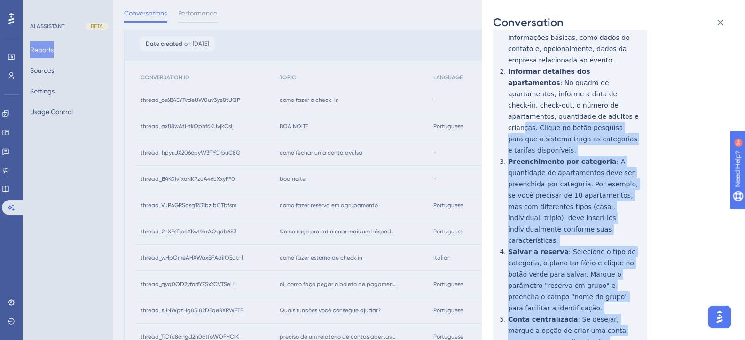
scroll to position [40, 0]
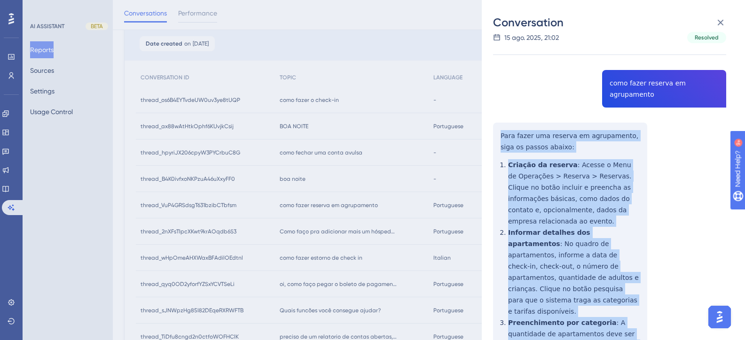
drag, startPoint x: 566, startPoint y: 279, endPoint x: 499, endPoint y: 127, distance: 165.6
click at [499, 127] on div "thread_VuP4GRSdsgT631bzibCTbfsm Copy - - 16_Silva, Clemer User Conversation His…" at bounding box center [609, 314] width 233 height 626
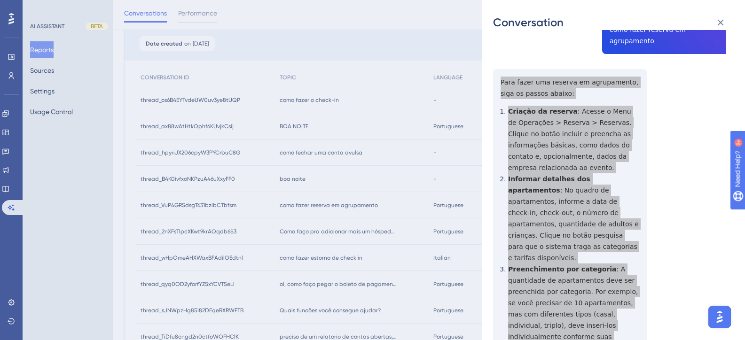
scroll to position [0, 0]
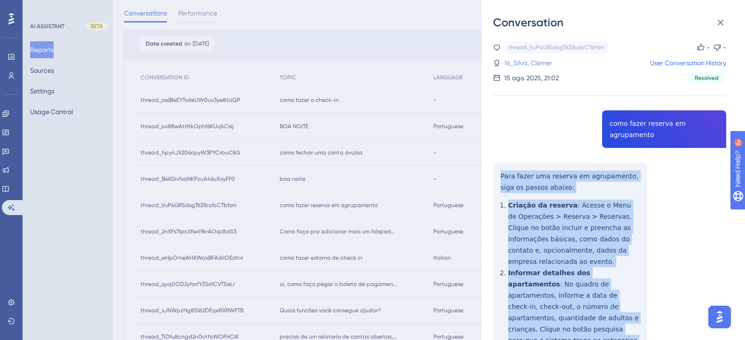
click at [545, 68] on link "16_Silva, Clemer" at bounding box center [528, 62] width 48 height 11
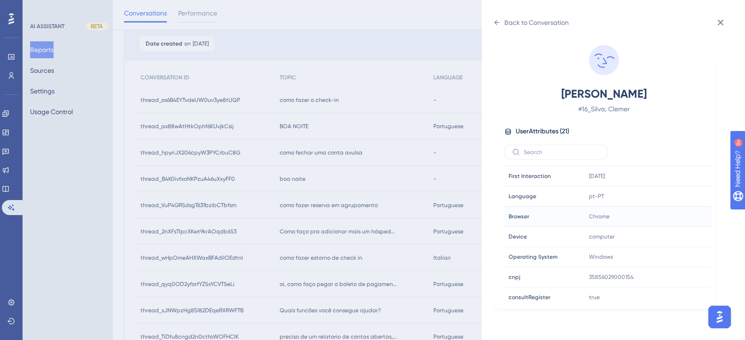
scroll to position [235, 0]
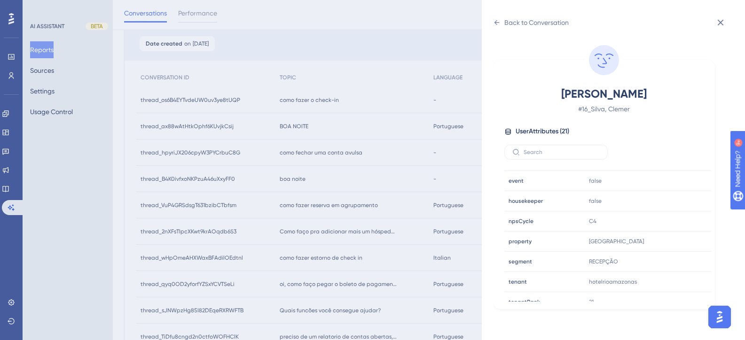
click at [361, 194] on div "Back to Conversation Silva, Clemer # 16_Silva, Clemer User Attributes ( 21 ) Em…" at bounding box center [372, 170] width 745 height 340
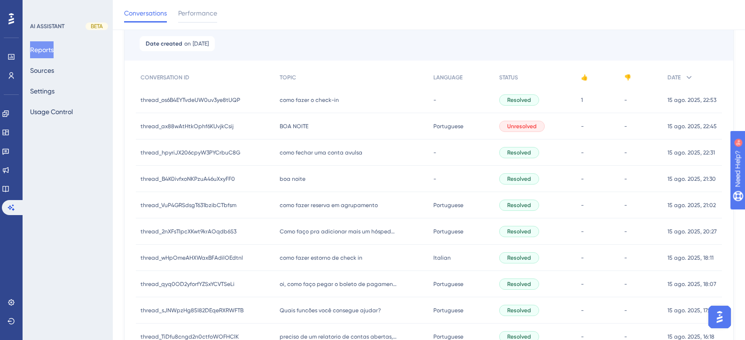
click at [293, 182] on span "boa noite" at bounding box center [293, 179] width 26 height 8
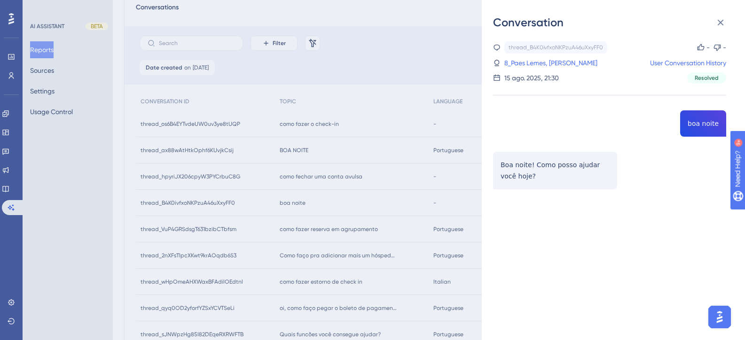
scroll to position [0, 0]
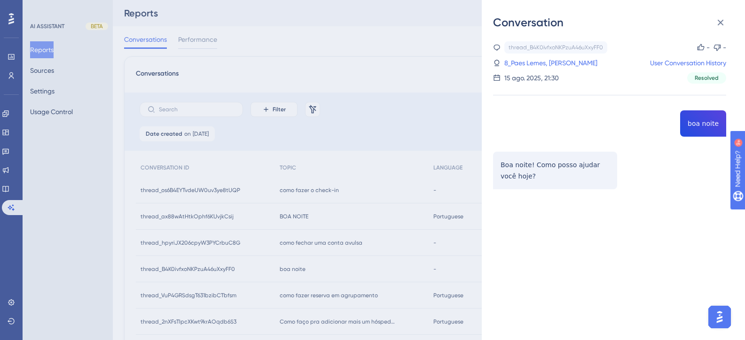
click at [350, 180] on div "Conversation thread_B4K0ivfxoNKPzuA46uXxyFF0 Copy - - 8_Paes Lemes, [PERSON_NAM…" at bounding box center [372, 170] width 745 height 340
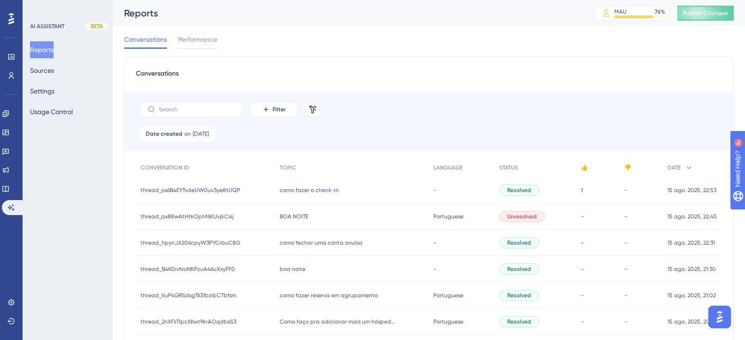
click at [294, 246] on span "como fechar uma conta avulsa" at bounding box center [321, 243] width 83 height 8
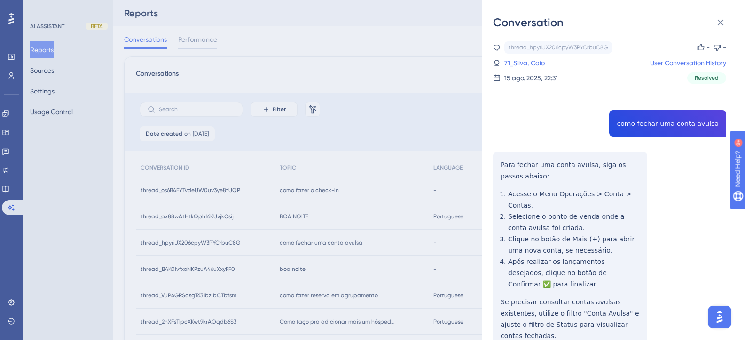
click at [676, 124] on div "thread_hpyriJX206cpyW3PYCrbuC8G Copy - - 71_Silva, Caio User Conversation Histo…" at bounding box center [609, 219] width 233 height 356
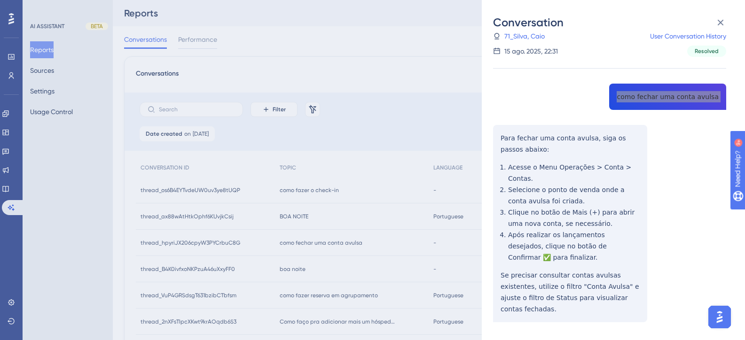
scroll to position [39, 0]
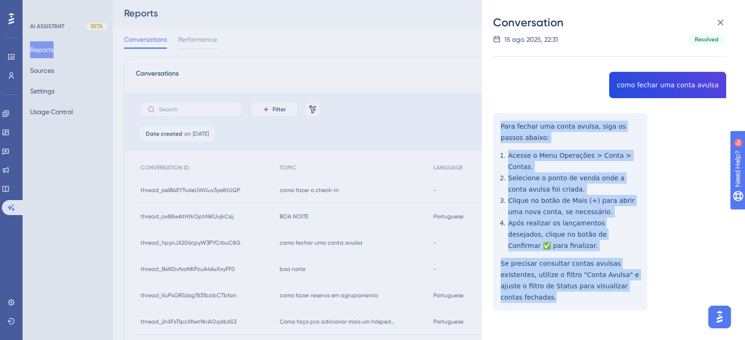
drag, startPoint x: 615, startPoint y: 288, endPoint x: 495, endPoint y: 129, distance: 199.9
click at [495, 129] on div "thread_hpyriJX206cpyW3PYCrbuC8G Copy - - 71_Silva, Caio User Conversation Histo…" at bounding box center [609, 181] width 233 height 356
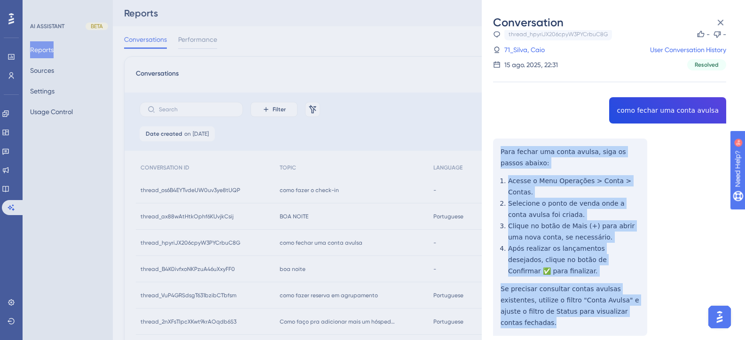
scroll to position [0, 0]
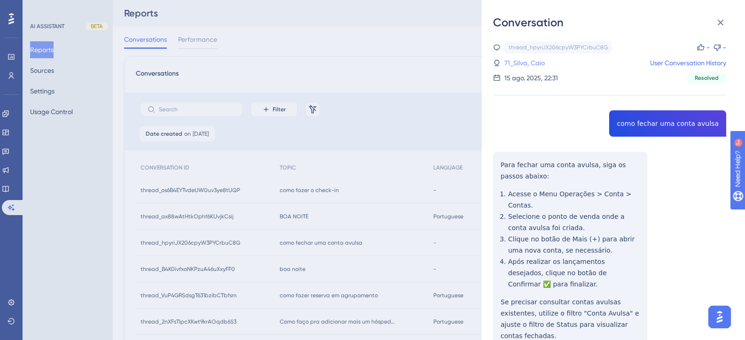
click at [529, 65] on link "71_Silva, Caio" at bounding box center [524, 62] width 40 height 11
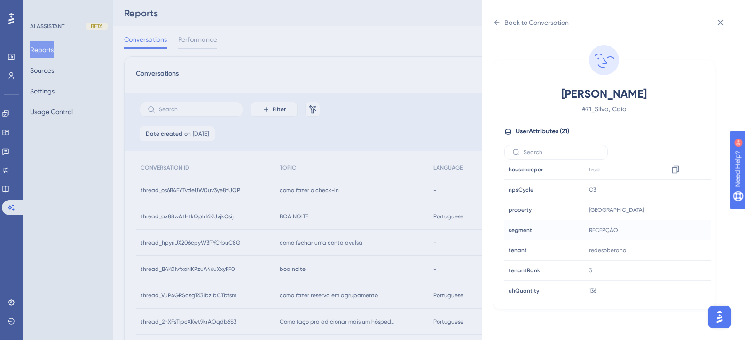
scroll to position [282, 0]
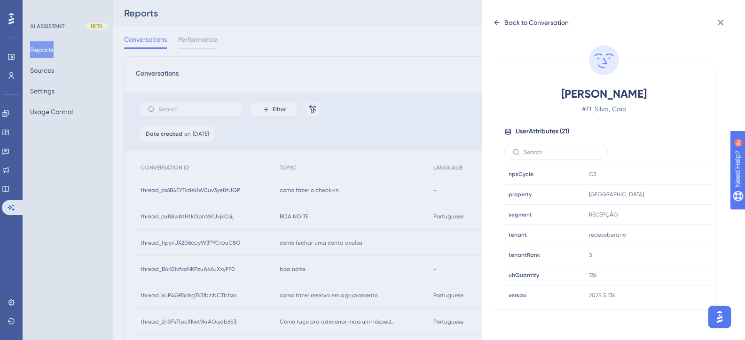
click at [511, 27] on div "Back to Conversation" at bounding box center [536, 22] width 64 height 11
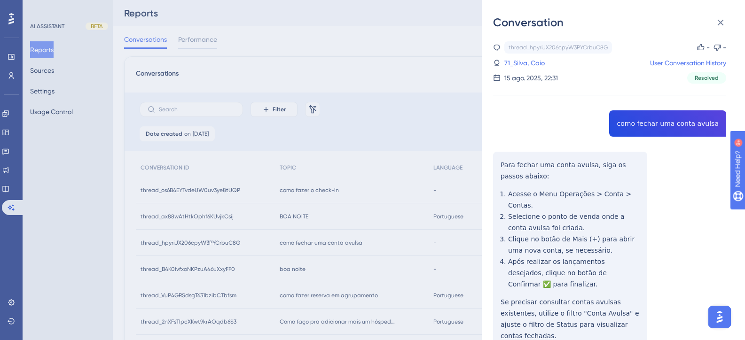
click at [418, 193] on div "Conversation thread_hpyriJX206cpyW3PYCrbuC8G Copy - - 71_Silva, Caio User Conve…" at bounding box center [372, 170] width 745 height 340
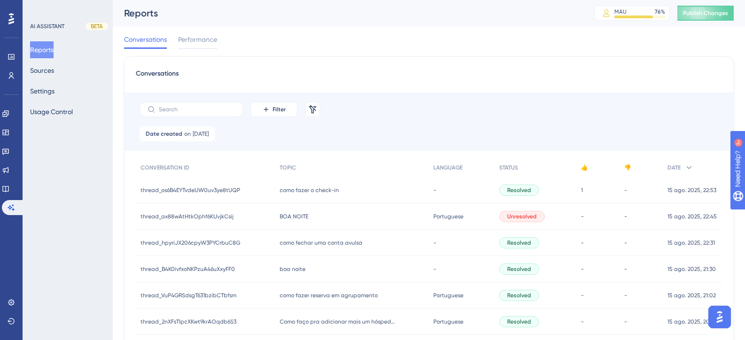
click at [295, 221] on div "BOA NOITE BOA NOITE" at bounding box center [352, 216] width 154 height 26
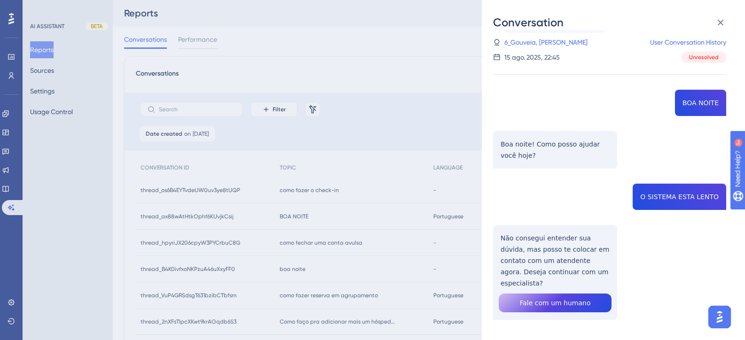
scroll to position [30, 0]
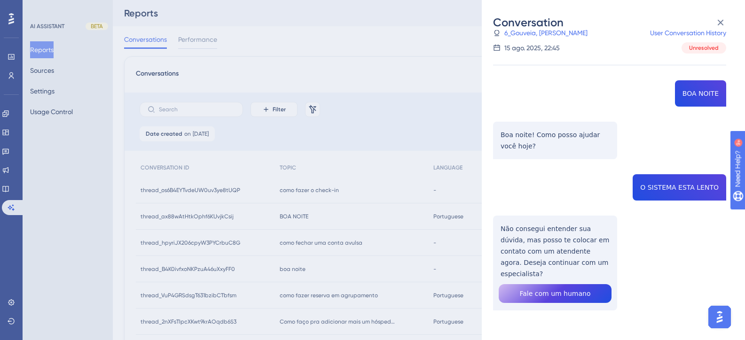
click at [694, 187] on div "thread_ax88wAtHtkOphf6KUvjkCsij Copy - - 6_Gouveia, Damião User Conversation Hi…" at bounding box center [609, 184] width 233 height 347
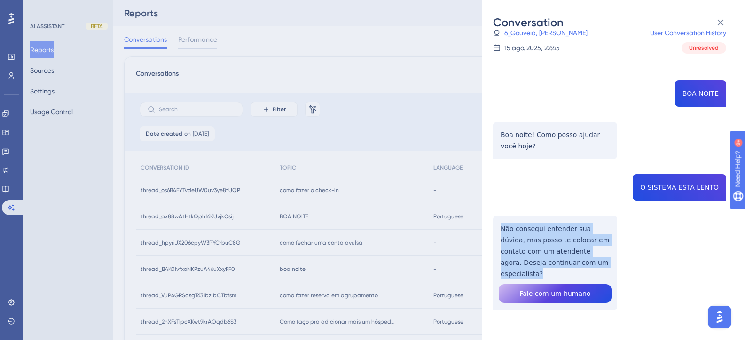
drag, startPoint x: 597, startPoint y: 262, endPoint x: 498, endPoint y: 226, distance: 105.5
click at [498, 226] on div "thread_ax88wAtHtkOphf6KUvjkCsij Copy - - 6_Gouveia, Damião User Conversation Hi…" at bounding box center [609, 184] width 233 height 347
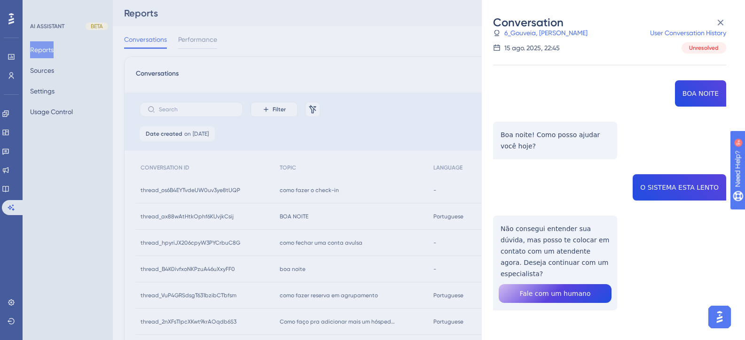
drag, startPoint x: 547, startPoint y: 31, endPoint x: 546, endPoint y: 49, distance: 18.3
click at [547, 31] on link "6_Gouveia, [PERSON_NAME]" at bounding box center [545, 32] width 83 height 11
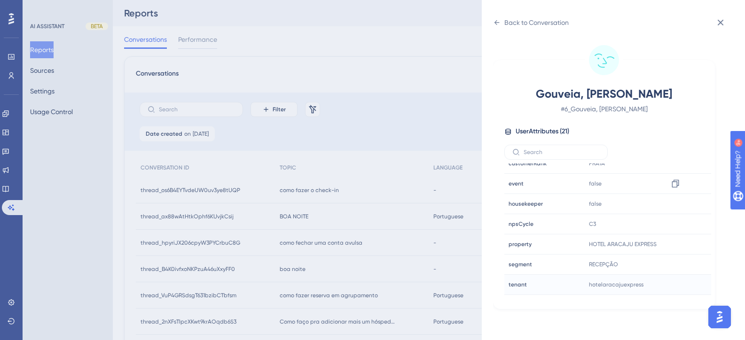
scroll to position [282, 0]
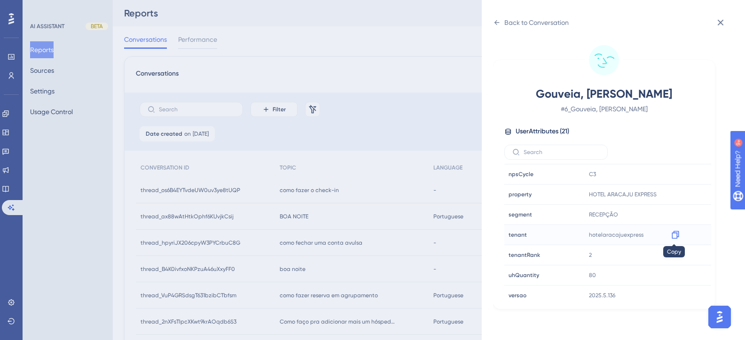
click at [673, 236] on icon at bounding box center [674, 234] width 9 height 9
click at [392, 196] on div "Back to Conversation Gouveia, Damião # 6_Gouveia, Damião User Attributes ( 21 )…" at bounding box center [372, 170] width 745 height 340
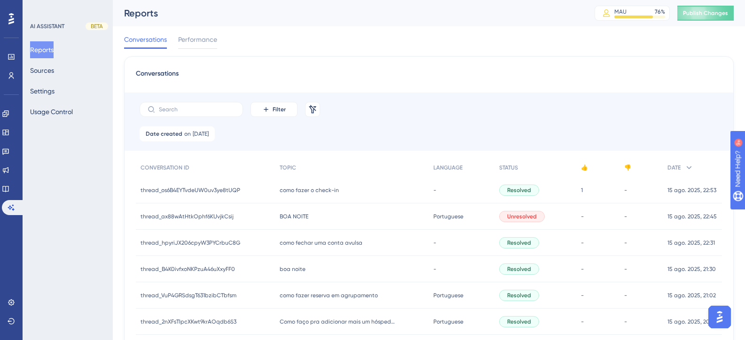
click at [322, 191] on span "como fazer o check-in" at bounding box center [309, 191] width 59 height 8
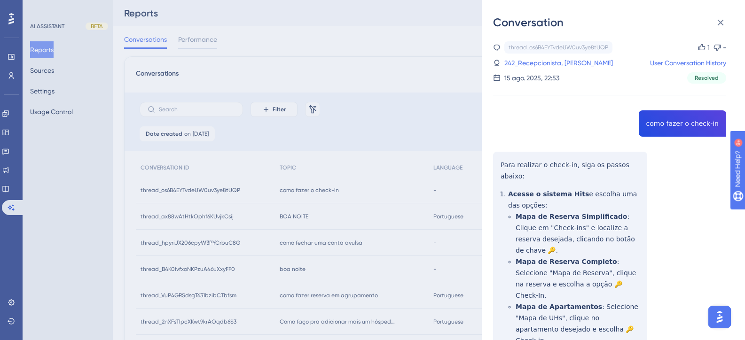
click at [667, 125] on div "thread_os6B4EYTvdeUW0uv3ye8tUQP Copy 1 - 242_Recepcionista, [PERSON_NAME] User …" at bounding box center [609, 335] width 233 height 589
click at [506, 168] on div "thread_os6B4EYTvdeUW0uv3ye8tUQP Copy 1 - 242_Recepcionista, [PERSON_NAME] User …" at bounding box center [609, 335] width 233 height 589
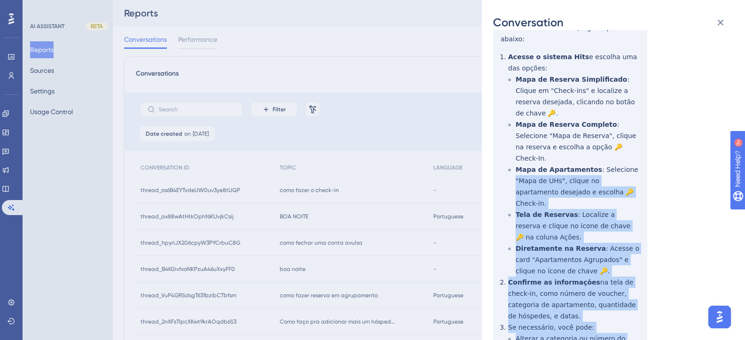
scroll to position [0, 0]
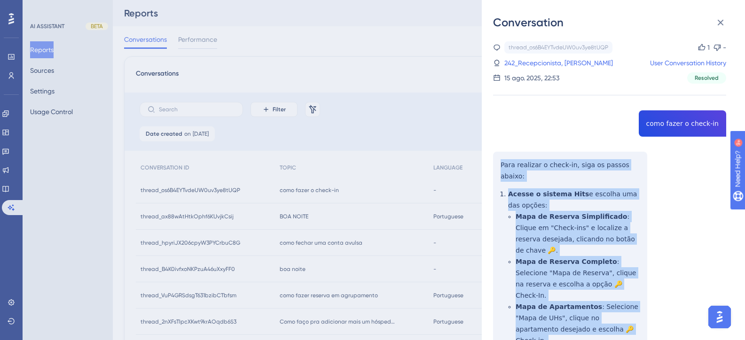
drag, startPoint x: 550, startPoint y: 309, endPoint x: 499, endPoint y: 165, distance: 152.9
click at [499, 165] on div "thread_os6B4EYTvdeUW0uv3ye8tUQP Copy 1 - 242_Recepcionista, [PERSON_NAME] User …" at bounding box center [609, 335] width 233 height 589
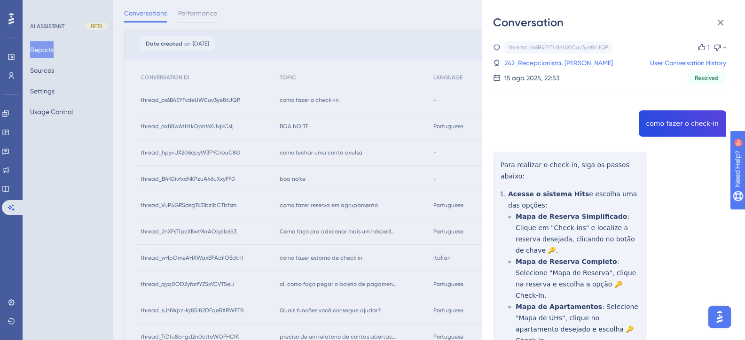
drag, startPoint x: 555, startPoint y: 63, endPoint x: 539, endPoint y: 77, distance: 20.6
click at [555, 63] on link "242_Recepcionista, [PERSON_NAME]" at bounding box center [558, 62] width 109 height 11
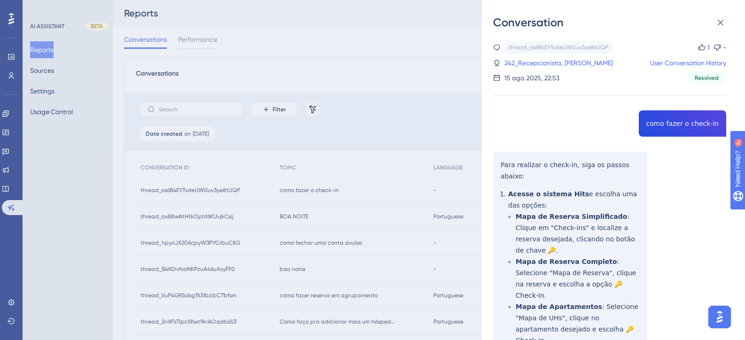
click at [343, 104] on div "Conversation thread_os6B4EYTvdeUW0uv3ye8tUQP Copy 1 - 242_Recepcionista, [PERSO…" at bounding box center [372, 170] width 745 height 340
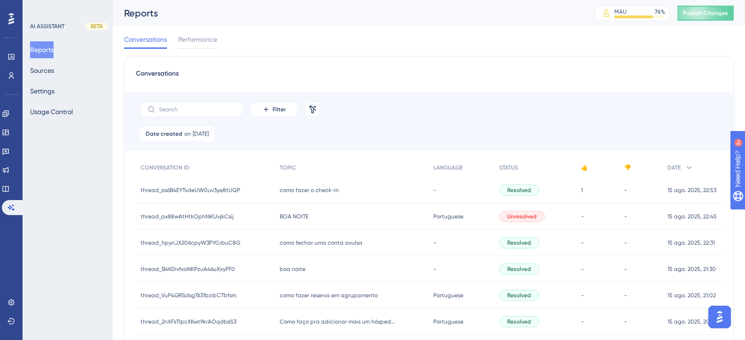
click at [309, 187] on span "como fazer o check-in" at bounding box center [309, 191] width 59 height 8
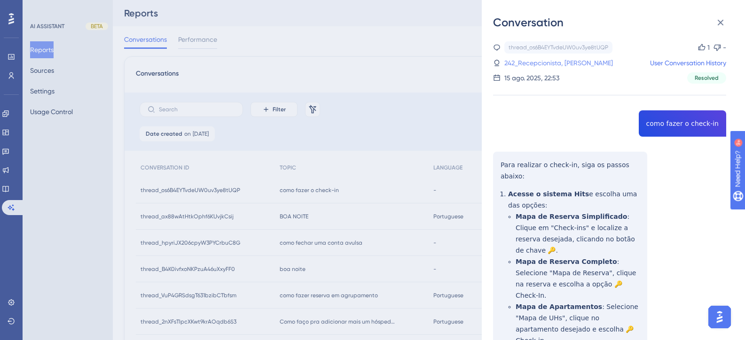
click at [567, 65] on link "242_Recepcionista, [PERSON_NAME]" at bounding box center [558, 62] width 109 height 11
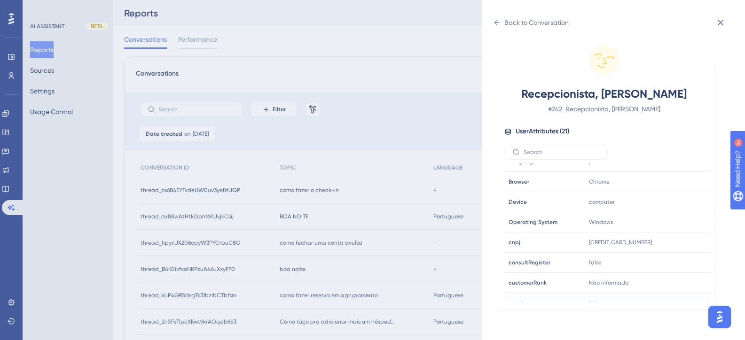
scroll to position [286, 0]
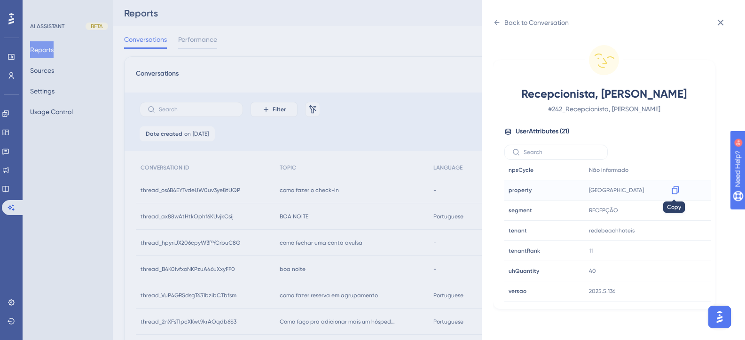
click at [672, 192] on icon at bounding box center [674, 190] width 9 height 9
click at [348, 76] on div "Back to Conversation Recepcionista, [PERSON_NAME] # 242_Recepcionista, [PERSON_…" at bounding box center [372, 170] width 745 height 340
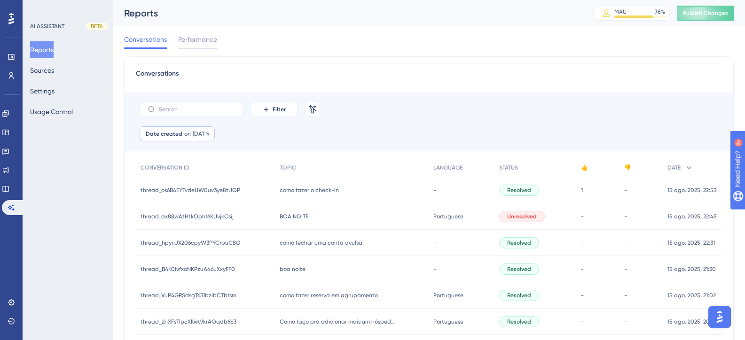
click at [201, 136] on span "[DATE]" at bounding box center [201, 134] width 16 height 8
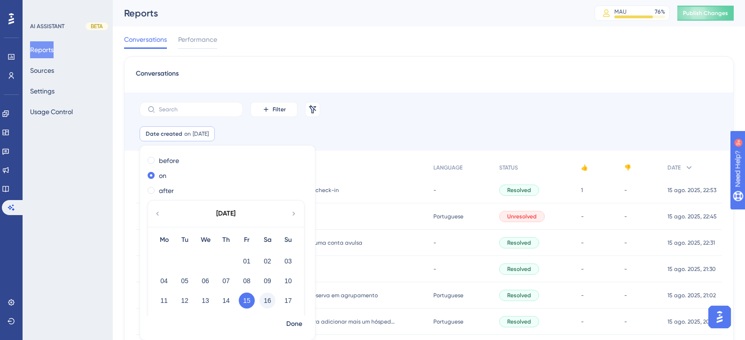
click at [262, 302] on button "16" at bounding box center [267, 301] width 16 height 16
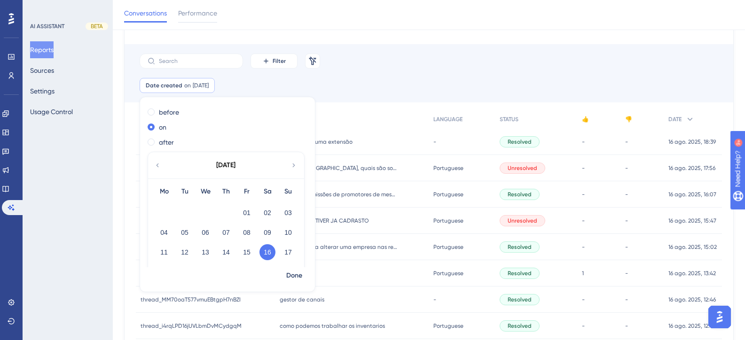
scroll to position [18, 0]
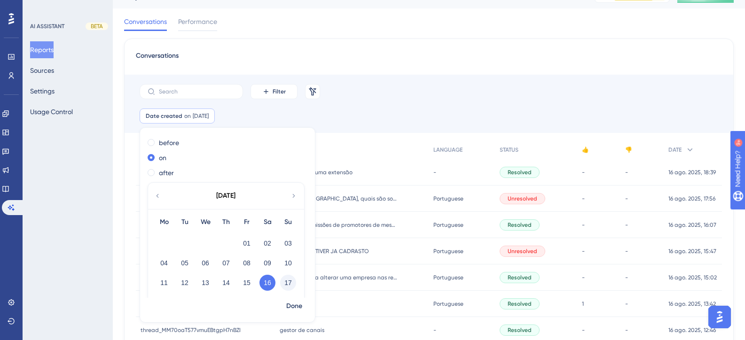
click at [286, 283] on button "17" at bounding box center [288, 283] width 16 height 16
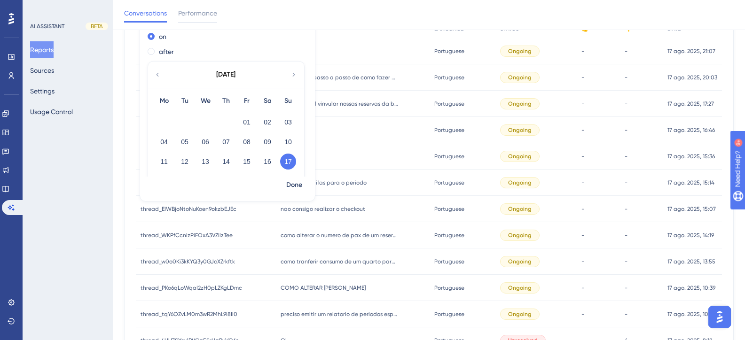
scroll to position [121, 0]
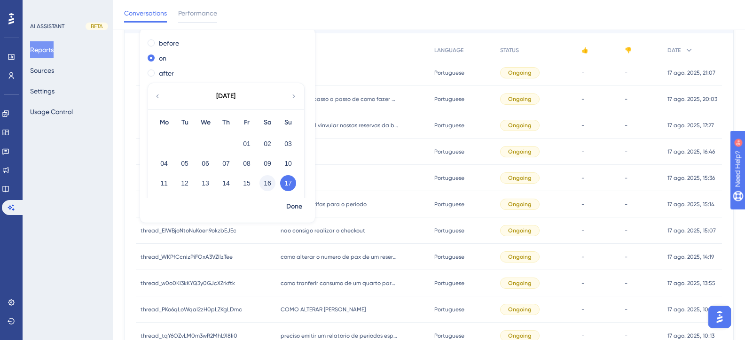
click at [265, 185] on button "16" at bounding box center [267, 183] width 16 height 16
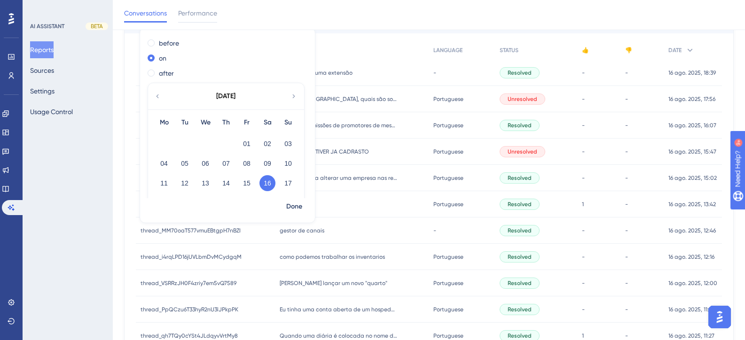
click at [390, 45] on div "TOPIC" at bounding box center [352, 50] width 154 height 19
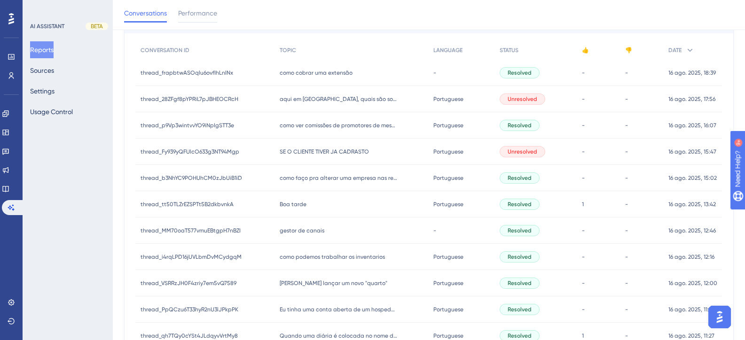
click at [358, 39] on div "Filter Remove Filters Date created on [DATE] [DATE] Remove" at bounding box center [429, 8] width 586 height 66
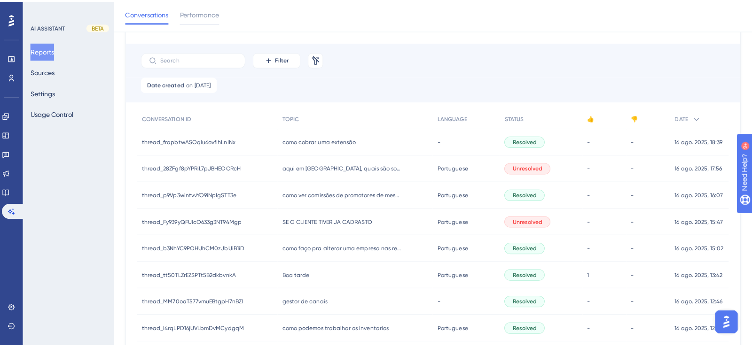
scroll to position [0, 0]
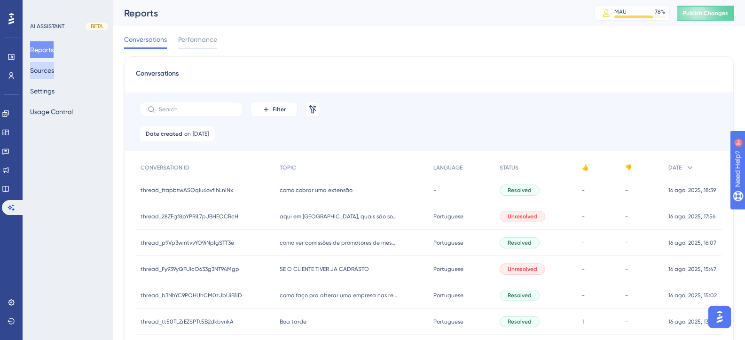
click at [46, 76] on button "Sources" at bounding box center [42, 70] width 24 height 17
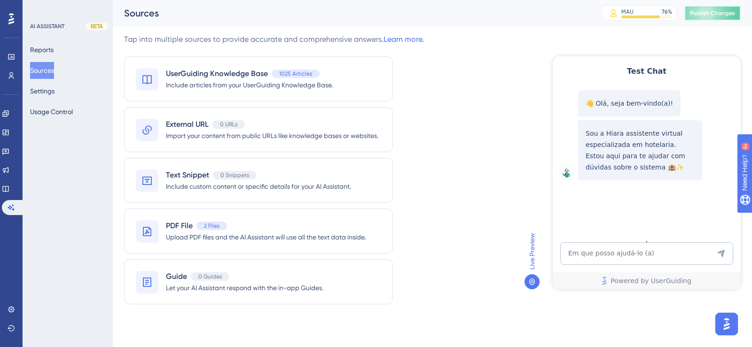
click at [699, 13] on span "Publish Changes" at bounding box center [712, 13] width 45 height 8
click at [602, 263] on textarea "AI Assistant Text Input" at bounding box center [646, 253] width 173 height 23
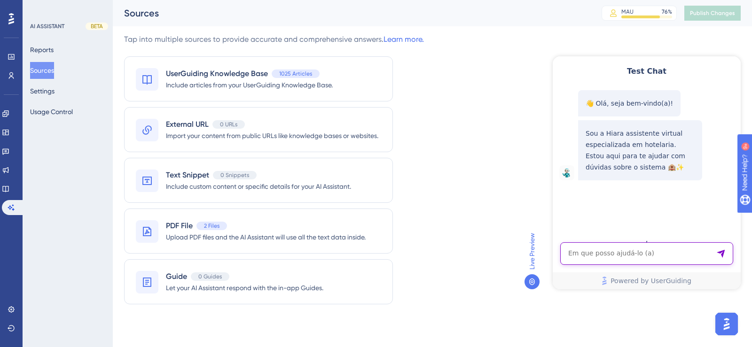
paste textarea "qual email do suporte do sistema ?"
type textarea "qual email do suporte do sistema ?"
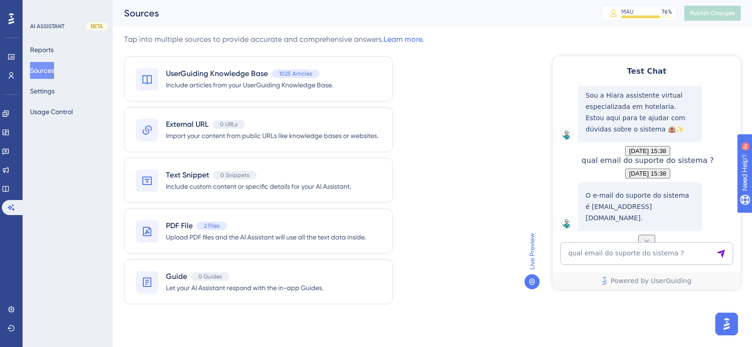
scroll to position [77, 0]
drag, startPoint x: 266, startPoint y: 233, endPoint x: 271, endPoint y: 226, distance: 8.7
click at [266, 233] on span "Upload PDF files and the AI Assistant will use all the text data inside." at bounding box center [266, 237] width 200 height 11
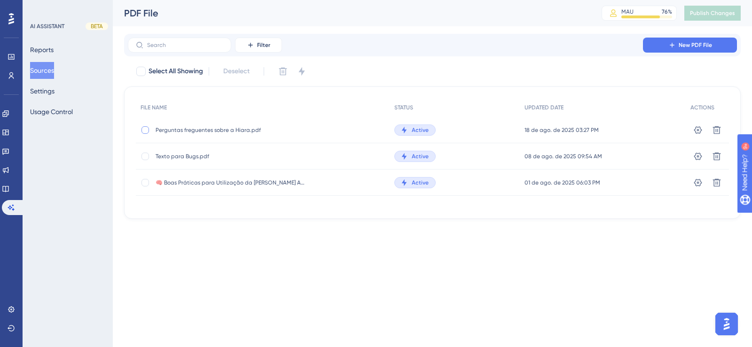
click at [147, 128] on div at bounding box center [145, 130] width 8 height 8
checkbox input "true"
click at [720, 131] on icon at bounding box center [716, 129] width 9 height 9
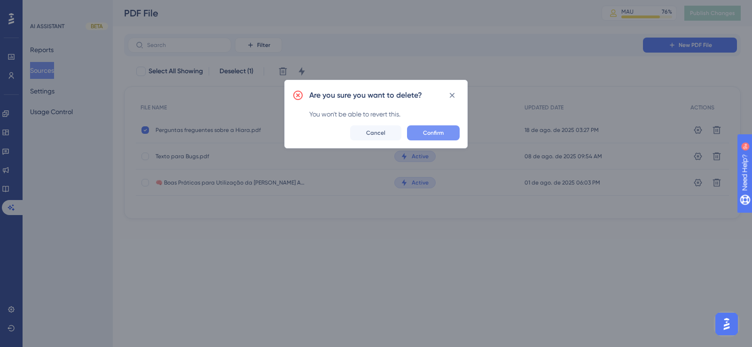
click at [415, 136] on button "Confirm" at bounding box center [433, 132] width 53 height 15
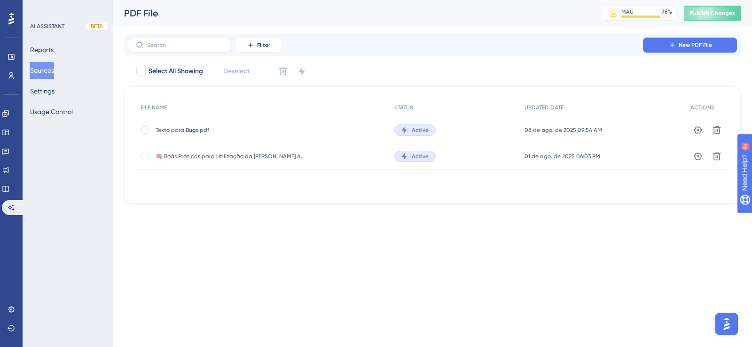
click at [691, 56] on div "Filter New PDF File Select All Showing Deselect FILE NAME STATUS UPDATED DATE A…" at bounding box center [432, 119] width 616 height 170
click at [686, 48] on span "New PDF File" at bounding box center [694, 45] width 33 height 8
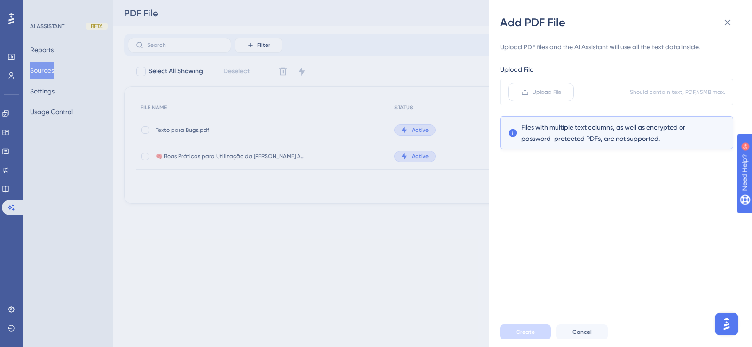
click at [535, 91] on span "Upload File" at bounding box center [546, 92] width 29 height 8
click at [561, 92] on input "Upload File" at bounding box center [561, 92] width 0 height 0
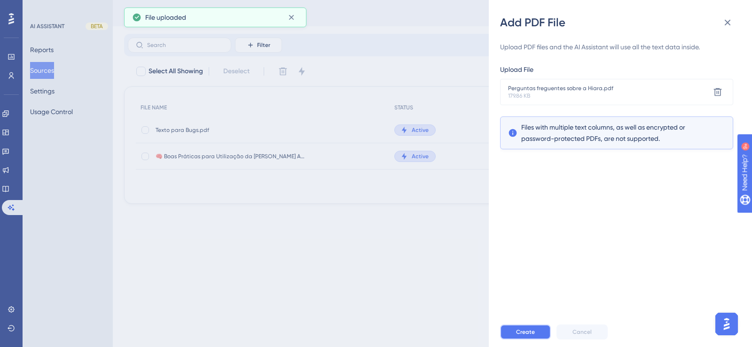
click at [528, 334] on span "Create" at bounding box center [525, 332] width 19 height 8
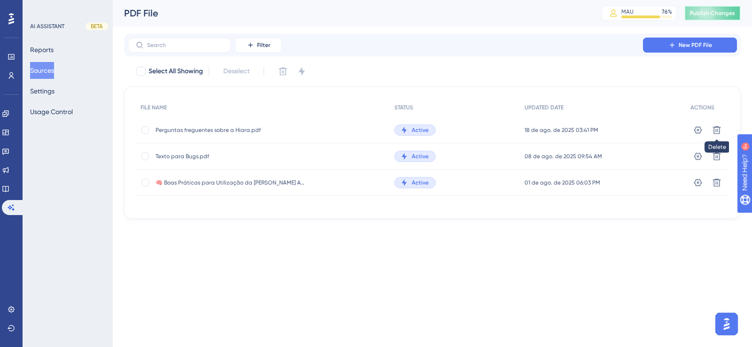
click at [705, 6] on button "Publish Changes" at bounding box center [712, 13] width 56 height 15
click at [40, 70] on button "Sources" at bounding box center [42, 70] width 24 height 17
click at [45, 48] on button "Reports" at bounding box center [41, 49] width 23 height 17
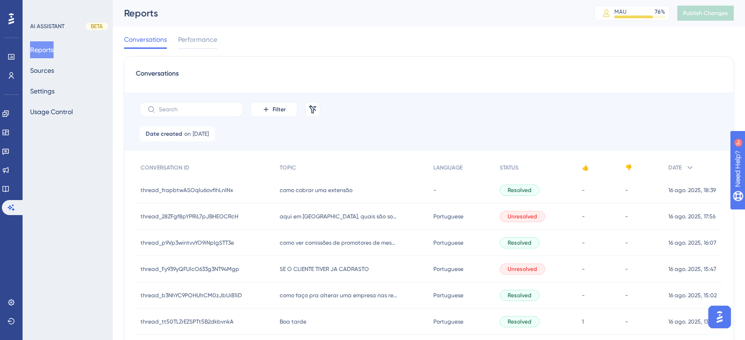
click at [529, 75] on div "Conversations" at bounding box center [429, 76] width 586 height 17
click at [33, 72] on button "Sources" at bounding box center [42, 70] width 24 height 17
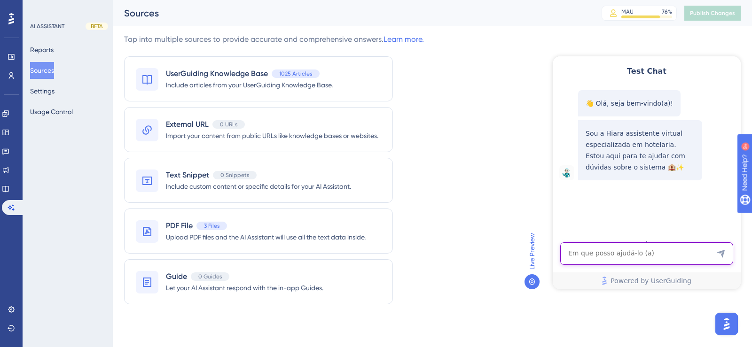
click at [623, 263] on textarea "AI Assistant Text Input" at bounding box center [646, 253] width 173 height 23
paste textarea "💬 PORTAL DE ATENDIMENTO Atendimento via chat e abertura de tickets de suporte t…"
type textarea "💬 PORTAL DE ATENDIMENTO Atendimento via chat e abertura de tickets de suporte t…"
click at [605, 251] on textarea "AI Assistant Text Input" at bounding box center [646, 253] width 173 height 23
paste textarea "qual email do suporte do sistema ?"
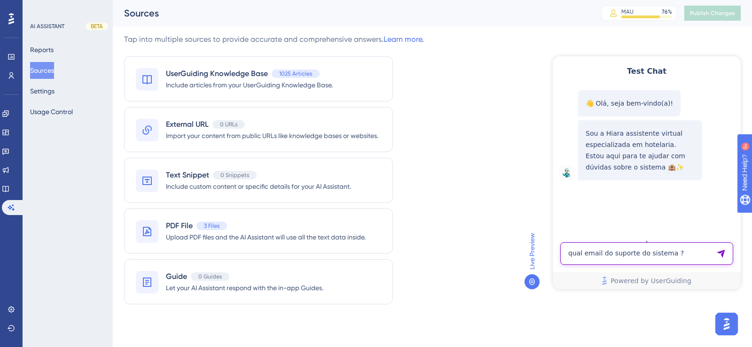
type textarea "qual email do suporte do sistema ?"
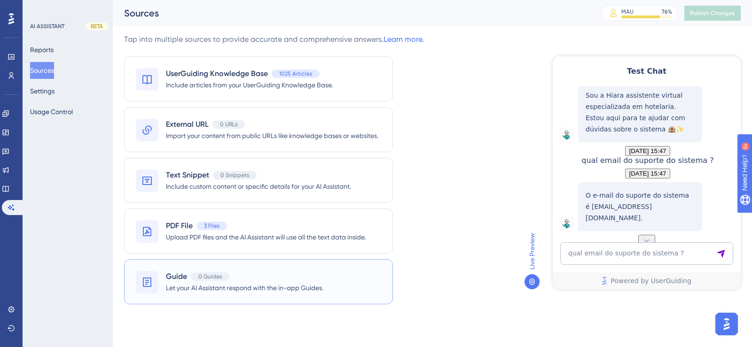
scroll to position [77, 0]
